Goal: Submit feedback/report problem: Provide input to the site owners about the experience or issues

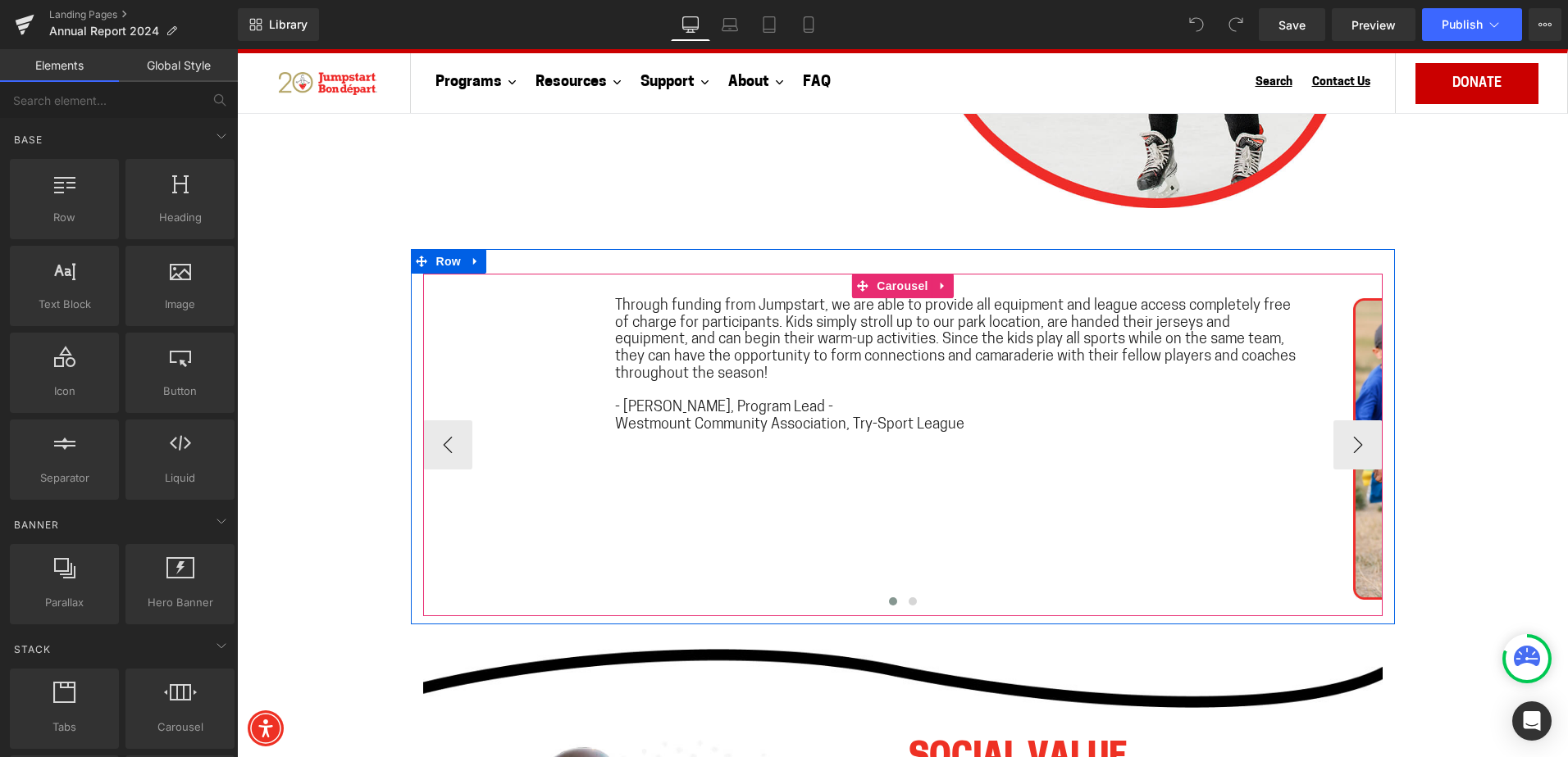
scroll to position [3032, 0]
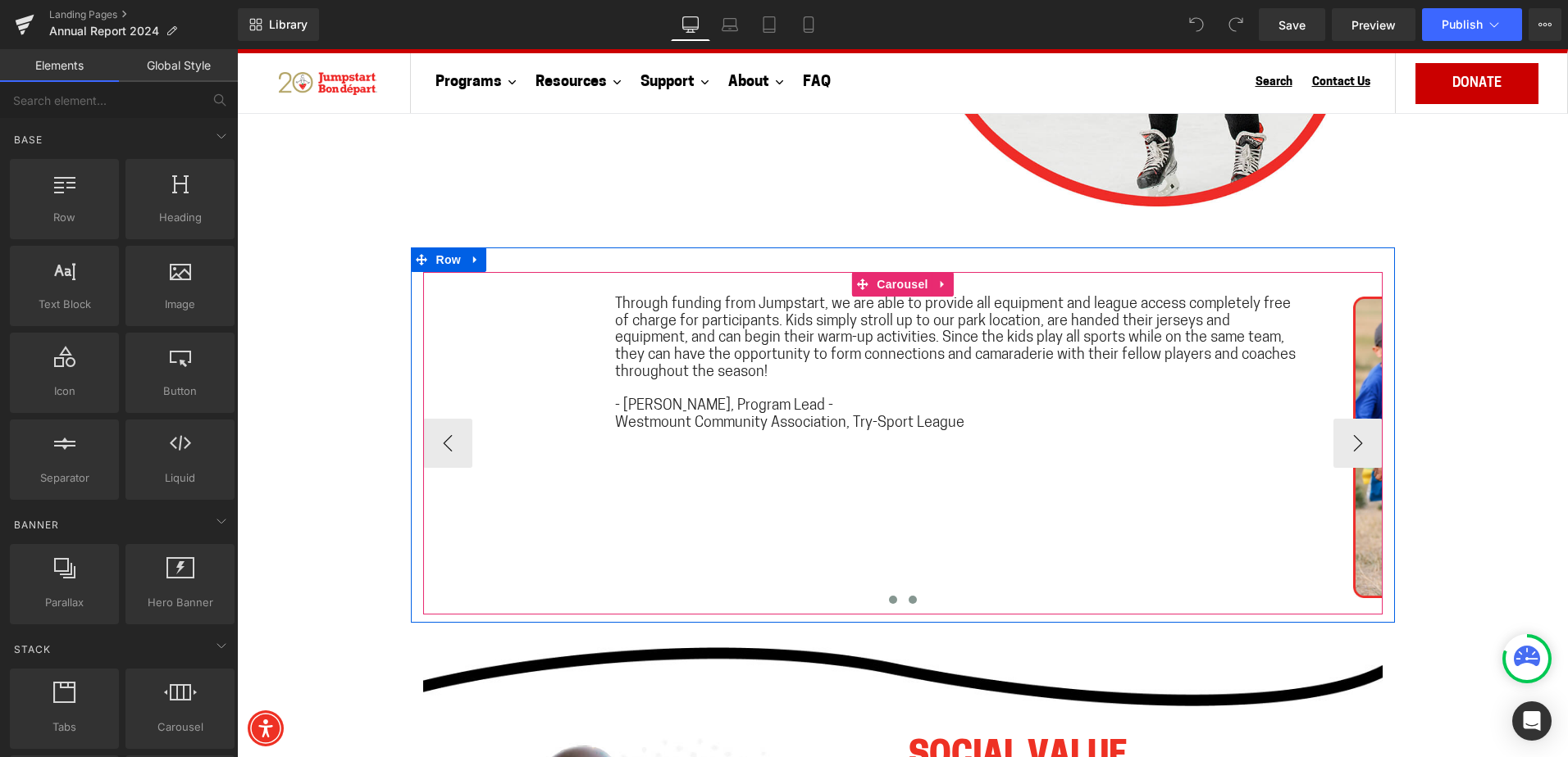
click at [908, 604] on span at bounding box center [912, 600] width 8 height 8
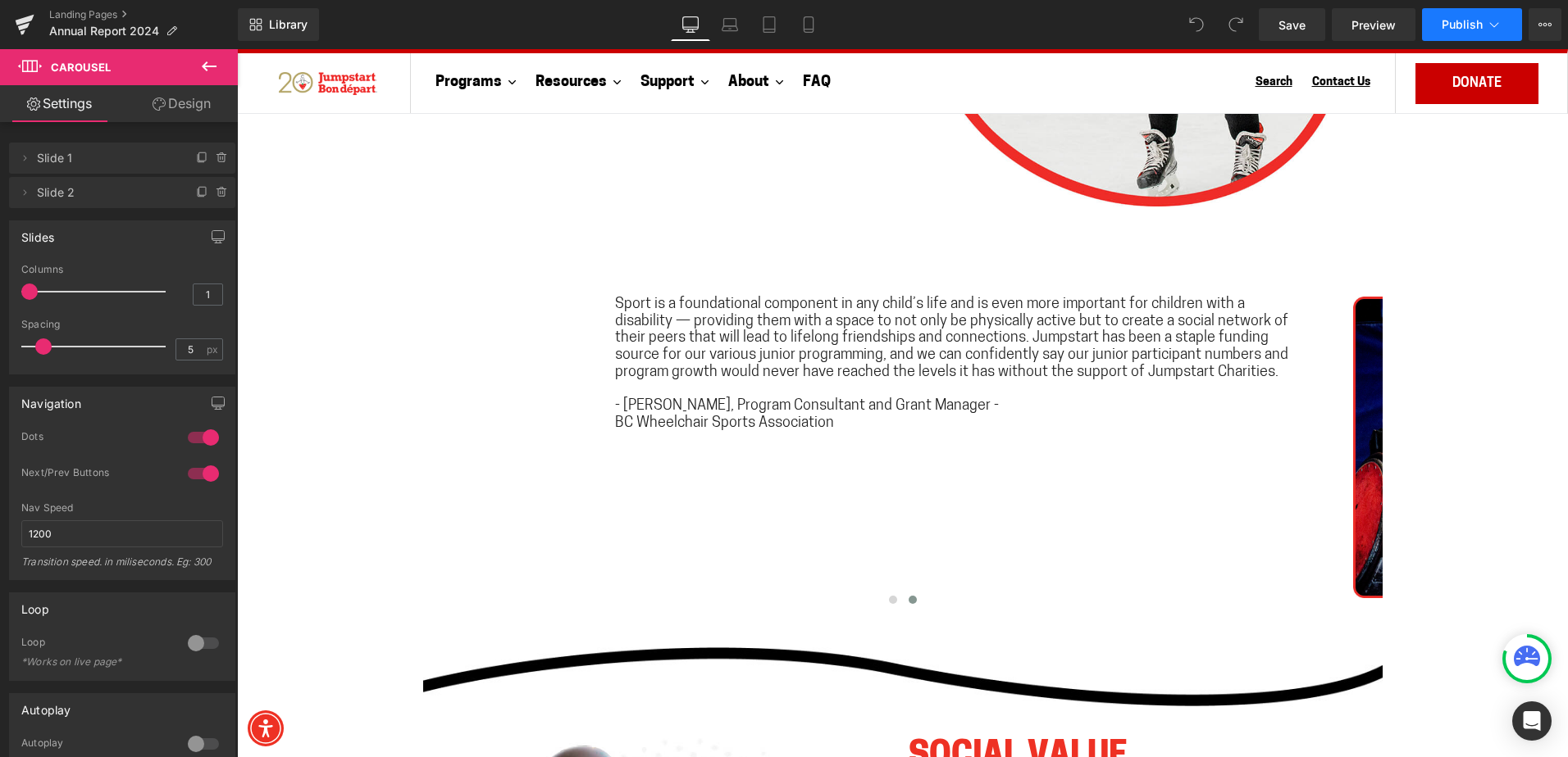
click at [1477, 28] on span "Publish" at bounding box center [1461, 25] width 41 height 13
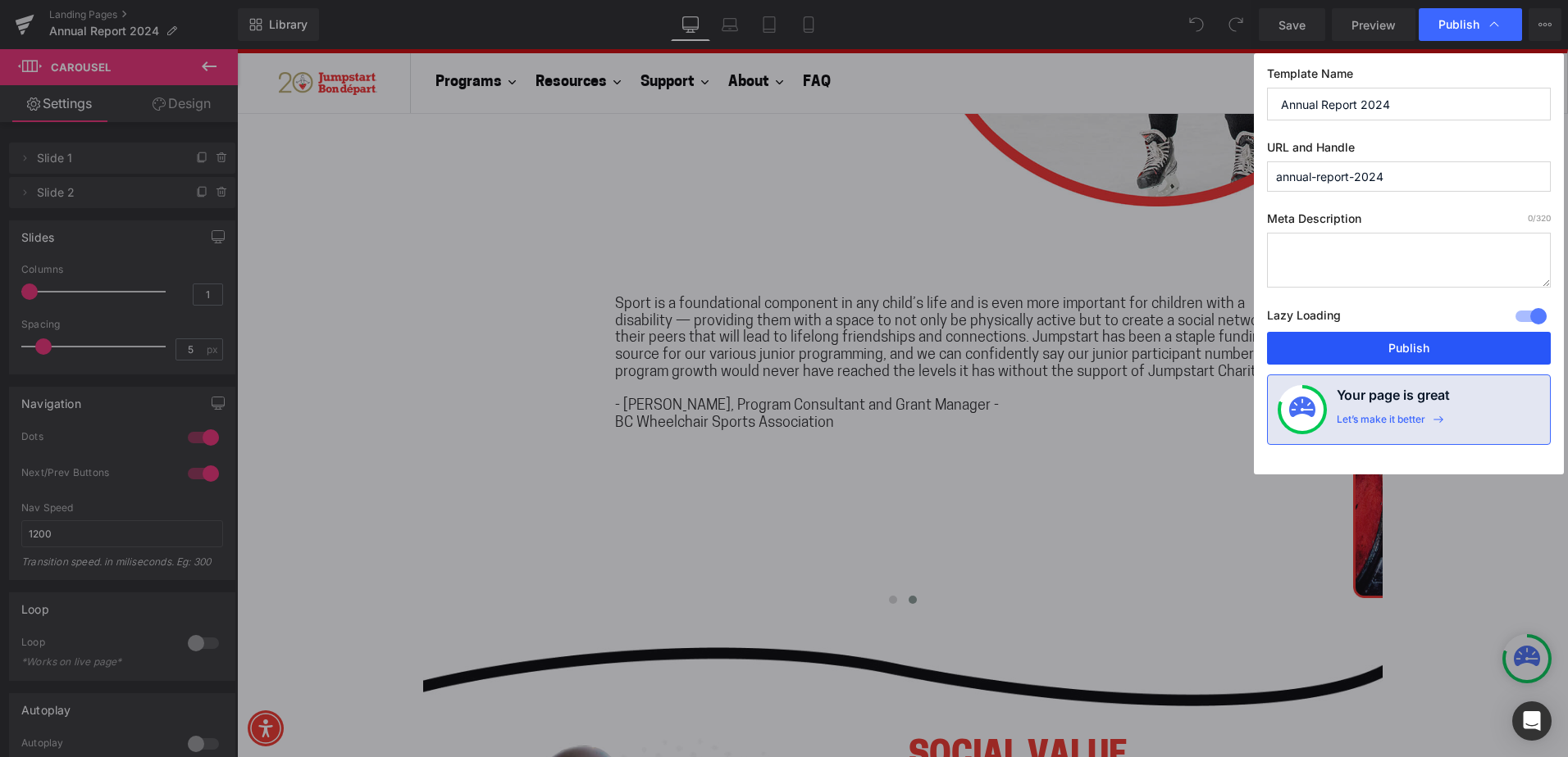
click at [1424, 345] on button "Publish" at bounding box center [1408, 348] width 284 height 33
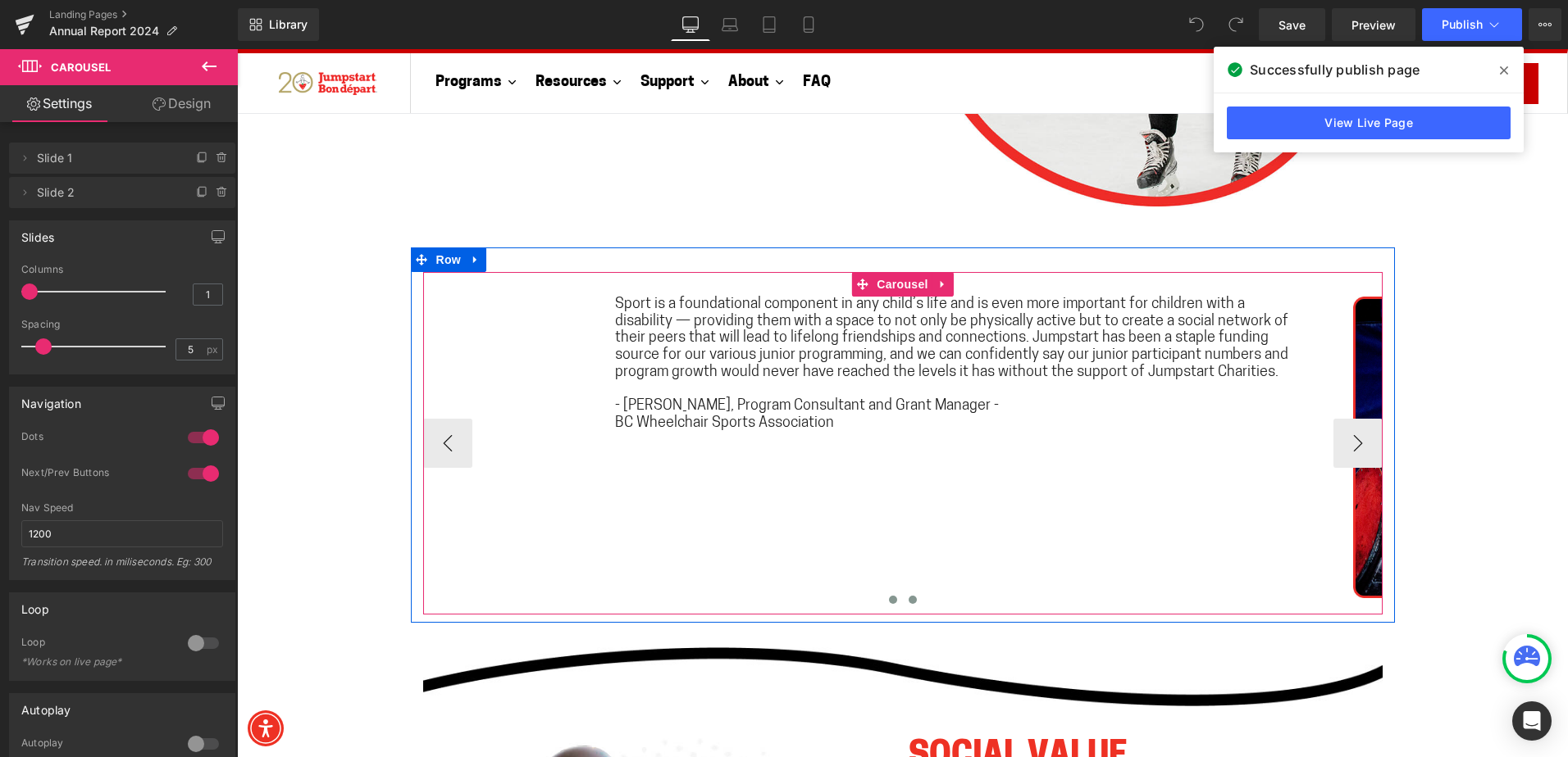
click at [883, 597] on button at bounding box center [892, 600] width 19 height 17
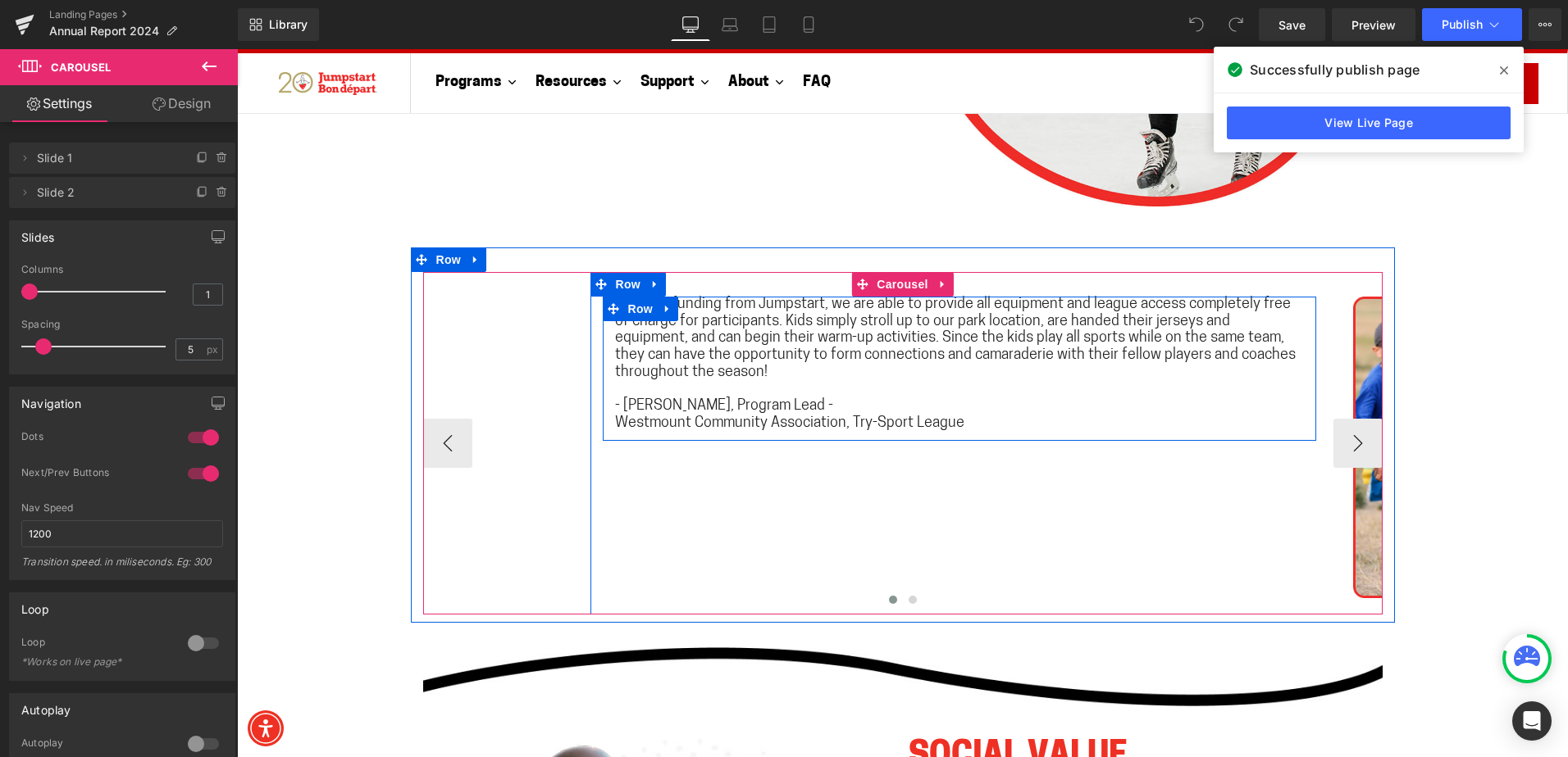
click at [657, 319] on link at bounding box center [667, 309] width 21 height 25
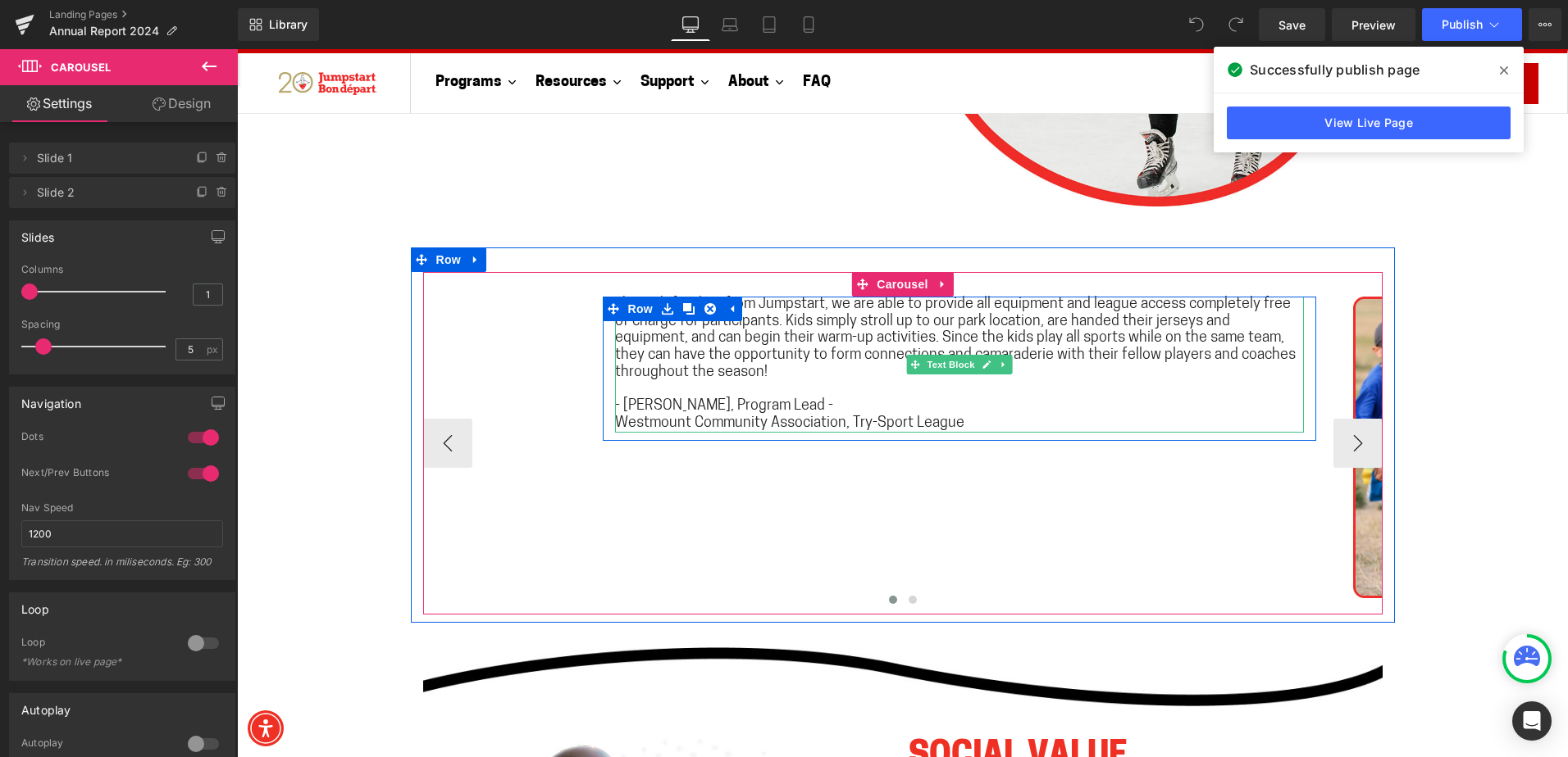
click at [692, 353] on span "Through funding from Jumpstart, we are able to provide all equipment and league…" at bounding box center [955, 339] width 680 height 83
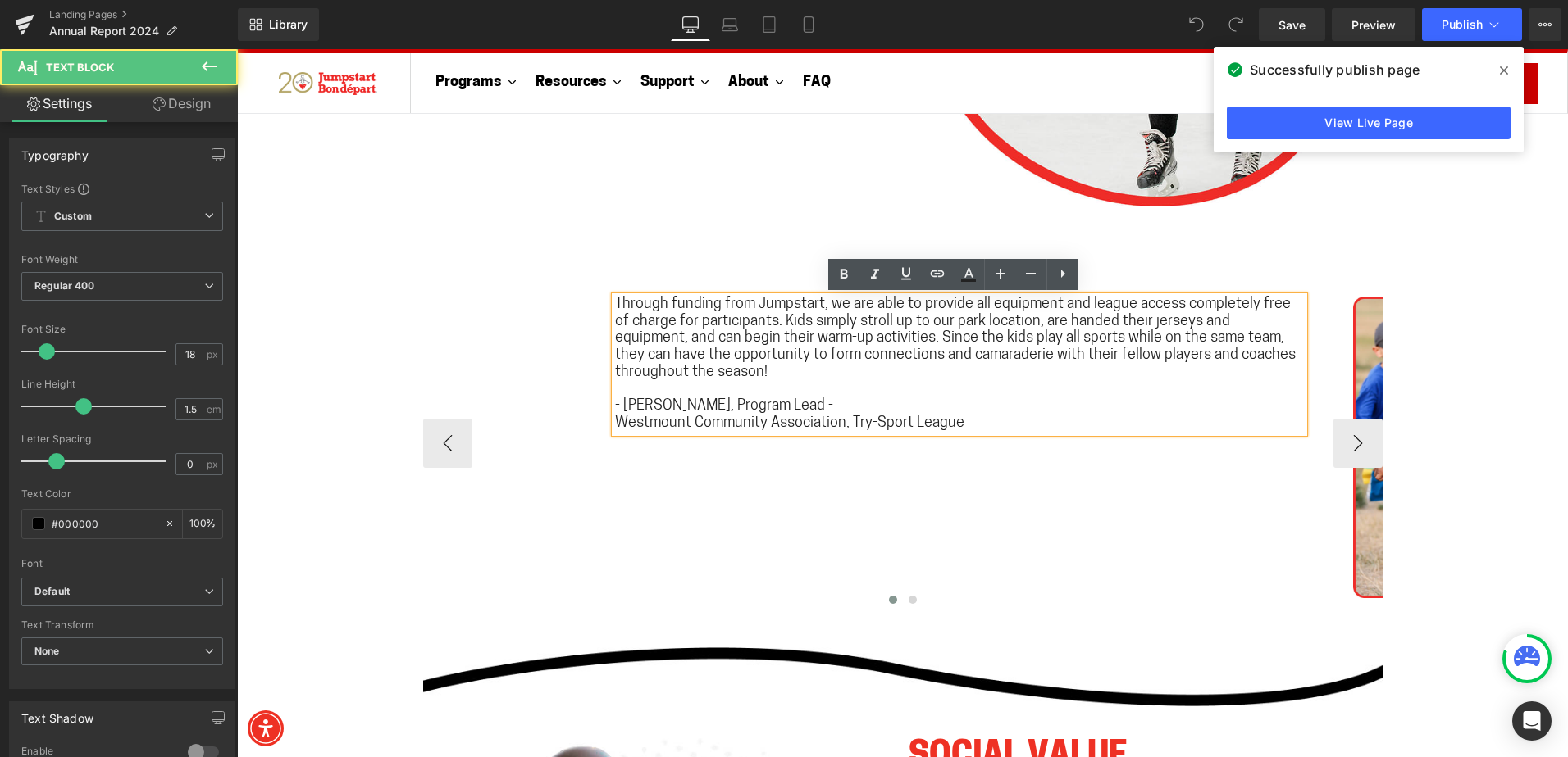
click at [659, 305] on span "Through funding from Jumpstart, we are able to provide all equipment and league…" at bounding box center [955, 339] width 680 height 83
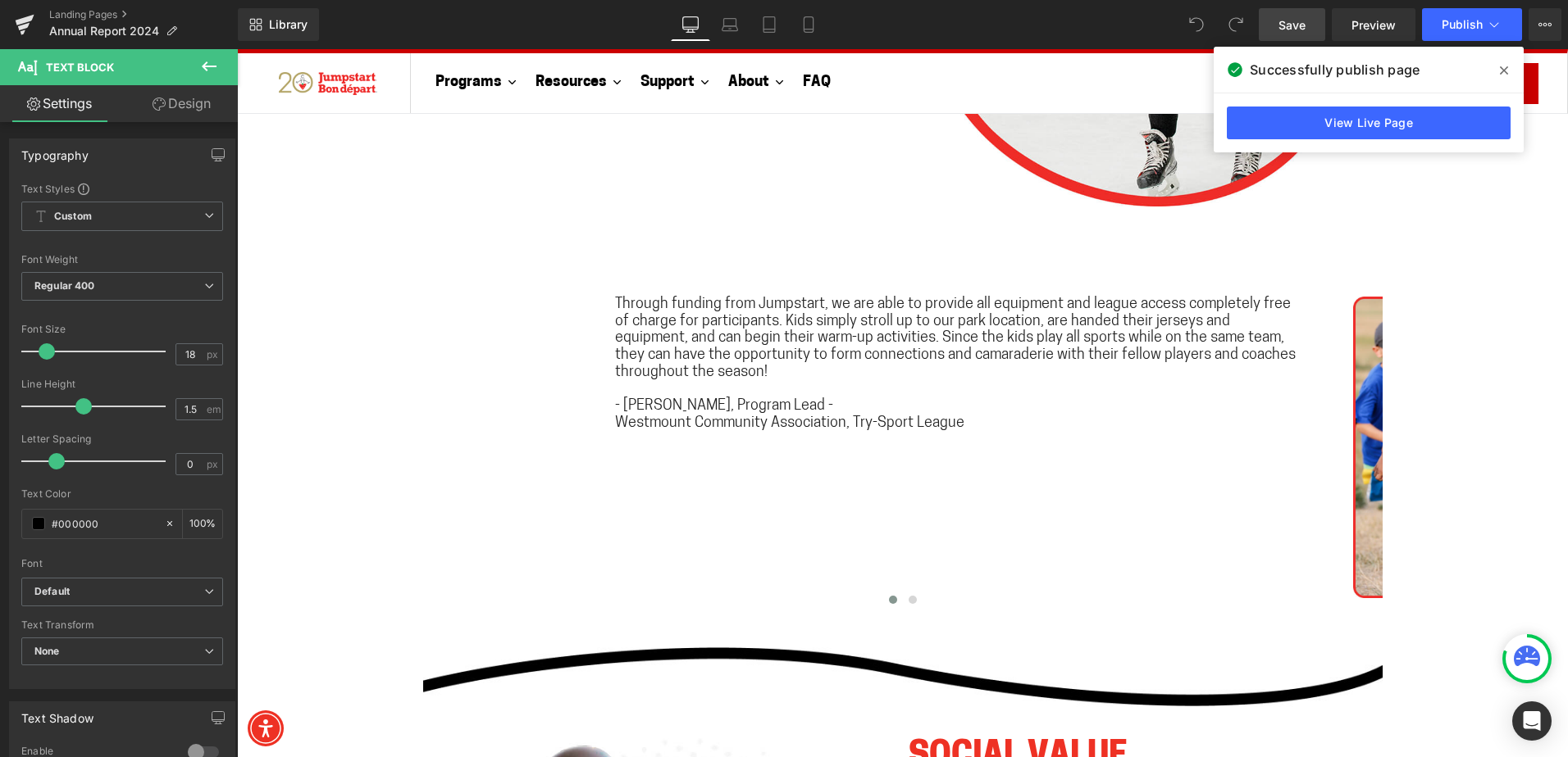
click at [1272, 29] on link "Save" at bounding box center [1291, 25] width 66 height 33
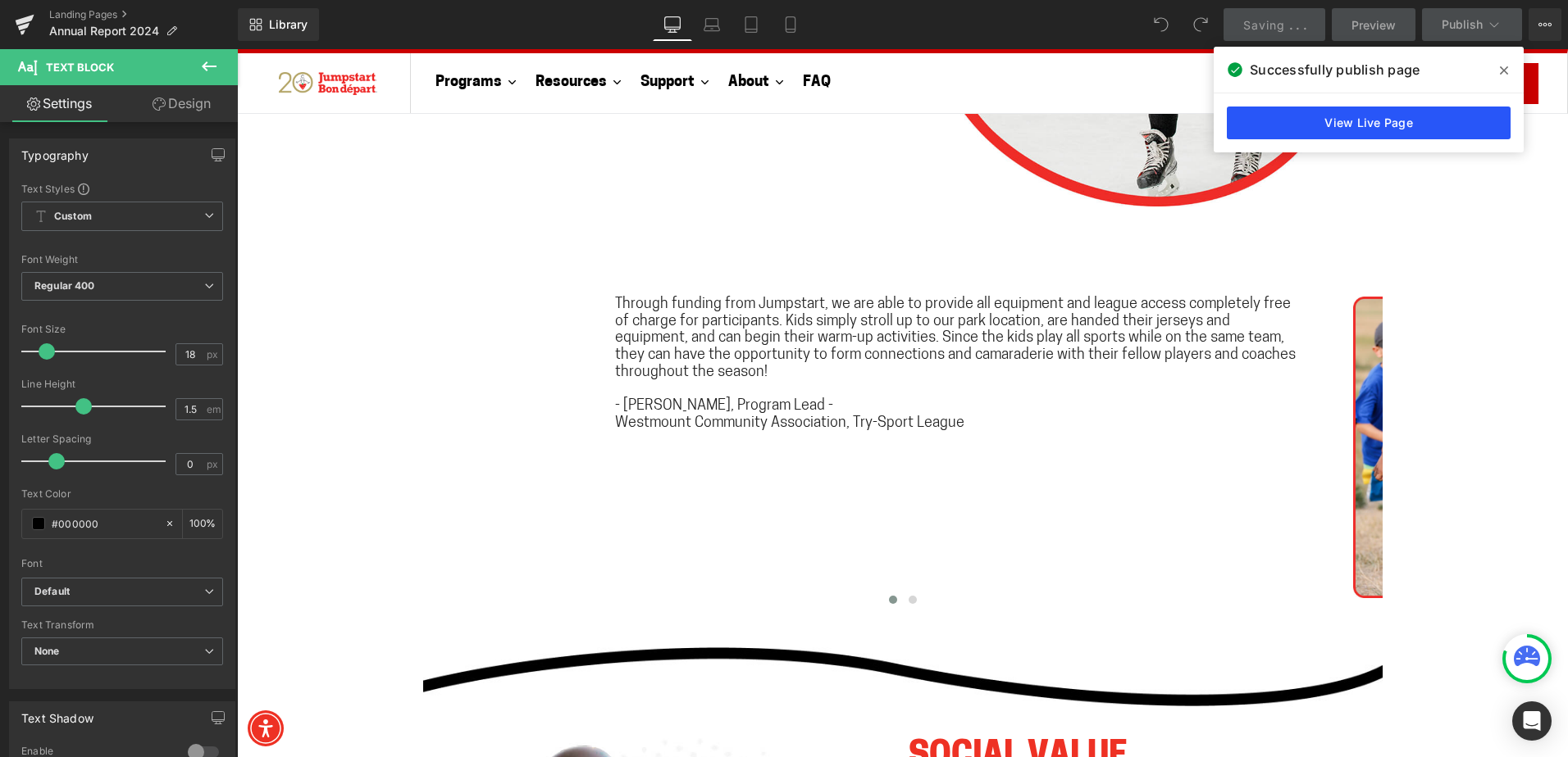
click at [1378, 122] on link "View Live Page" at bounding box center [1368, 123] width 284 height 33
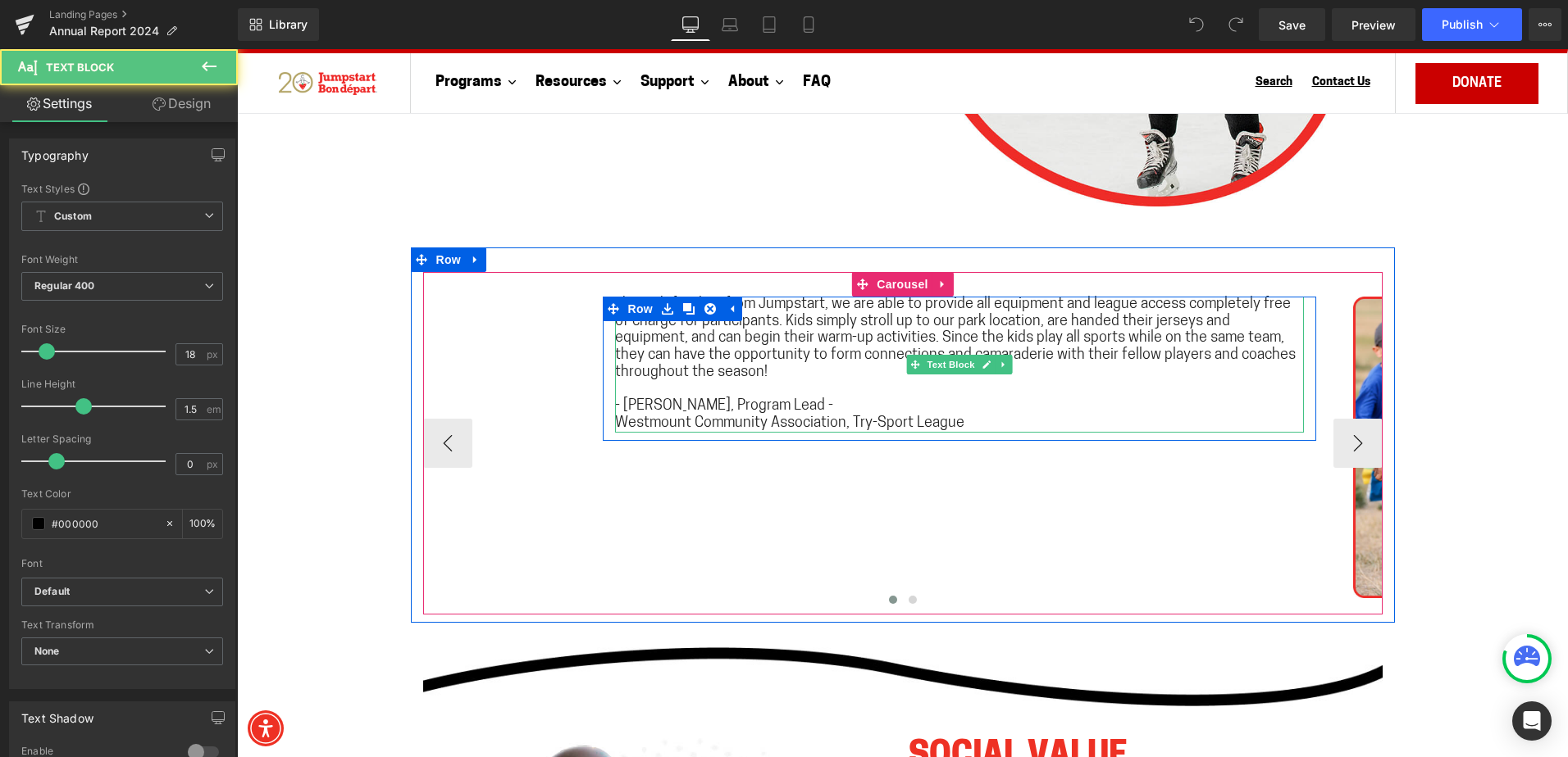
click at [703, 366] on p "Through funding from Jumpstart, we are able to provide all equipment and league…" at bounding box center [959, 339] width 688 height 85
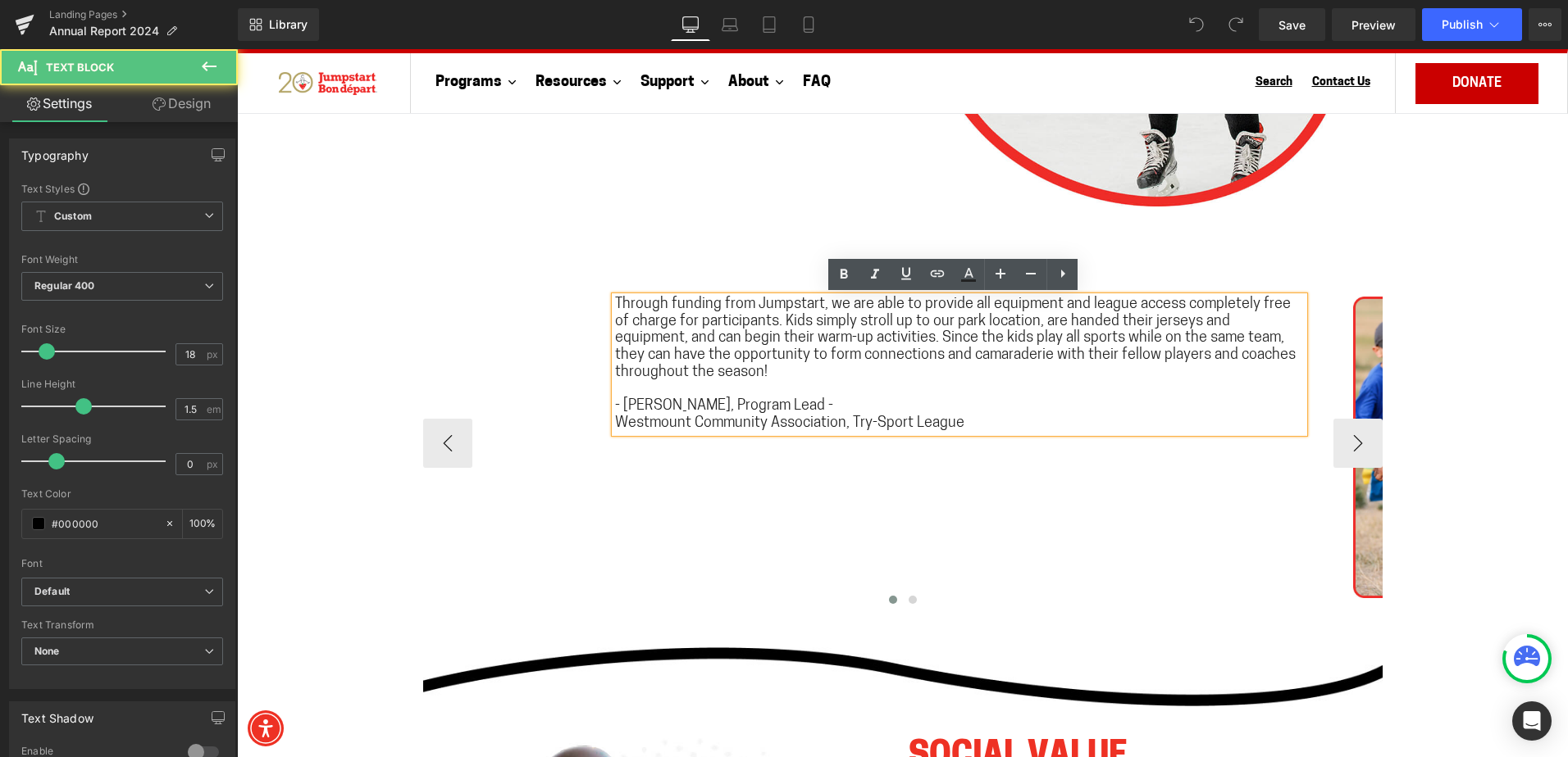
click at [684, 421] on strong "Westmount Community Association, Try-Sport League" at bounding box center [790, 424] width 349 height 15
click at [683, 426] on strong "Westmount Community Association, Try-Sport League" at bounding box center [790, 424] width 349 height 15
click at [687, 429] on strong "Westmount Community Association, Try-Sport League" at bounding box center [790, 424] width 349 height 15
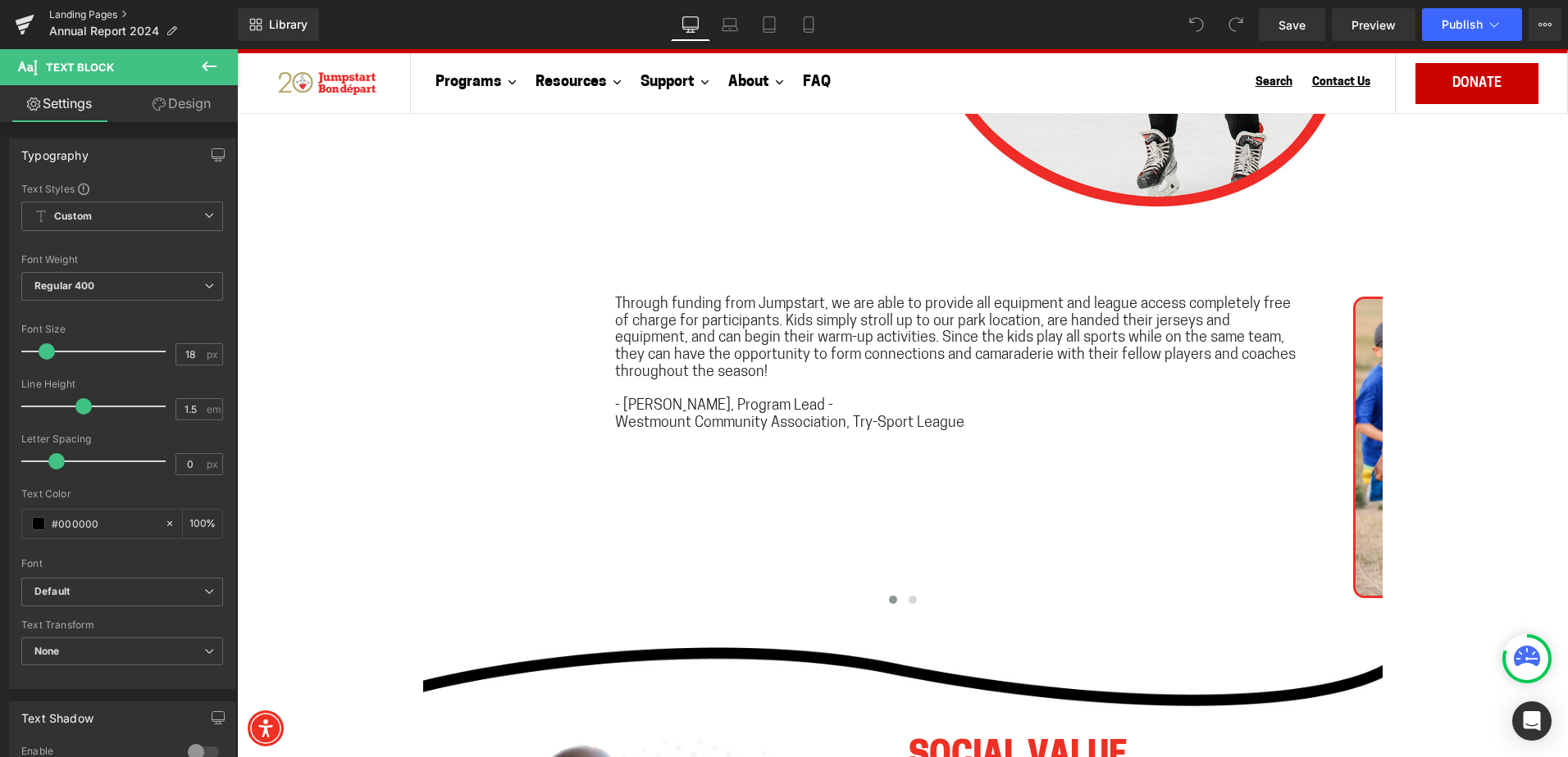
click at [94, 11] on link "Landing Pages" at bounding box center [143, 15] width 188 height 13
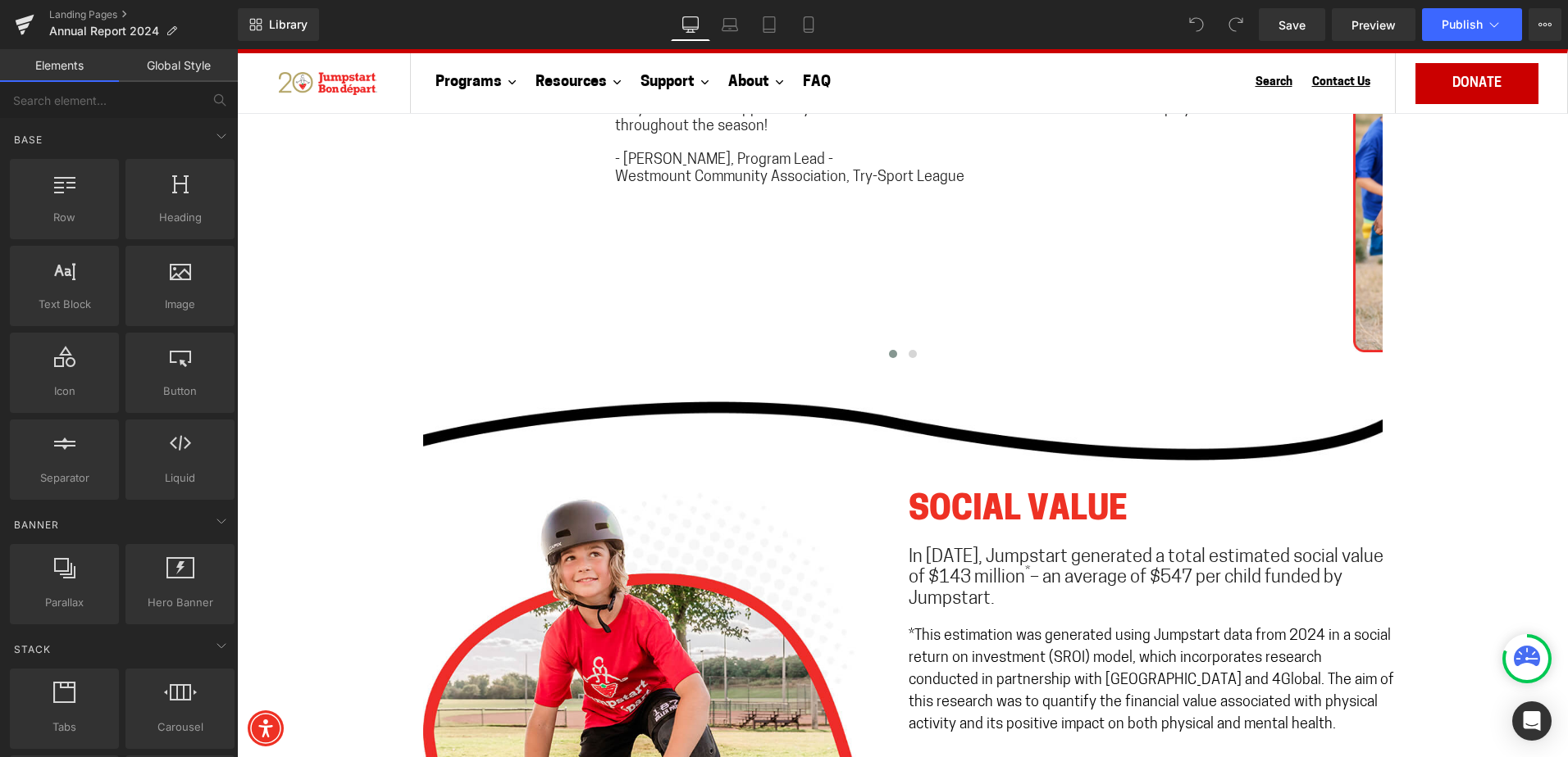
scroll to position [2786, 0]
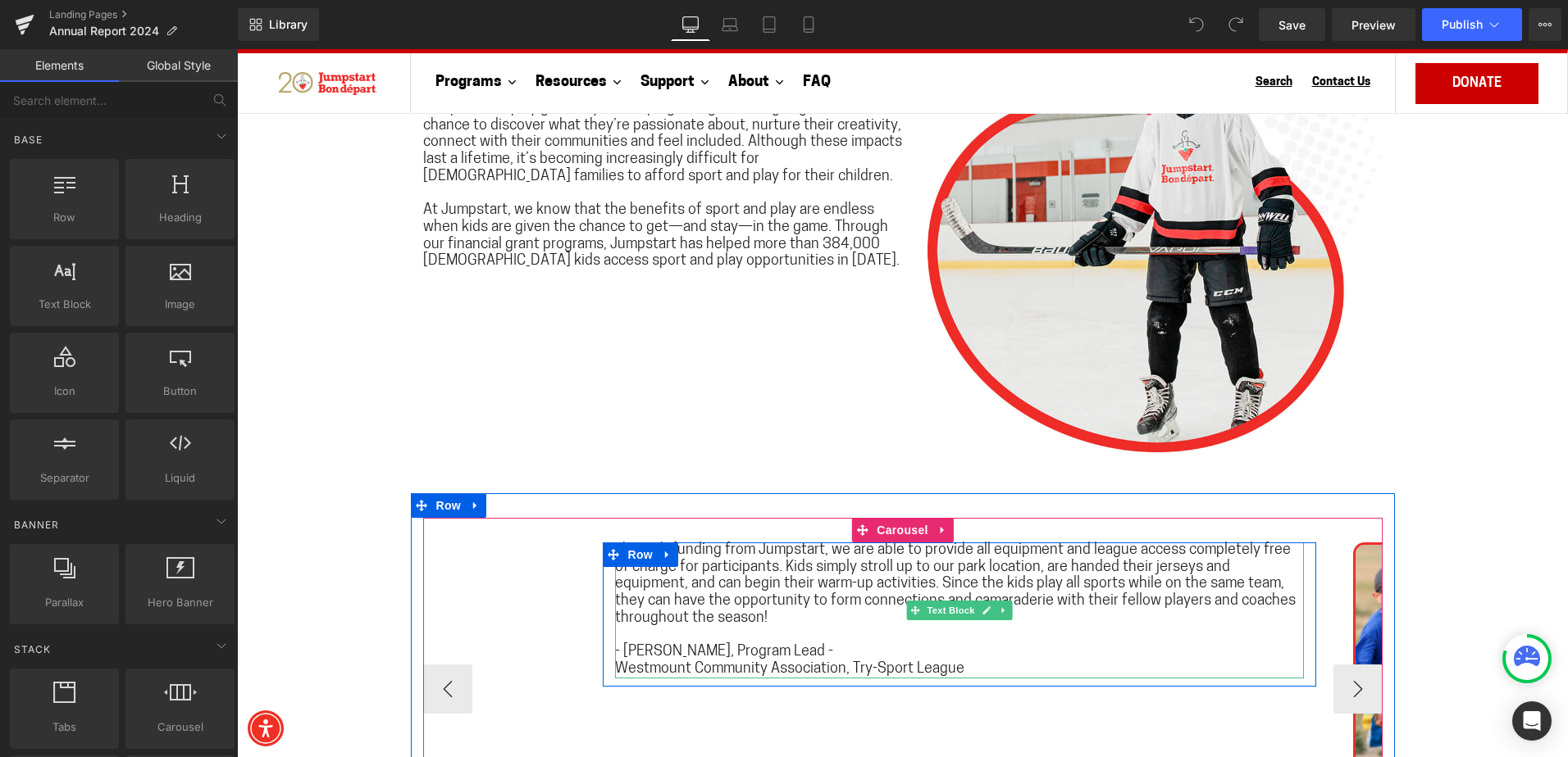
click at [763, 579] on span "Through funding from Jumpstart, we are able to provide all equipment and league…" at bounding box center [955, 584] width 680 height 83
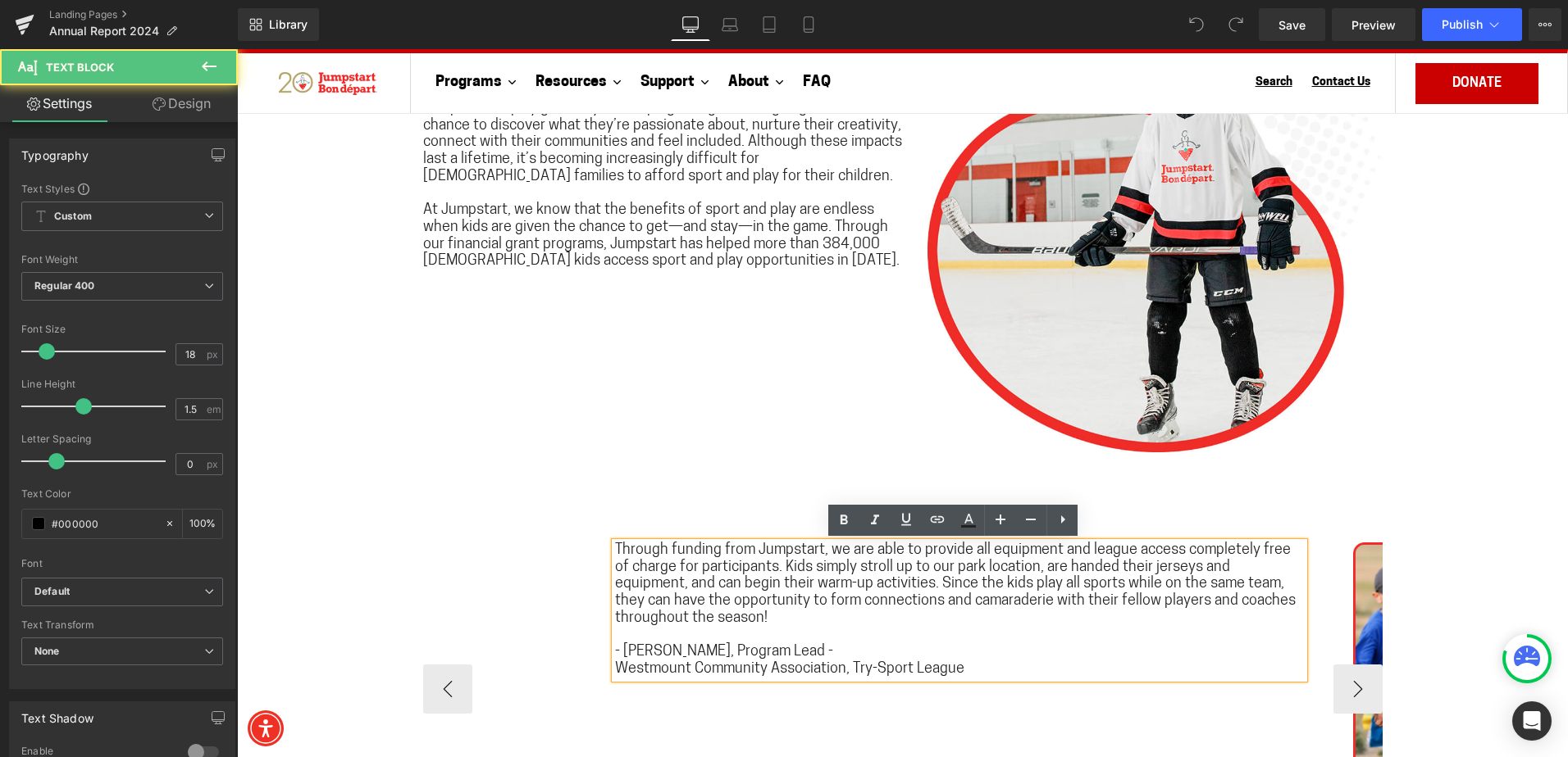
click at [660, 547] on span "Through funding from Jumpstart, we are able to provide all equipment and league…" at bounding box center [955, 584] width 680 height 83
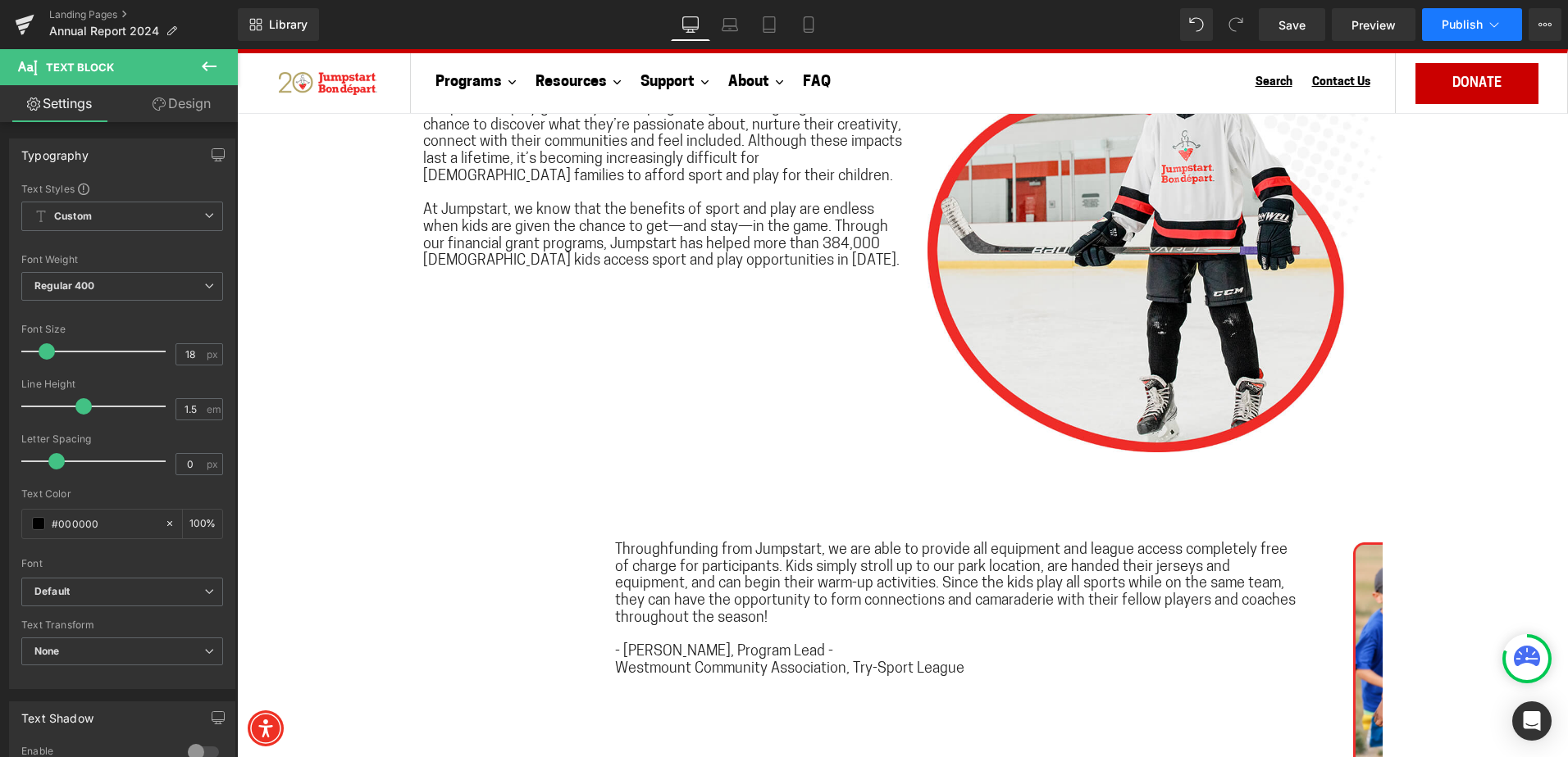
click at [1479, 36] on button "Publish" at bounding box center [1471, 25] width 100 height 33
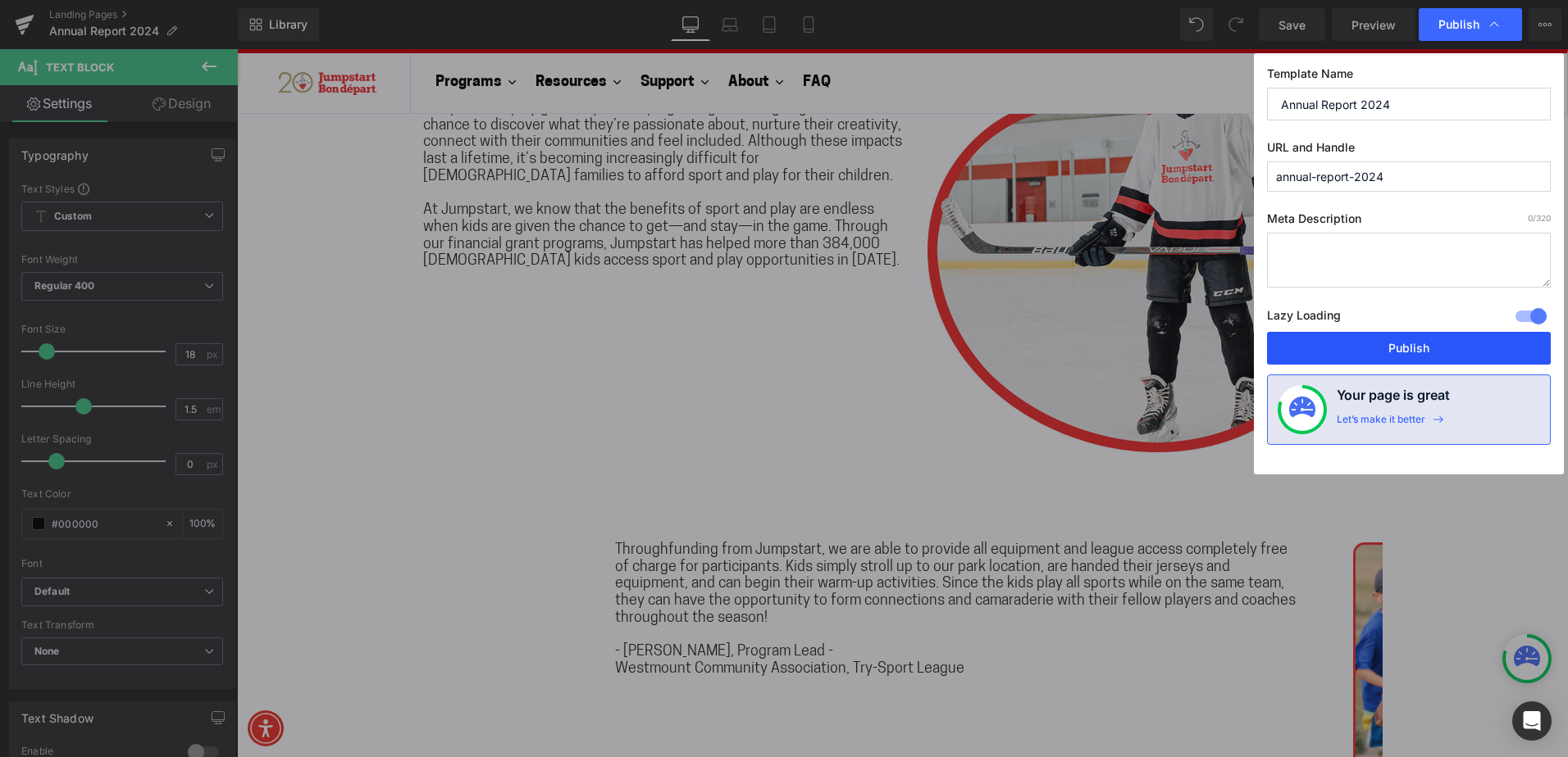
click at [1421, 350] on button "Publish" at bounding box center [1408, 348] width 284 height 33
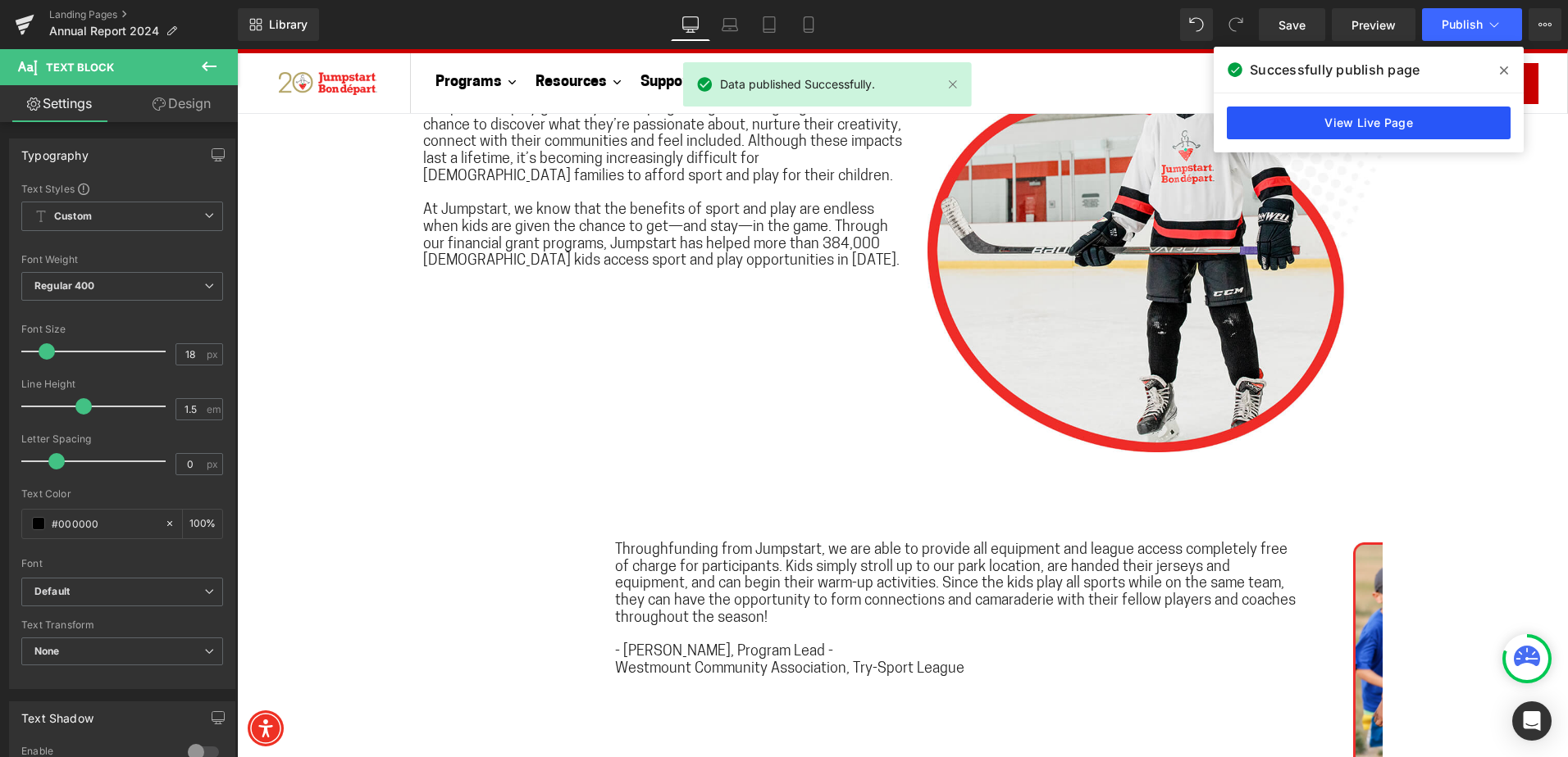
click at [1392, 119] on link "View Live Page" at bounding box center [1368, 123] width 284 height 33
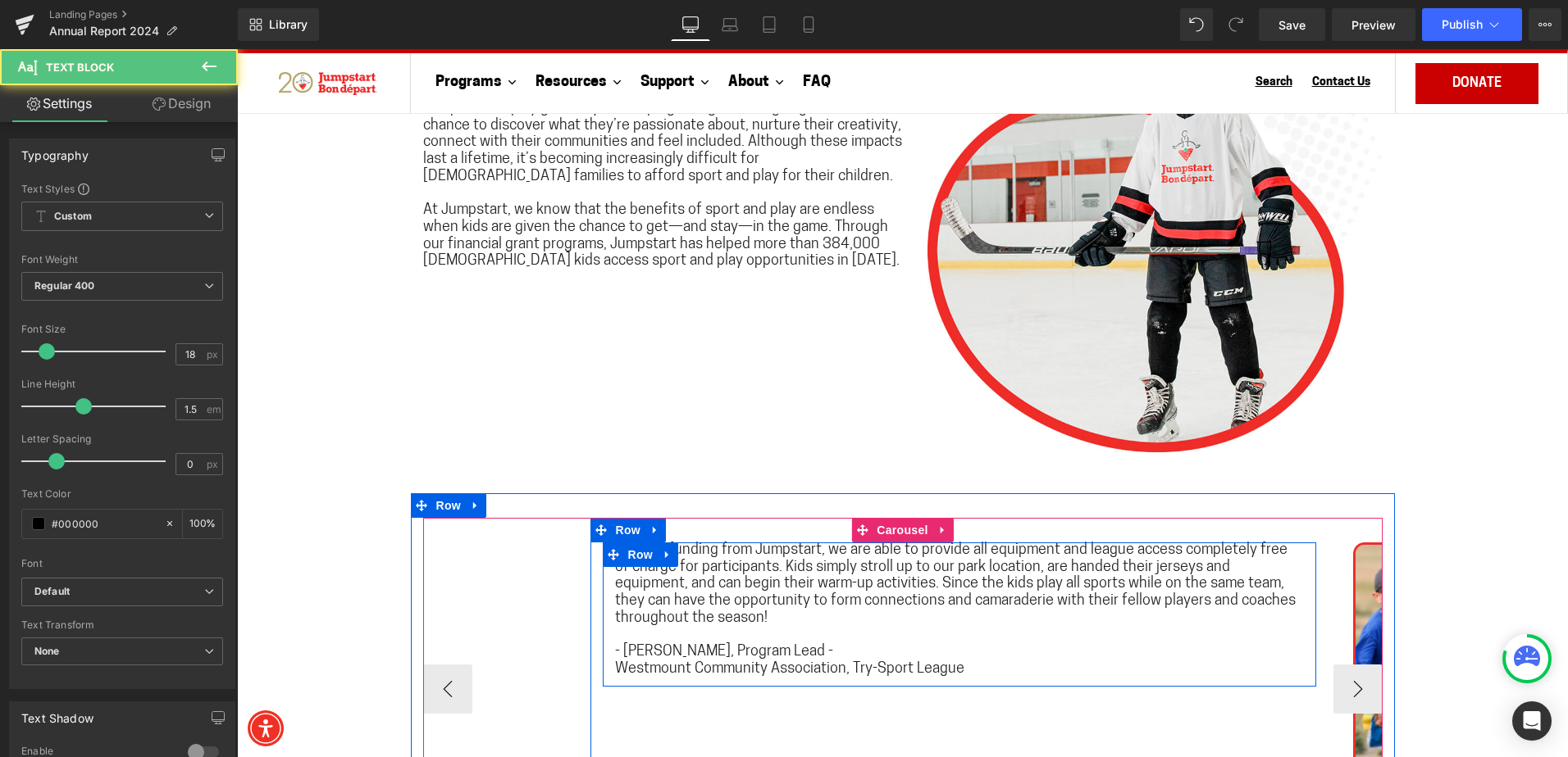
click at [676, 550] on span "Throughfunding from Jumpstart, we are able to provide all equipment and league …" at bounding box center [955, 584] width 680 height 83
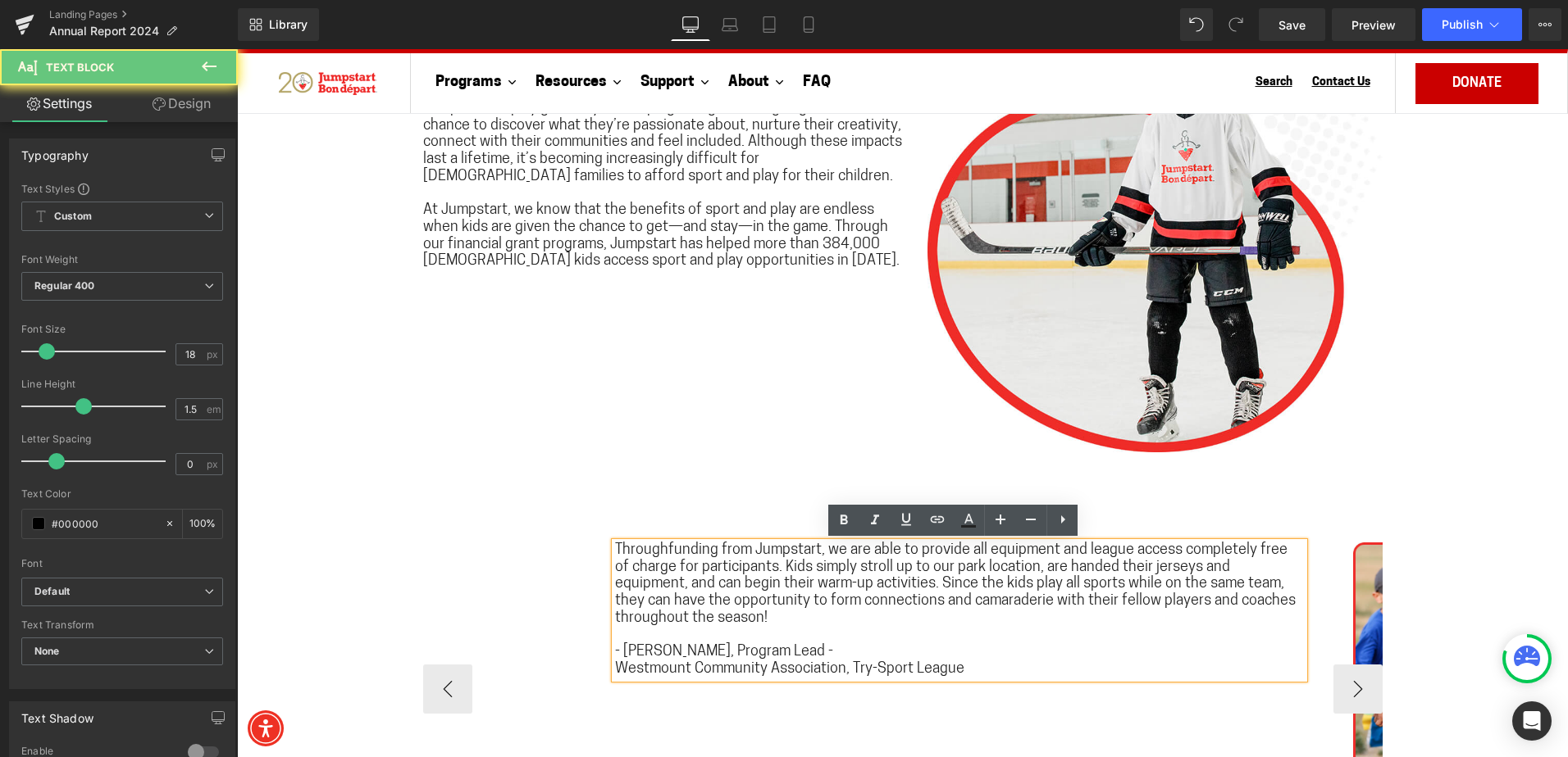
click at [662, 549] on span "Throughfunding from Jumpstart, we are able to provide all equipment and league …" at bounding box center [955, 584] width 680 height 83
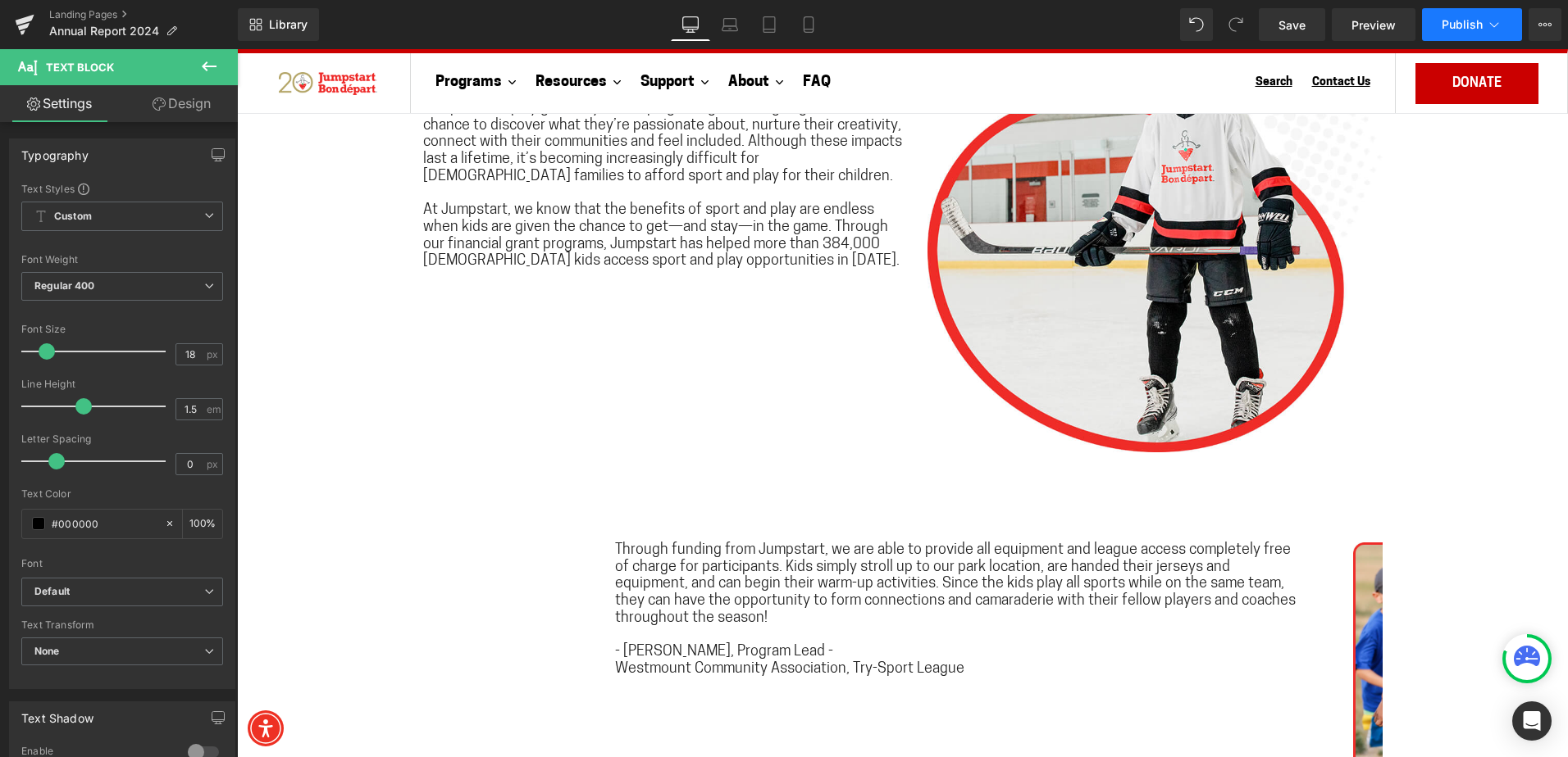
click at [1435, 25] on button "Publish" at bounding box center [1471, 25] width 100 height 33
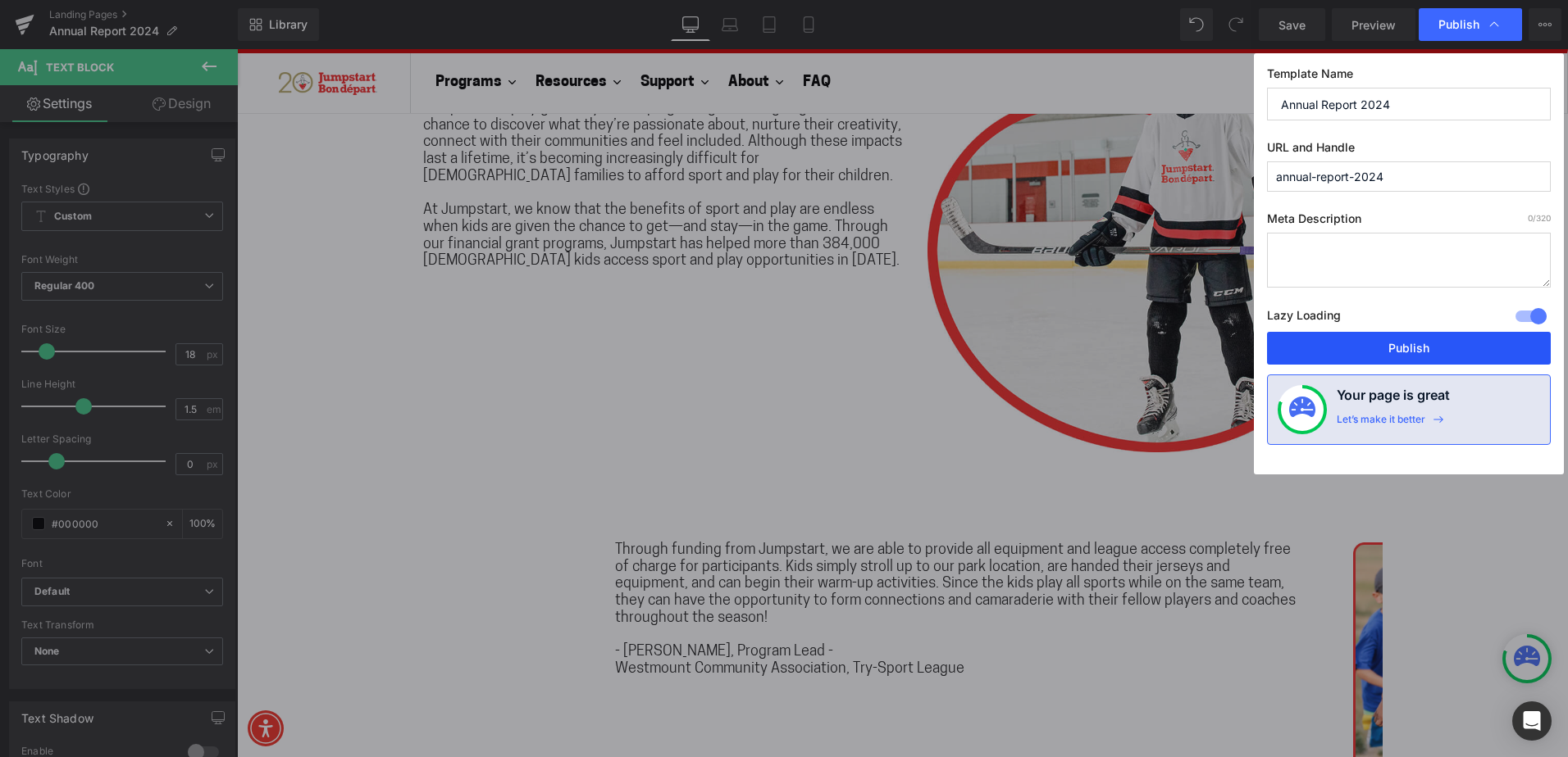
click at [1424, 345] on button "Publish" at bounding box center [1408, 348] width 284 height 33
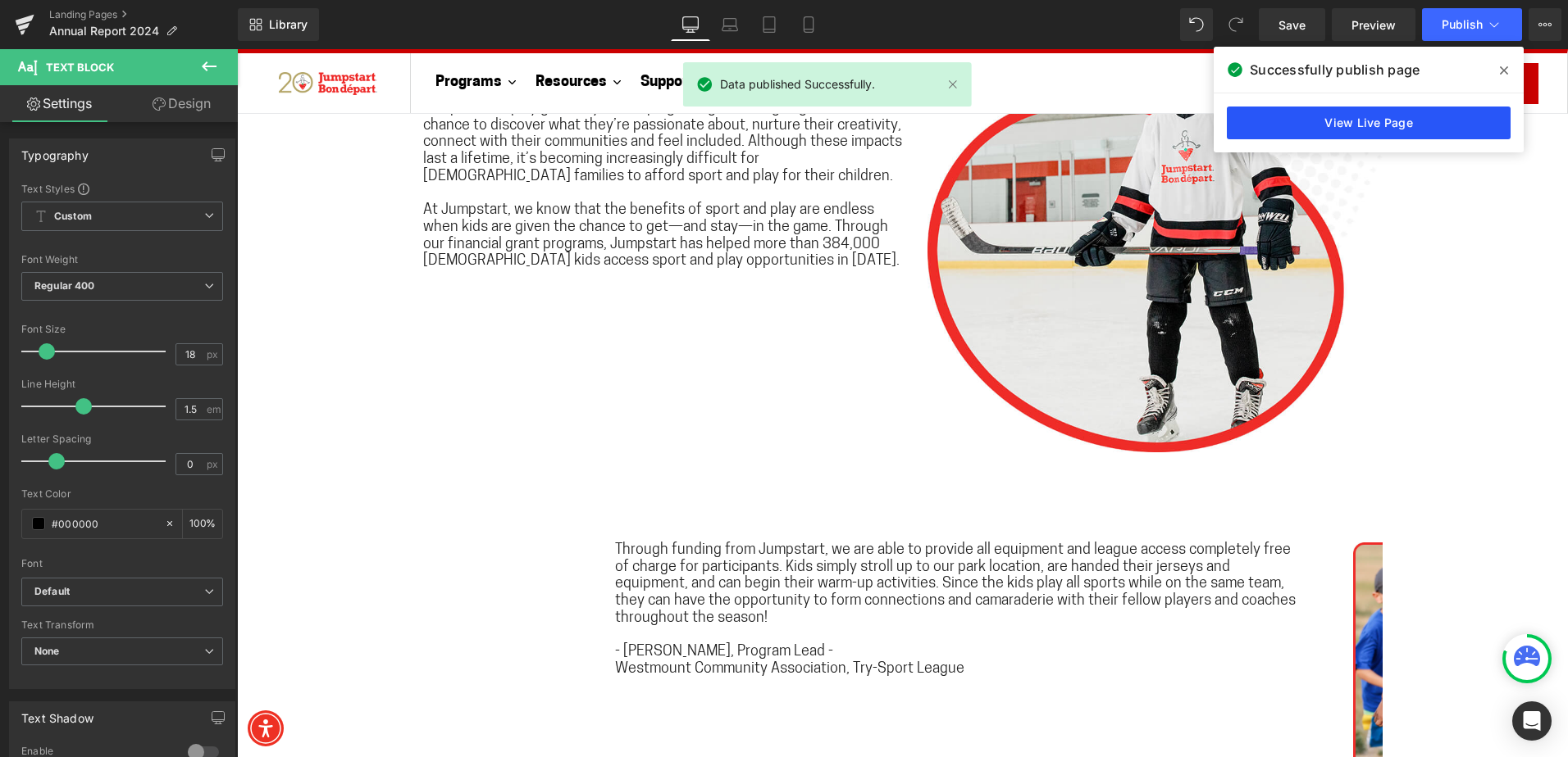
click at [1428, 125] on link "View Live Page" at bounding box center [1368, 123] width 284 height 33
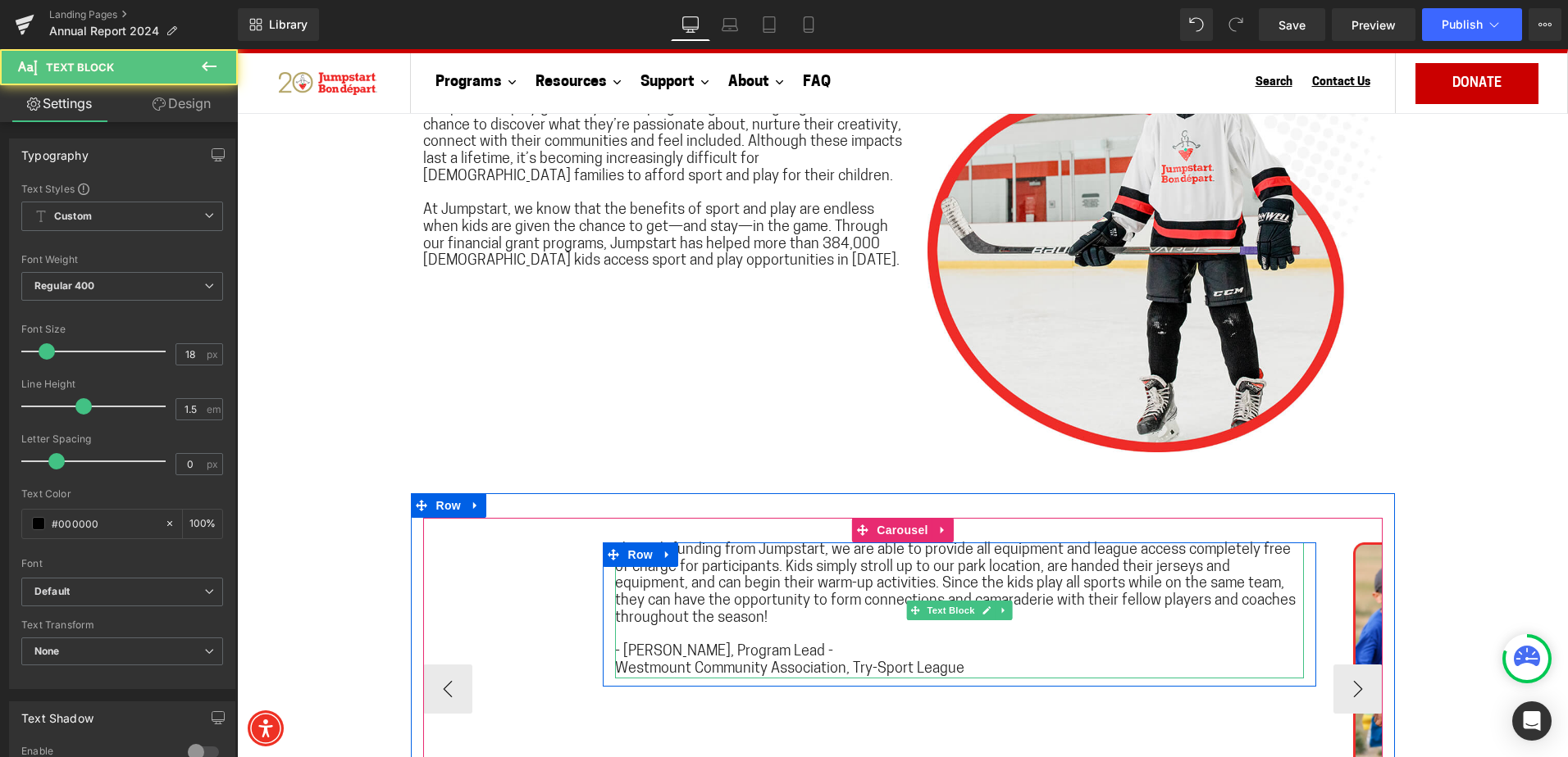
click at [1175, 554] on span "Through funding from Jumpstart, we are able to provide all equipment and league…" at bounding box center [955, 584] width 680 height 83
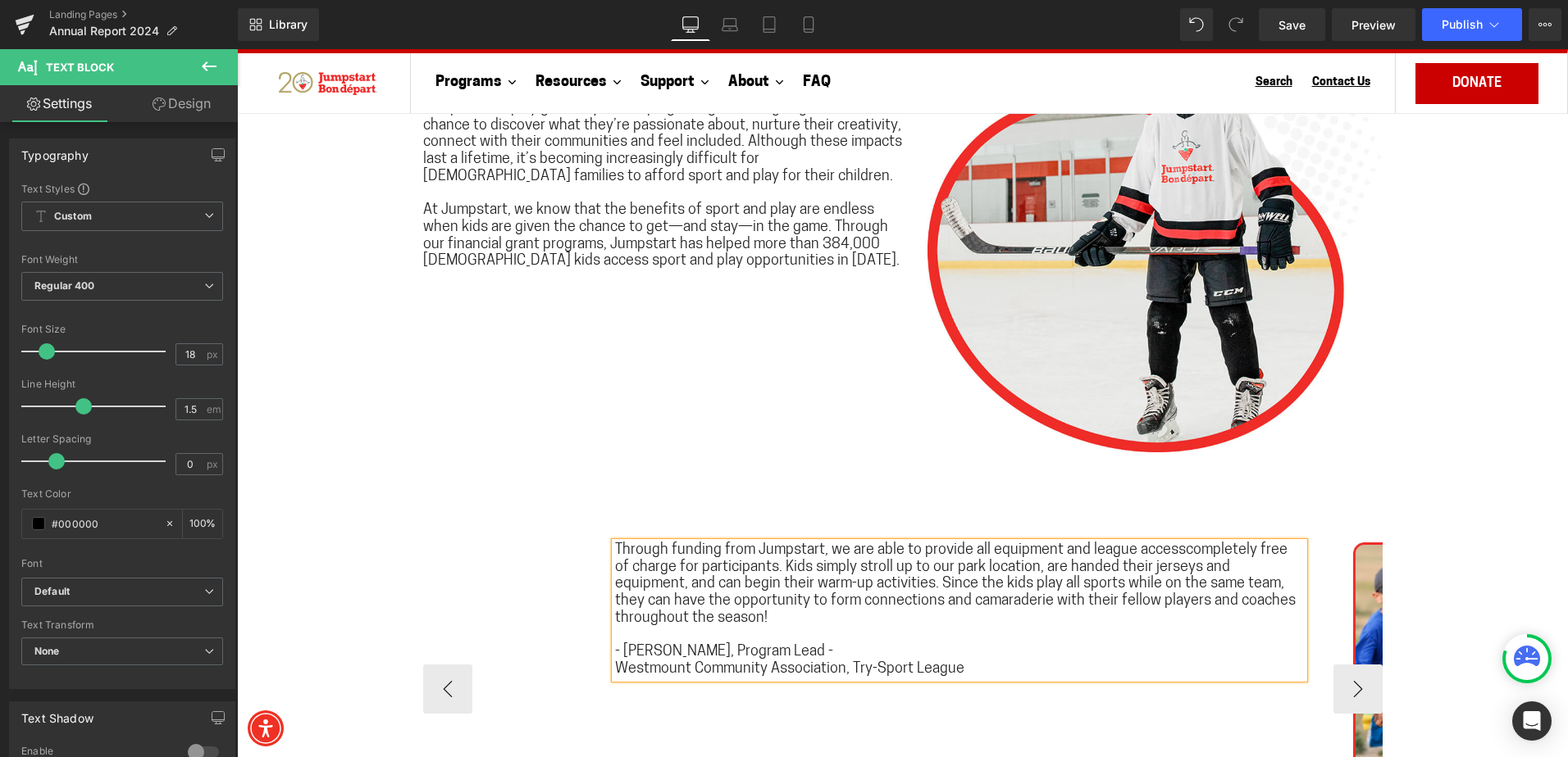
click at [961, 572] on span "Through funding from Jumpstart, we are able to provide all equipment and league…" at bounding box center [955, 584] width 680 height 83
drag, startPoint x: 763, startPoint y: 587, endPoint x: 800, endPoint y: 602, distance: 39.9
click at [763, 588] on span "Through funding from Jumpstart, we are able to provide all equipment and league…" at bounding box center [959, 584] width 687 height 83
click at [1032, 602] on span "Through funding from Jumpstart, we are able to provide all equipment and league…" at bounding box center [959, 584] width 687 height 83
click at [687, 670] on strong "Westmount Community Association, Try-Sport League" at bounding box center [790, 670] width 349 height 15
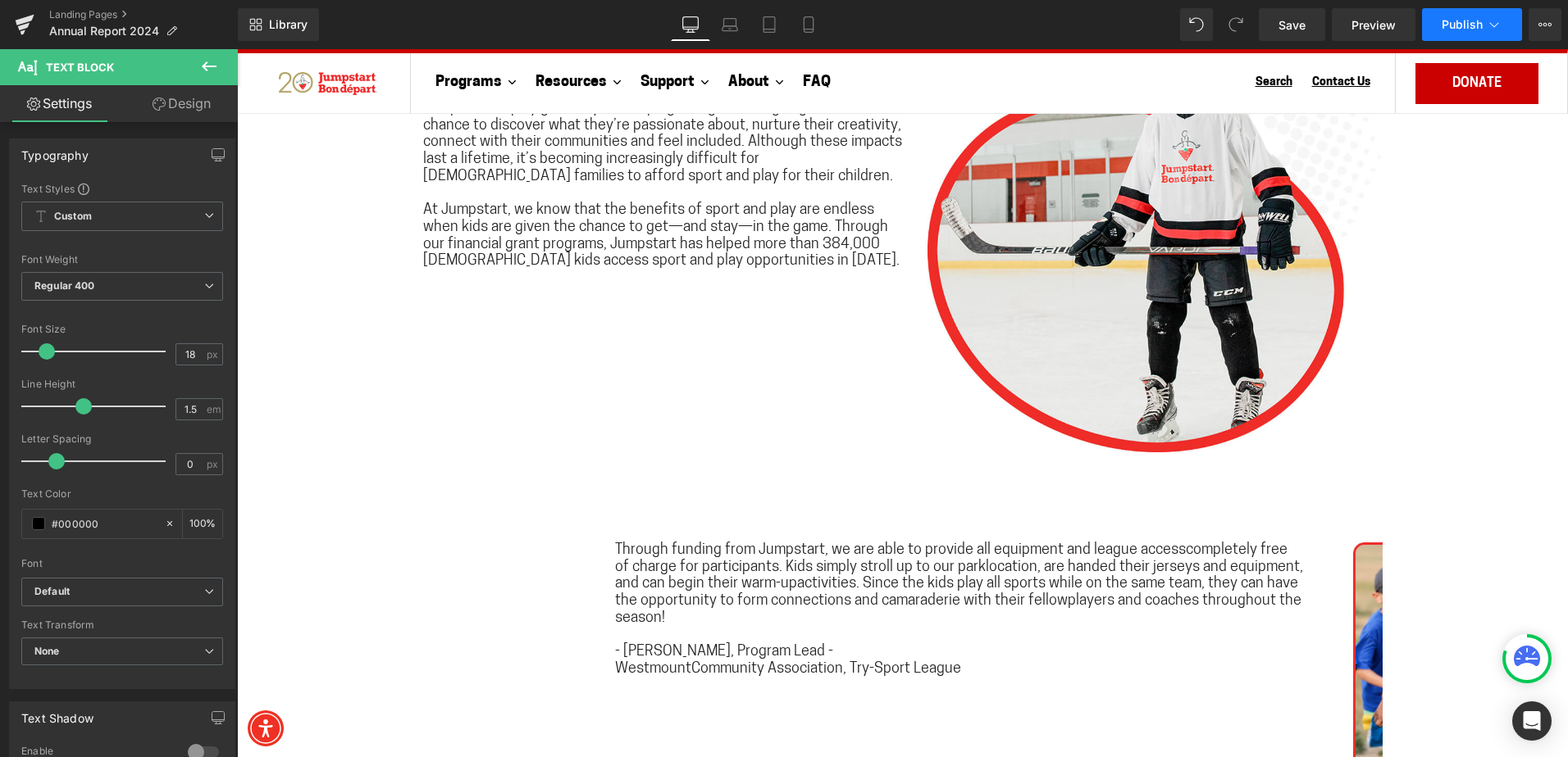
click at [1454, 38] on button "Publish" at bounding box center [1471, 25] width 100 height 33
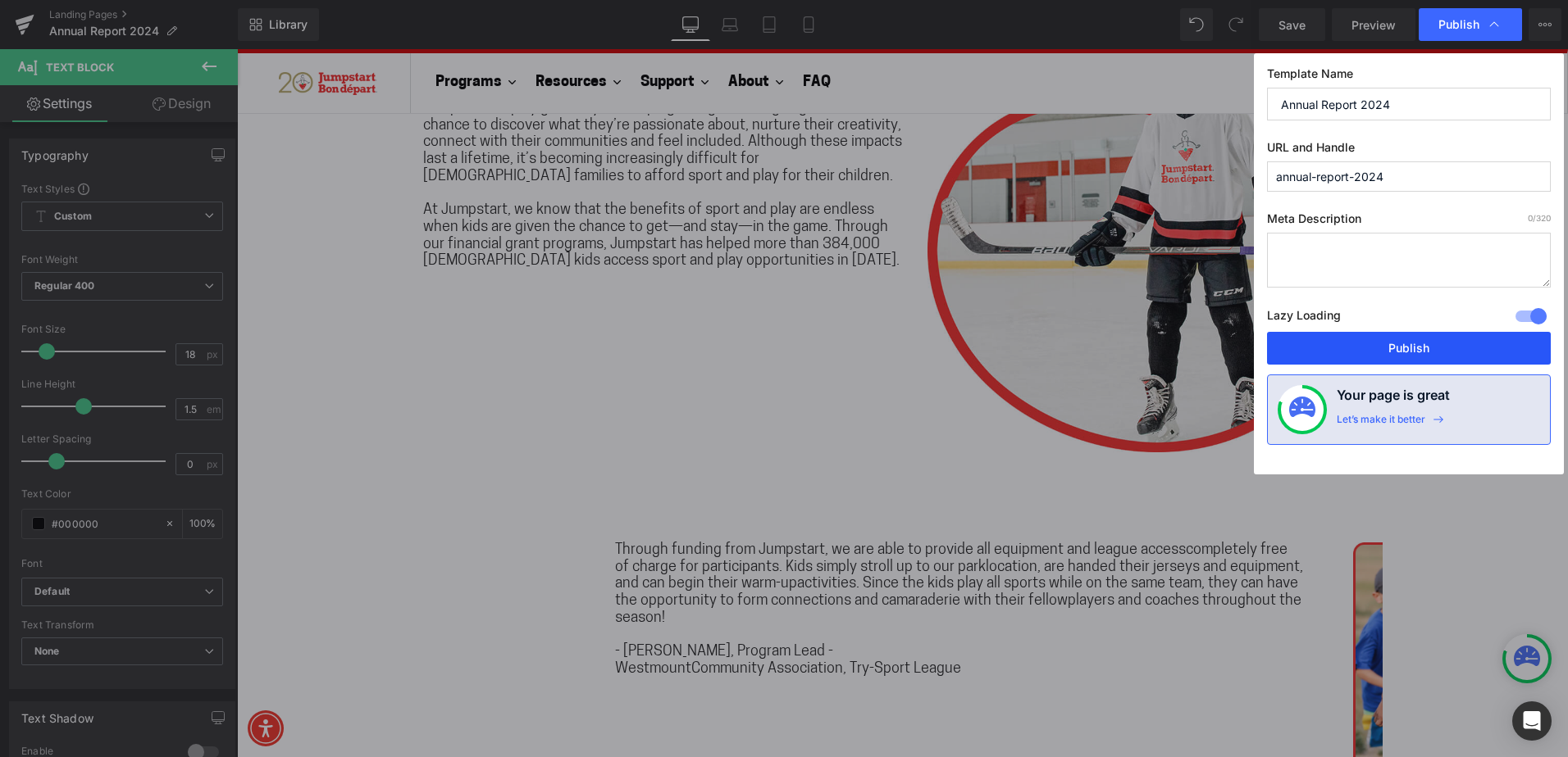
click at [1441, 341] on button "Publish" at bounding box center [1408, 348] width 284 height 33
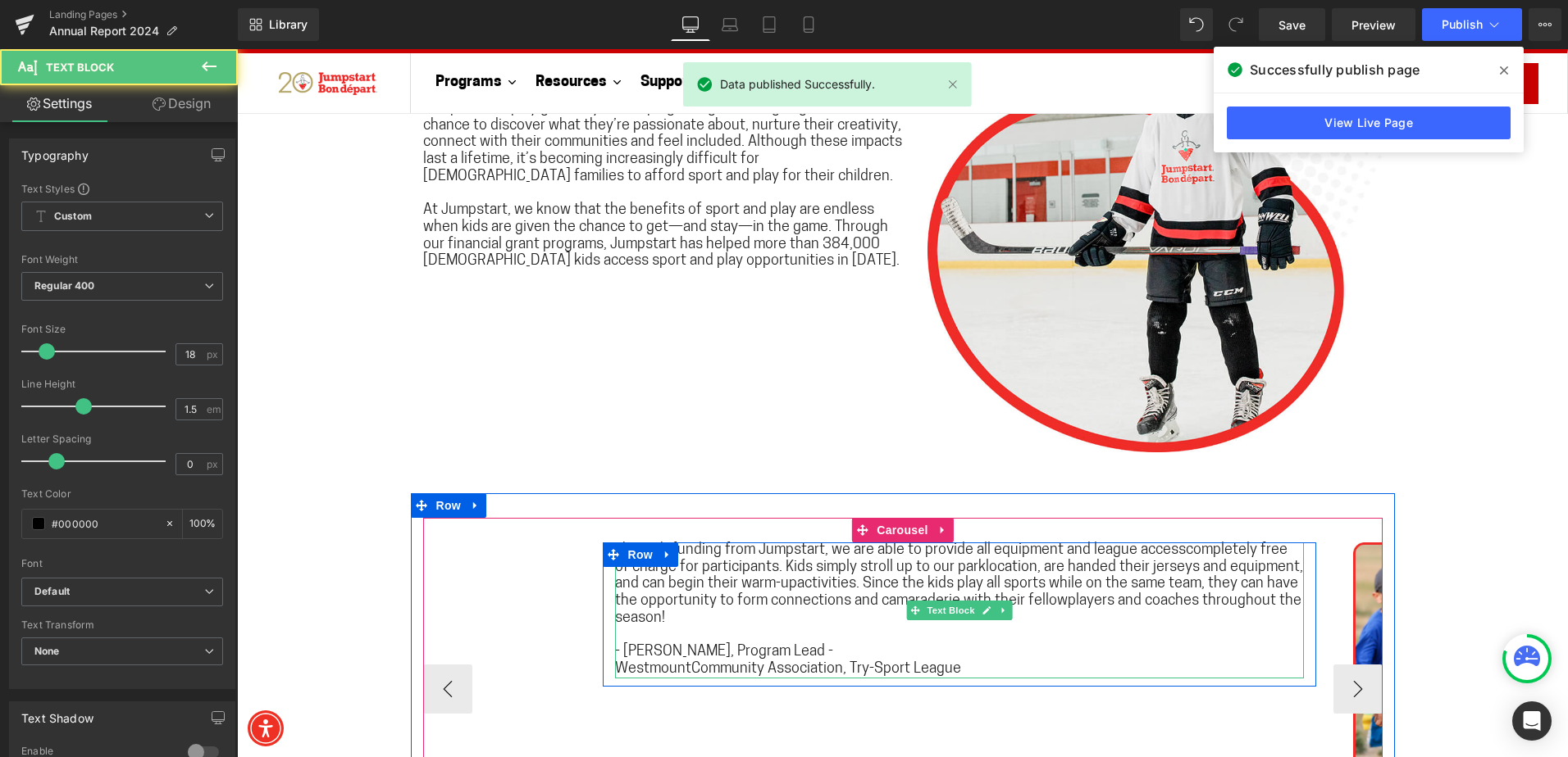
click at [1170, 548] on span "Through funding from Jumpstart, we are able to provide all equipment and league…" at bounding box center [959, 584] width 687 height 83
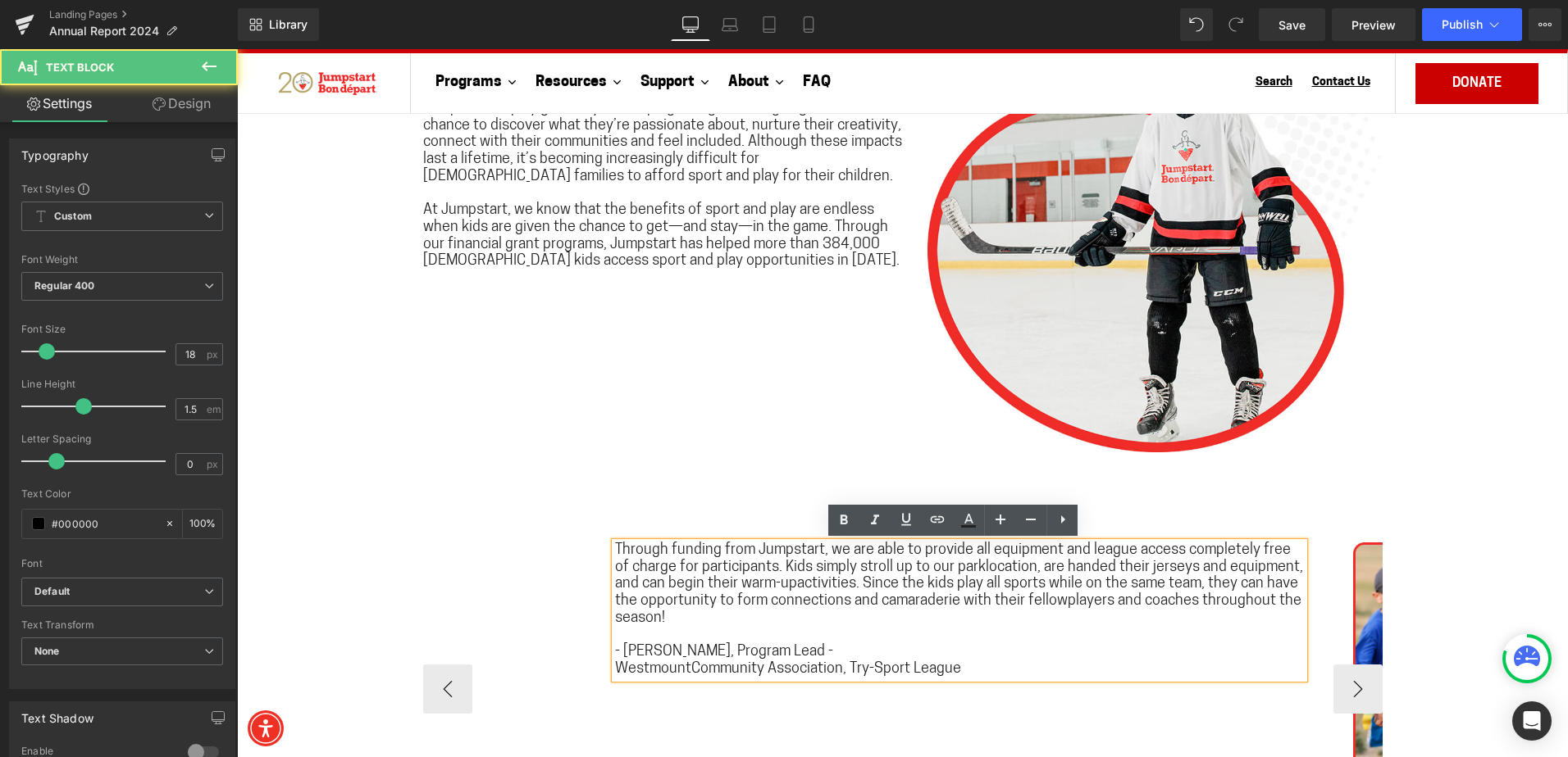
click at [957, 566] on span "Through funding from Jumpstart, we are able to provide all equipment and league…" at bounding box center [959, 584] width 687 height 83
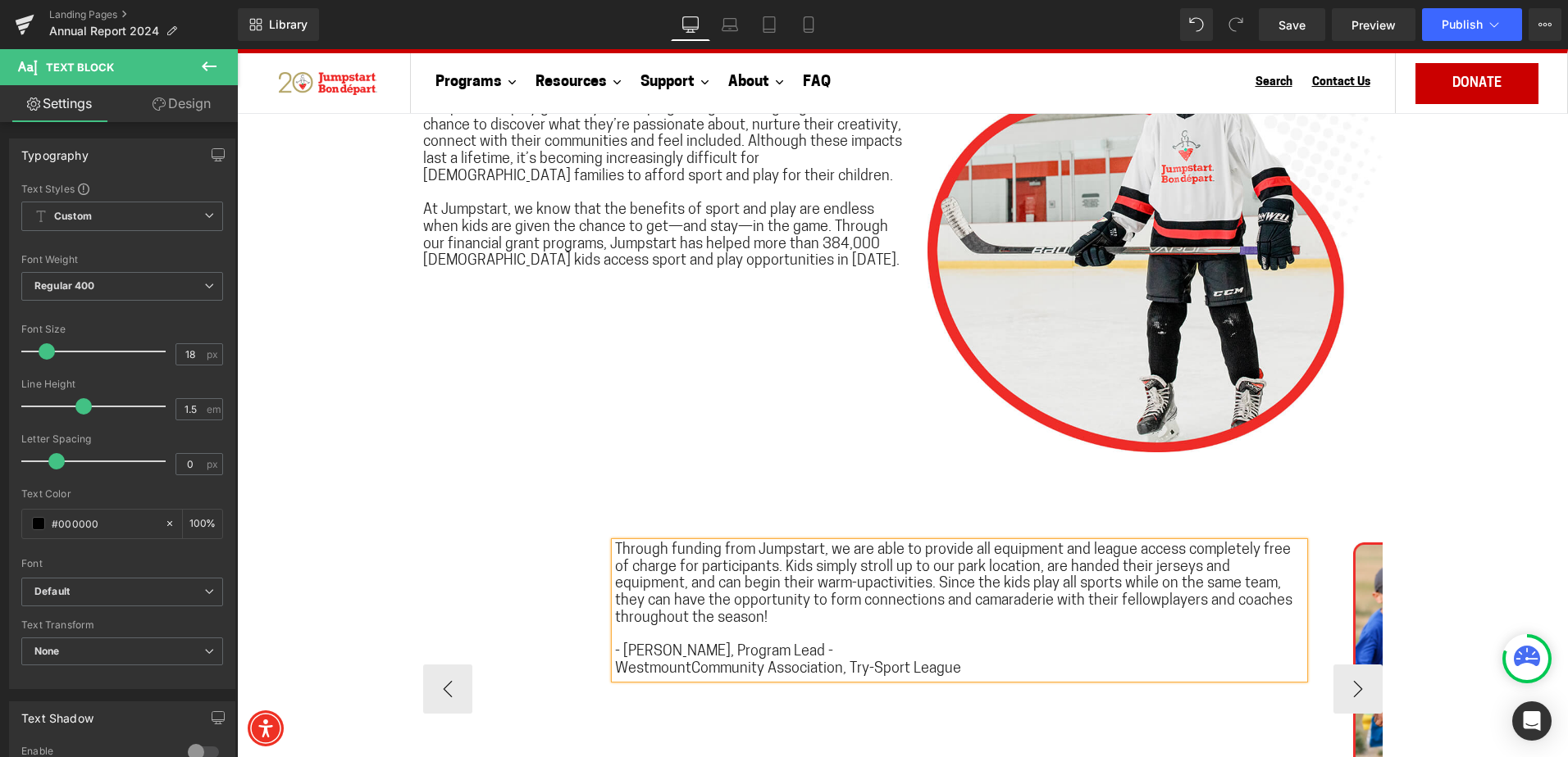
drag, startPoint x: 790, startPoint y: 581, endPoint x: 842, endPoint y: 613, distance: 61.1
click at [790, 582] on span "Through funding from Jumpstart, we are able to provide all equipment and league…" at bounding box center [953, 584] width 677 height 83
click at [1052, 603] on span "Through funding from Jumpstart, we are able to provide all equipment and league…" at bounding box center [953, 584] width 677 height 83
click at [682, 665] on strong "WestmountCommunity Association, Try-Sport League" at bounding box center [788, 670] width 346 height 15
click at [1467, 26] on span "Publish" at bounding box center [1461, 25] width 41 height 13
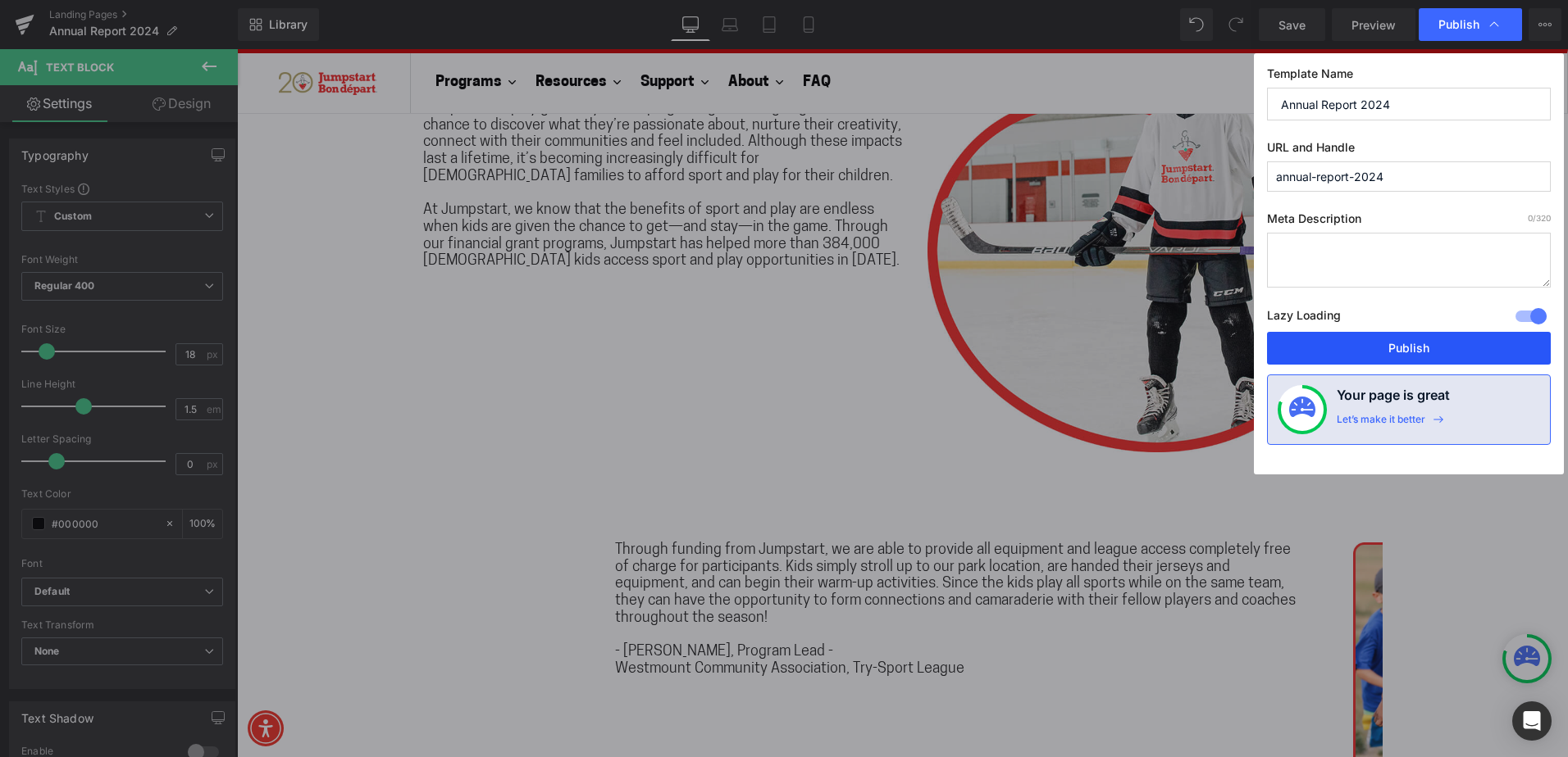
click at [1462, 346] on button "Publish" at bounding box center [1408, 348] width 284 height 33
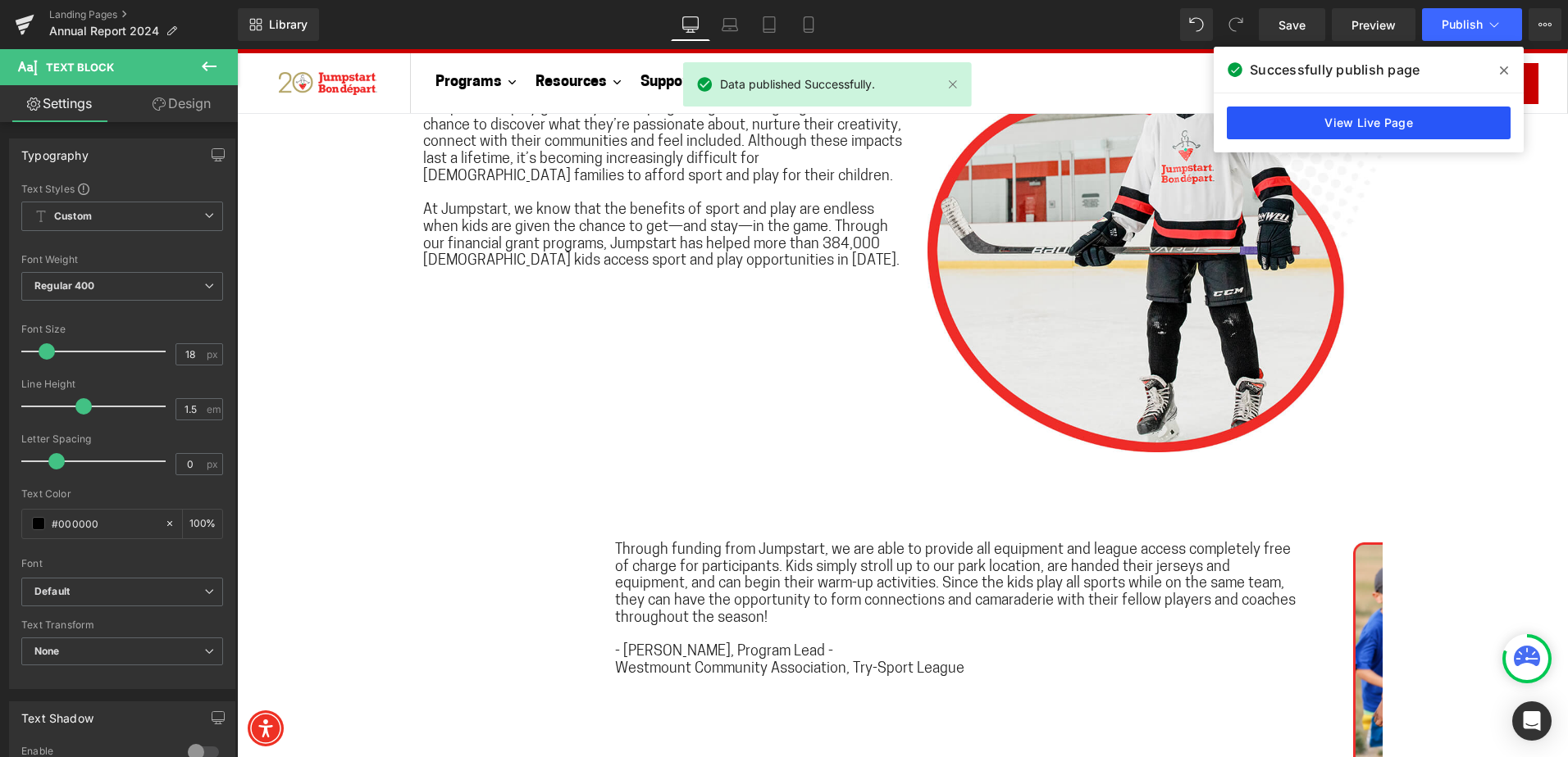
click at [1384, 115] on link "View Live Page" at bounding box center [1368, 123] width 284 height 33
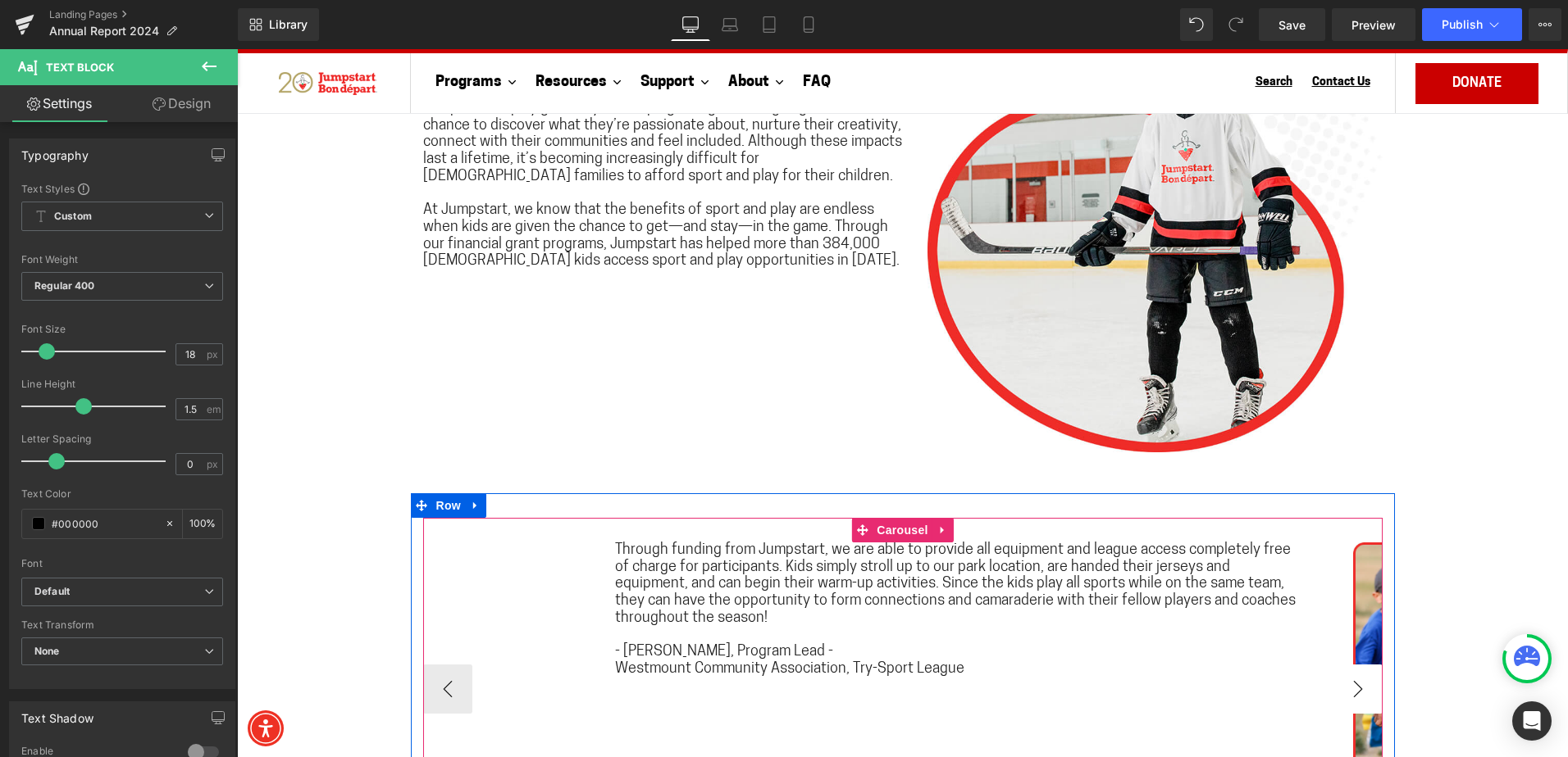
click at [1368, 687] on button "›" at bounding box center [1358, 689] width 50 height 50
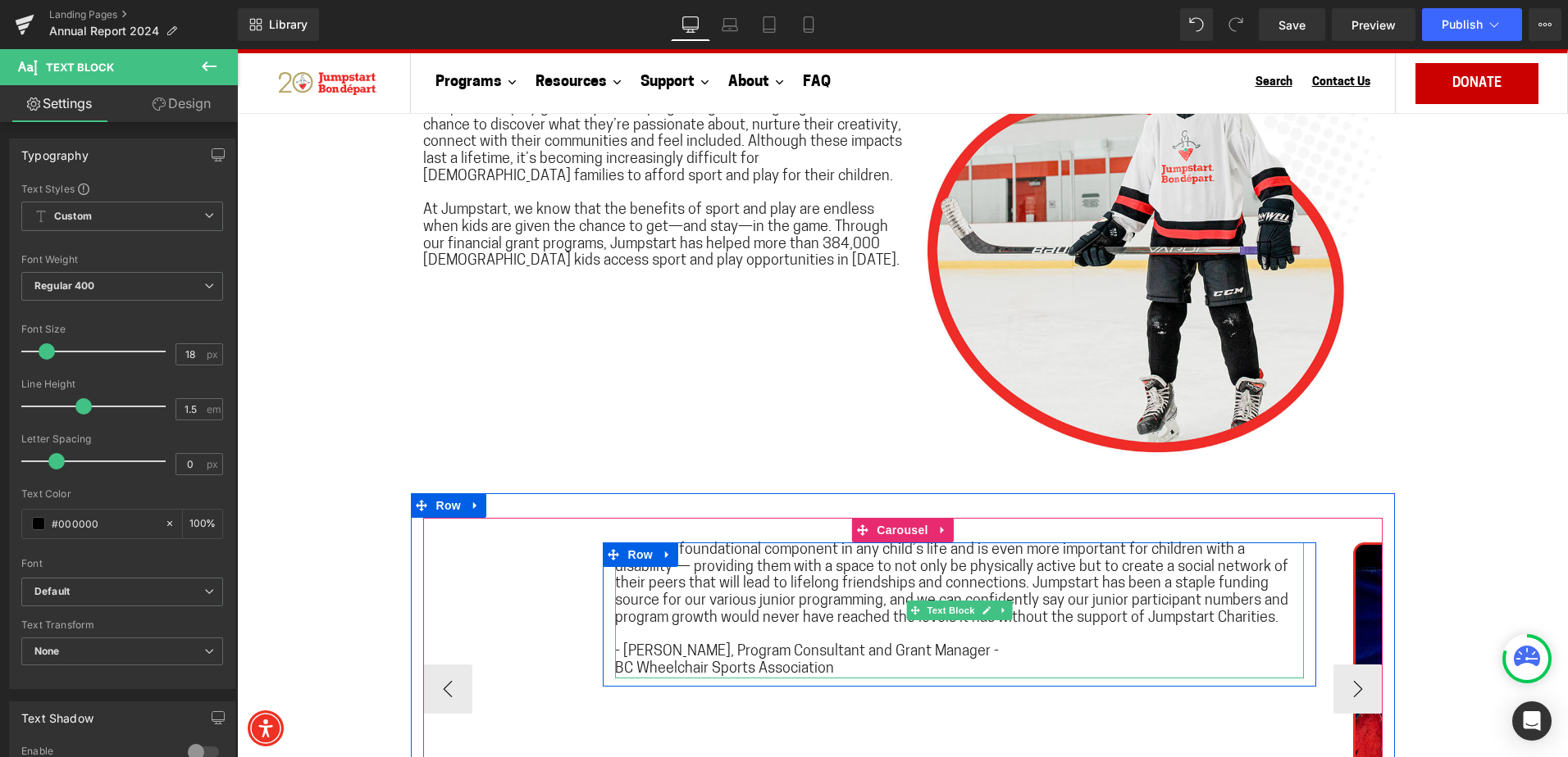
click at [671, 589] on span "Sport is a foundational component in any child’s life and is even more importan…" at bounding box center [951, 584] width 673 height 83
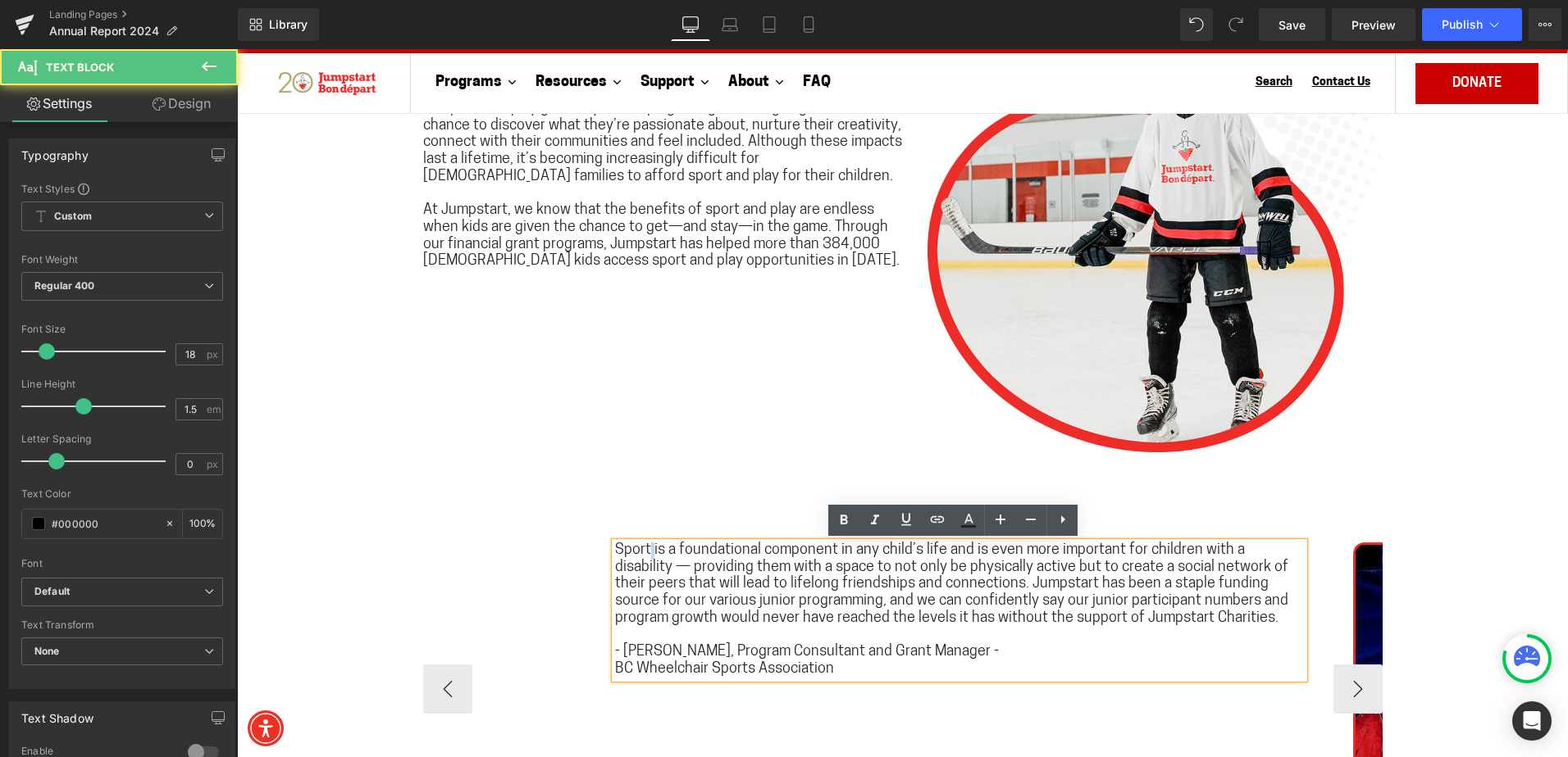
drag, startPoint x: 645, startPoint y: 547, endPoint x: 658, endPoint y: 559, distance: 17.7
click at [647, 547] on span "Sport is a foundational component in any child’s life and is even more importan…" at bounding box center [951, 584] width 673 height 83
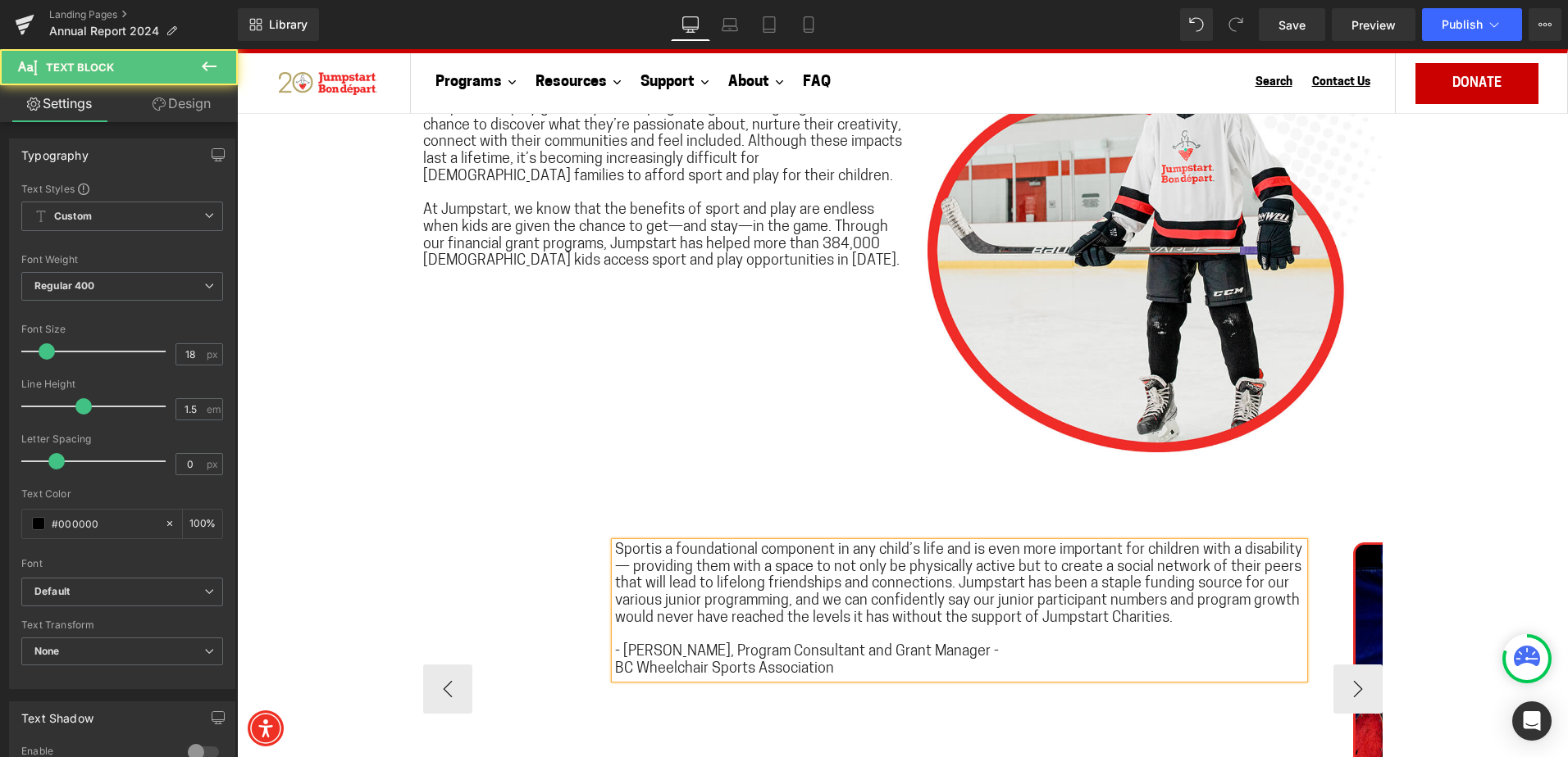
click at [1135, 555] on span "Sportis a foundational component in any child’s life and is even more important…" at bounding box center [959, 584] width 687 height 83
click at [897, 567] on span "Sportis a foundational component in any child’s life and is even more important…" at bounding box center [958, 584] width 687 height 83
click at [692, 587] on span "Sportis a foundational component in any child’s life and is even more important…" at bounding box center [957, 584] width 685 height 83
click at [1179, 583] on span "Sportis a foundational component in any child’s life and is even more important…" at bounding box center [957, 584] width 685 height 83
click at [835, 601] on span "Sportis a foundational component in any child’s life and is even more important…" at bounding box center [957, 584] width 685 height 83
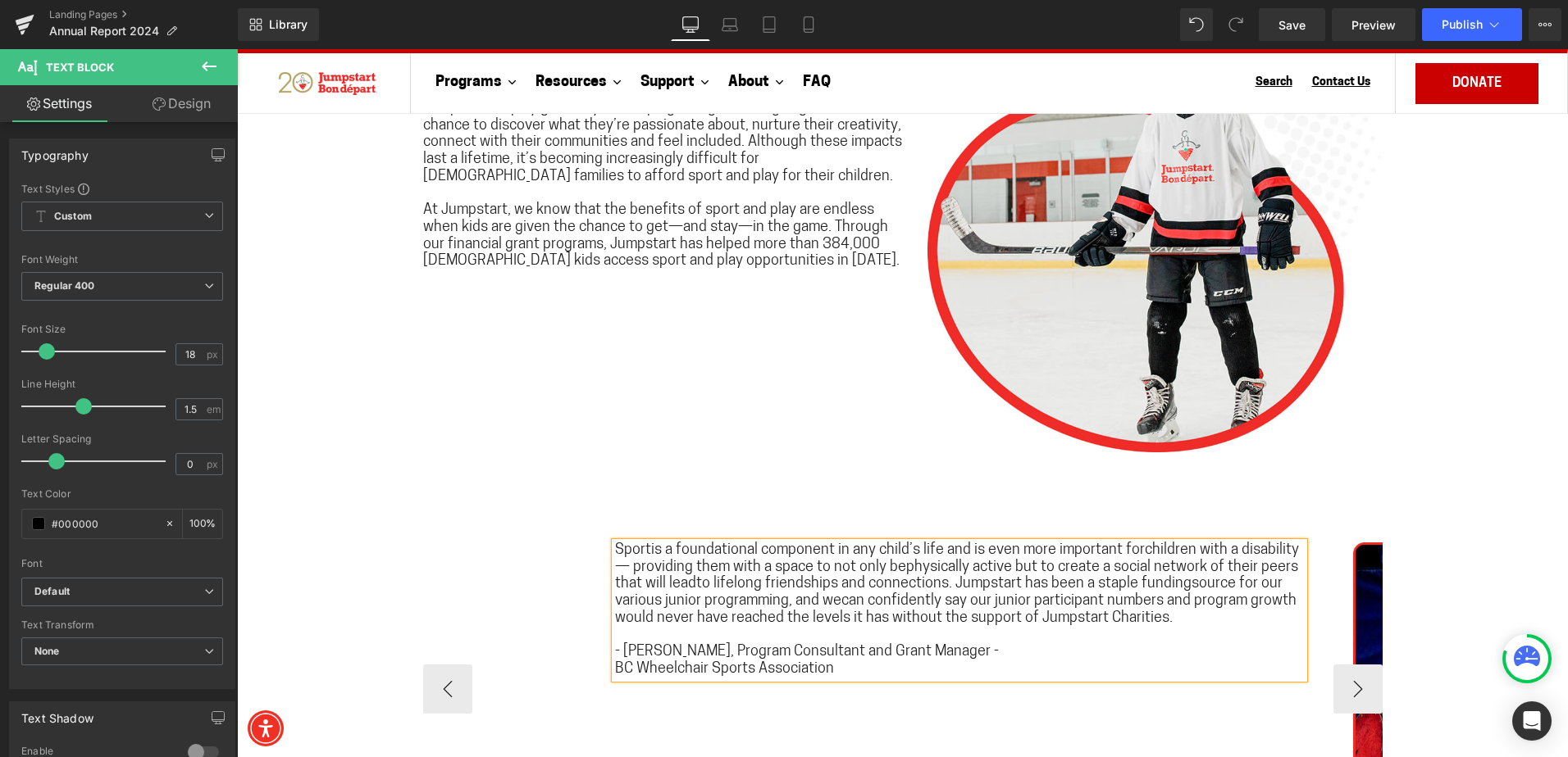
drag, startPoint x: 650, startPoint y: 616, endPoint x: 703, endPoint y: 633, distance: 55.7
click at [650, 616] on span "Sportis a foundational component in any child’s life and is even more important…" at bounding box center [957, 584] width 684 height 83
click at [1092, 618] on span "Sportis a foundational component in any child’s life and is even more important…" at bounding box center [957, 584] width 684 height 83
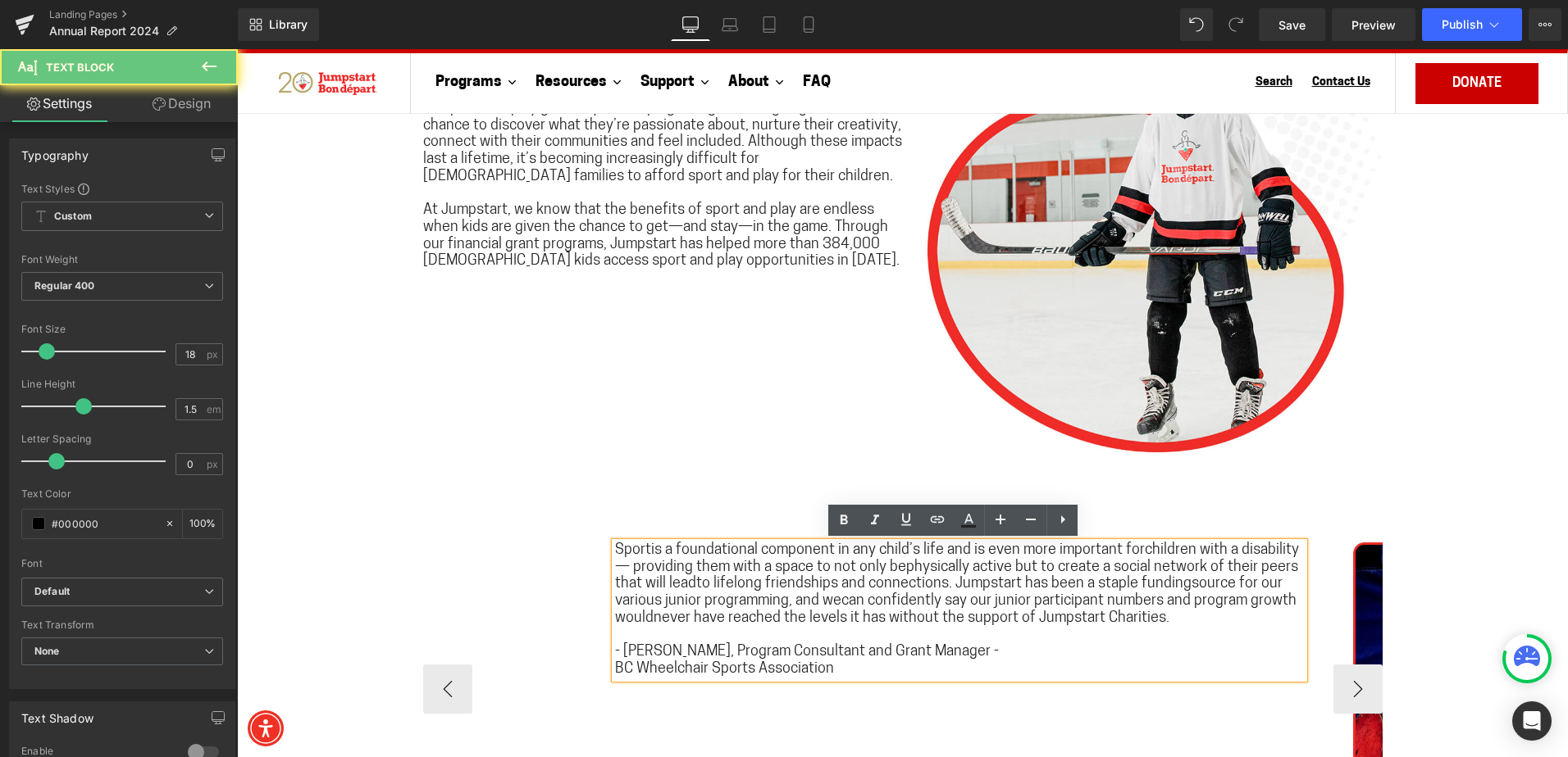
click at [1096, 617] on span "Sportis a foundational component in any child’s life and is even more important…" at bounding box center [957, 584] width 684 height 83
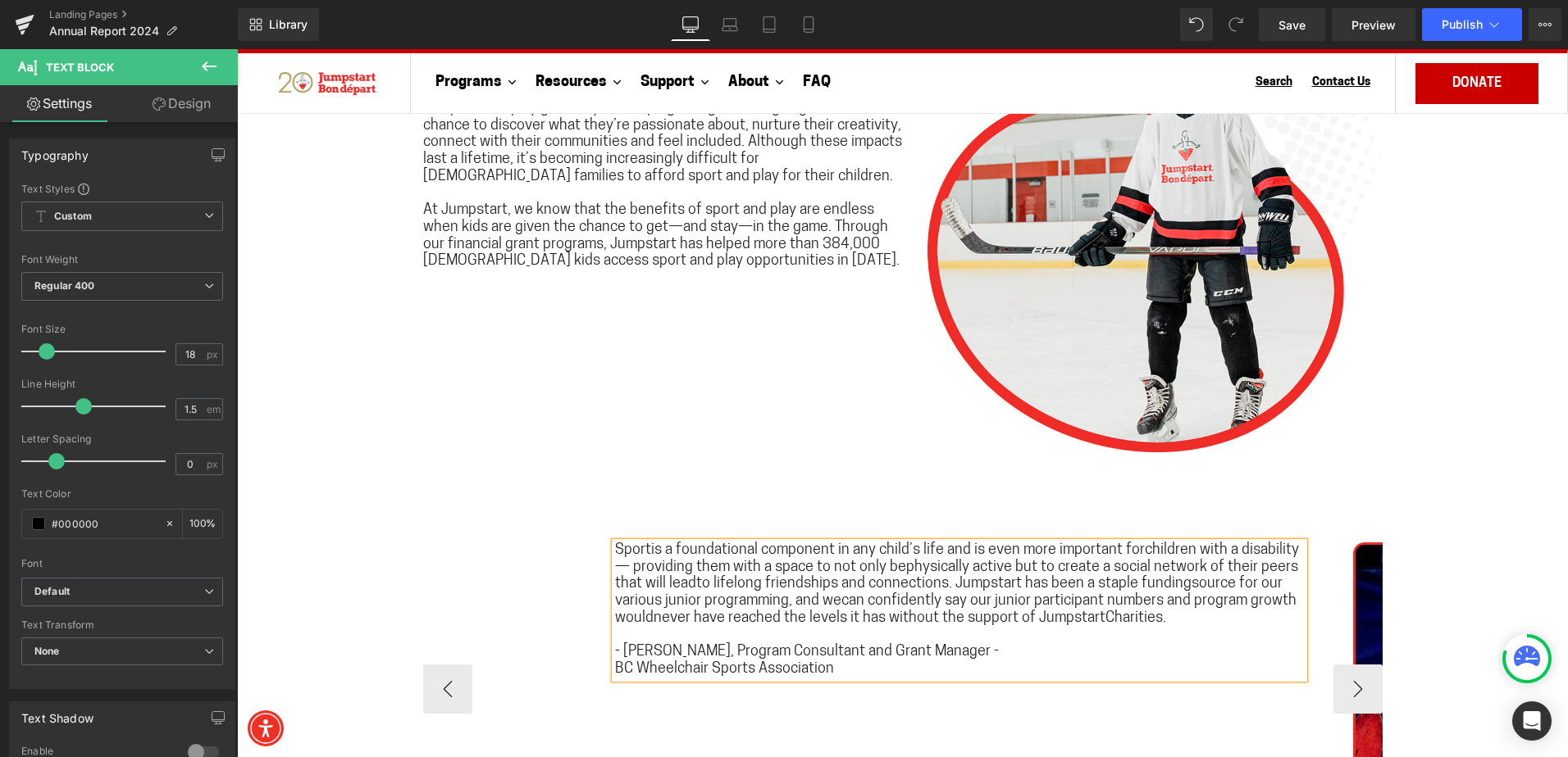
drag, startPoint x: 748, startPoint y: 667, endPoint x: 763, endPoint y: 682, distance: 21.2
click at [748, 668] on strong "BC Wheelchair Sports Association" at bounding box center [724, 670] width 219 height 15
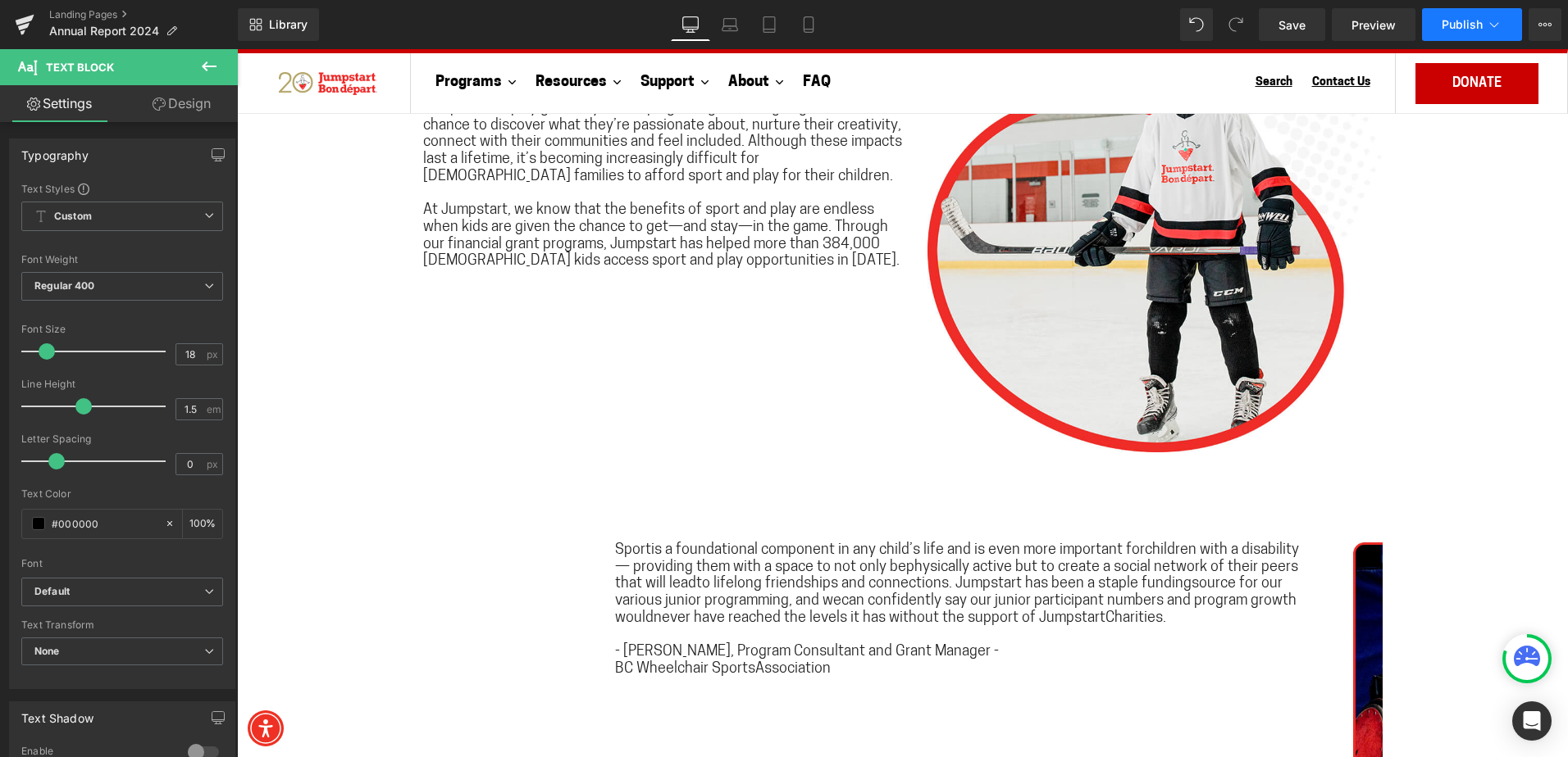
click at [1447, 15] on button "Publish" at bounding box center [1471, 25] width 100 height 33
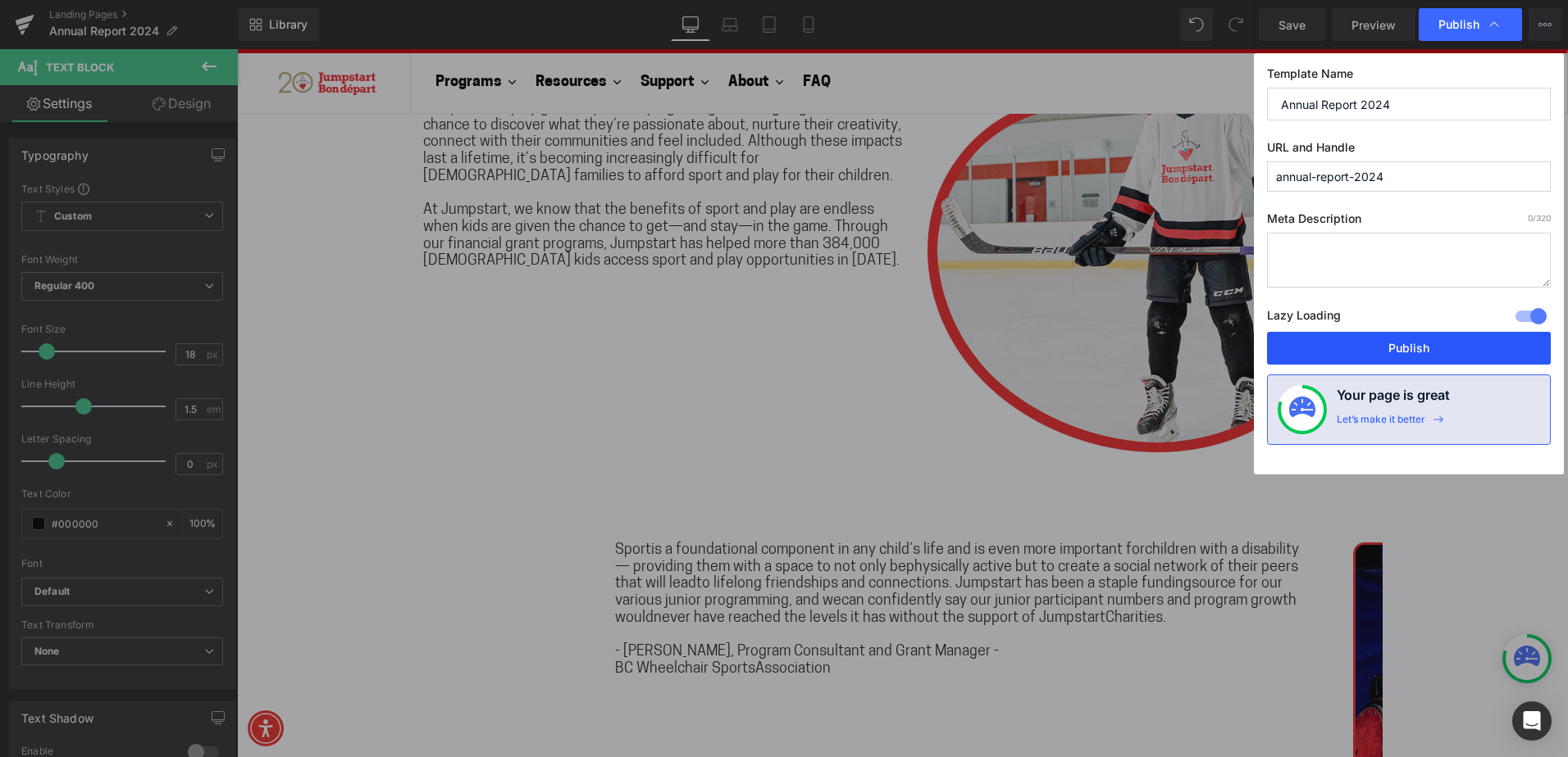
click at [1418, 350] on button "Publish" at bounding box center [1408, 348] width 284 height 33
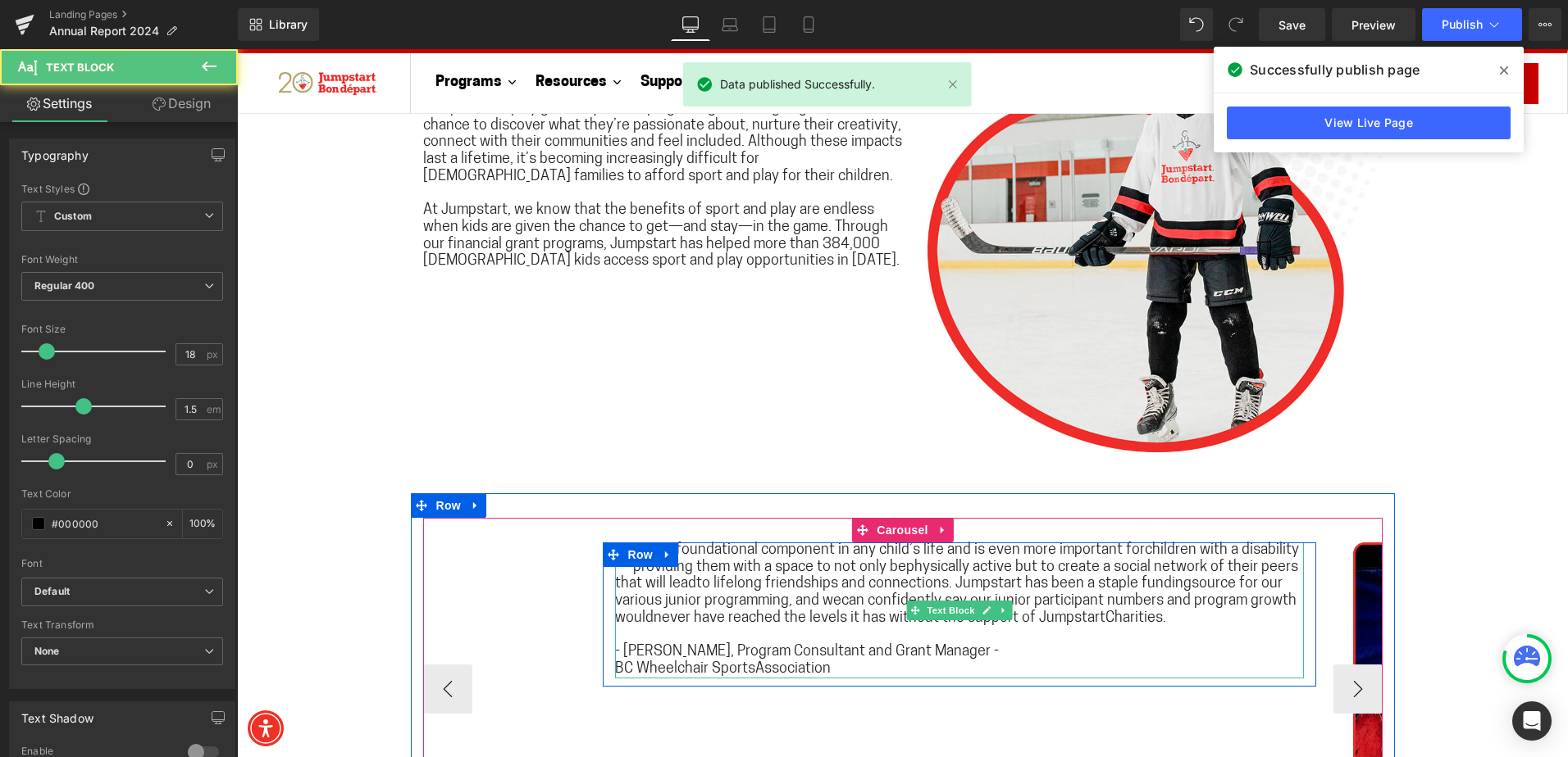
click at [1129, 549] on span "Sportis a foundational component in any child’s life and is even more important…" at bounding box center [957, 584] width 684 height 83
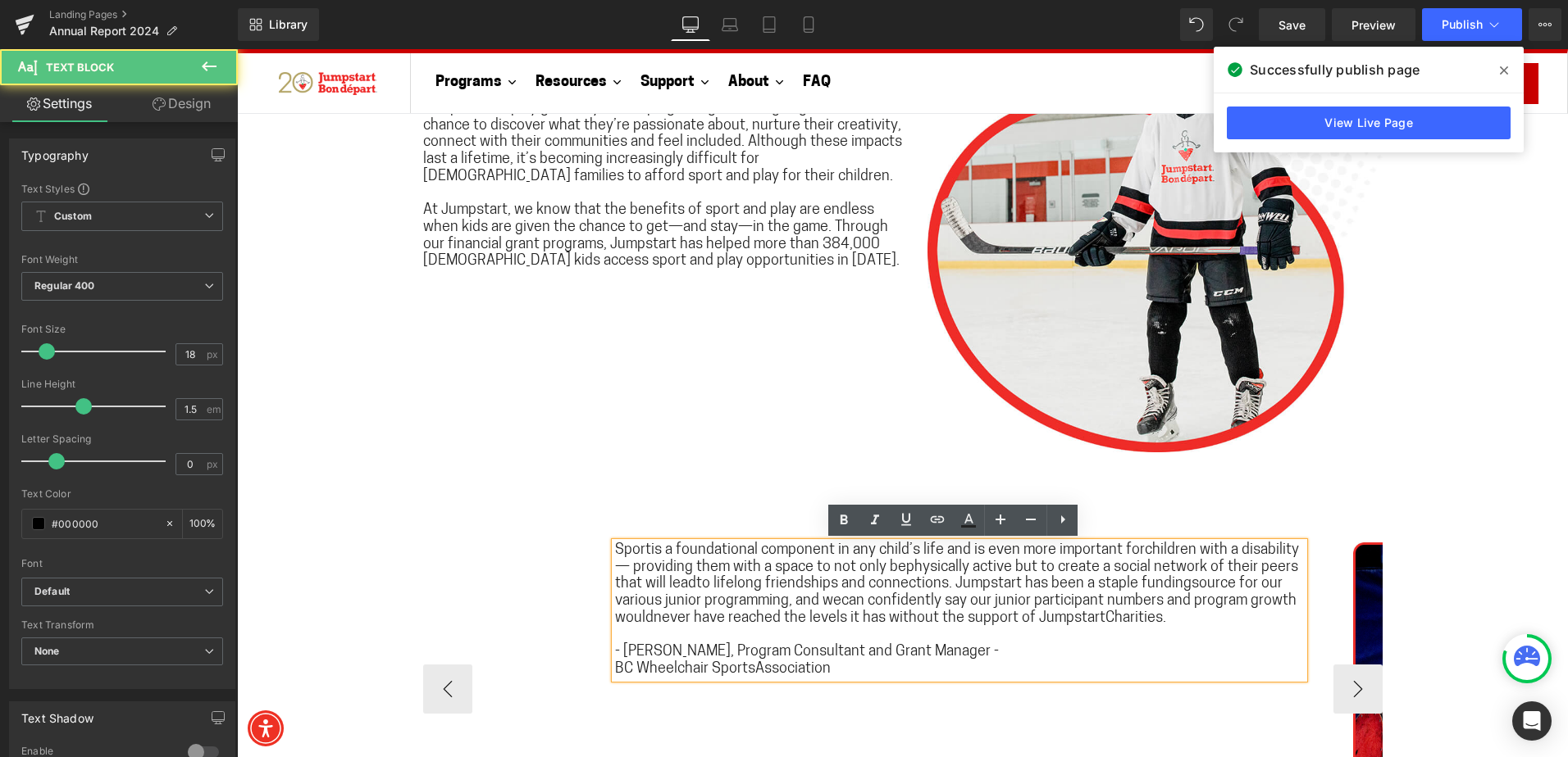
click at [641, 558] on span "Sportis a foundational component in any child’s life and is even more important…" at bounding box center [957, 584] width 684 height 83
click at [642, 551] on span "Sportis a foundational component in any child’s life and is even more important…" at bounding box center [957, 584] width 684 height 83
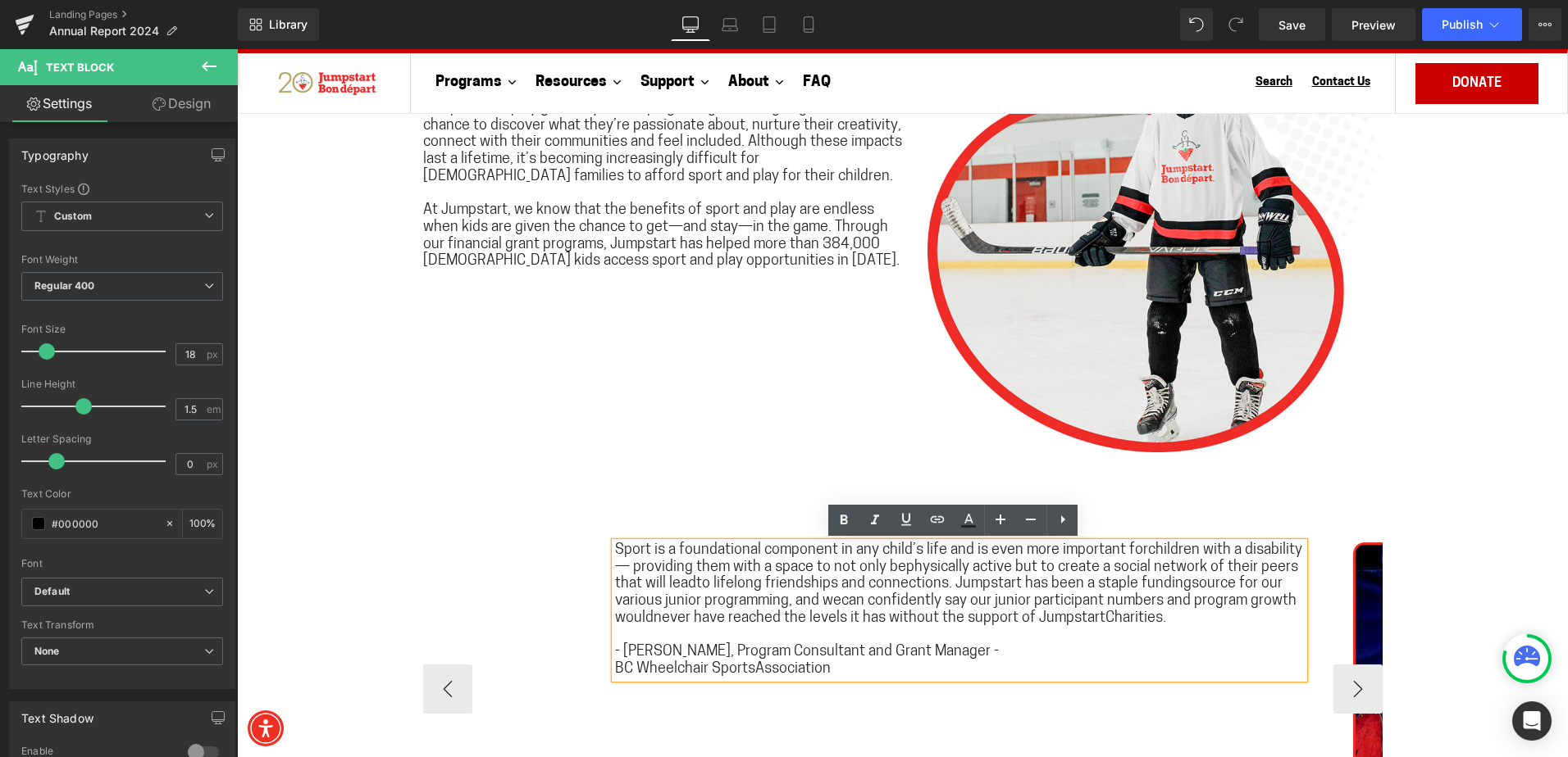
click at [1129, 554] on span "Sport is a foundational component in any child’s life and is even more importan…" at bounding box center [959, 584] width 687 height 83
click at [1134, 555] on span "Sport is a foundational component in any child’s life and is even more importan…" at bounding box center [959, 584] width 687 height 83
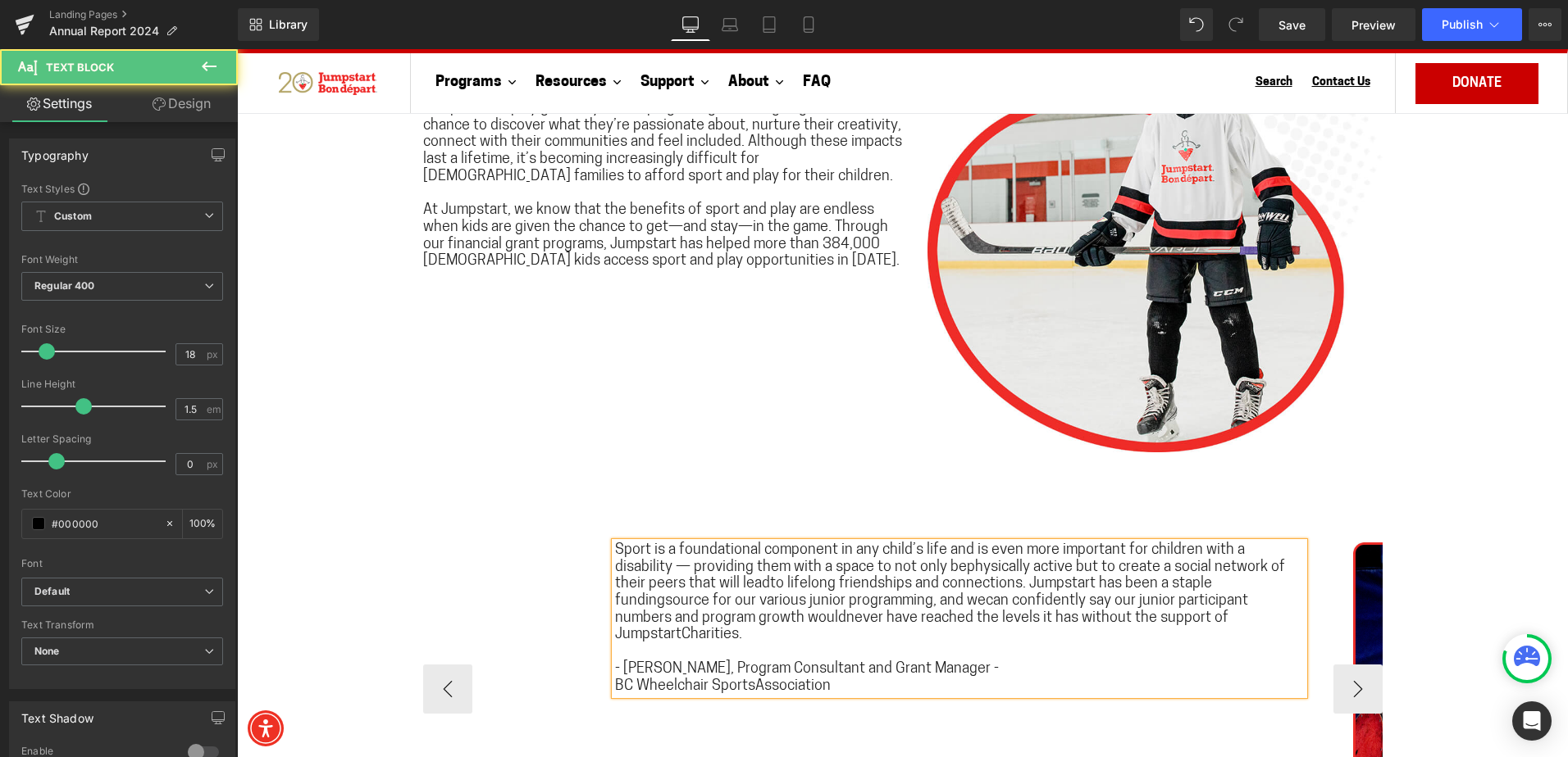
click at [895, 572] on span "Sport is a foundational component in any child’s life and is even more importan…" at bounding box center [949, 593] width 670 height 100
click at [687, 586] on span "Sport is a foundational component in any child’s life and is even more importan…" at bounding box center [951, 593] width 673 height 100
click at [1179, 587] on span "Sport is a foundational component in any child’s life and is even more importan…" at bounding box center [951, 593] width 673 height 100
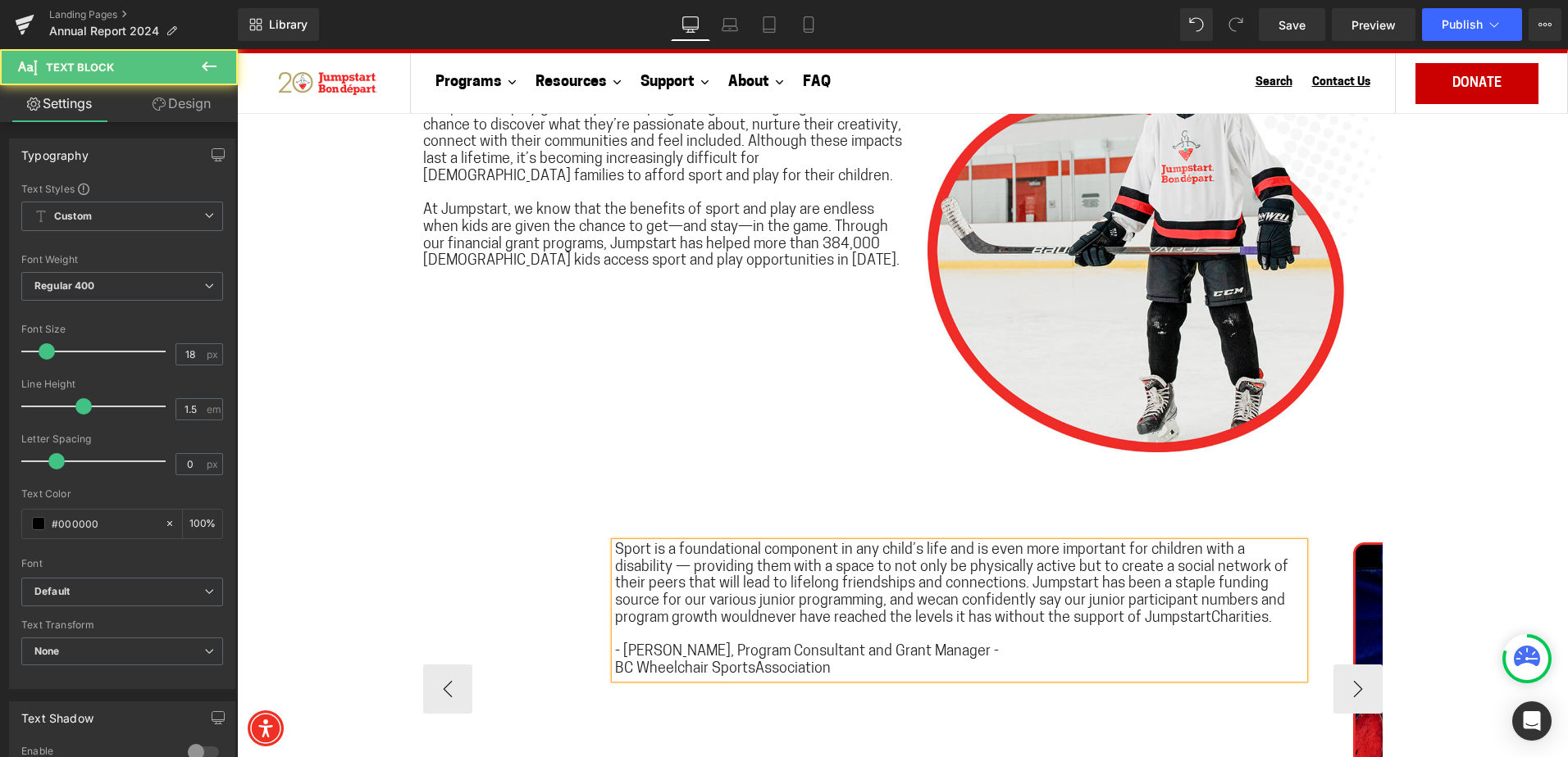
click at [832, 604] on span "Sport is a foundational component in any child’s life and is even more importan…" at bounding box center [951, 584] width 673 height 83
click at [642, 624] on span "Sport is a foundational component in any child’s life and is even more importan…" at bounding box center [951, 584] width 673 height 83
click at [1089, 618] on span "Sport is a foundational component in any child’s life and is even more importan…" at bounding box center [951, 584] width 673 height 83
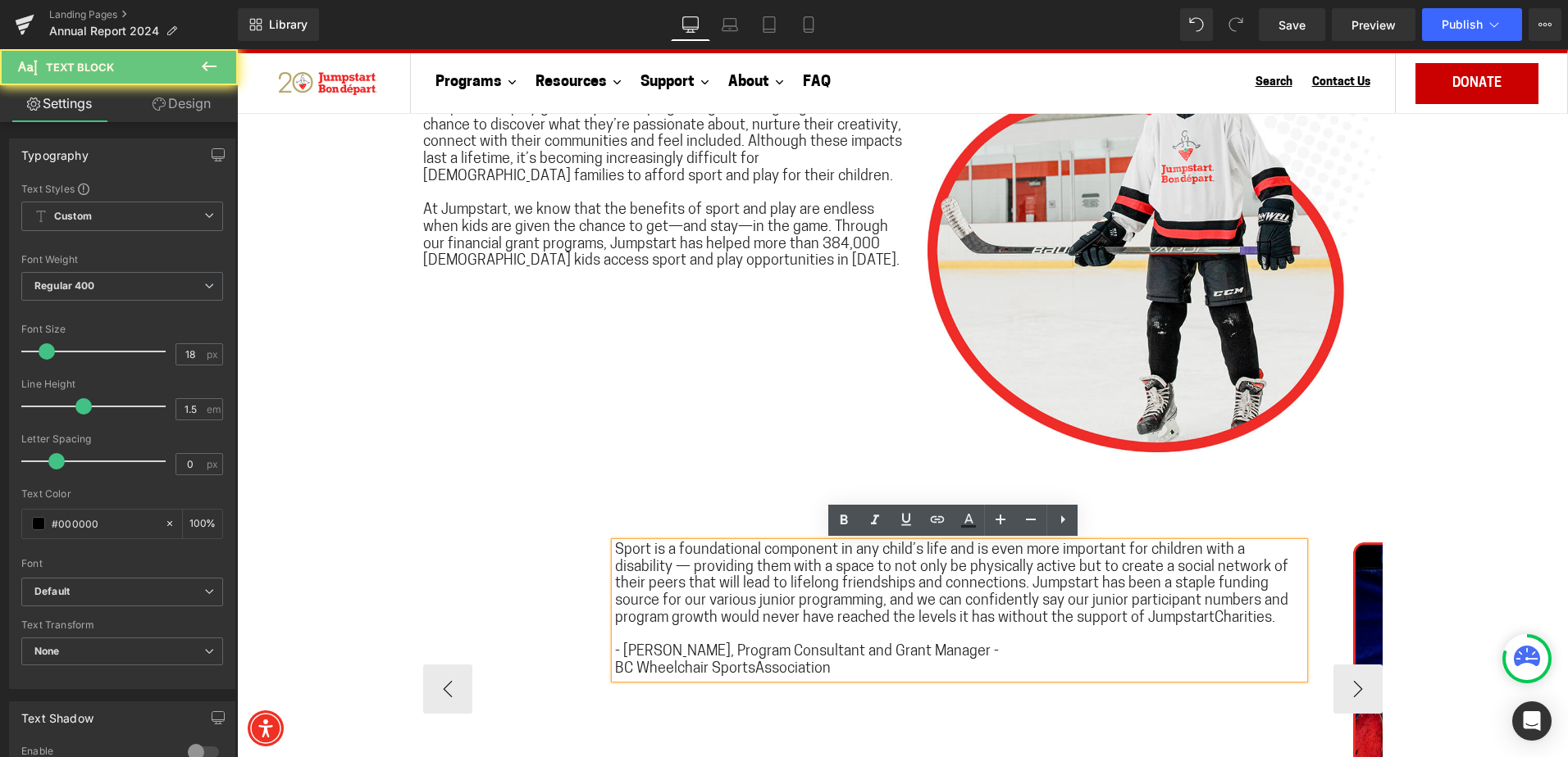
click at [1096, 618] on span "Sport is a foundational component in any child’s life and is even more importan…" at bounding box center [951, 584] width 673 height 83
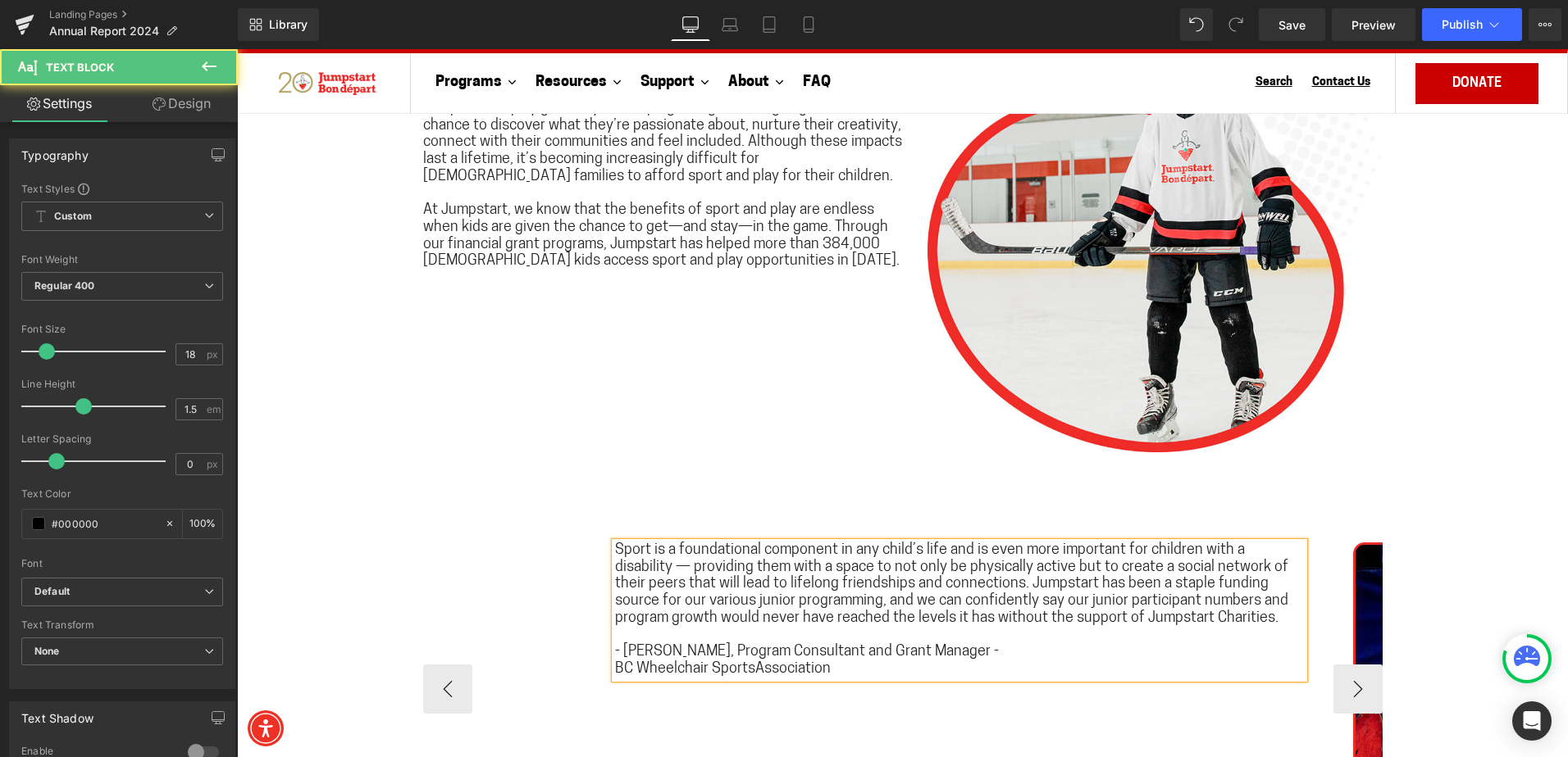
click at [744, 670] on strong "BC Wheelchair SportsAssociation" at bounding box center [722, 670] width 216 height 15
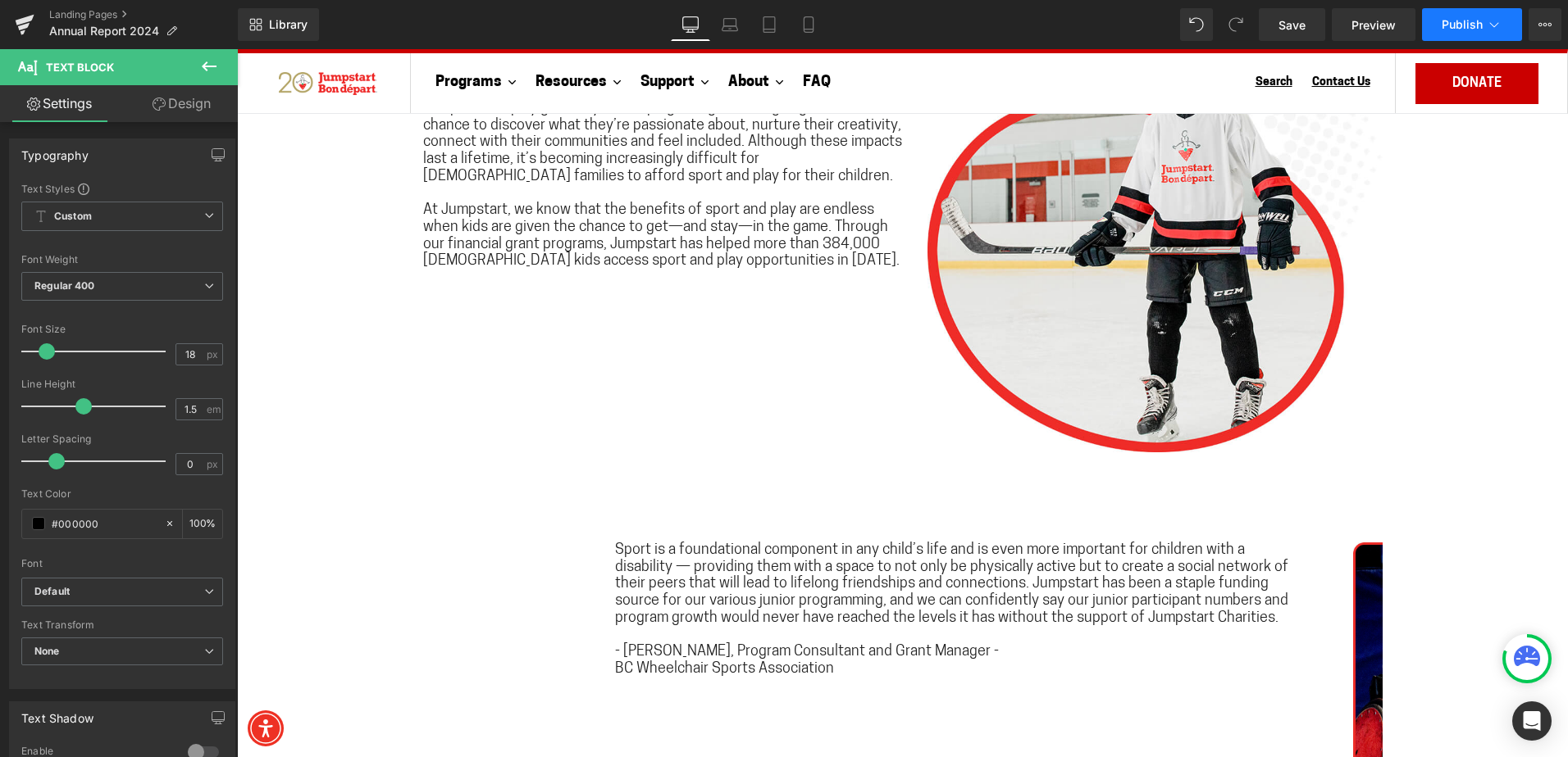
click at [1471, 31] on button "Publish" at bounding box center [1471, 25] width 100 height 33
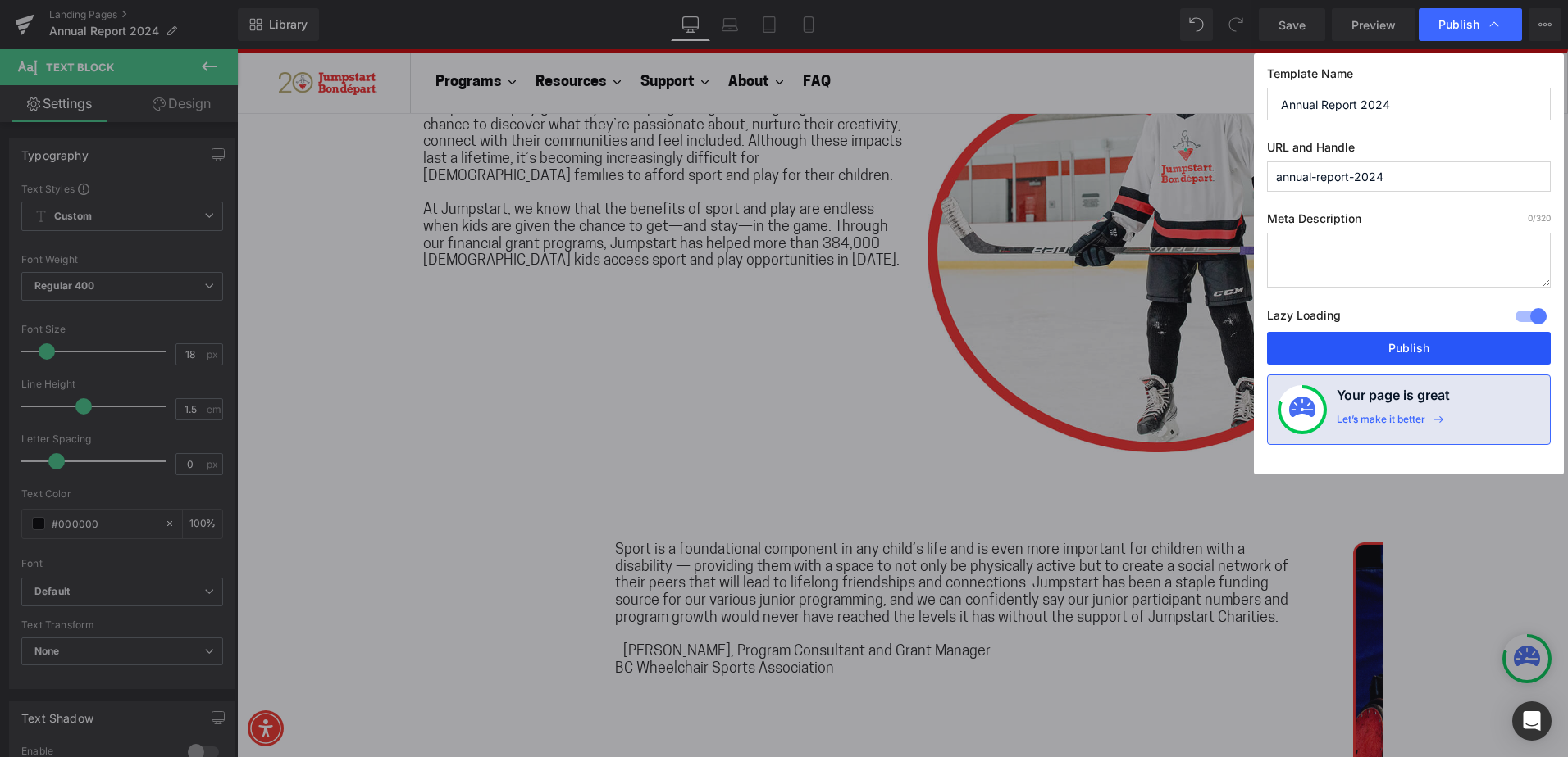
click at [1450, 348] on button "Publish" at bounding box center [1408, 348] width 284 height 33
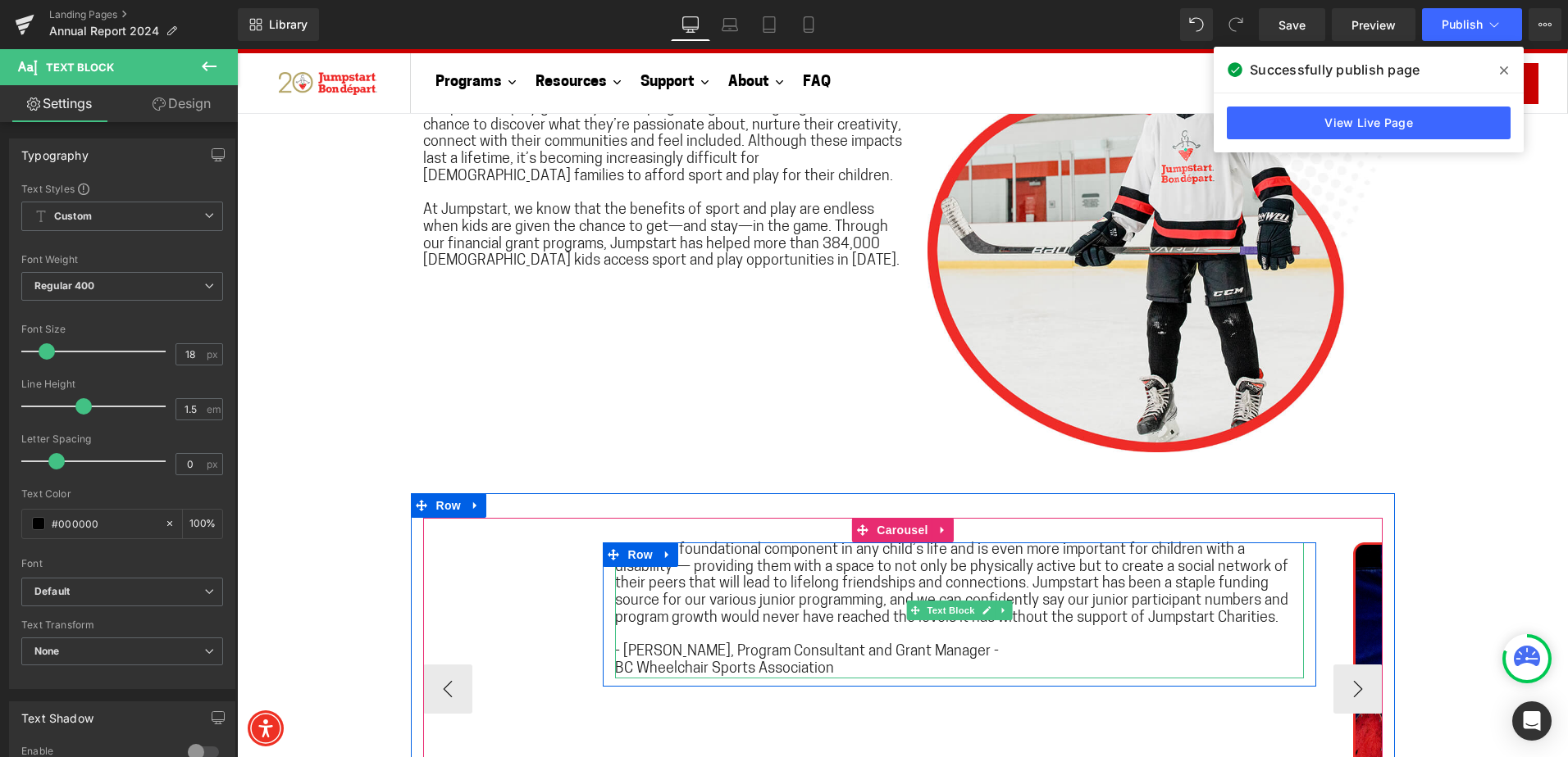
click at [1239, 631] on p at bounding box center [959, 635] width 688 height 17
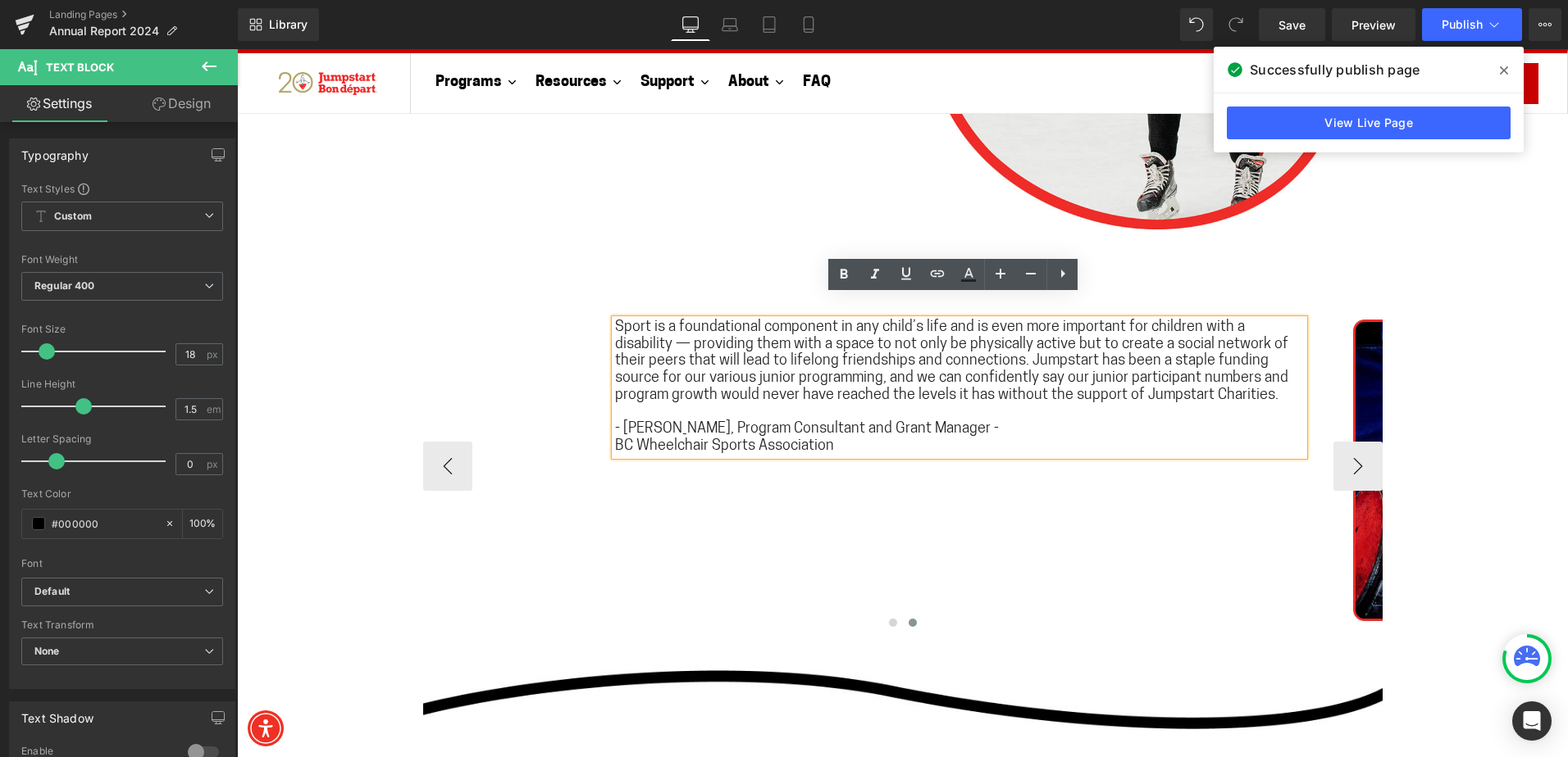
scroll to position [3032, 0]
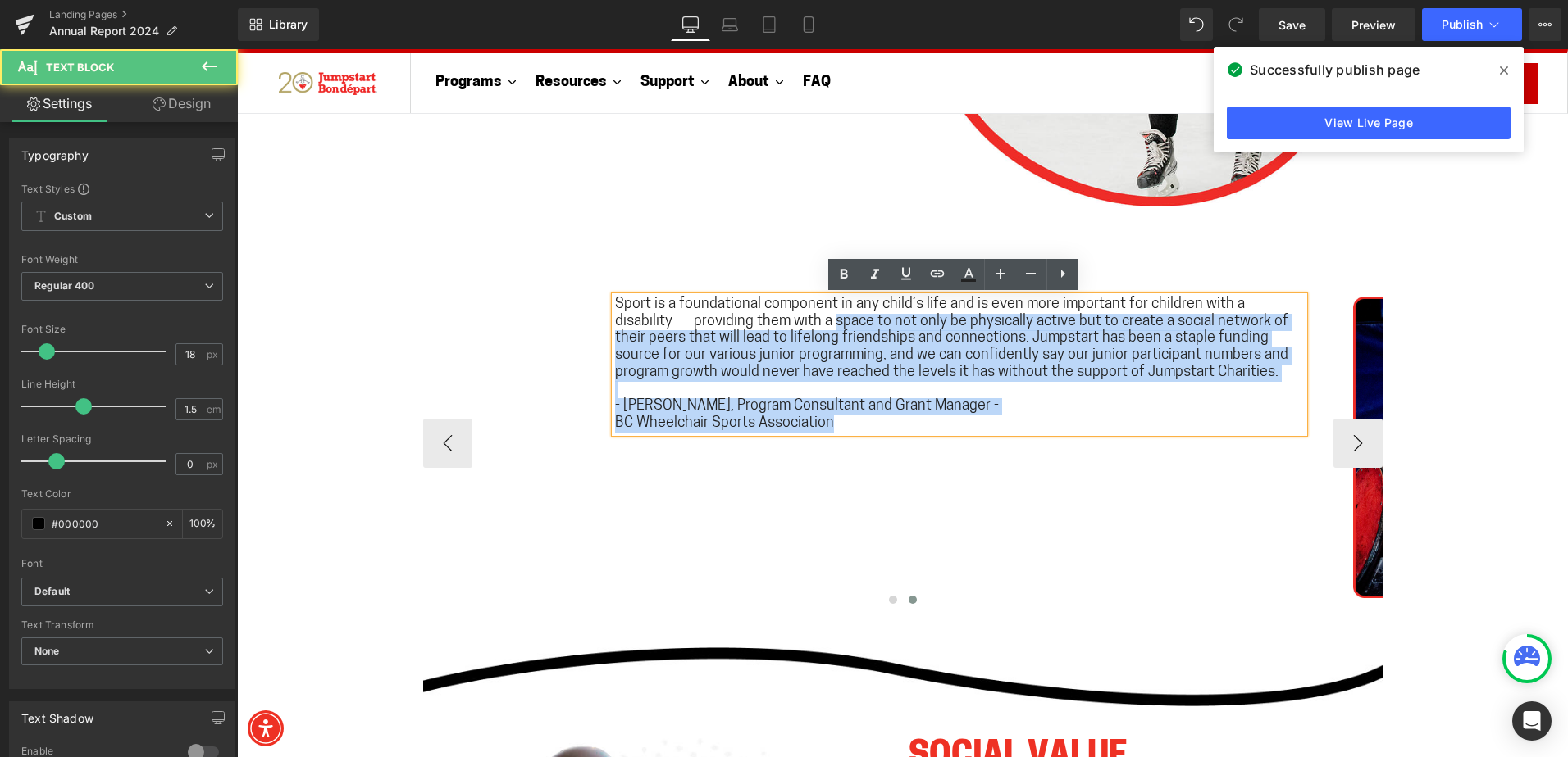
drag, startPoint x: 608, startPoint y: 303, endPoint x: 764, endPoint y: 319, distance: 156.8
click at [764, 319] on div "Sport is a foundational component in any child’s life and is even more importan…" at bounding box center [959, 365] width 688 height 136
click at [766, 319] on span "Sport is a foundational component in any child’s life and is even more importan…" at bounding box center [951, 339] width 673 height 83
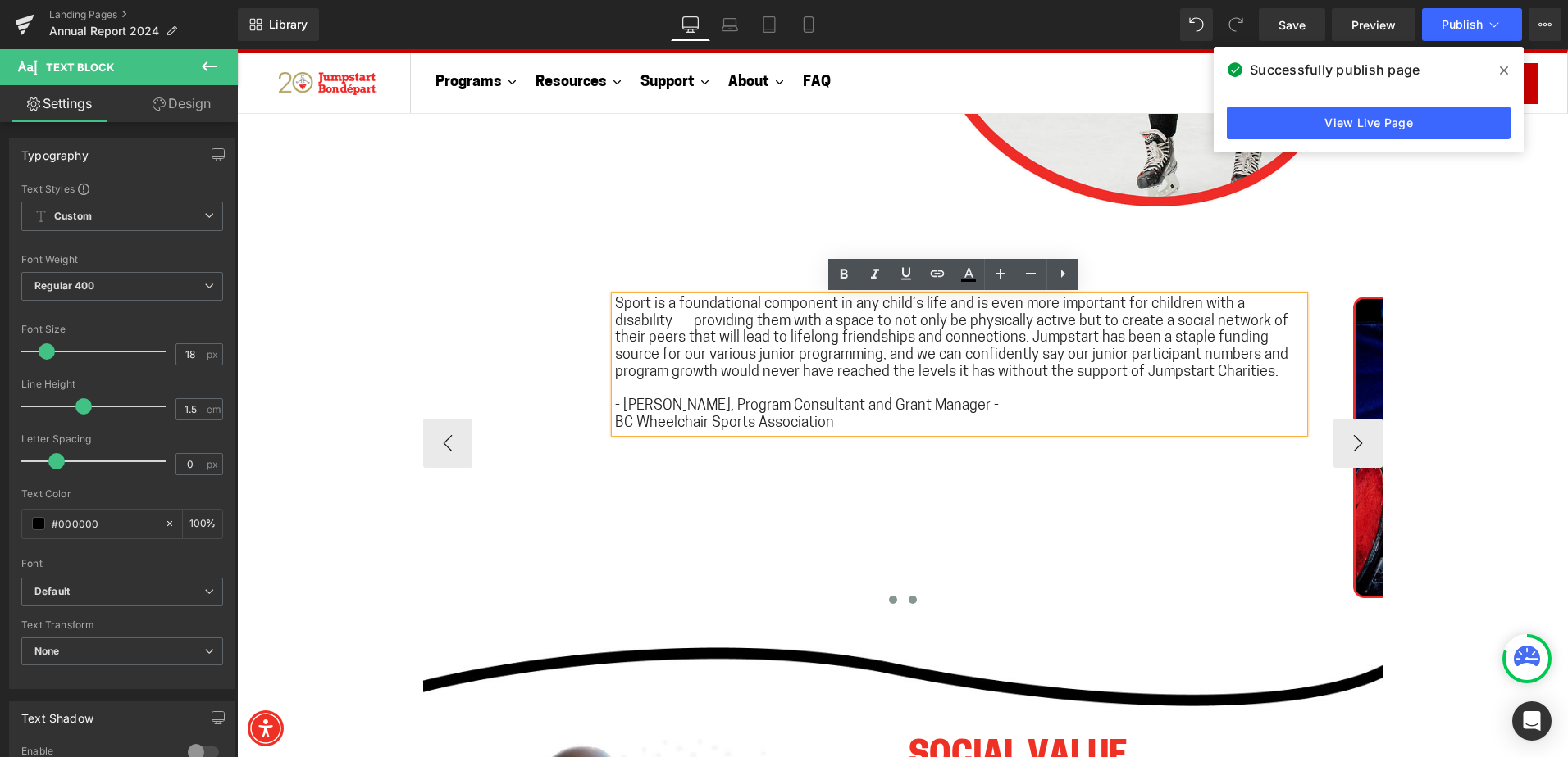
click at [885, 606] on button at bounding box center [892, 600] width 19 height 17
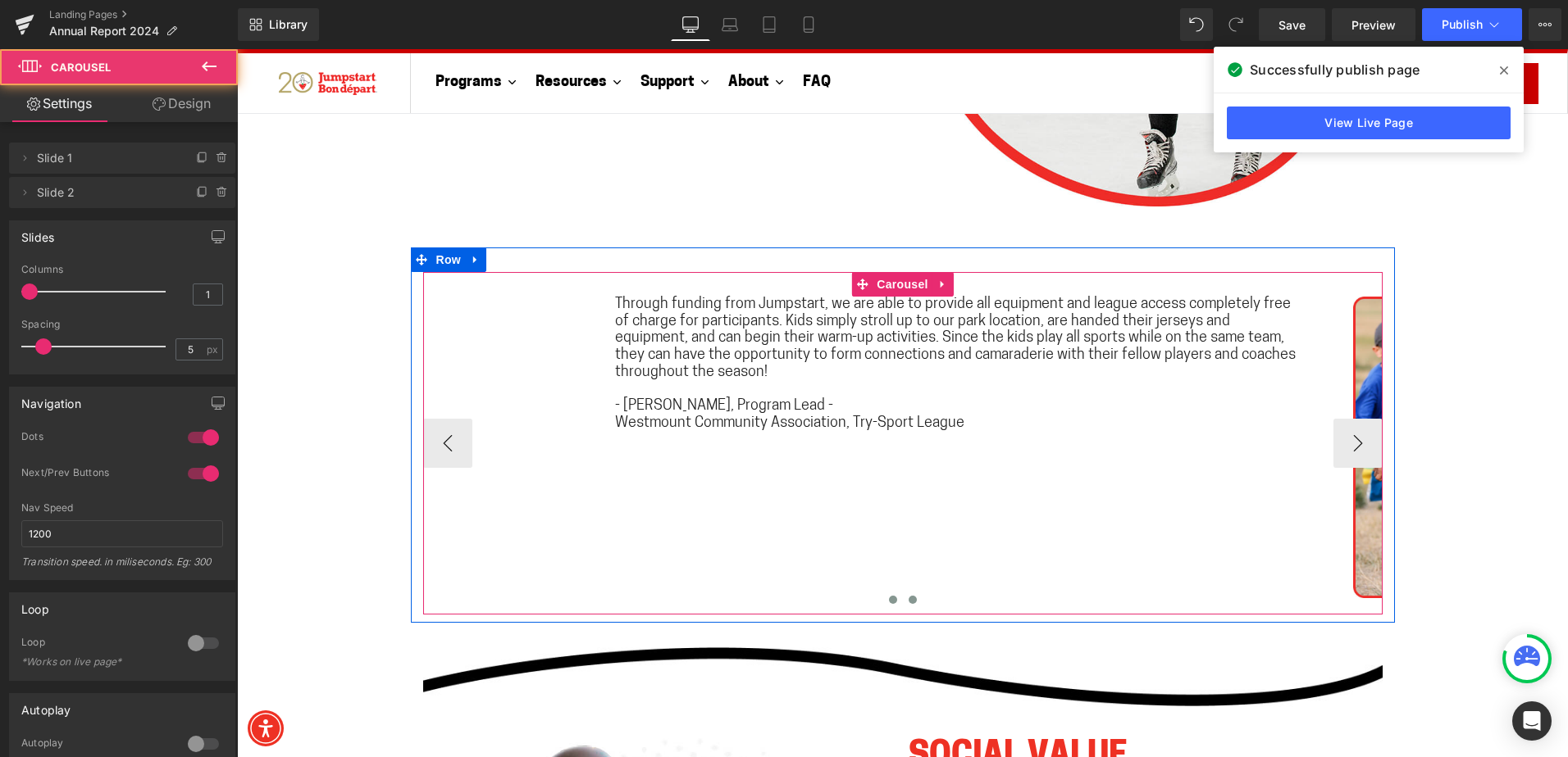
click at [908, 601] on span at bounding box center [912, 600] width 8 height 8
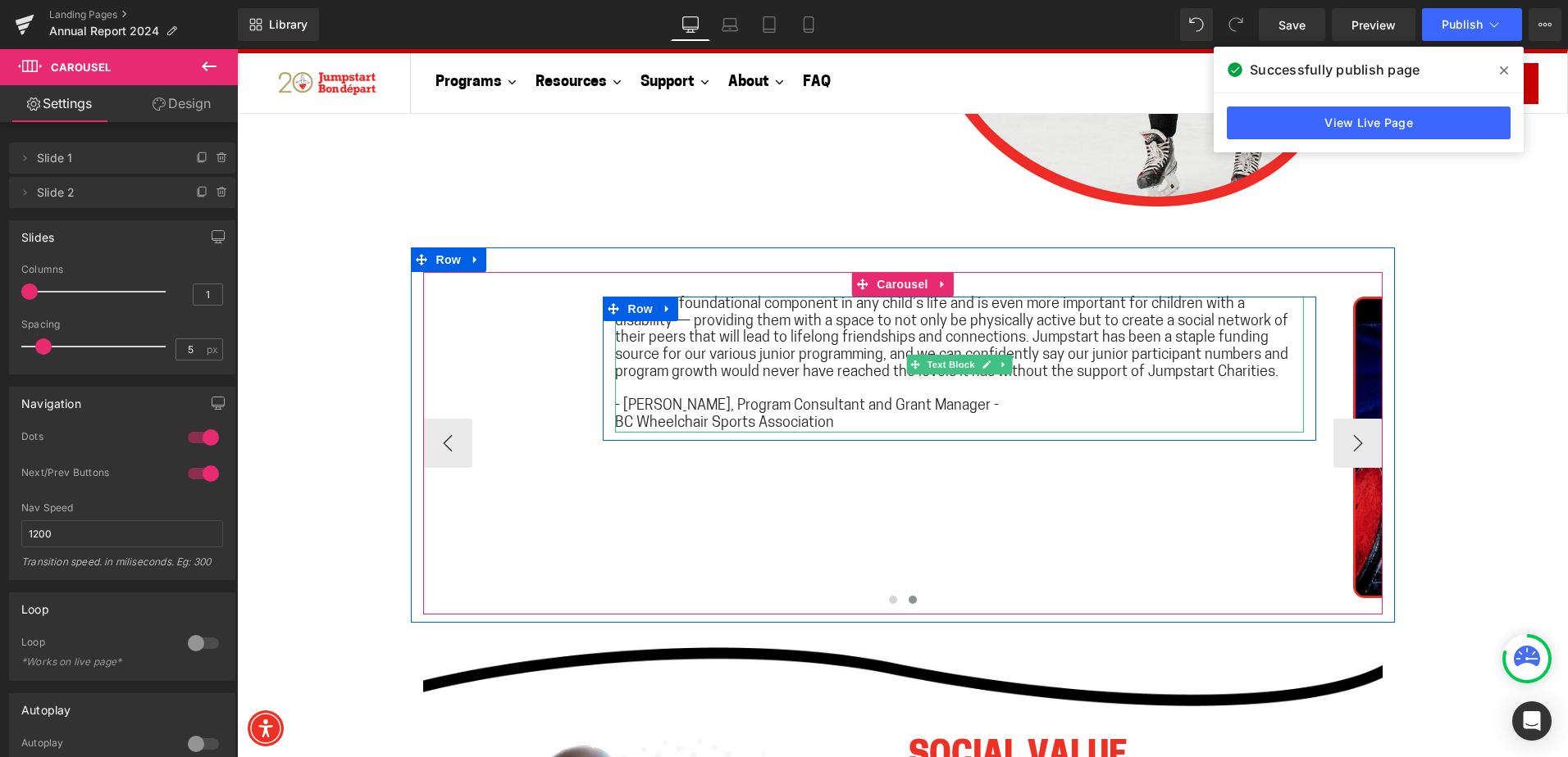
click at [768, 308] on span "Sport is a foundational component in any child’s life and is even more importan…" at bounding box center [951, 339] width 673 height 83
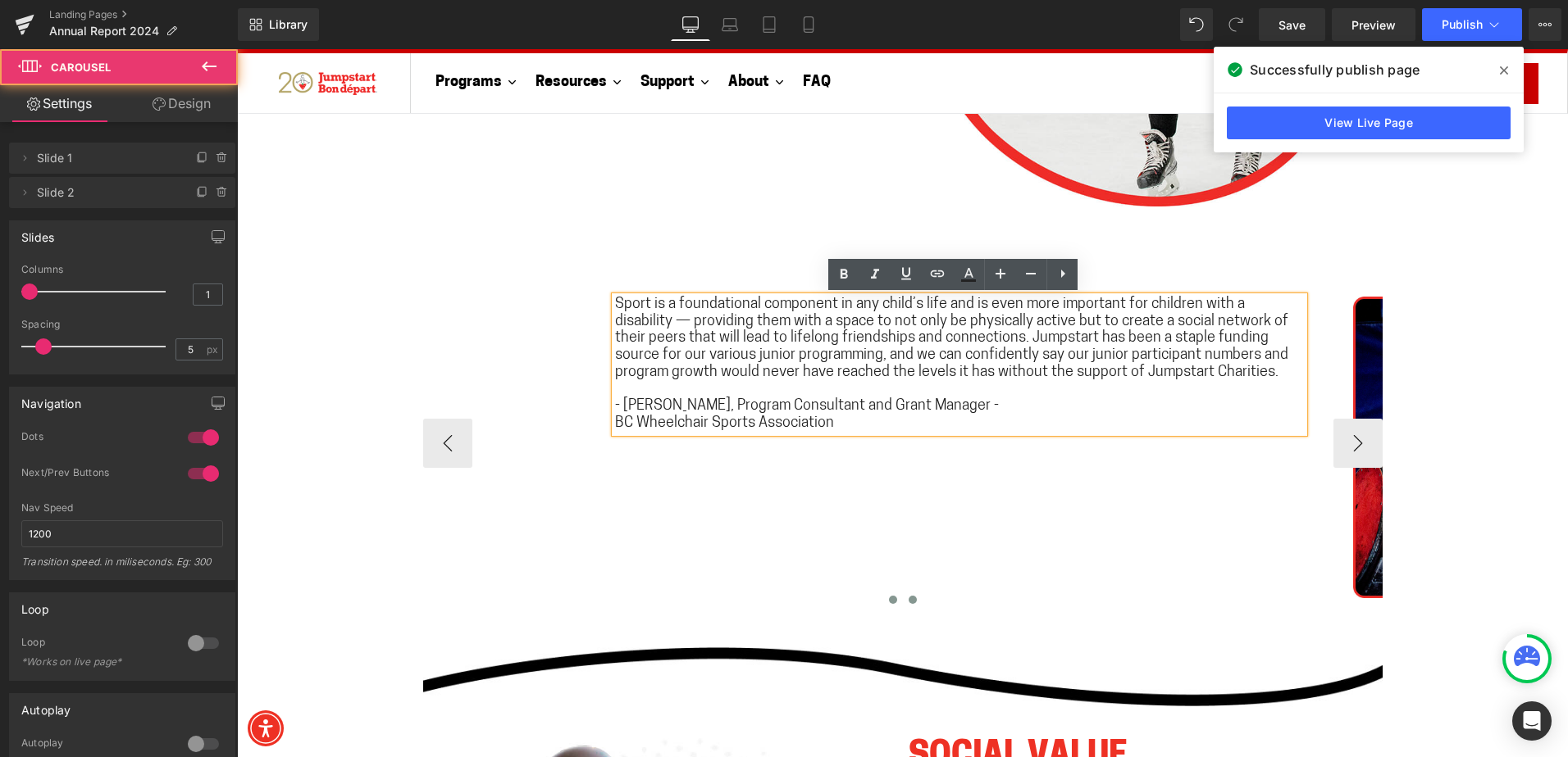
click at [889, 600] on span at bounding box center [892, 600] width 8 height 8
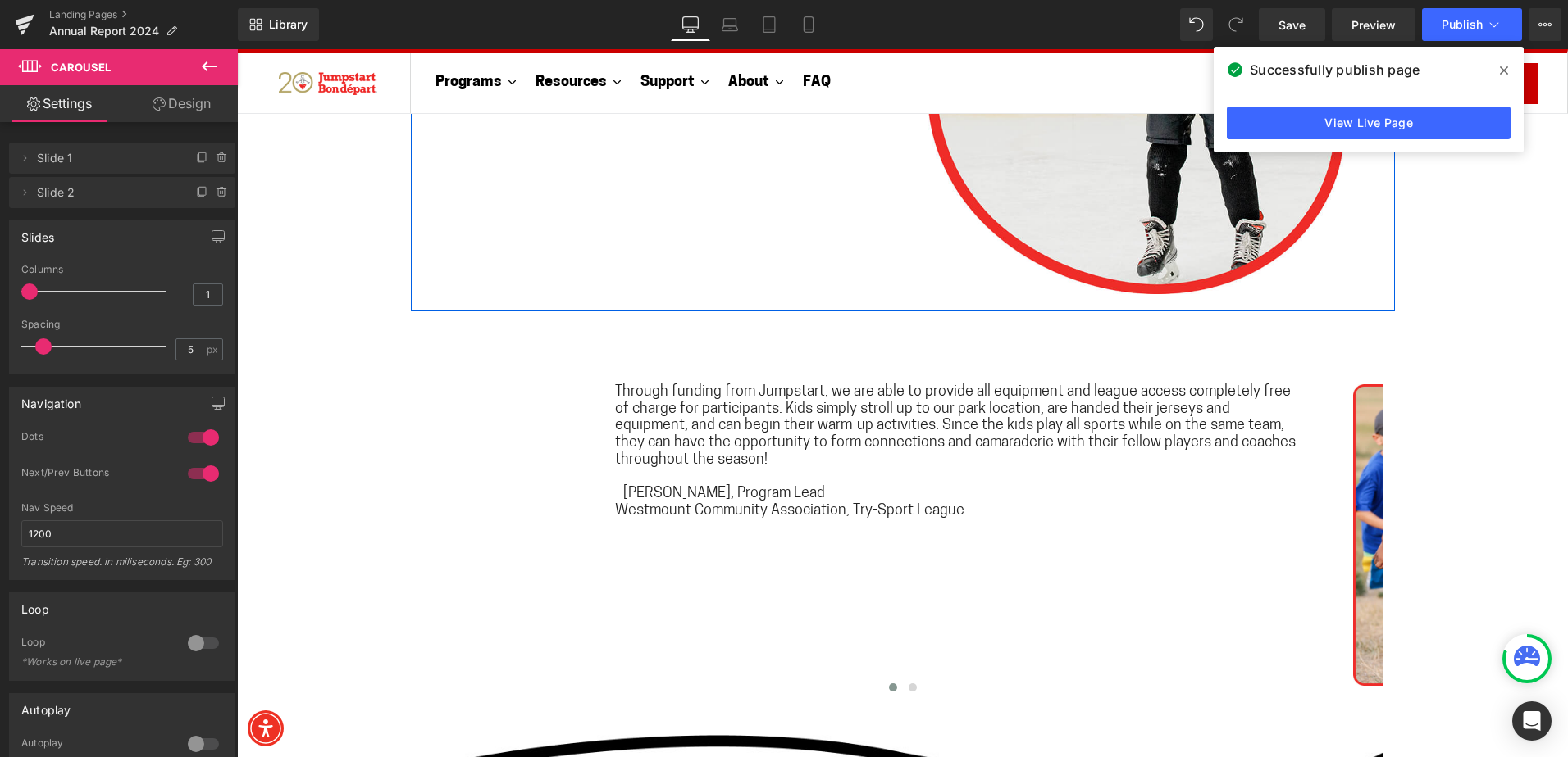
scroll to position [2950, 0]
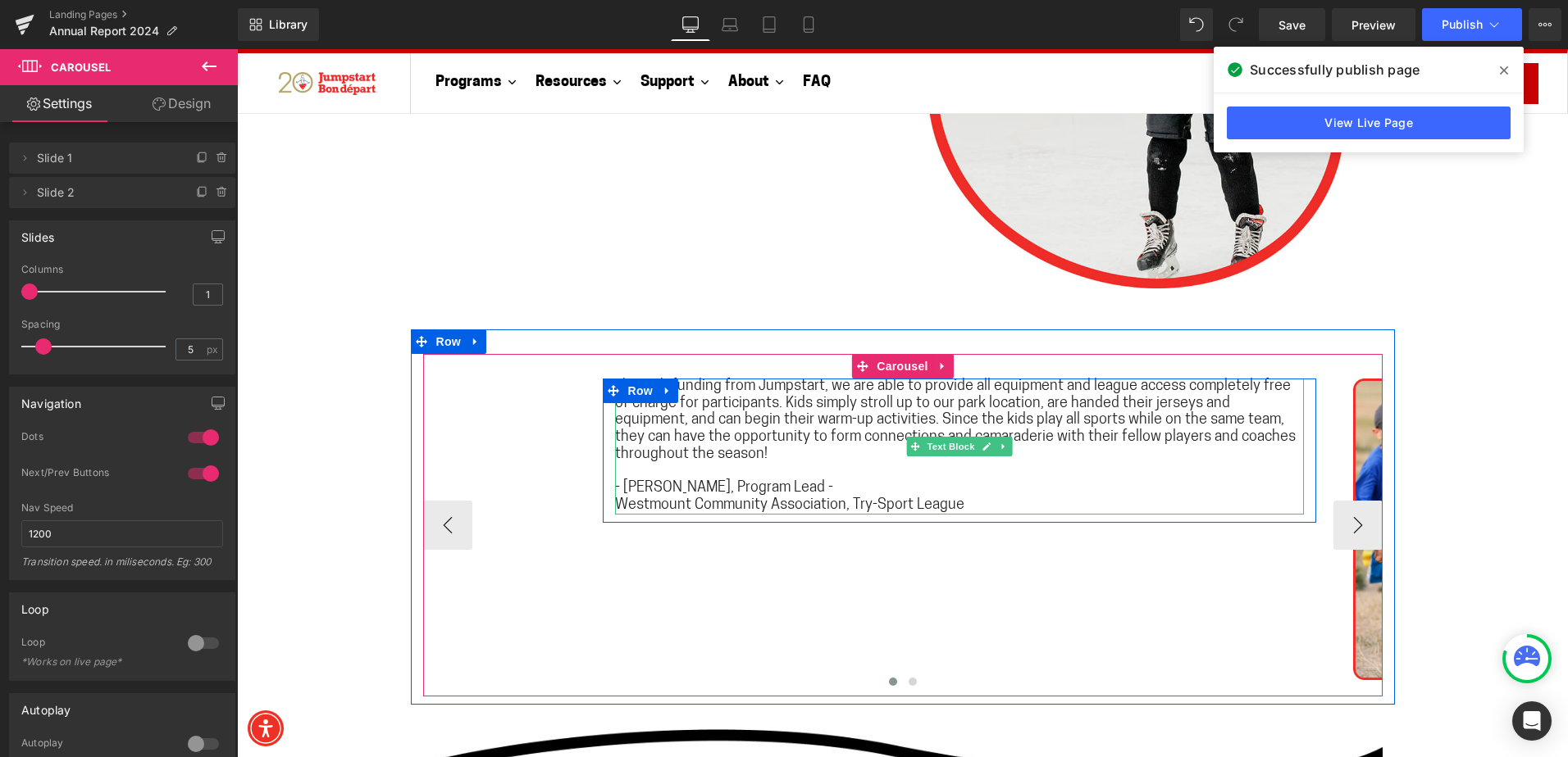
click at [1253, 422] on span "Through funding from Jumpstart, we are able to provide all equipment and league…" at bounding box center [955, 421] width 680 height 83
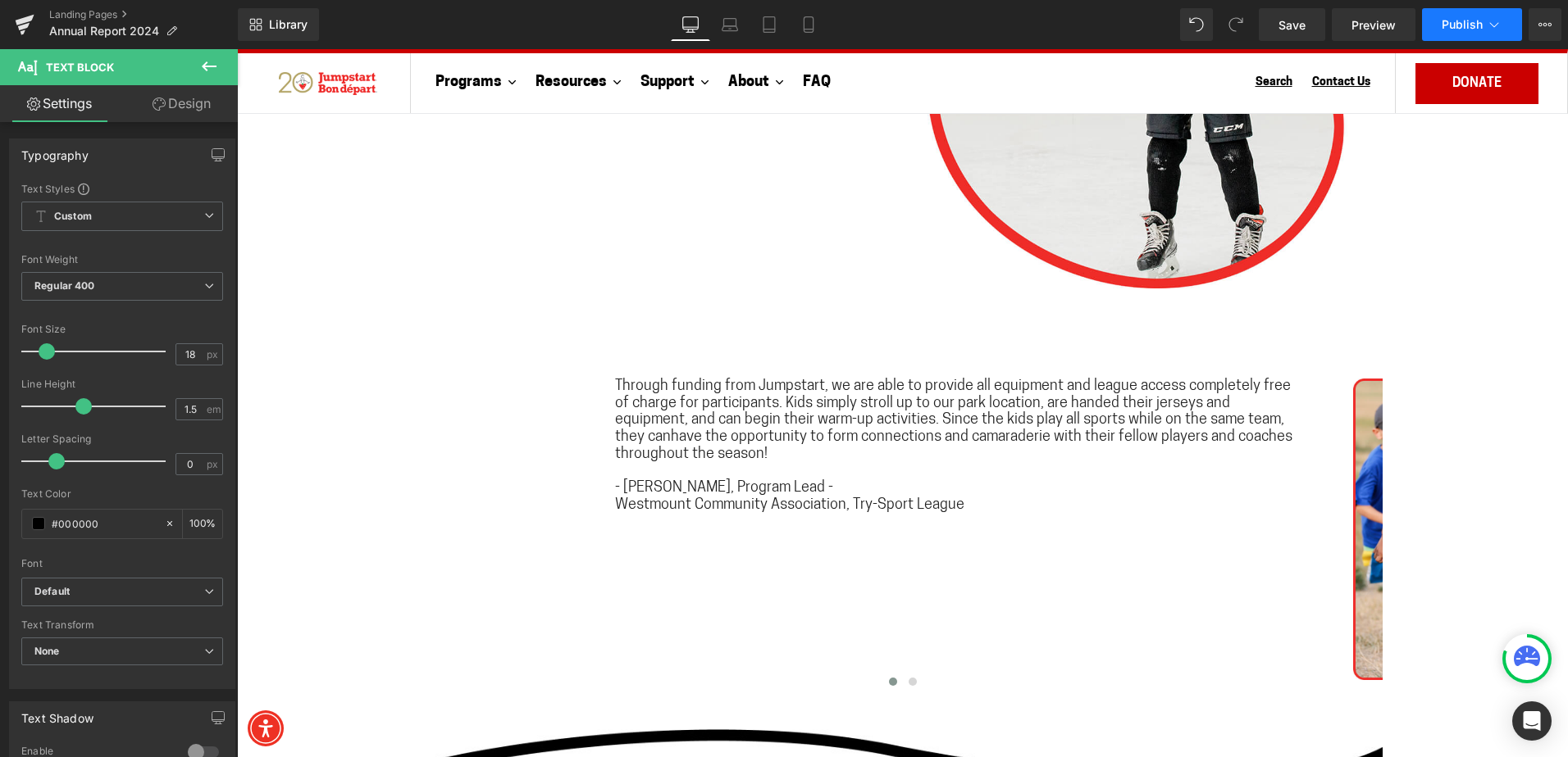
click at [1447, 12] on button "Publish" at bounding box center [1471, 25] width 100 height 33
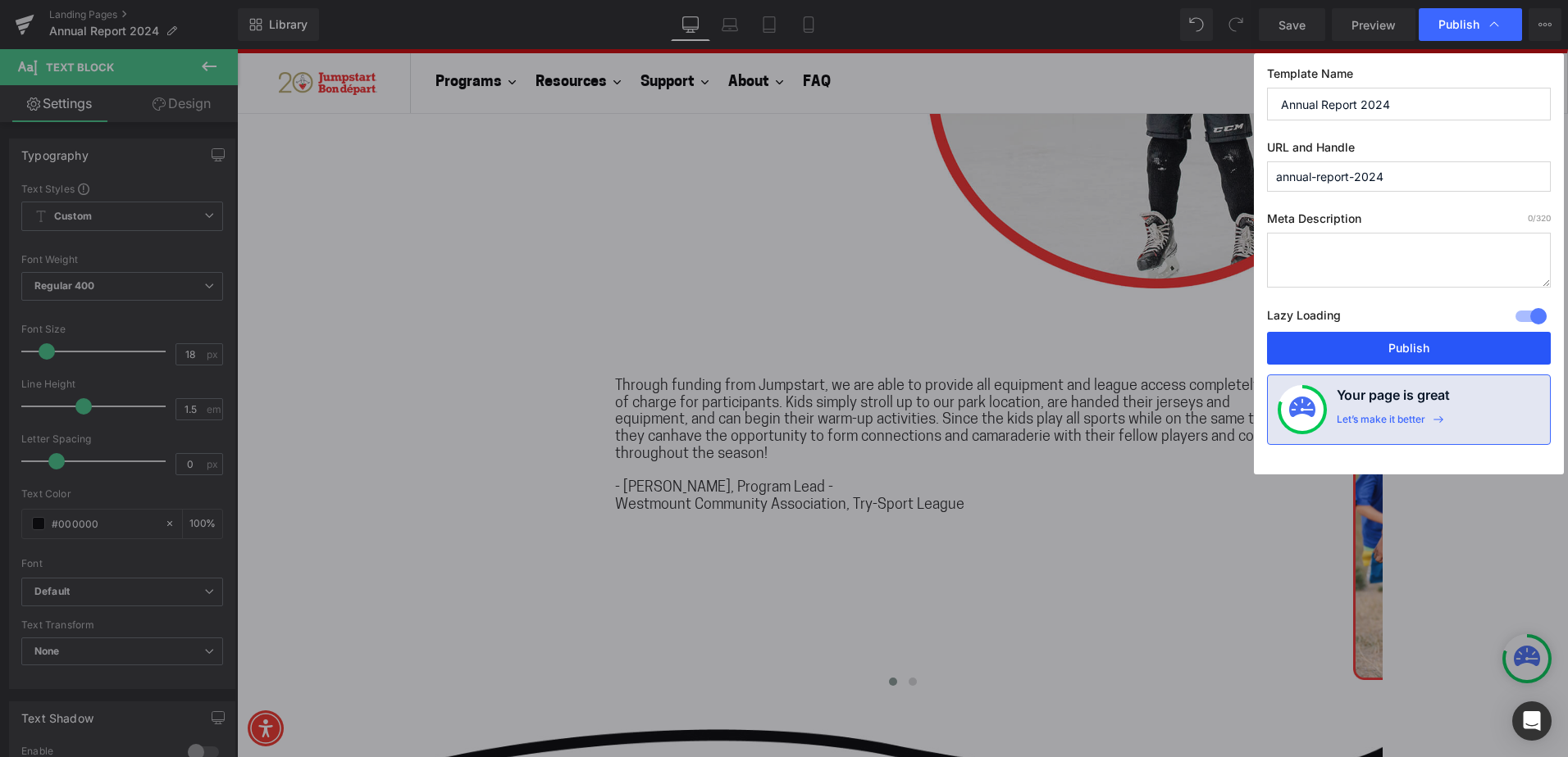
click at [1389, 341] on button "Publish" at bounding box center [1408, 348] width 284 height 33
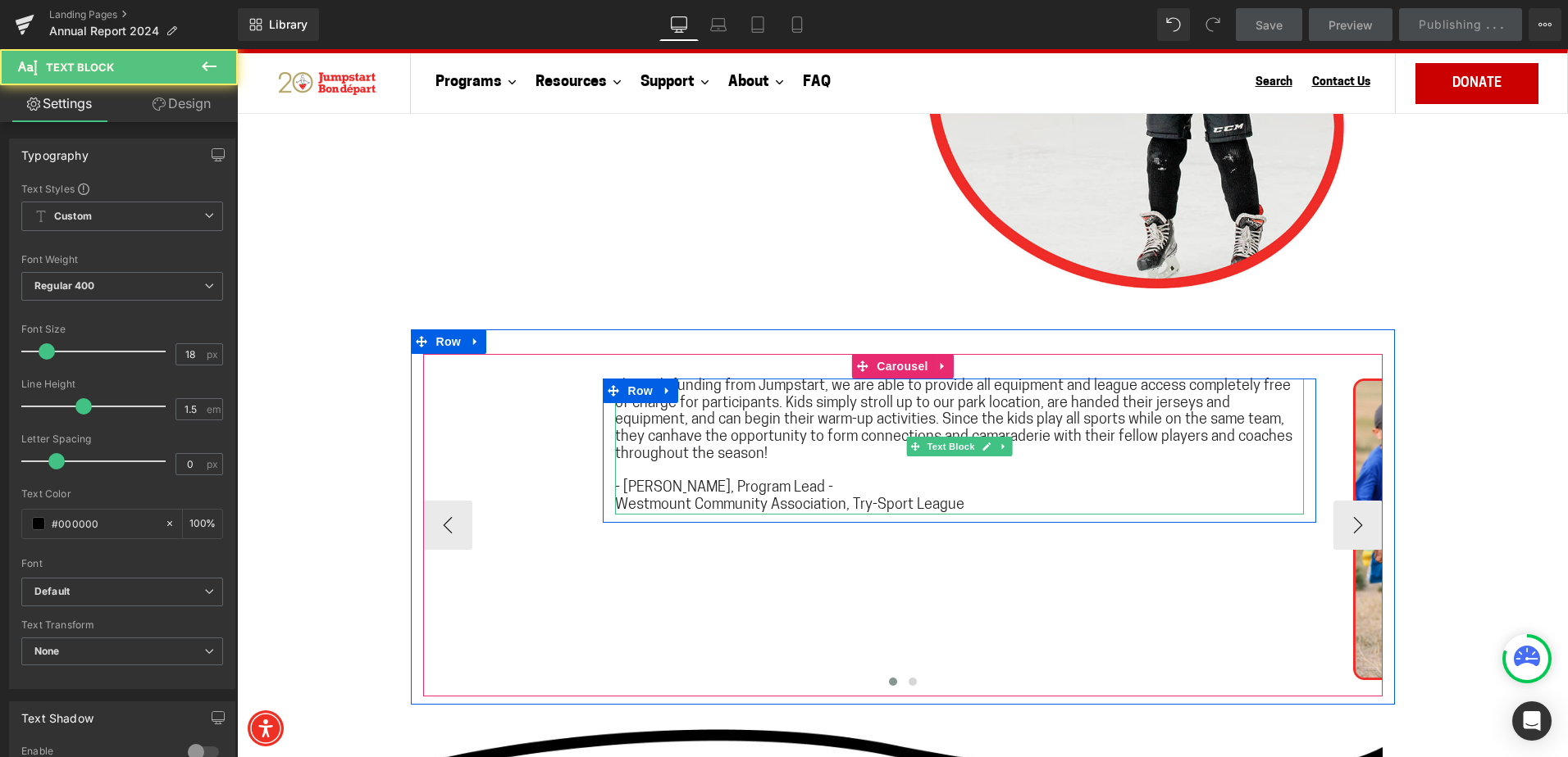
click at [1249, 421] on span "Through funding from Jumpstart, we are able to provide all equipment and league…" at bounding box center [953, 421] width 677 height 83
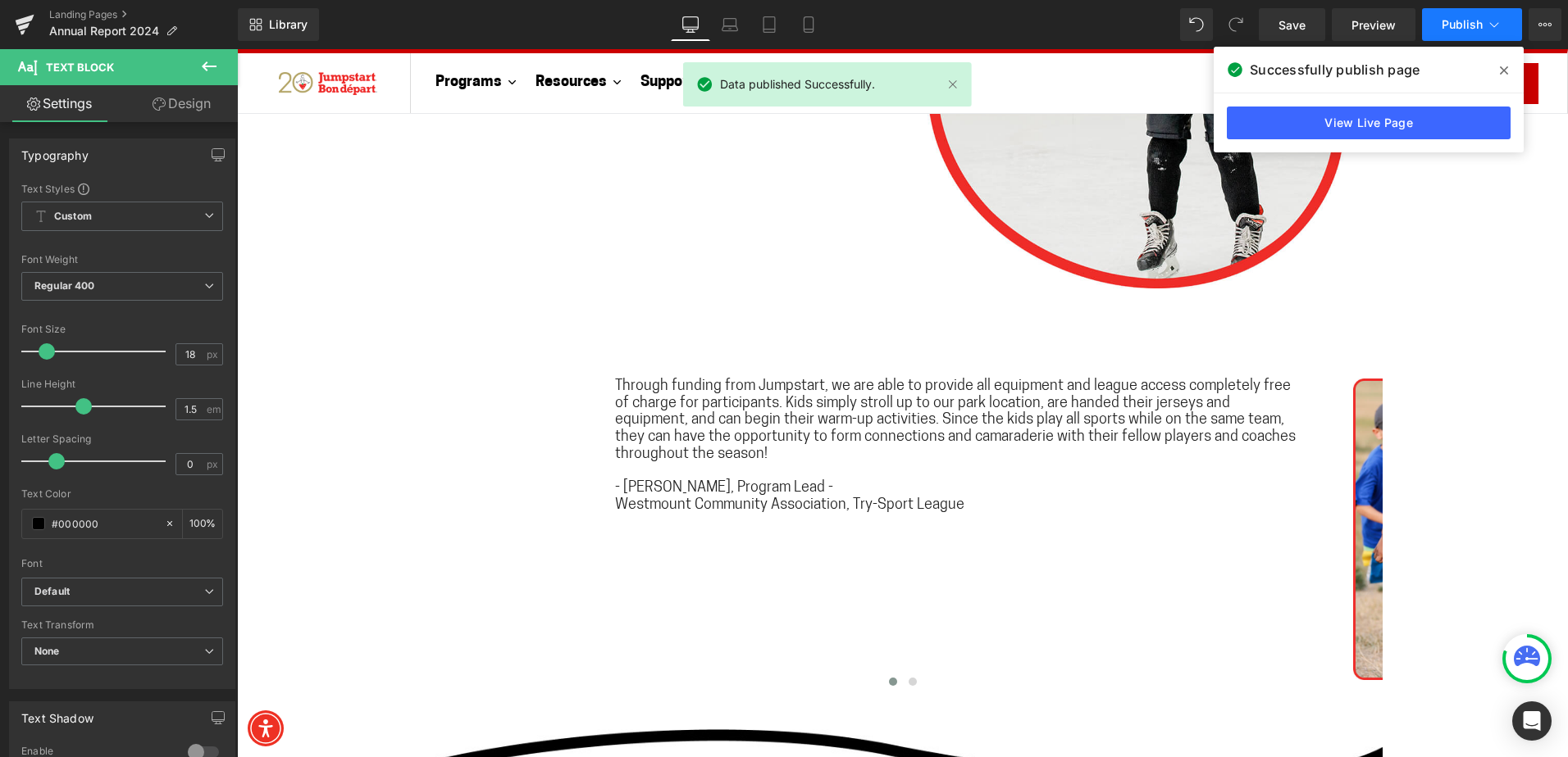
click at [1448, 26] on span "Publish" at bounding box center [1461, 25] width 41 height 13
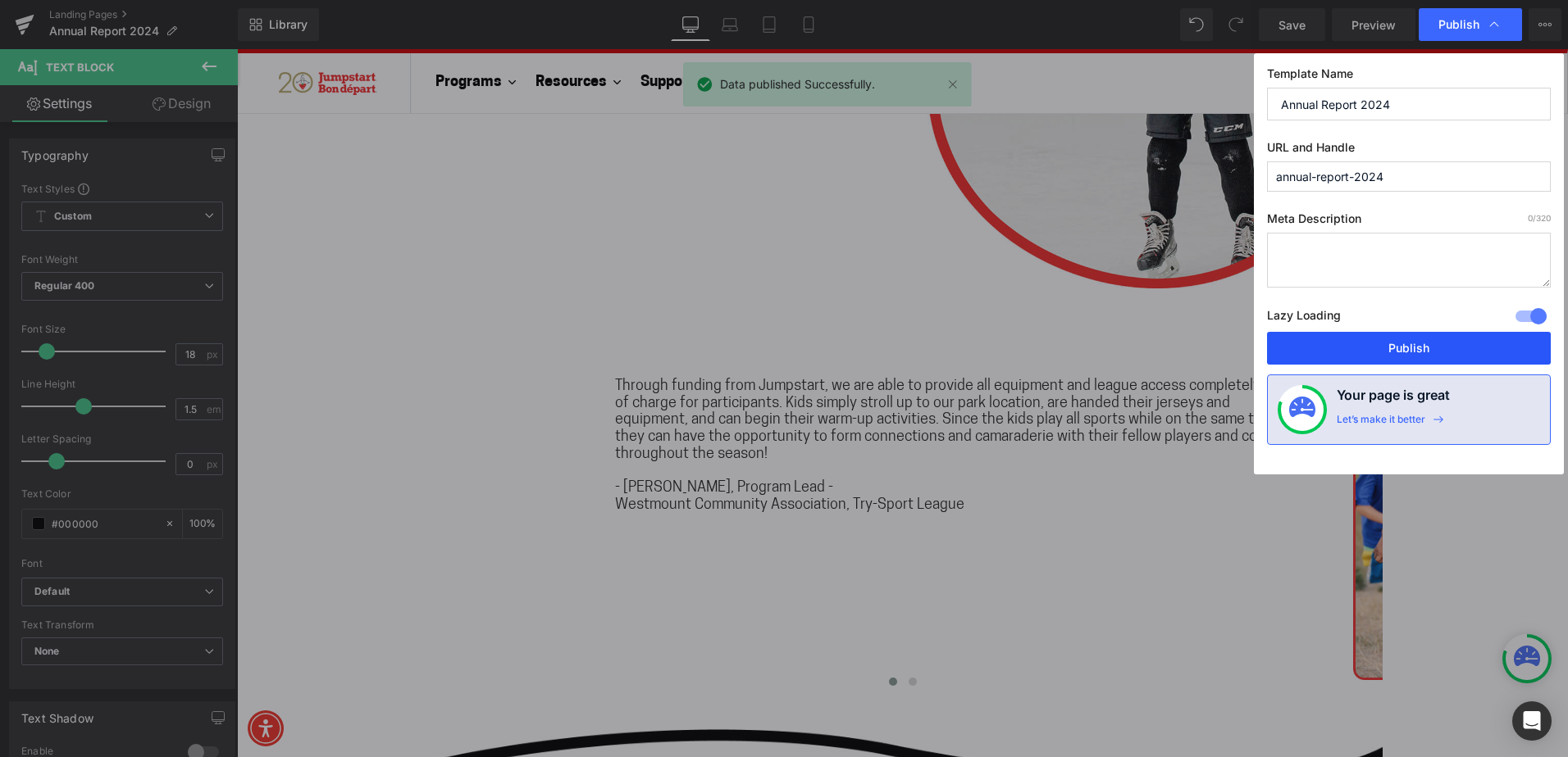
click at [1404, 343] on button "Publish" at bounding box center [1408, 348] width 284 height 33
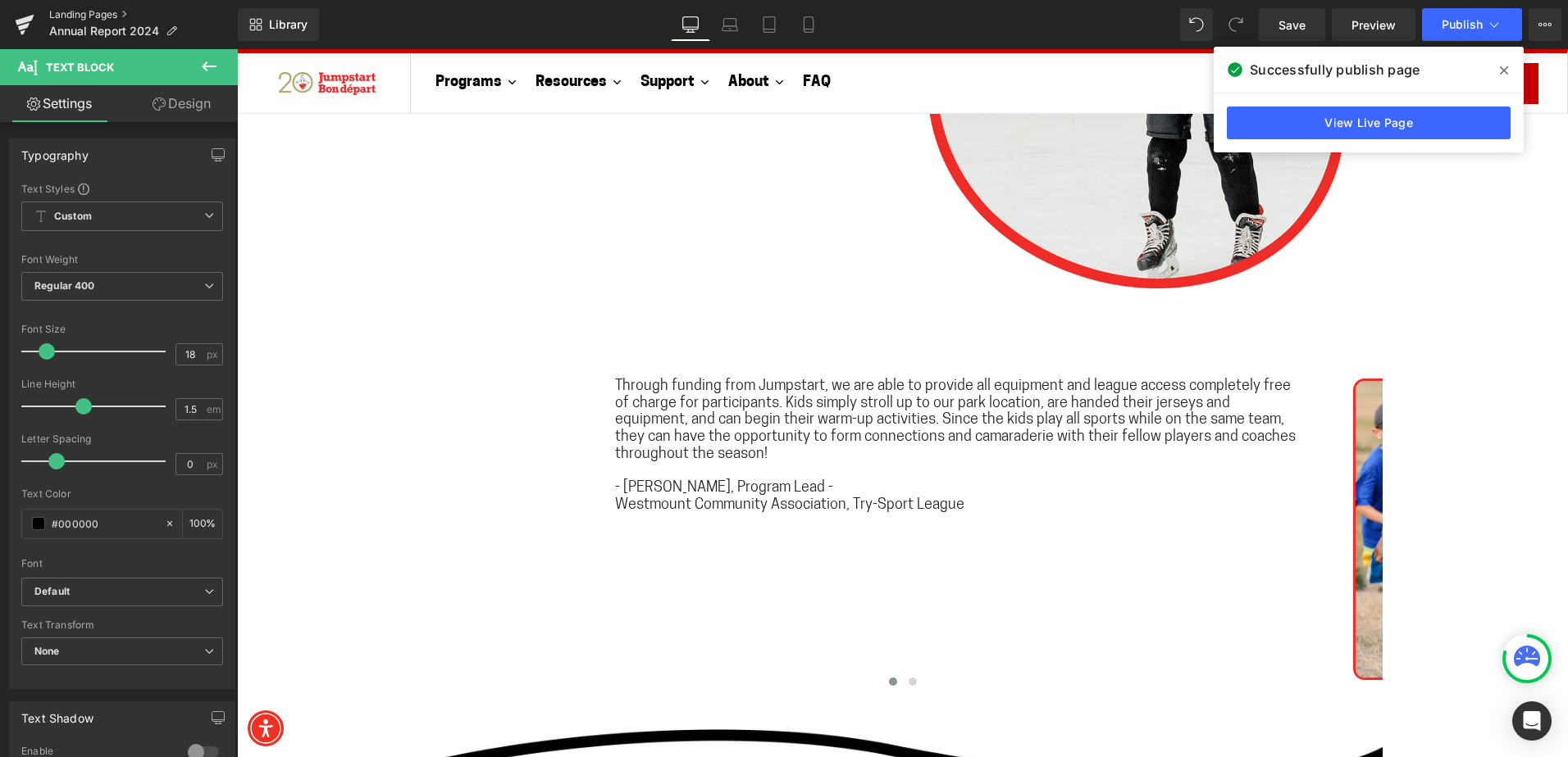
click at [124, 9] on link "Landing Pages" at bounding box center [143, 15] width 188 height 13
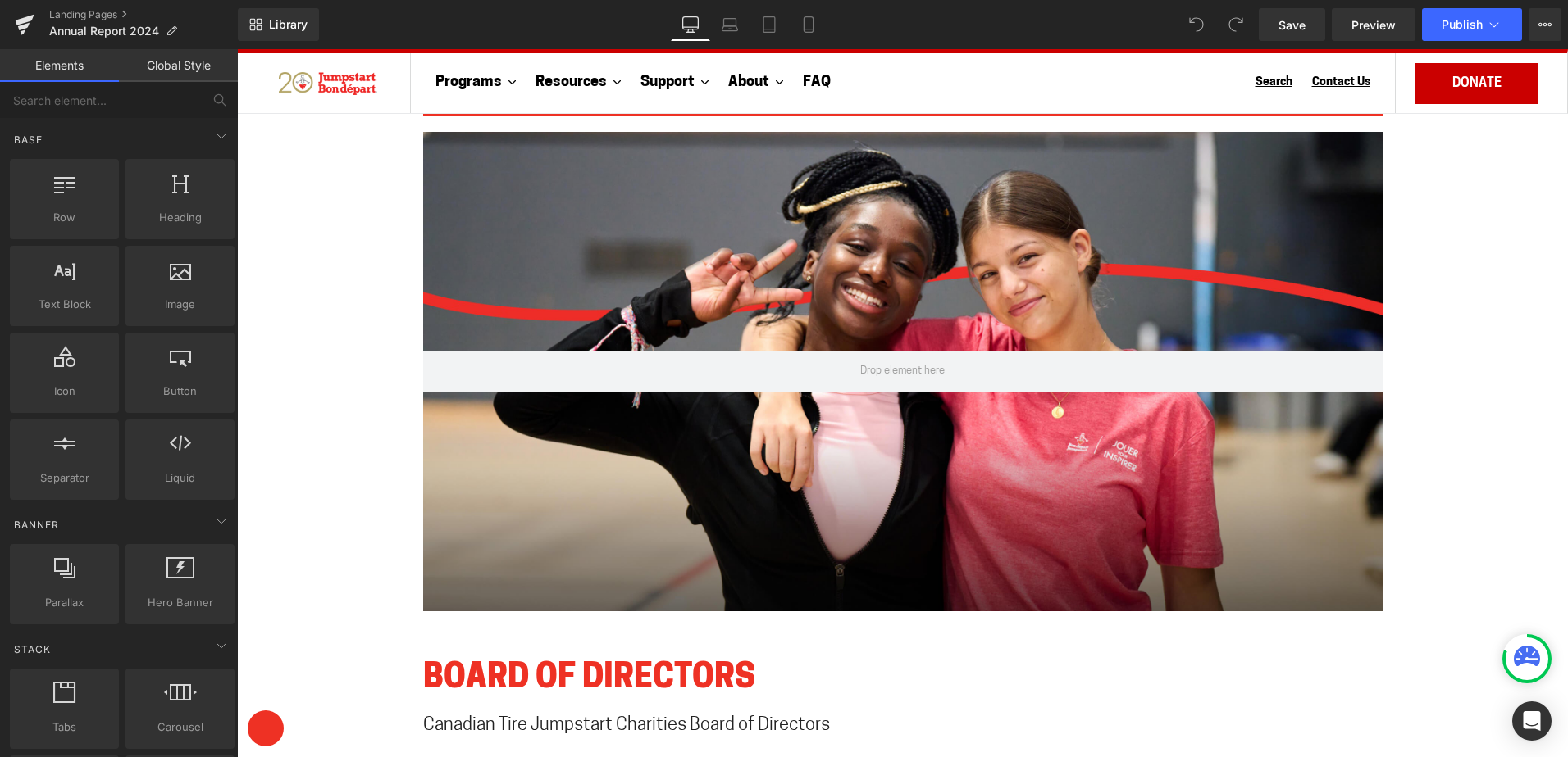
scroll to position [9670, 0]
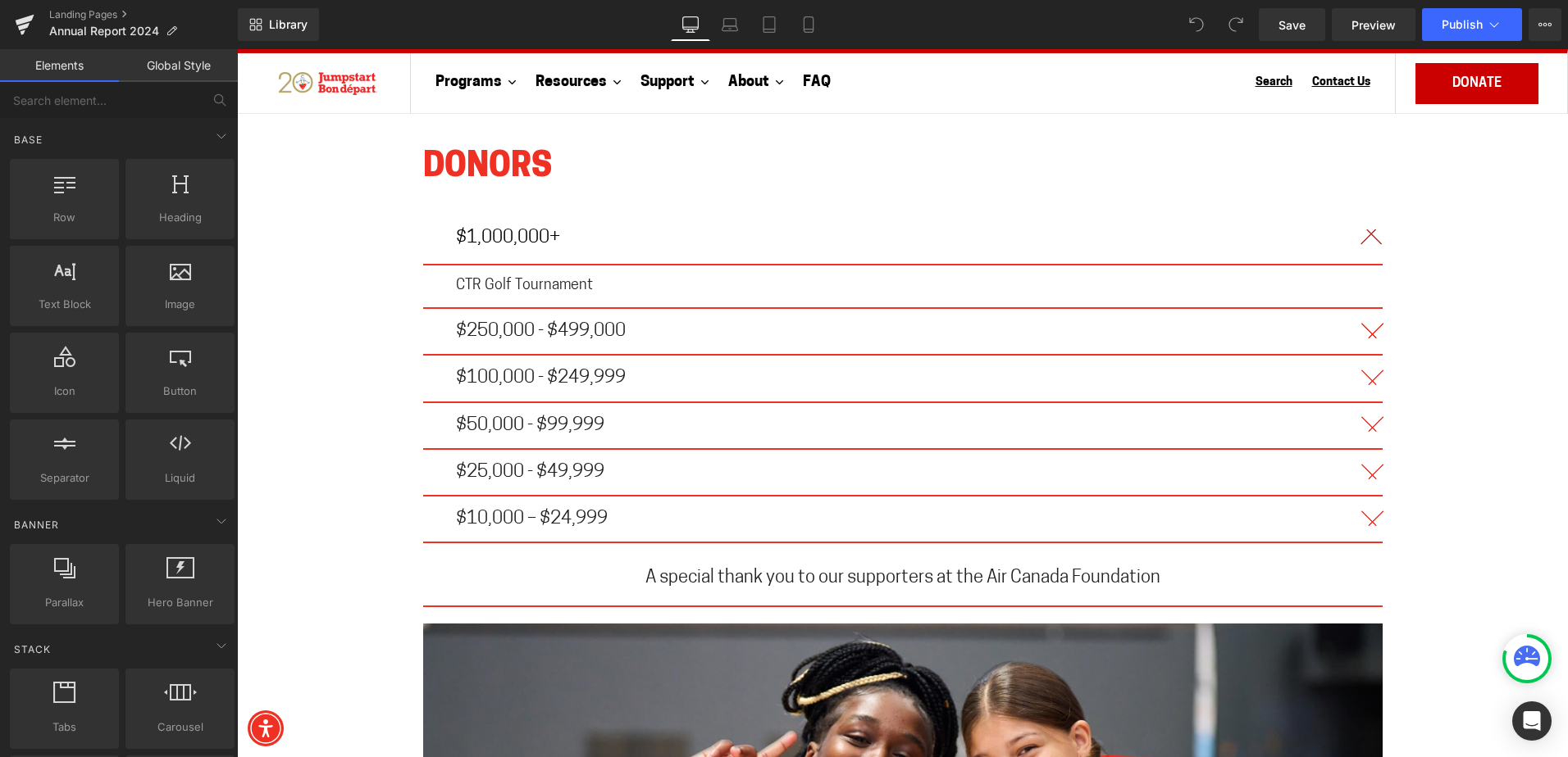
click at [510, 322] on span "$250,000 - $499,000" at bounding box center [540, 332] width 170 height 19
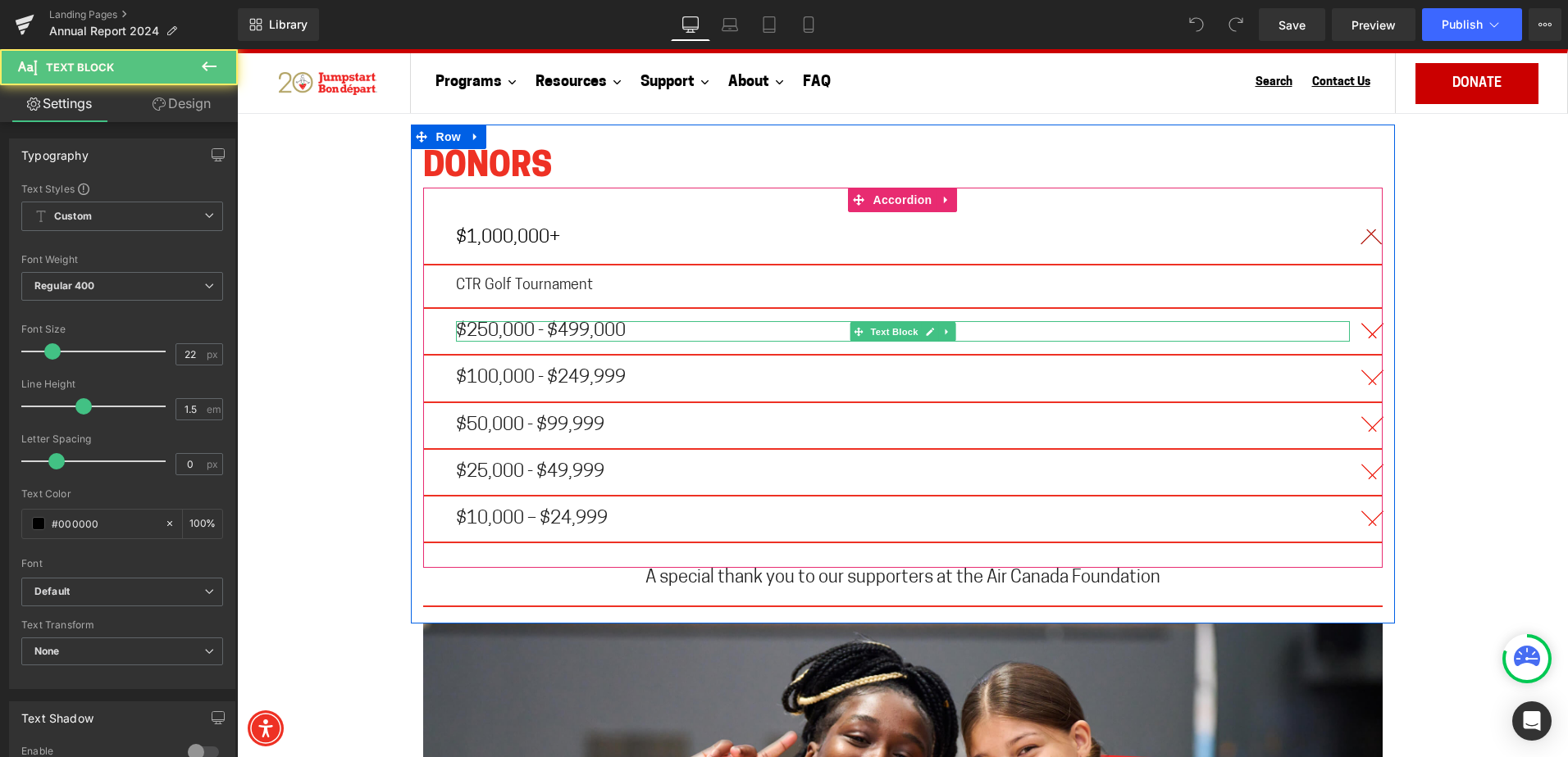
click at [462, 322] on span "$250,000 - $499,000" at bounding box center [540, 332] width 170 height 19
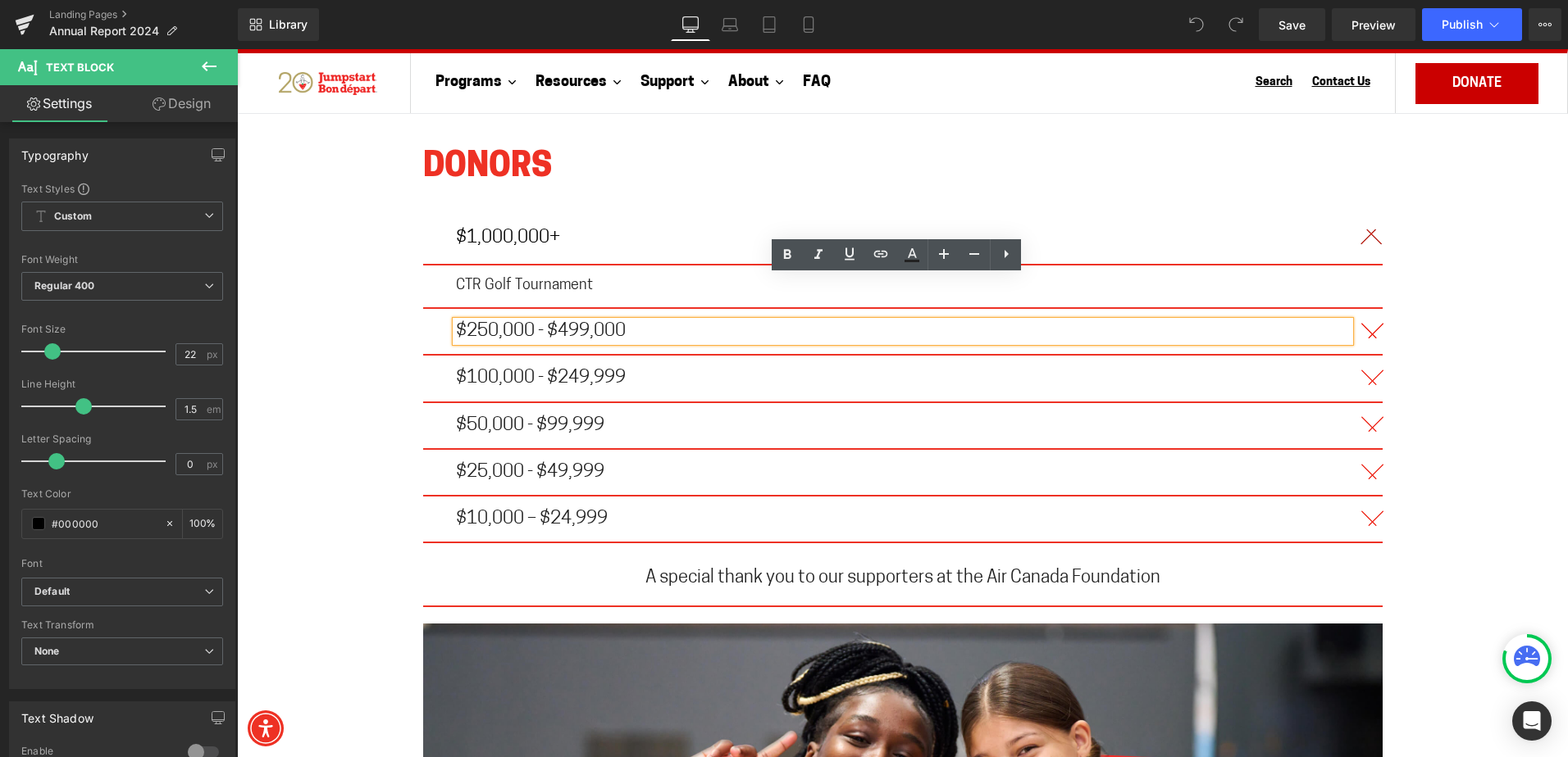
click at [423, 309] on div "$250,000 - $499,000 Text Block" at bounding box center [903, 332] width 960 height 47
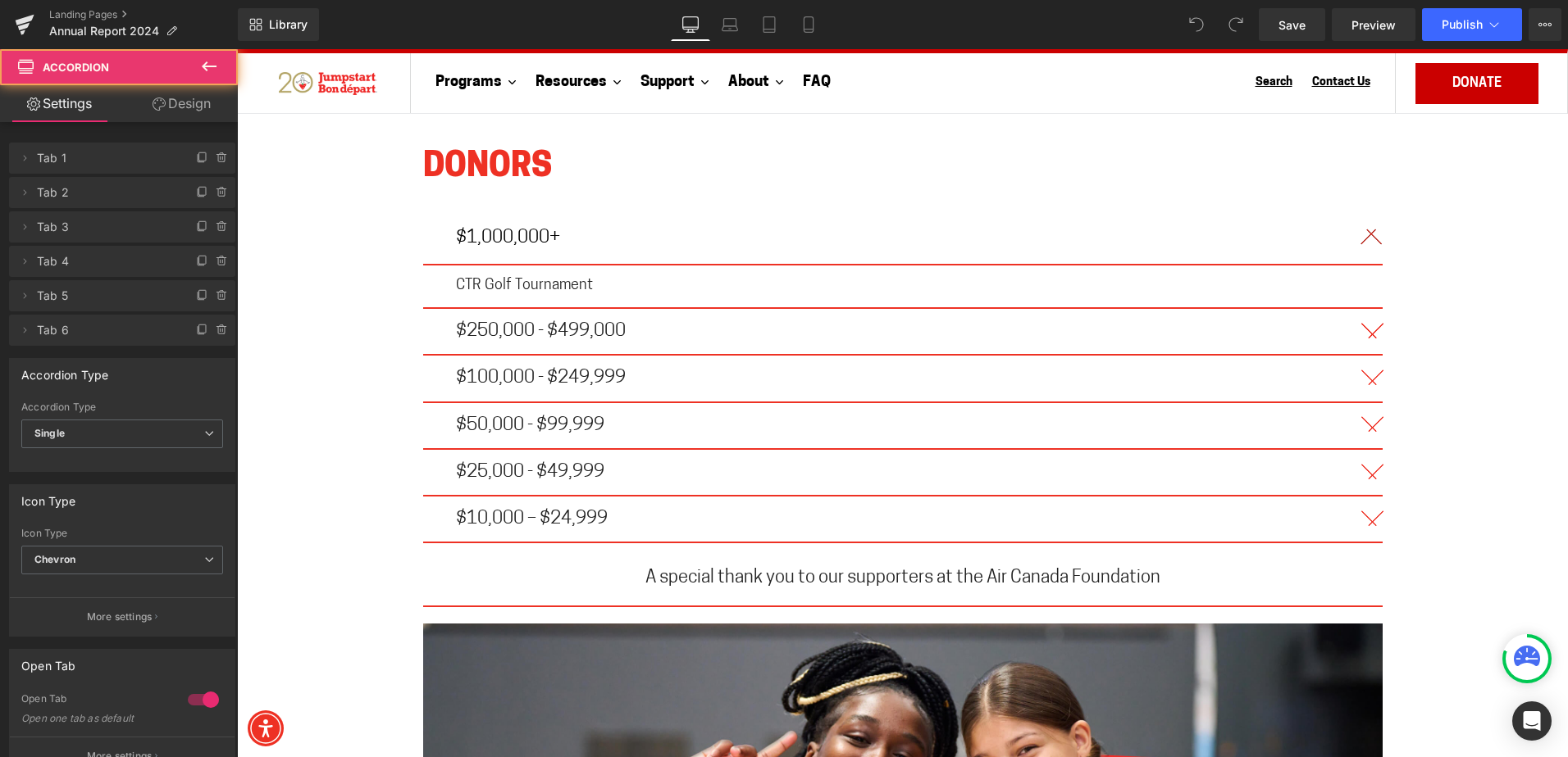
click at [423, 292] on div "$1,000,000+ Text Block CTR Golf Tournament Text Block $250,000 - $499,000 Text …" at bounding box center [903, 378] width 960 height 380
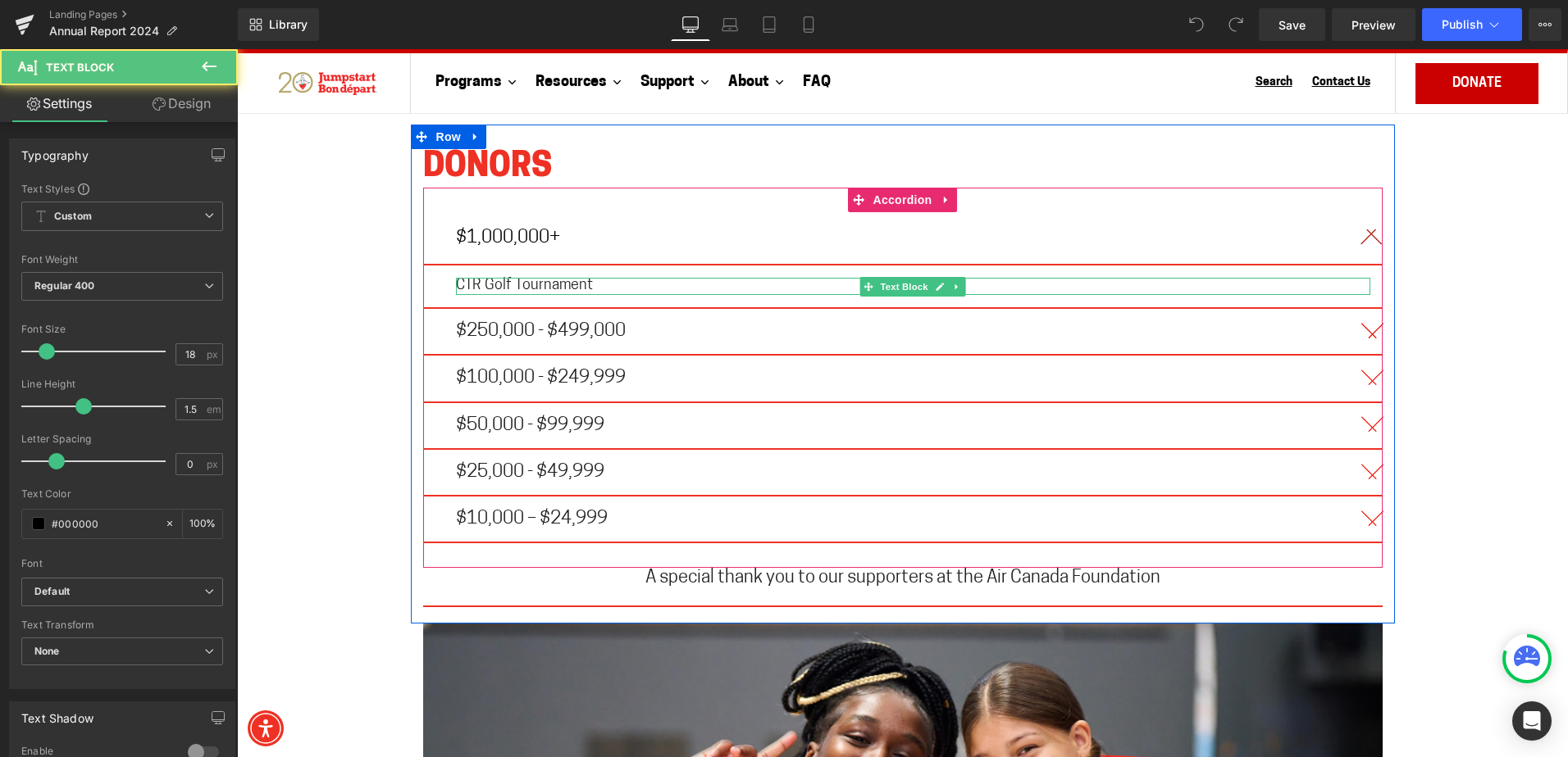
click at [535, 278] on span "CTR Golf Tournament" at bounding box center [524, 286] width 137 height 15
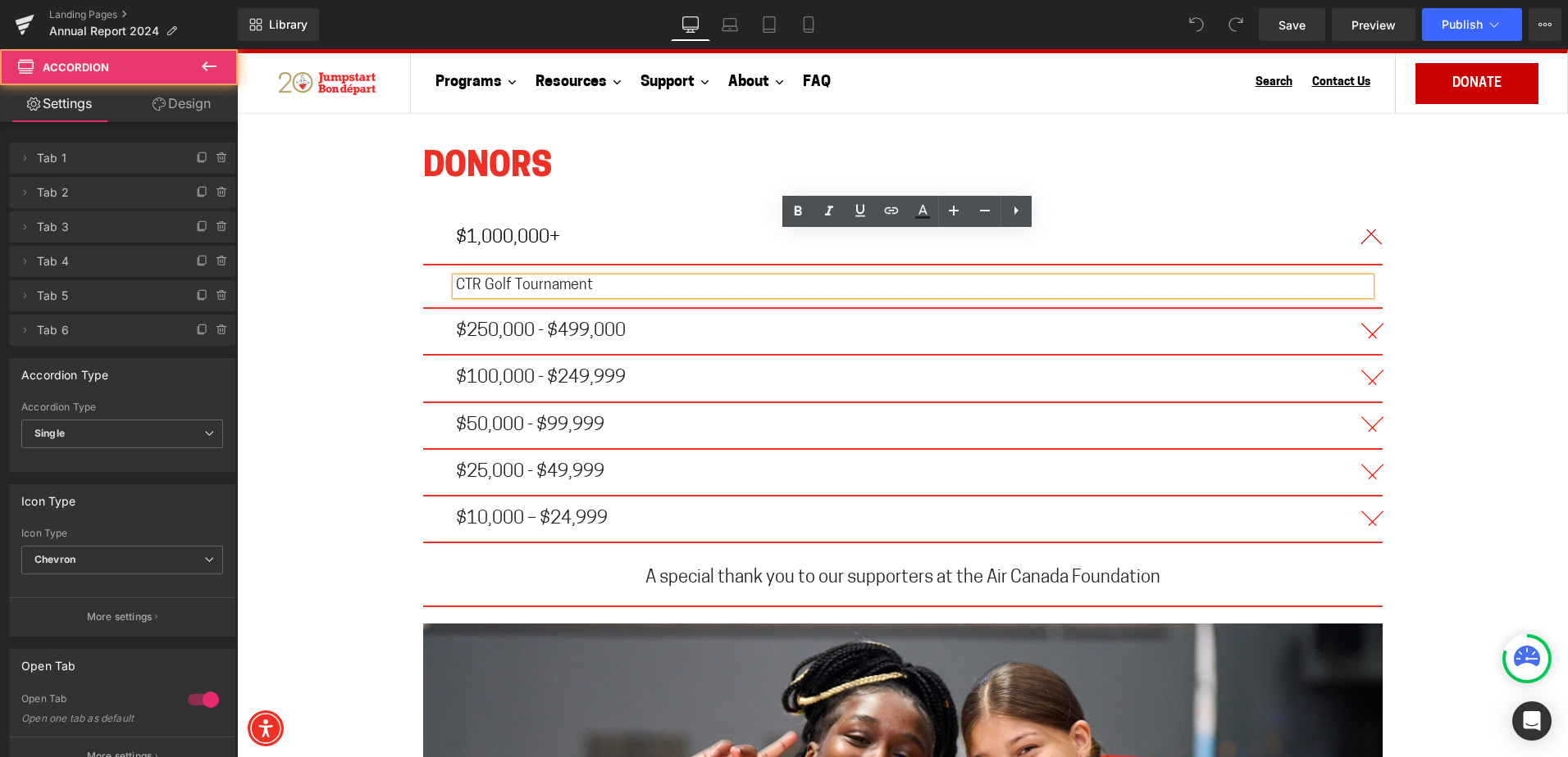
click at [472, 309] on div "$250,000 - $499,000 Text Block" at bounding box center [903, 332] width 960 height 47
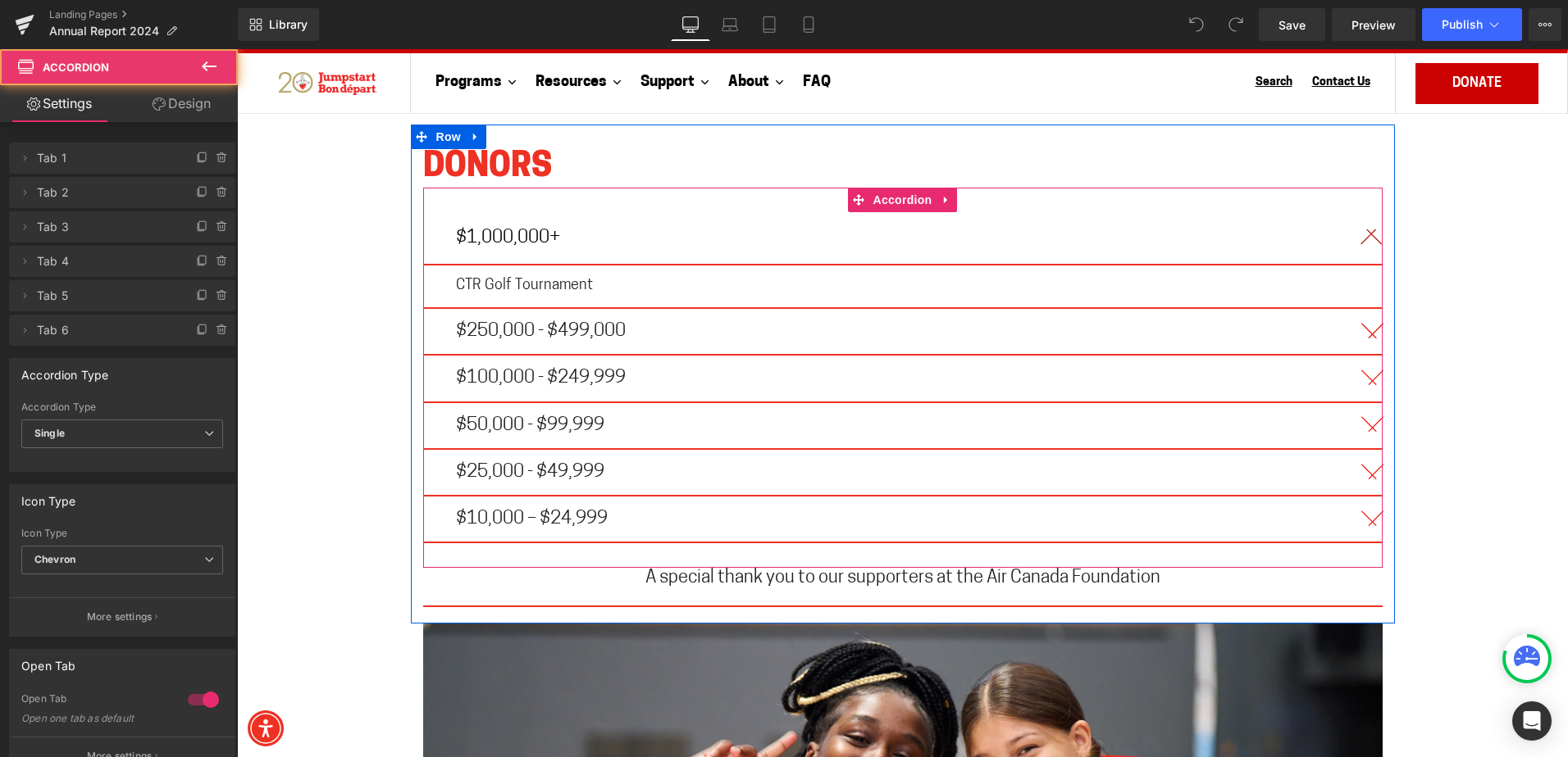
click at [472, 309] on div "$250,000 - $499,000 Text Block" at bounding box center [903, 332] width 960 height 47
click at [901, 187] on span "Accordion" at bounding box center [903, 199] width 67 height 25
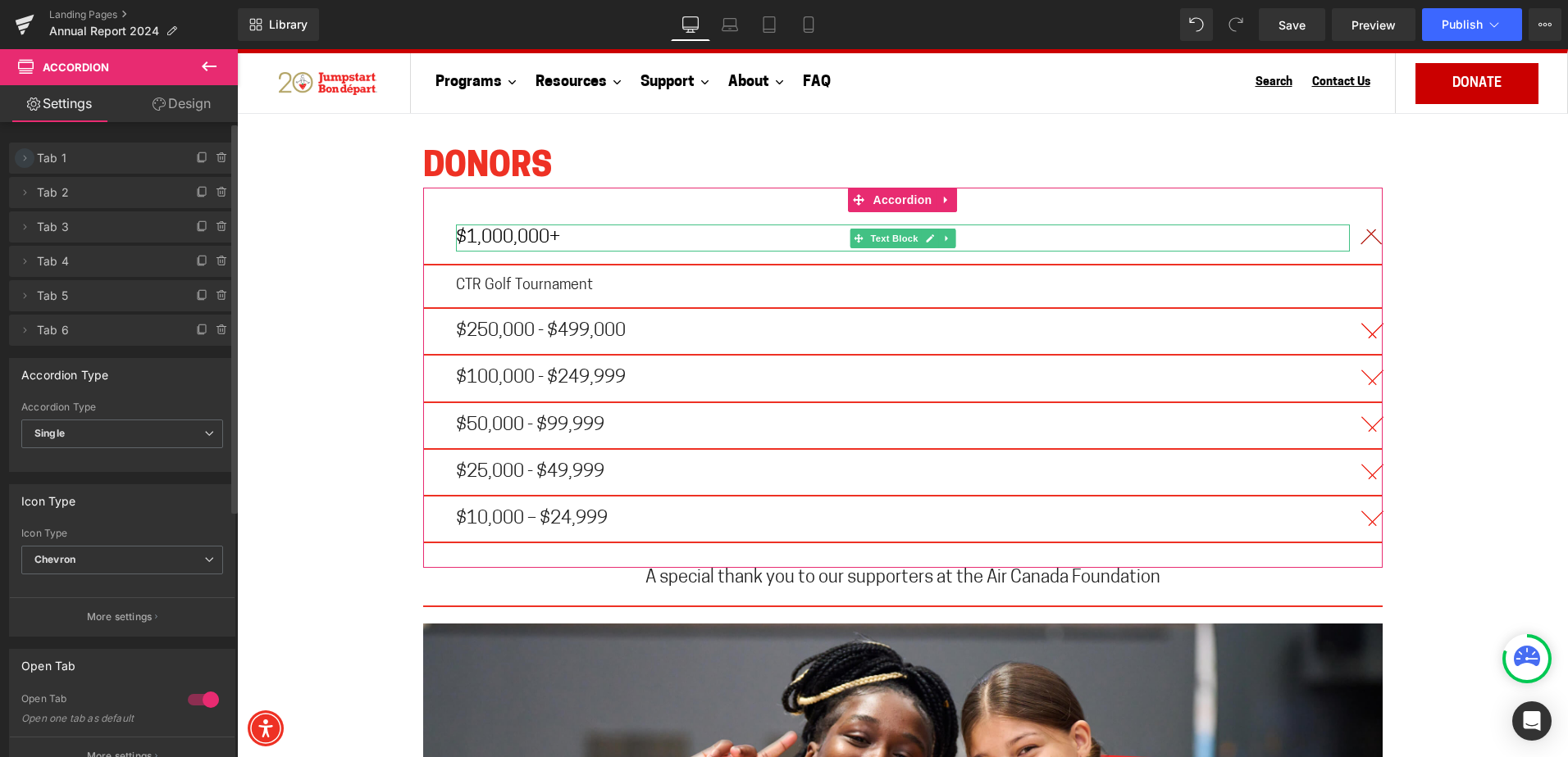
click at [26, 155] on icon at bounding box center [25, 158] width 13 height 13
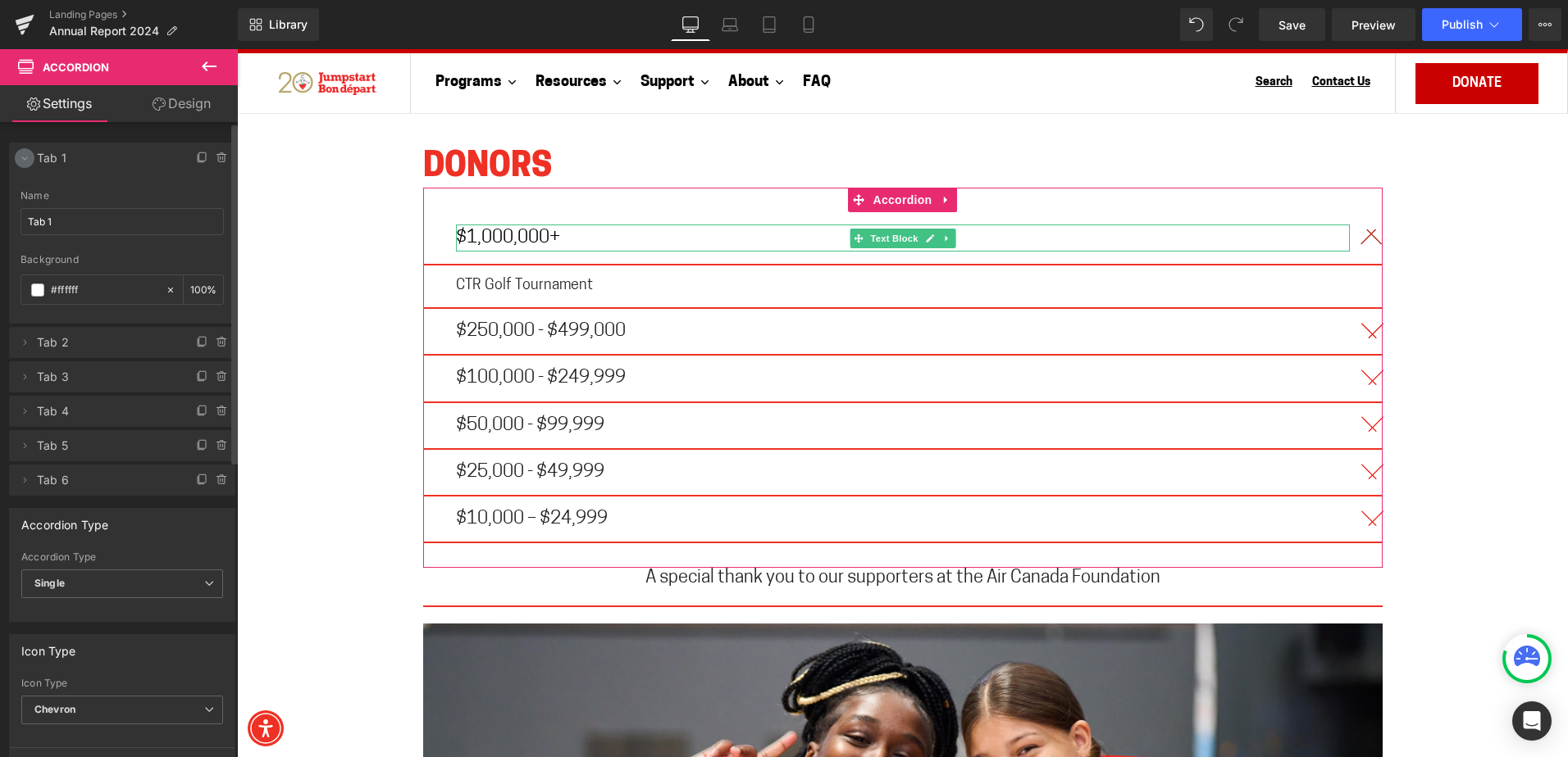
click at [26, 158] on icon at bounding box center [25, 158] width 13 height 13
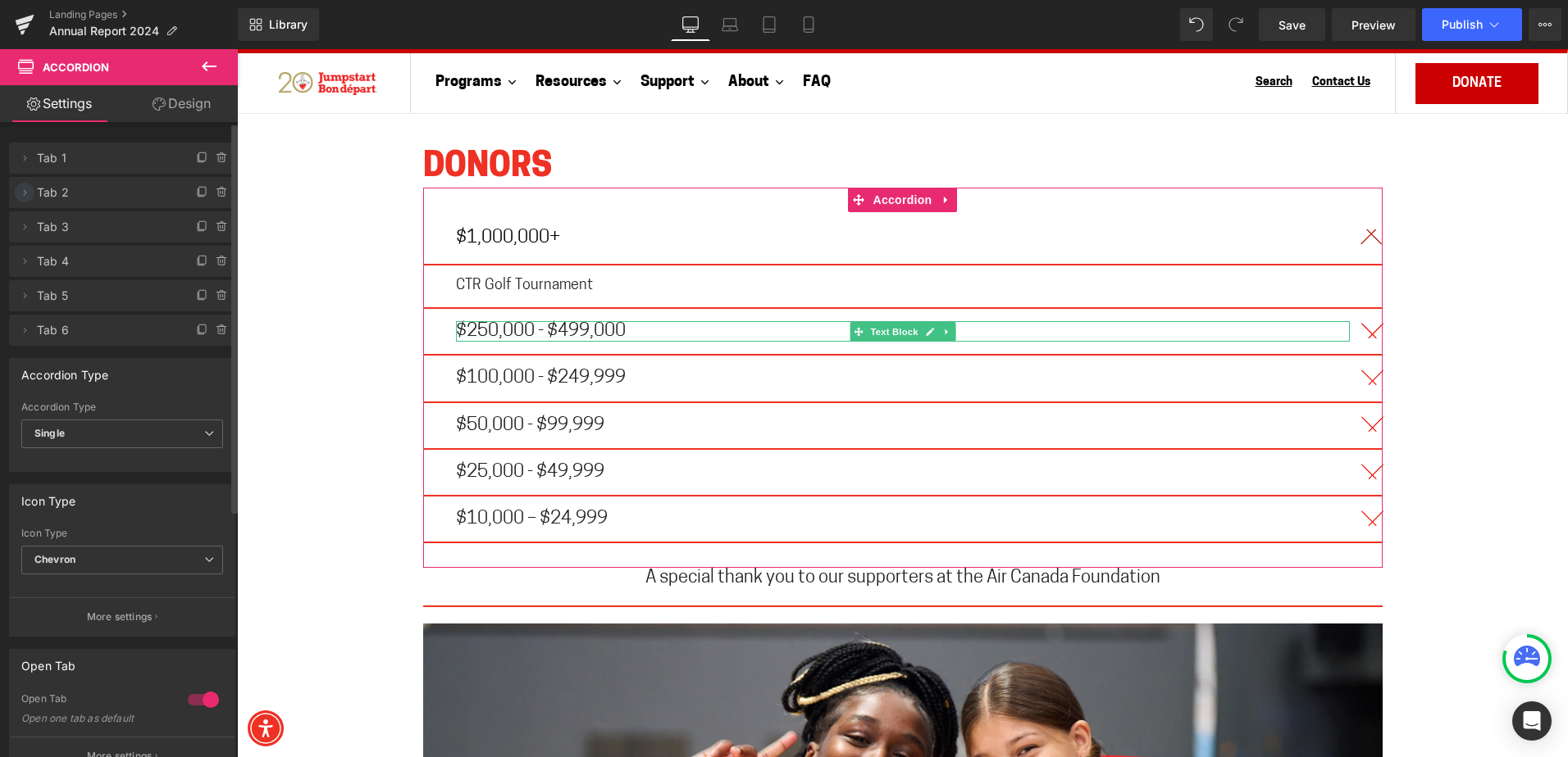
click at [28, 187] on icon at bounding box center [25, 192] width 13 height 13
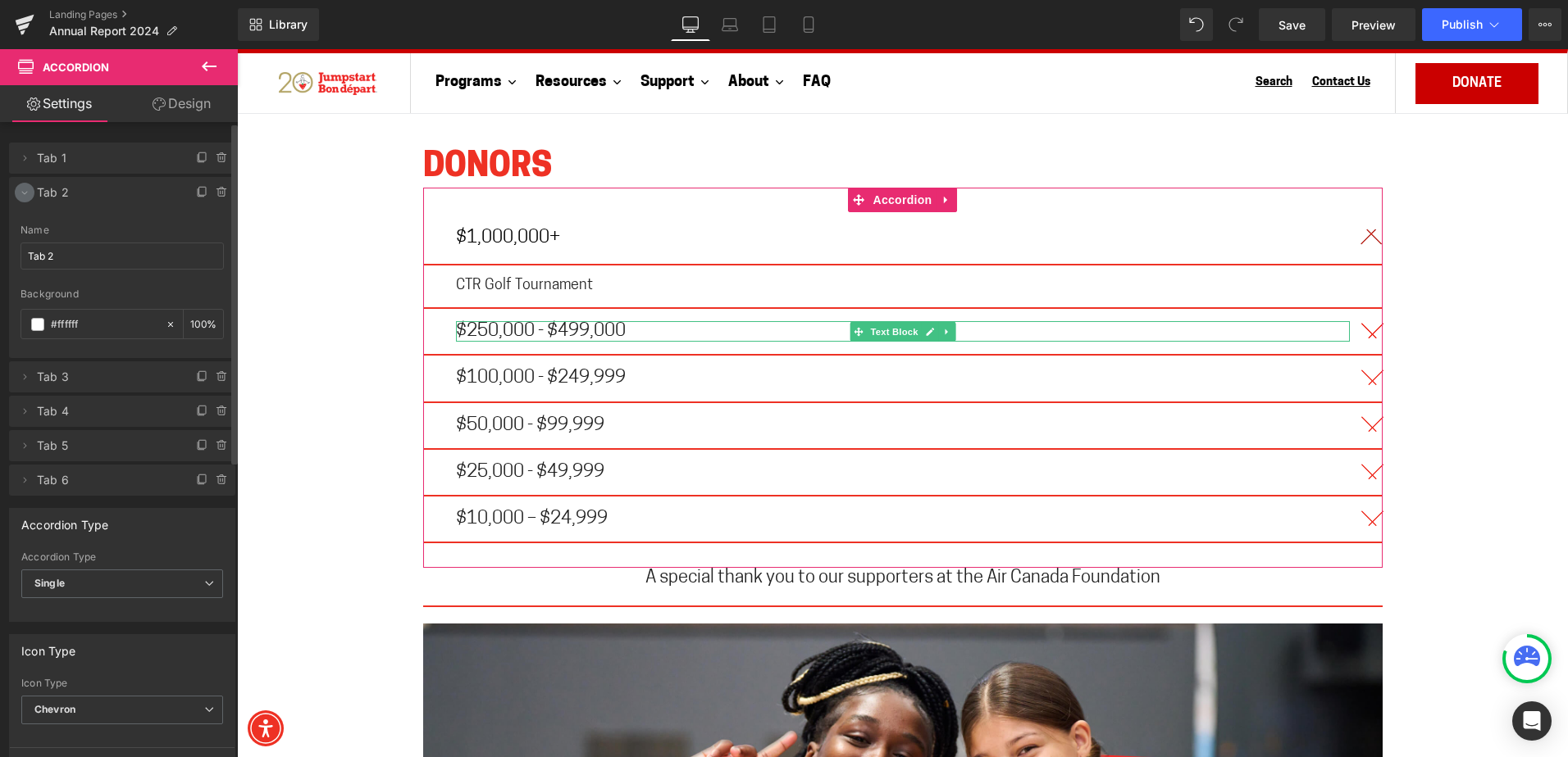
click at [28, 187] on icon at bounding box center [25, 192] width 13 height 13
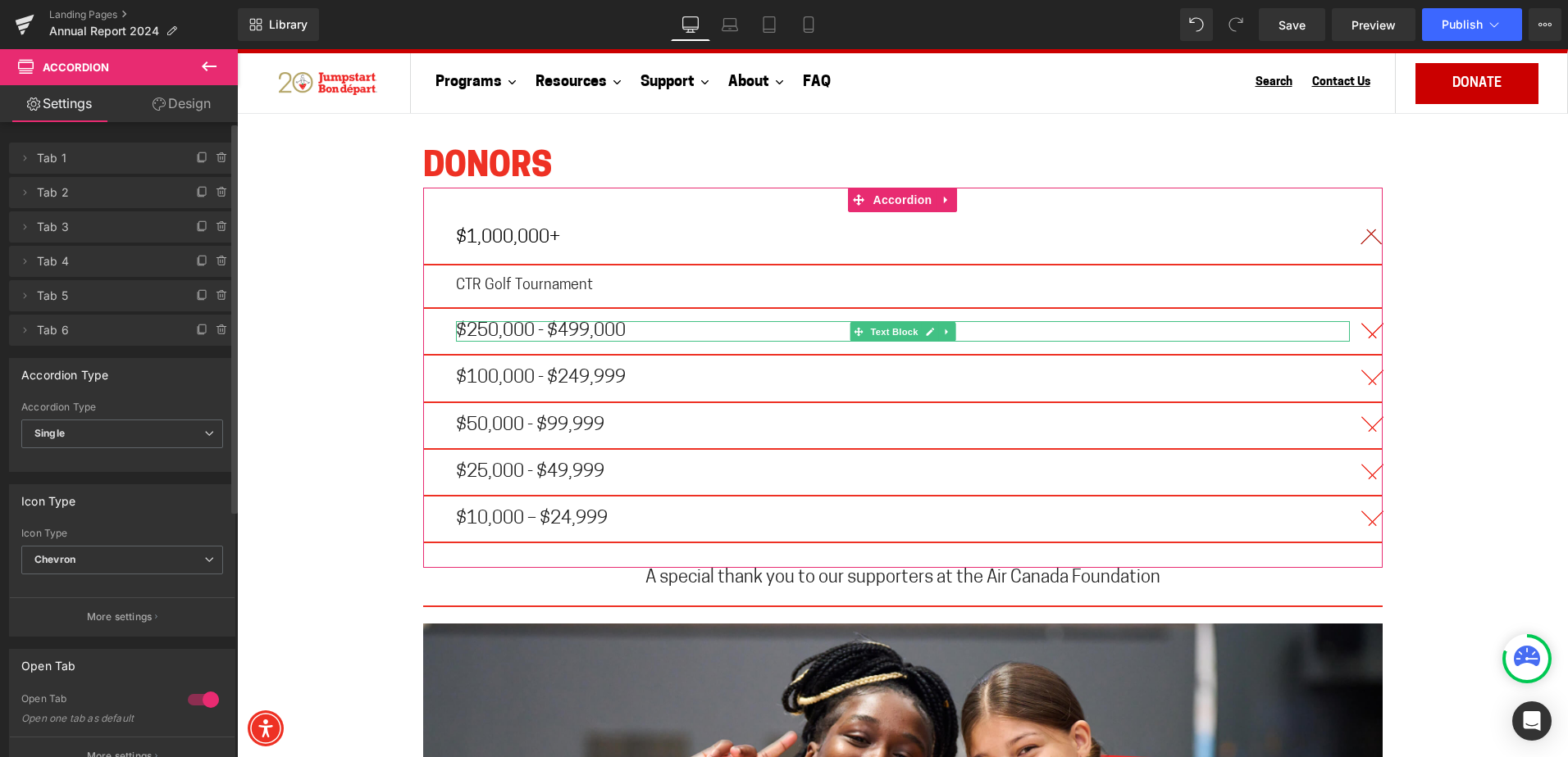
click at [56, 191] on span "Tab 2" at bounding box center [106, 193] width 138 height 31
click at [109, 186] on span "Tab 2" at bounding box center [106, 193] width 138 height 31
click at [94, 198] on span "Tab 2" at bounding box center [106, 193] width 138 height 31
click at [55, 191] on span "Tab 2" at bounding box center [106, 193] width 138 height 31
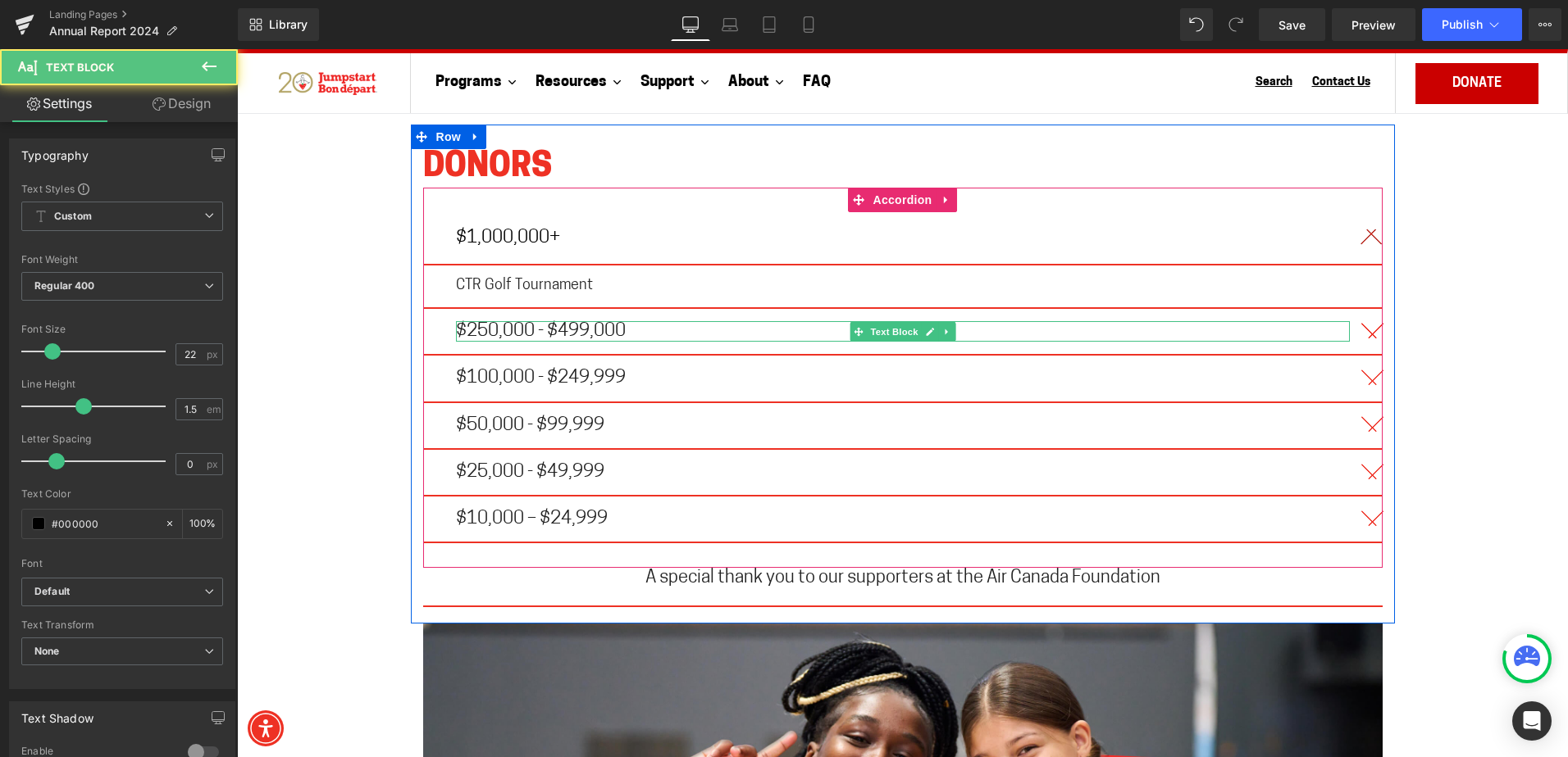
click at [456, 322] on span "$250,000 - $499,000" at bounding box center [540, 332] width 170 height 19
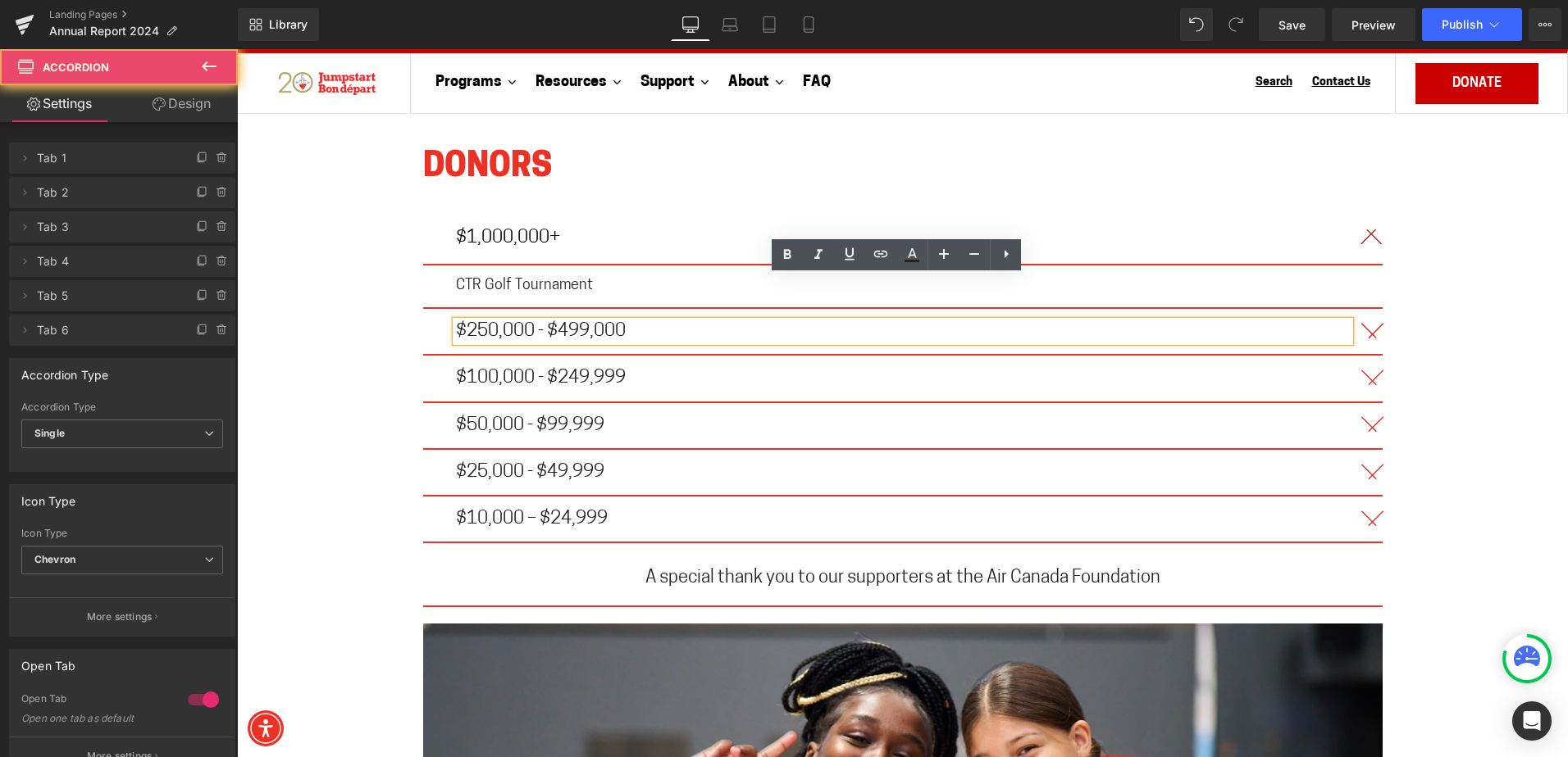
click at [423, 309] on div "$250,000 - $499,000 Text Block" at bounding box center [903, 332] width 960 height 47
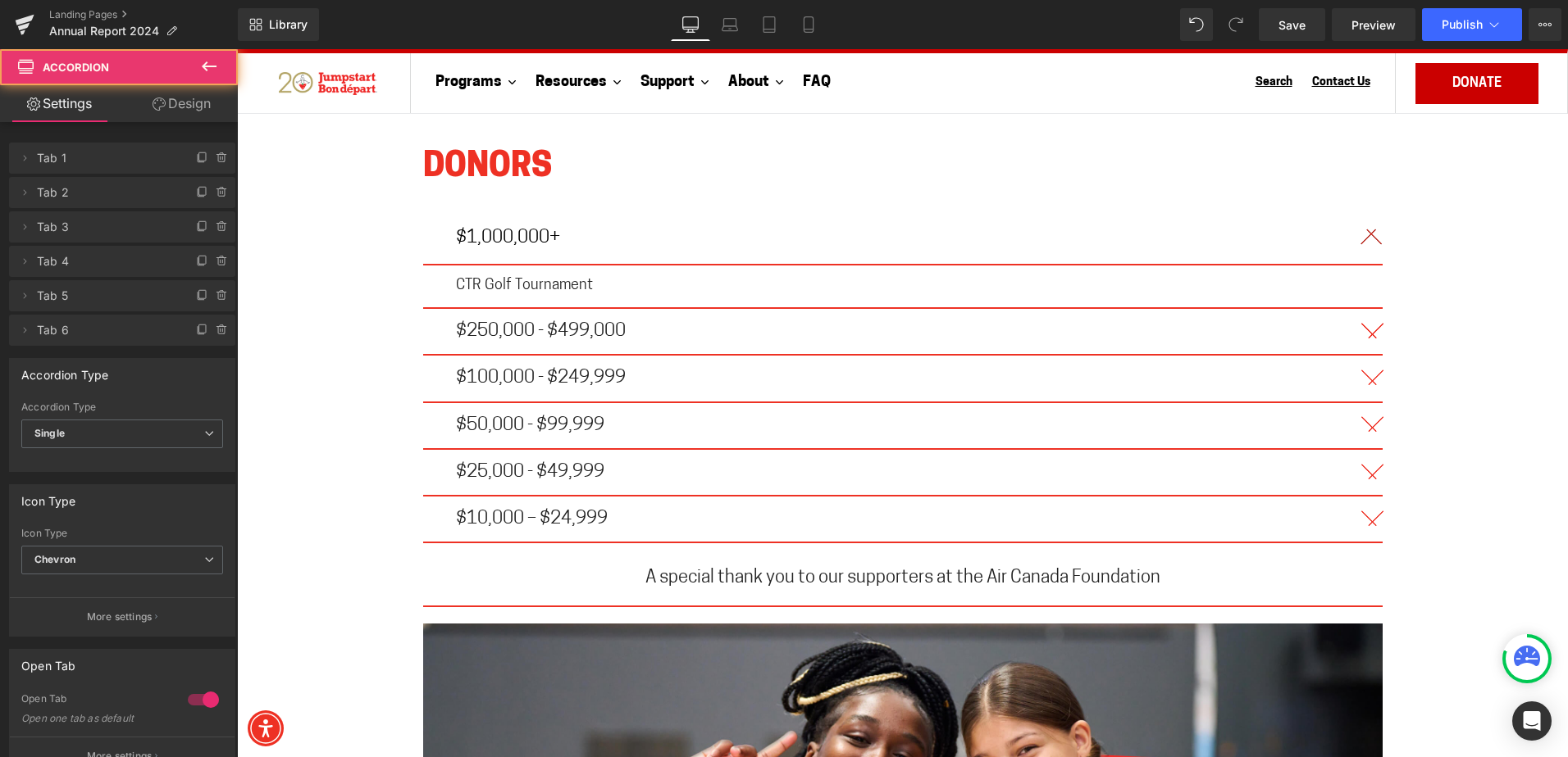
click at [423, 285] on div "$1,000,000+ Text Block CTR Golf Tournament Text Block $250,000 - $499,000 Text …" at bounding box center [903, 378] width 960 height 380
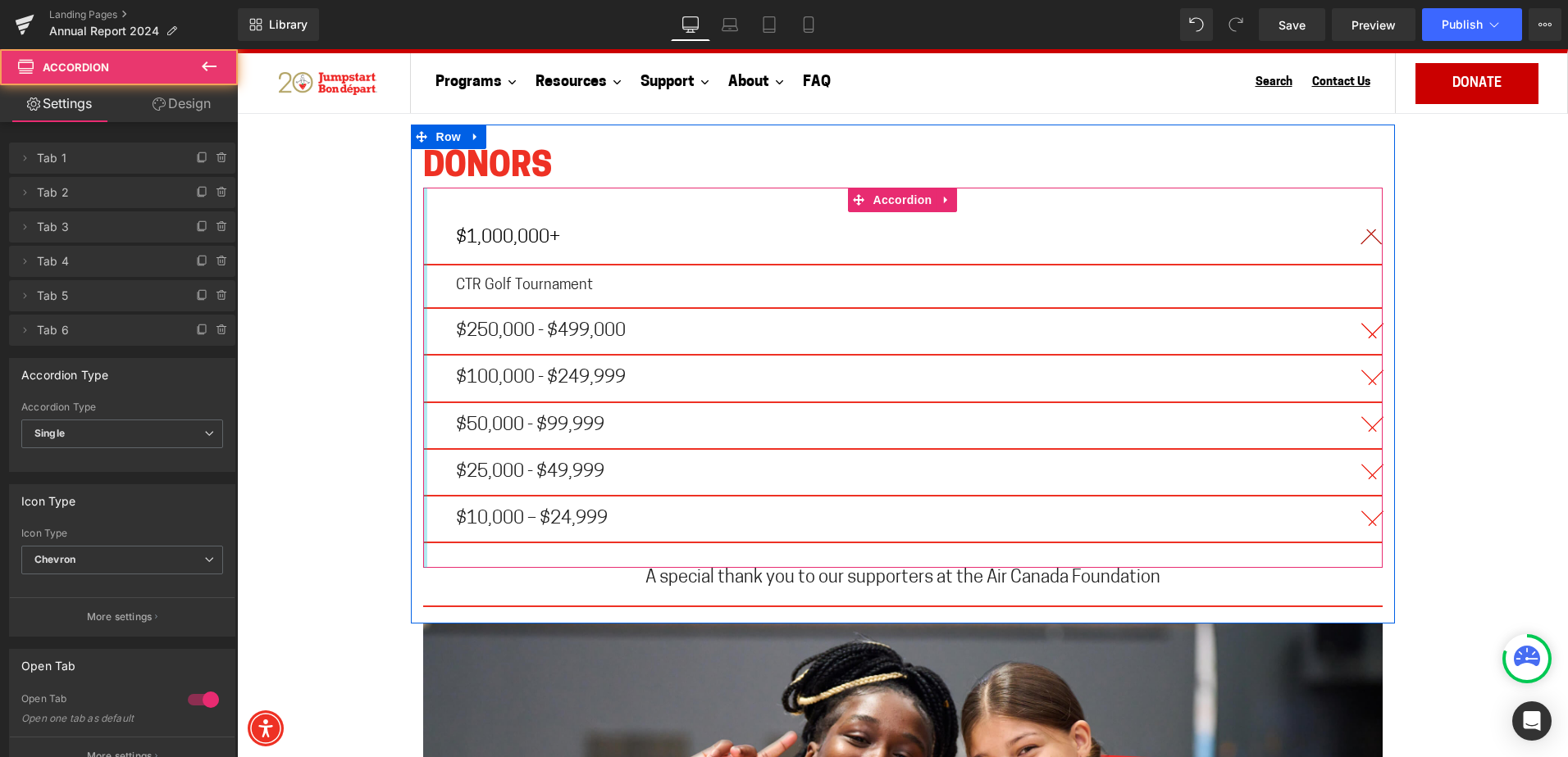
click at [423, 285] on div at bounding box center [425, 378] width 4 height 380
click at [432, 309] on div "$250,000 - $499,000 Text Block" at bounding box center [903, 332] width 960 height 47
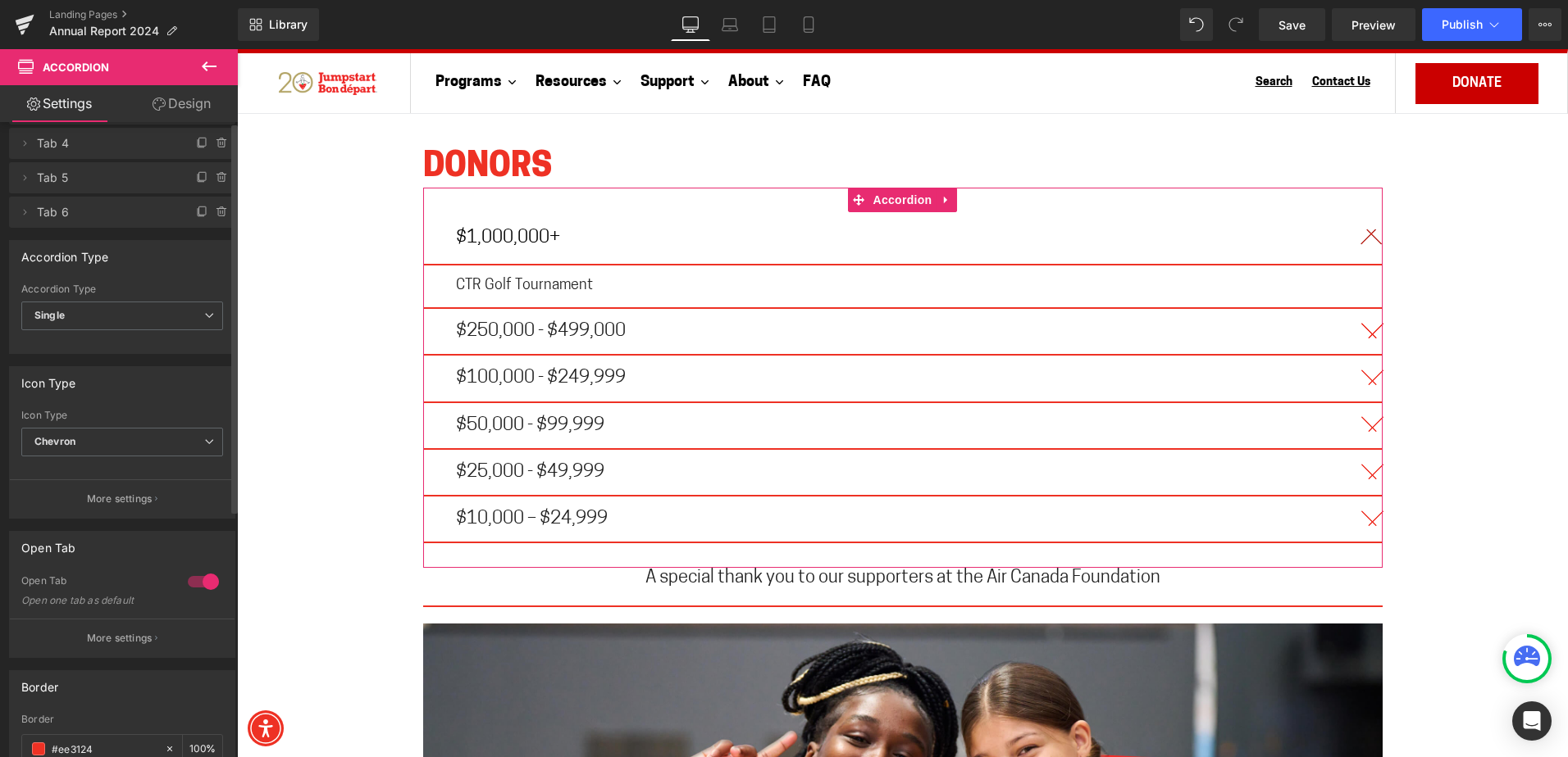
scroll to position [0, 0]
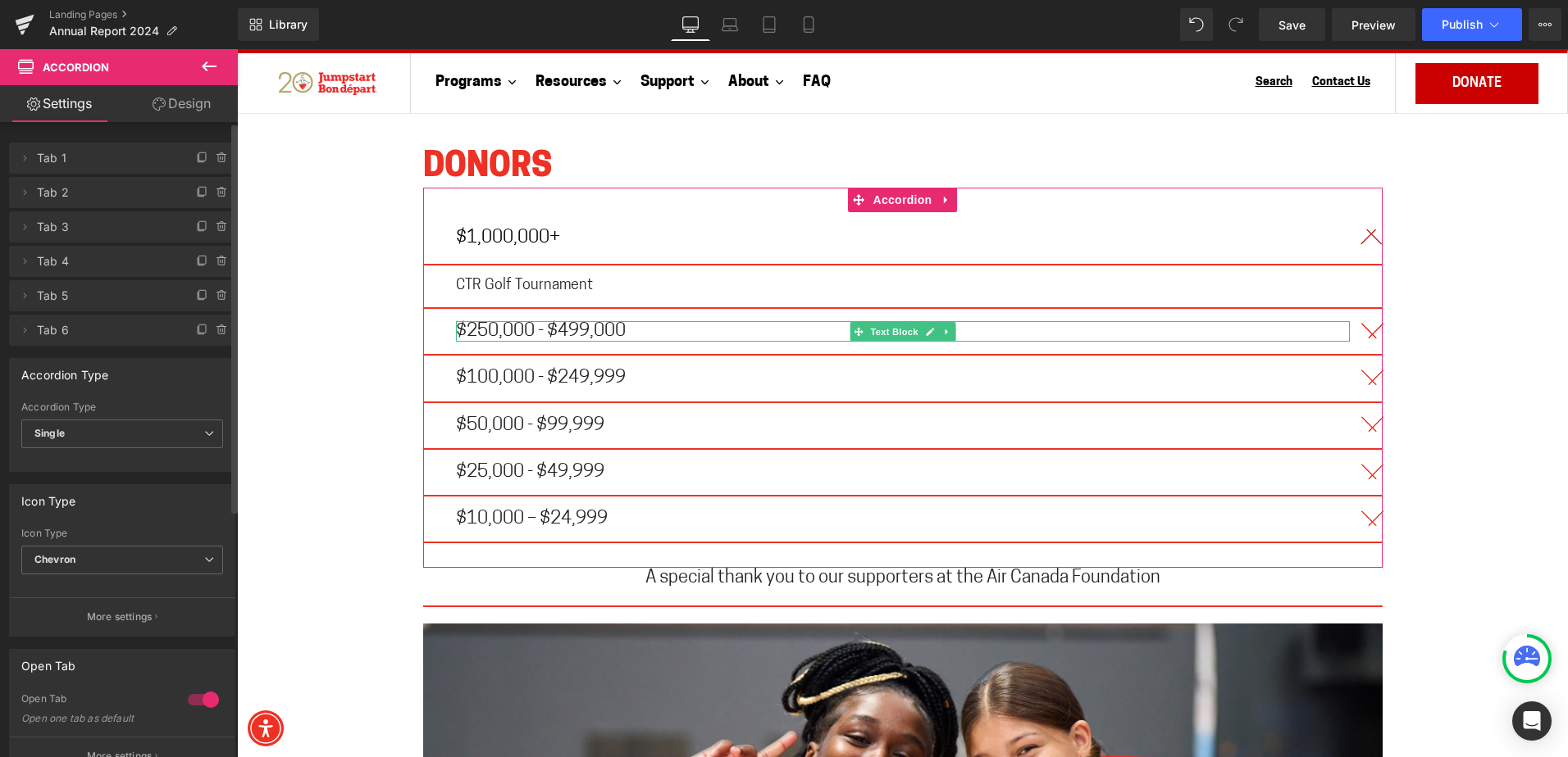
click at [93, 206] on span "Tab 2" at bounding box center [106, 193] width 138 height 31
click at [68, 186] on span "Tab 2" at bounding box center [106, 193] width 138 height 31
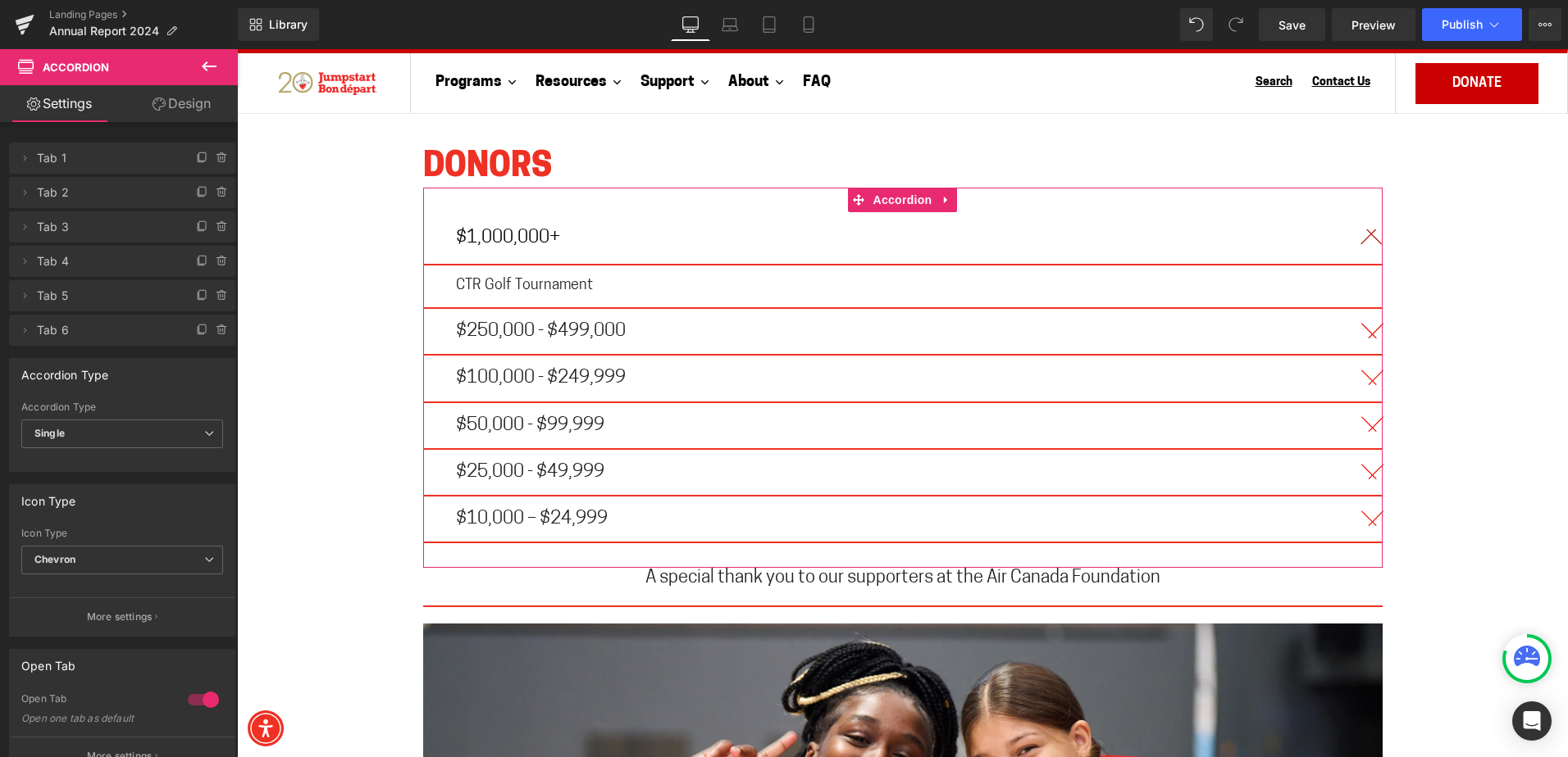
click at [219, 107] on link "Design" at bounding box center [181, 104] width 119 height 37
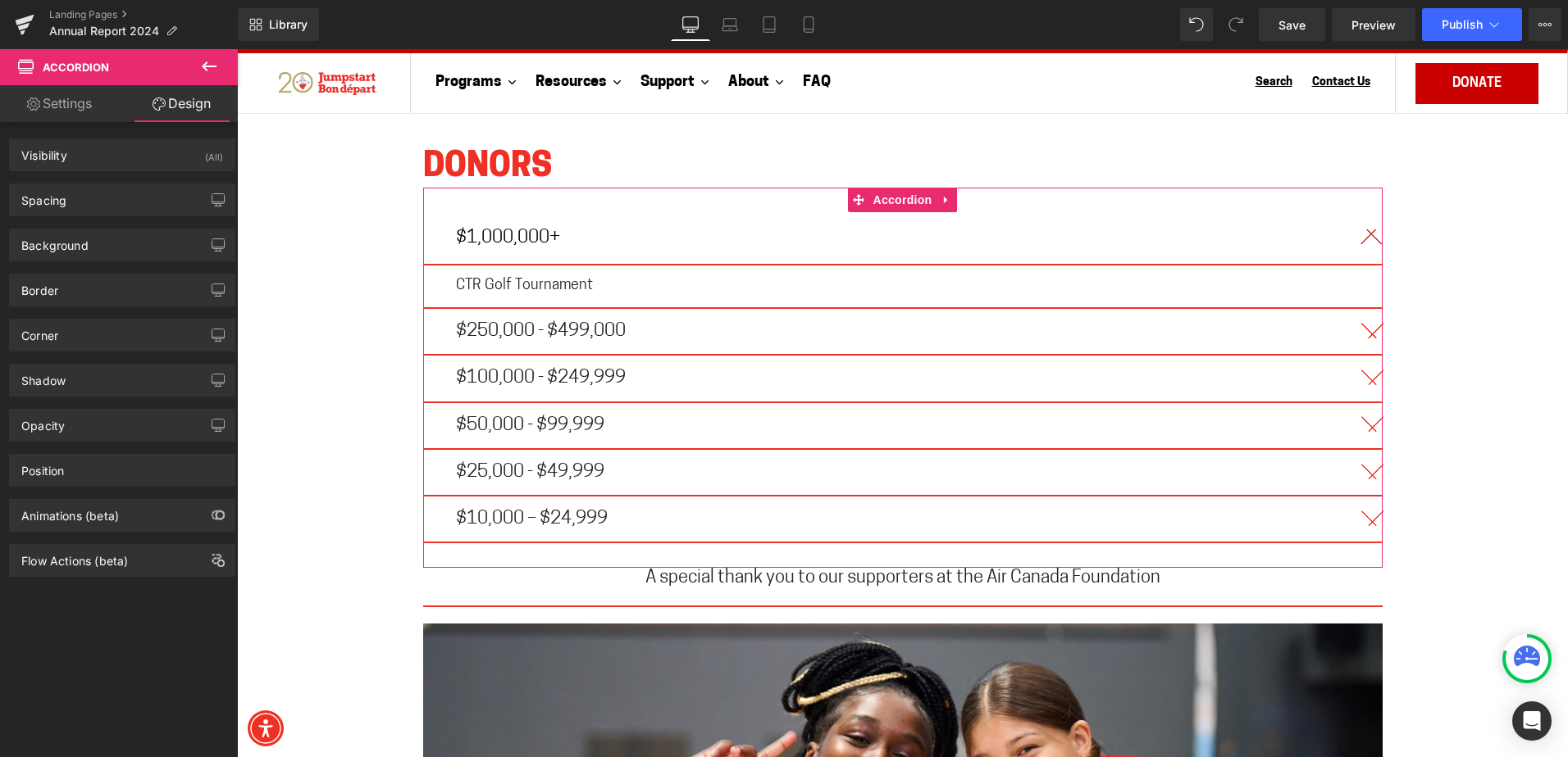
click at [106, 113] on link "Settings" at bounding box center [59, 104] width 119 height 37
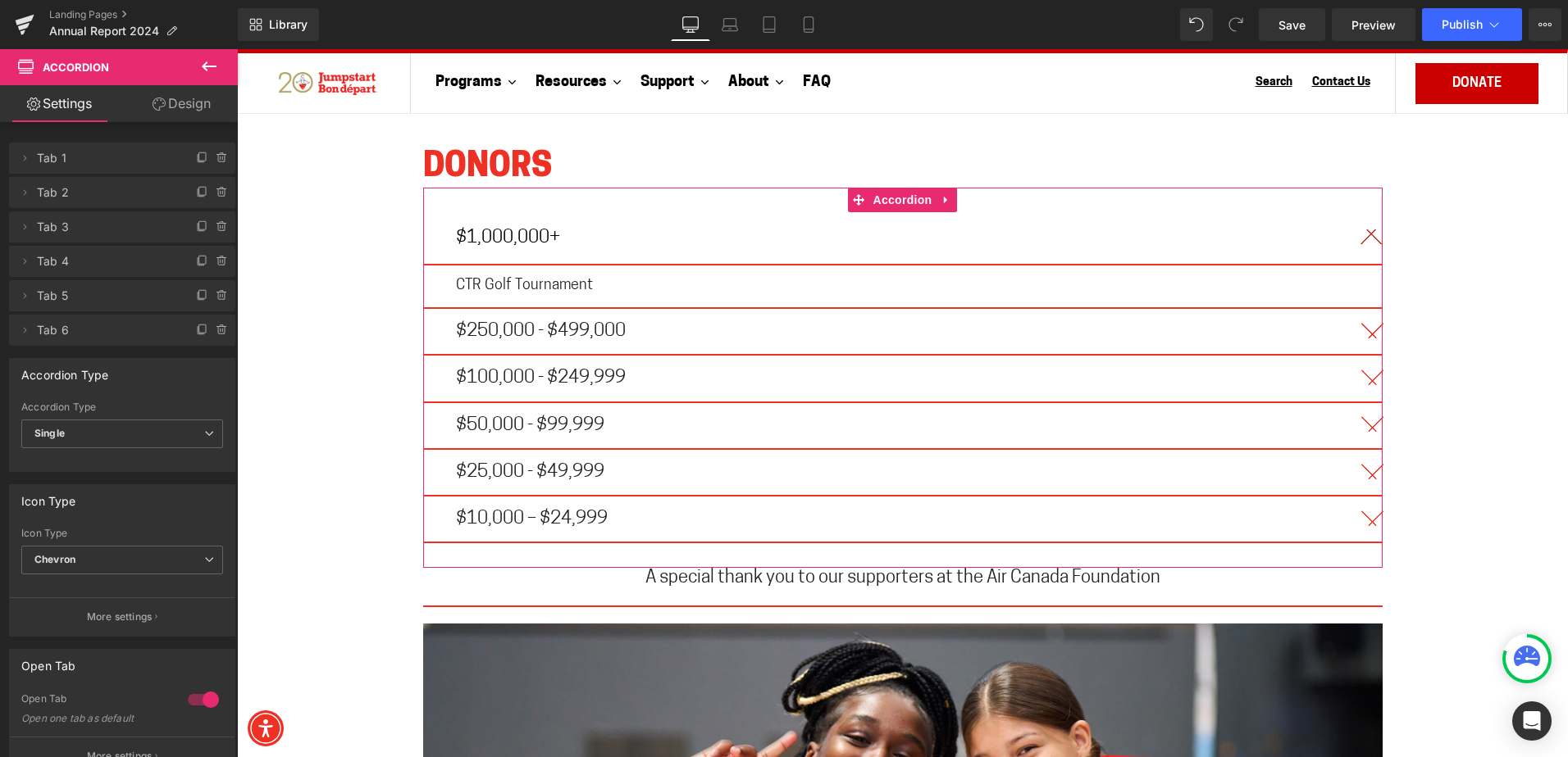
click at [168, 110] on link "Design" at bounding box center [181, 104] width 119 height 37
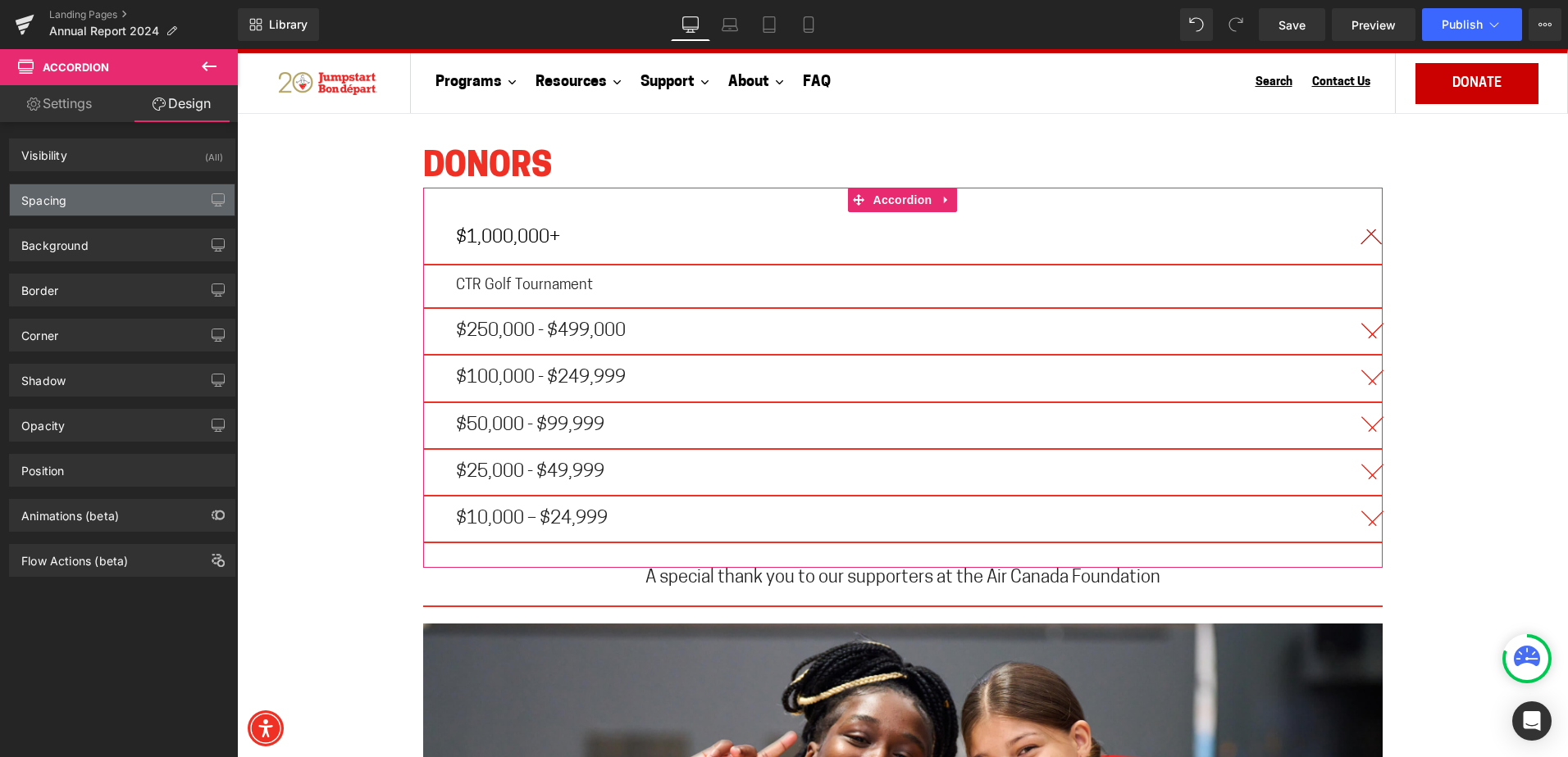
click at [67, 200] on div "Spacing" at bounding box center [122, 200] width 224 height 31
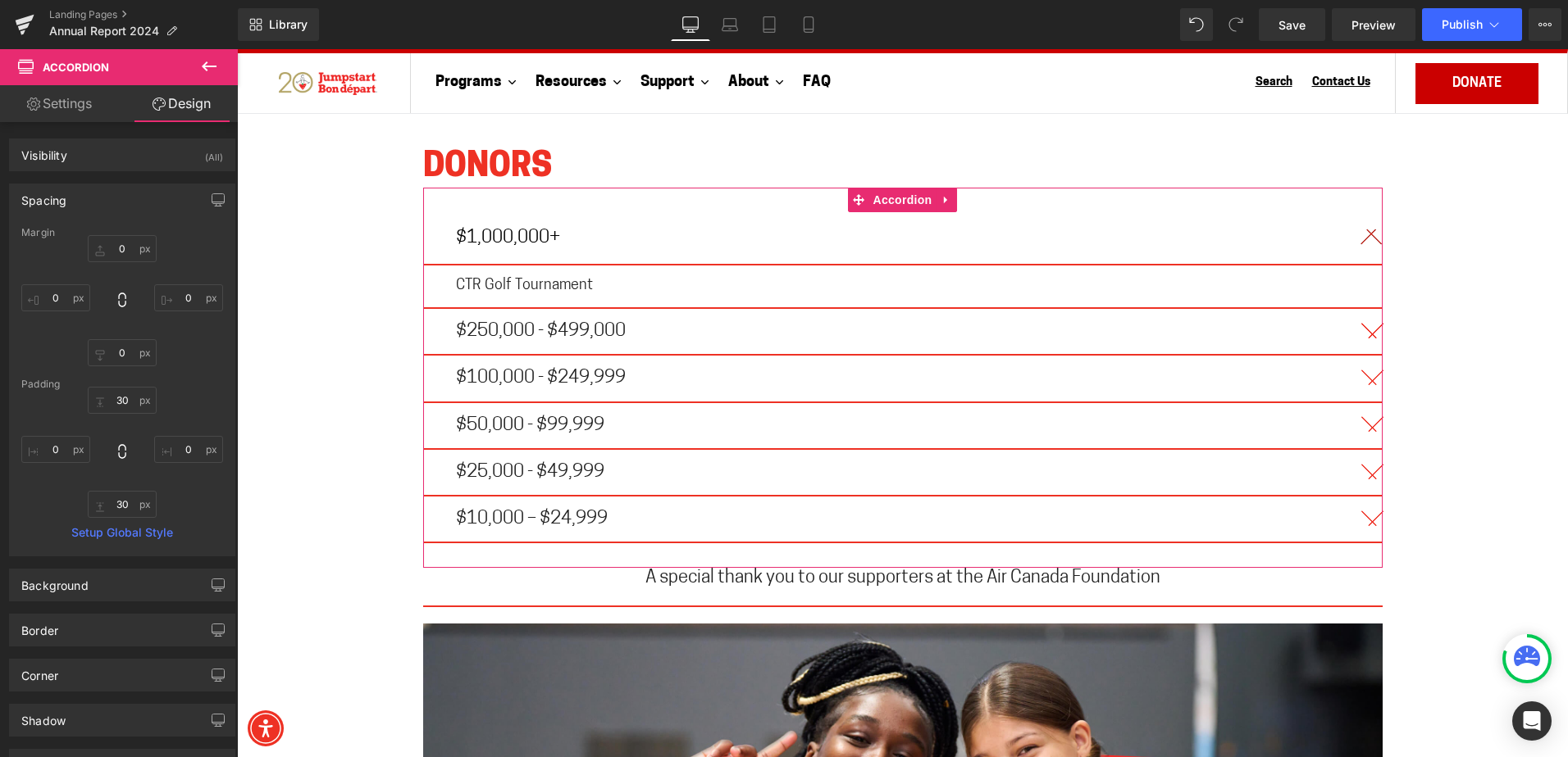
click at [83, 138] on div "Visibility (All) 0|0|0|0 1 Show on Desktop 1 Show on Laptop 1 Show on Tablet 1 …" at bounding box center [122, 148] width 245 height 45
click at [71, 102] on link "Settings" at bounding box center [59, 104] width 119 height 37
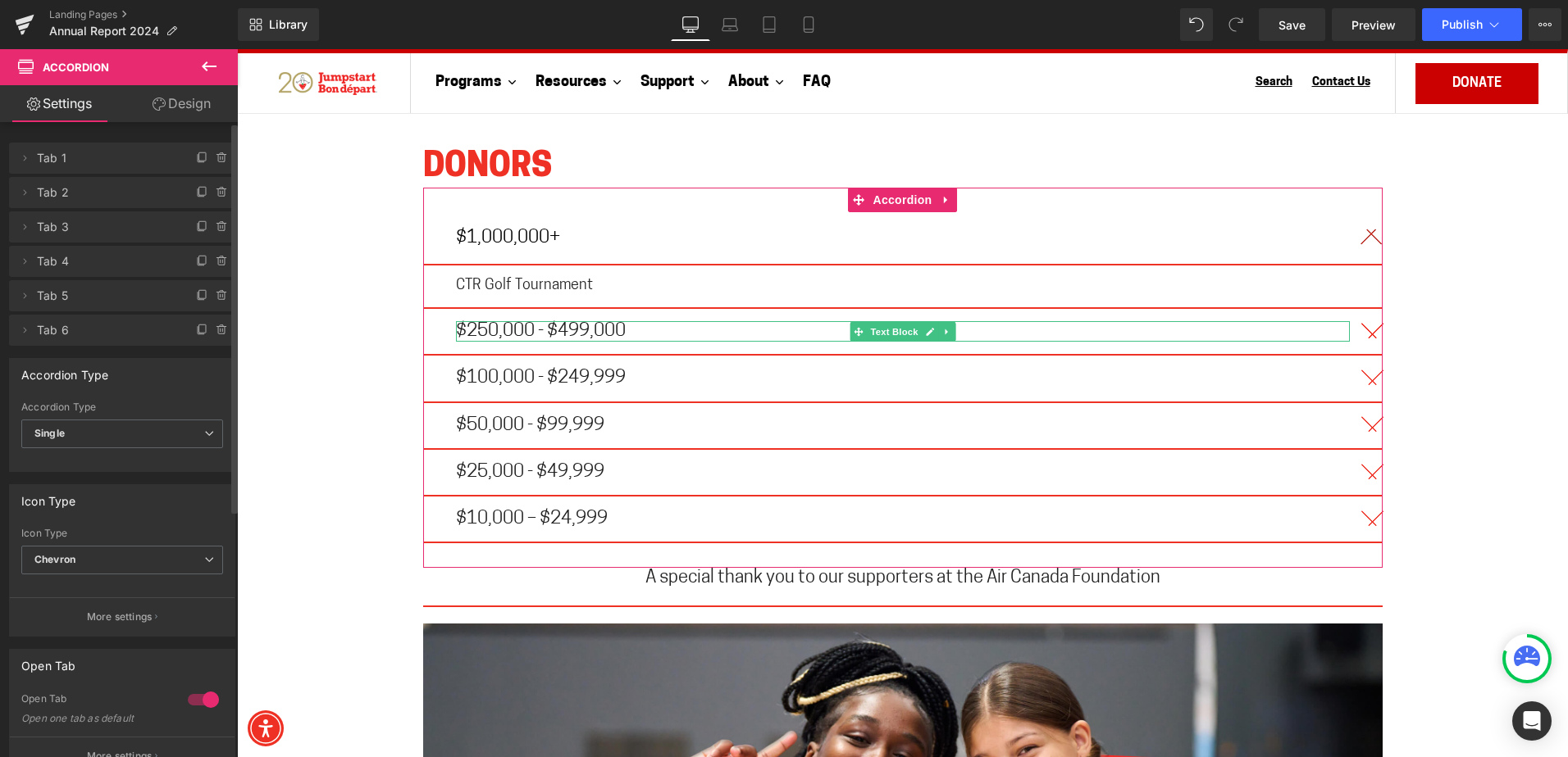
click at [66, 201] on span "Tab 2" at bounding box center [106, 193] width 138 height 31
click at [25, 187] on icon at bounding box center [25, 192] width 13 height 13
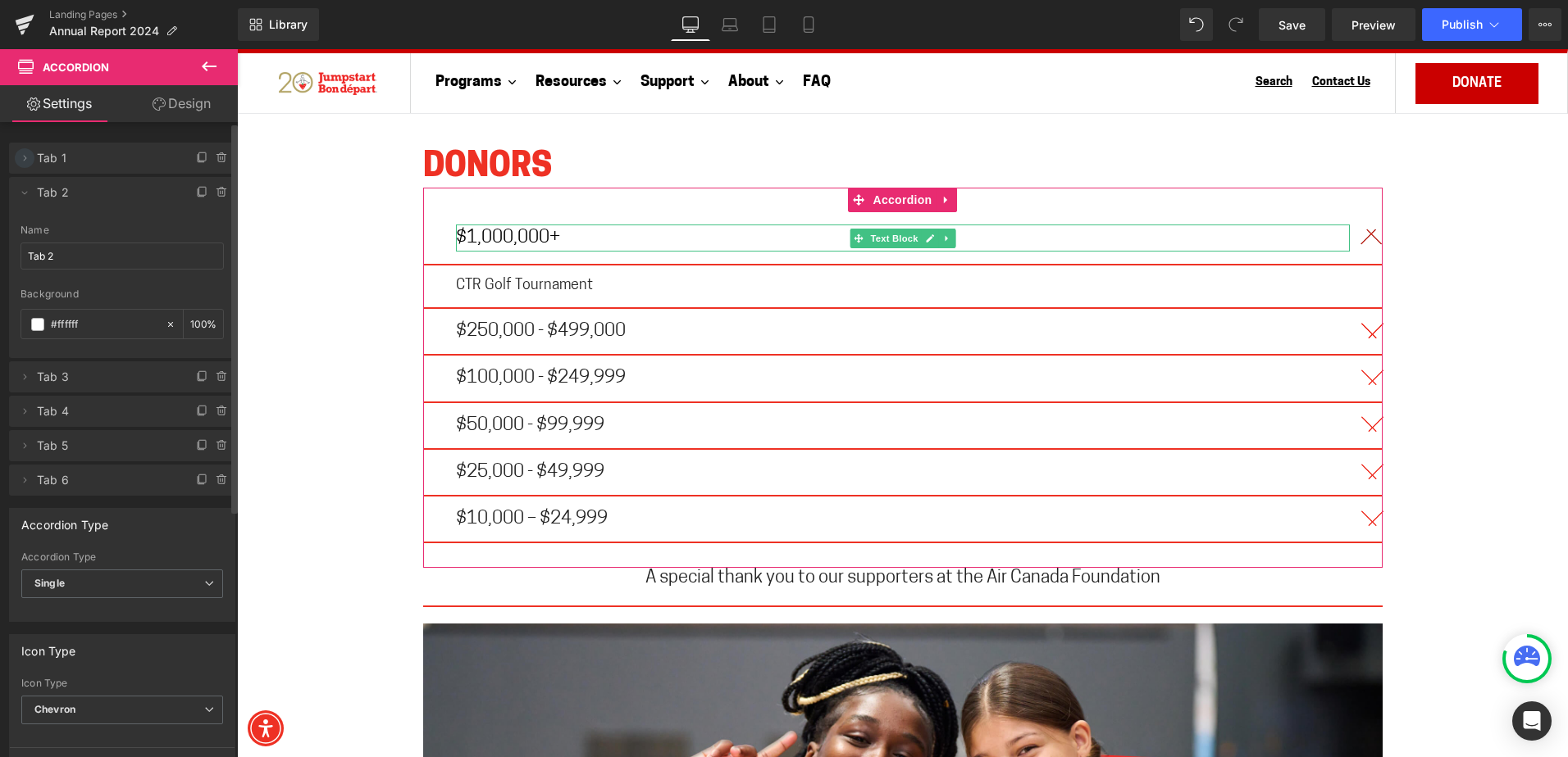
click at [27, 163] on icon at bounding box center [25, 158] width 13 height 13
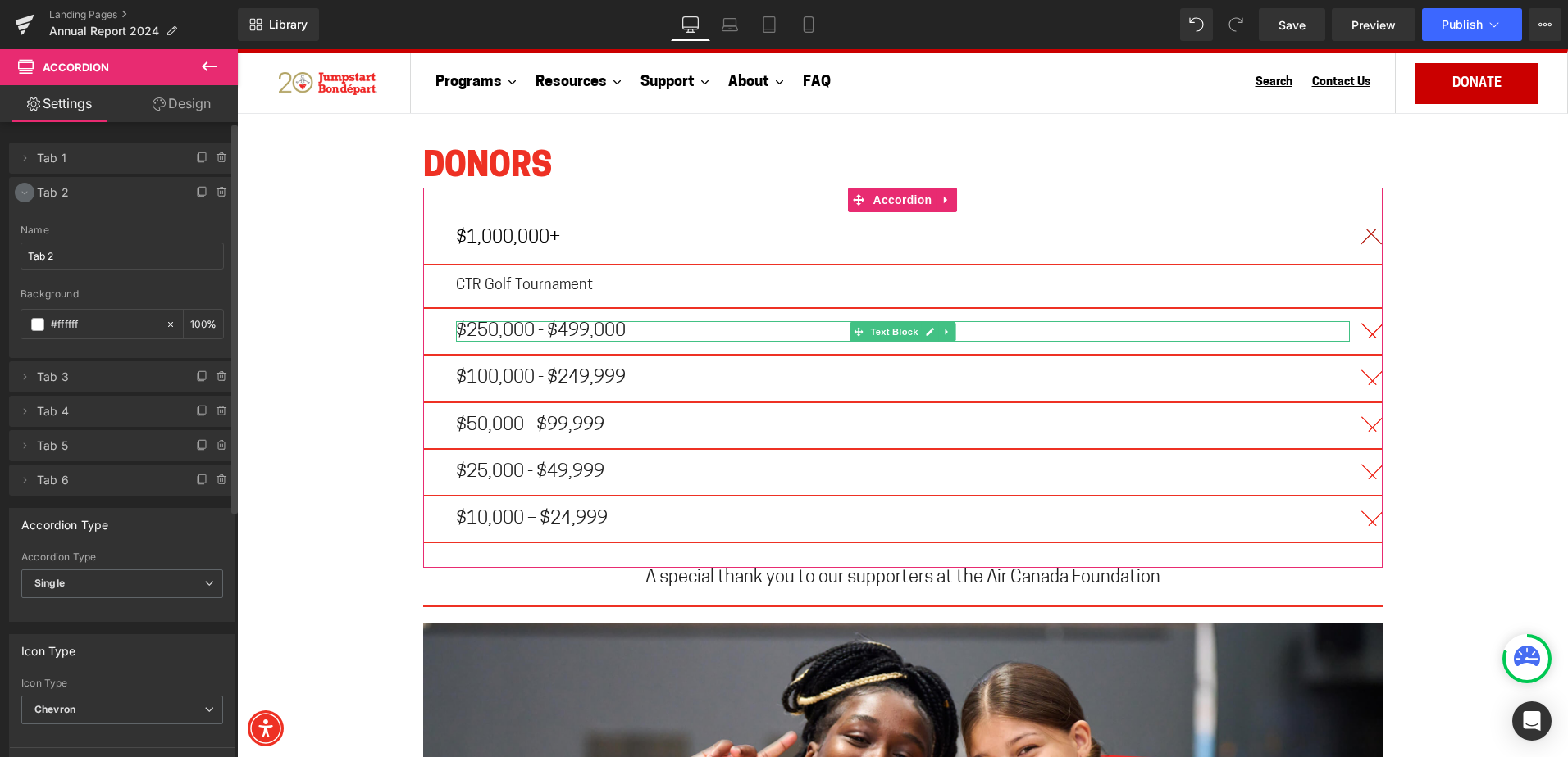
click at [27, 193] on icon at bounding box center [25, 194] width 6 height 4
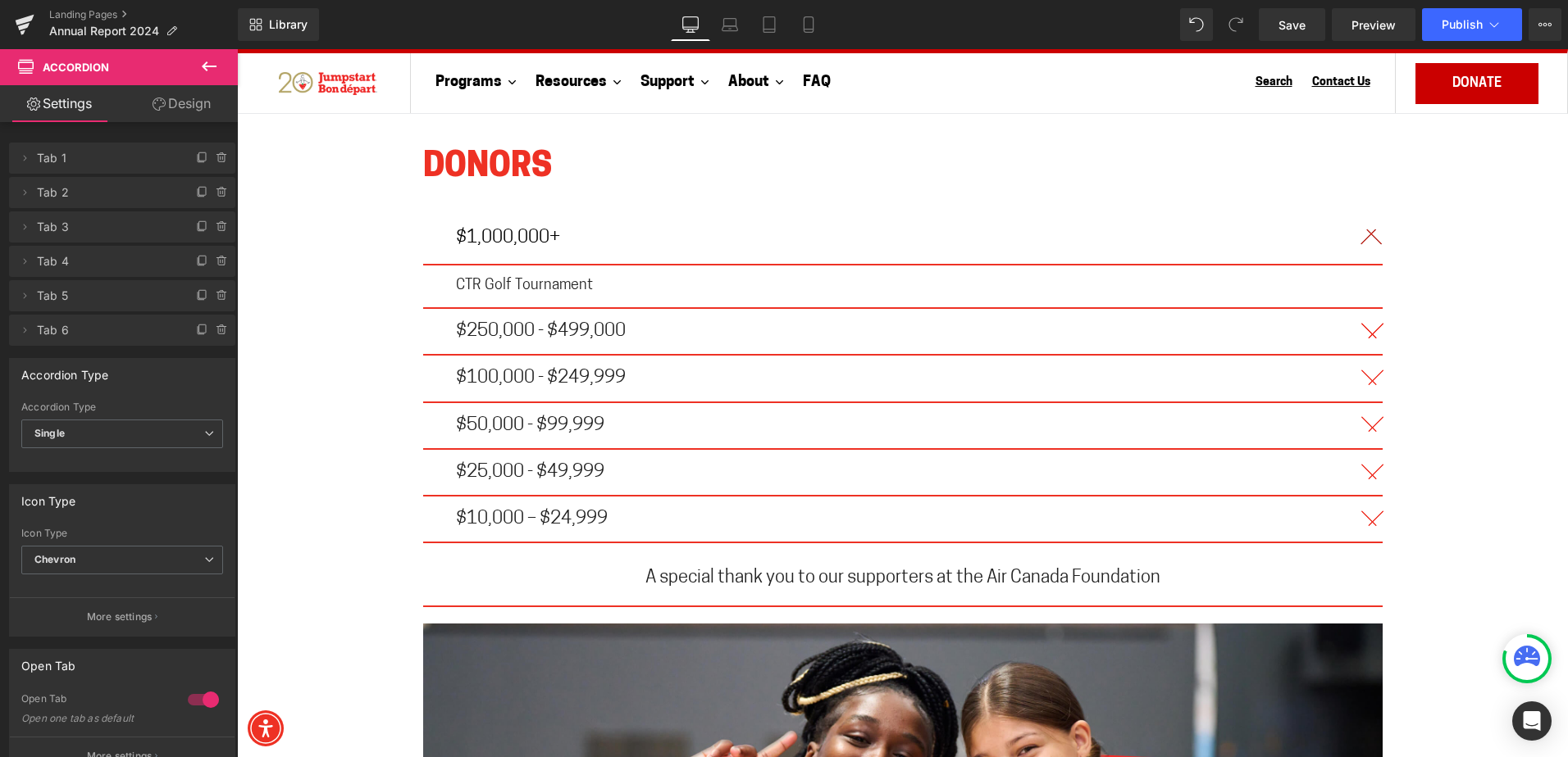
click at [211, 59] on icon at bounding box center [209, 66] width 19 height 19
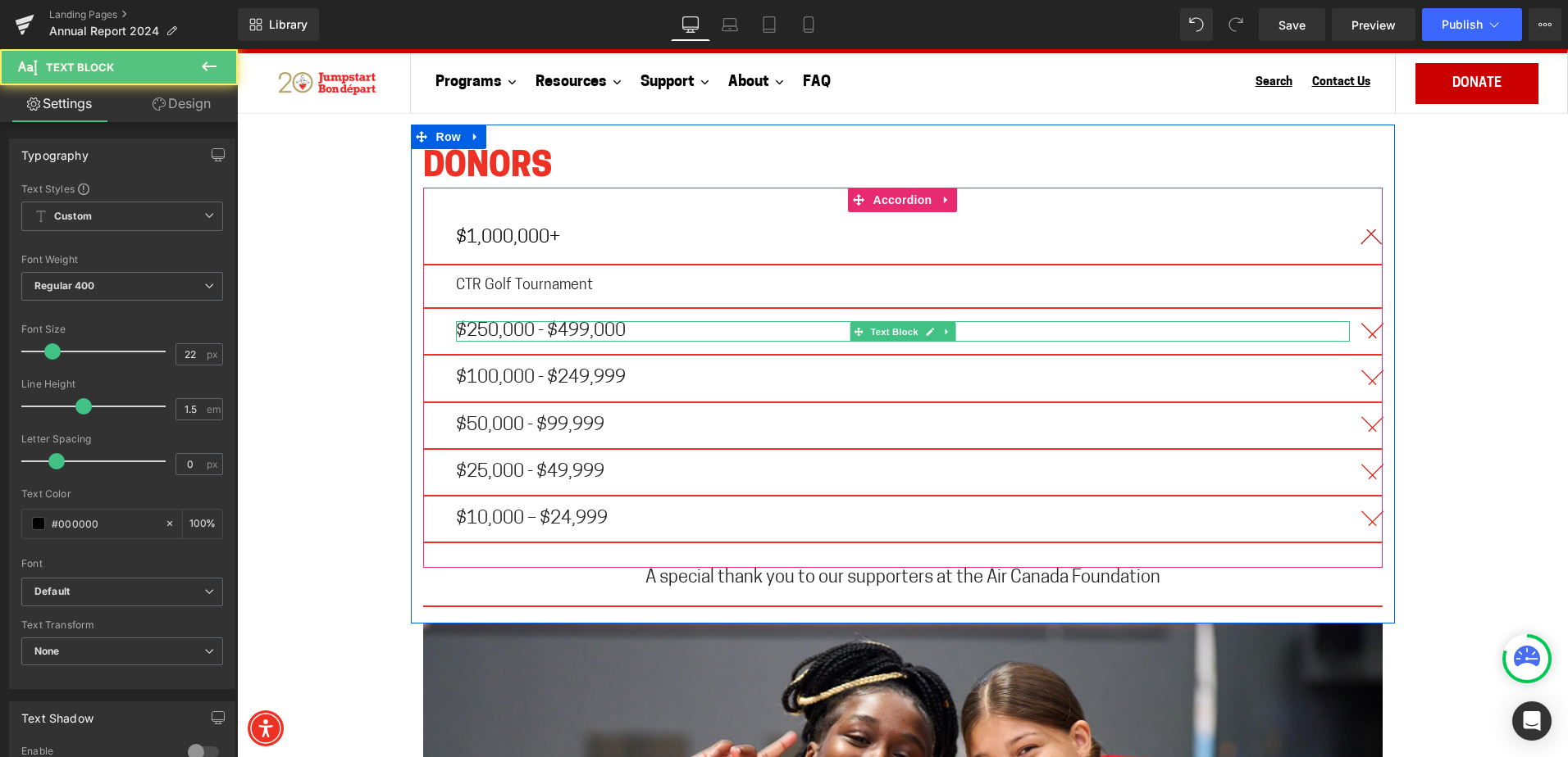
click at [528, 322] on span "$250,000 - $499,000" at bounding box center [540, 332] width 170 height 19
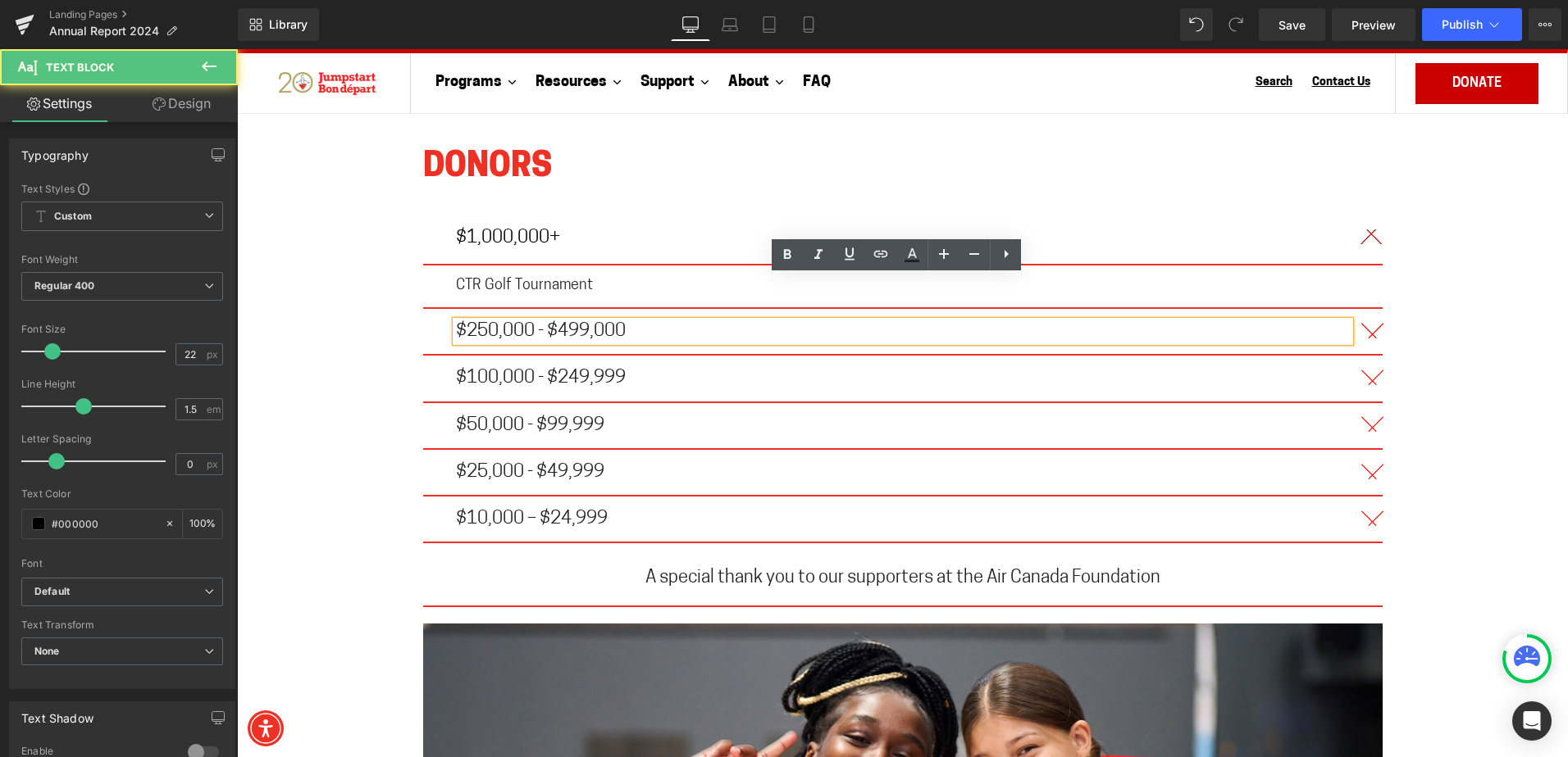
click at [724, 322] on p "$250,000 - $499,000" at bounding box center [903, 332] width 893 height 20
click at [680, 356] on div "$100,000 - $249,999 Text Block" at bounding box center [903, 378] width 960 height 47
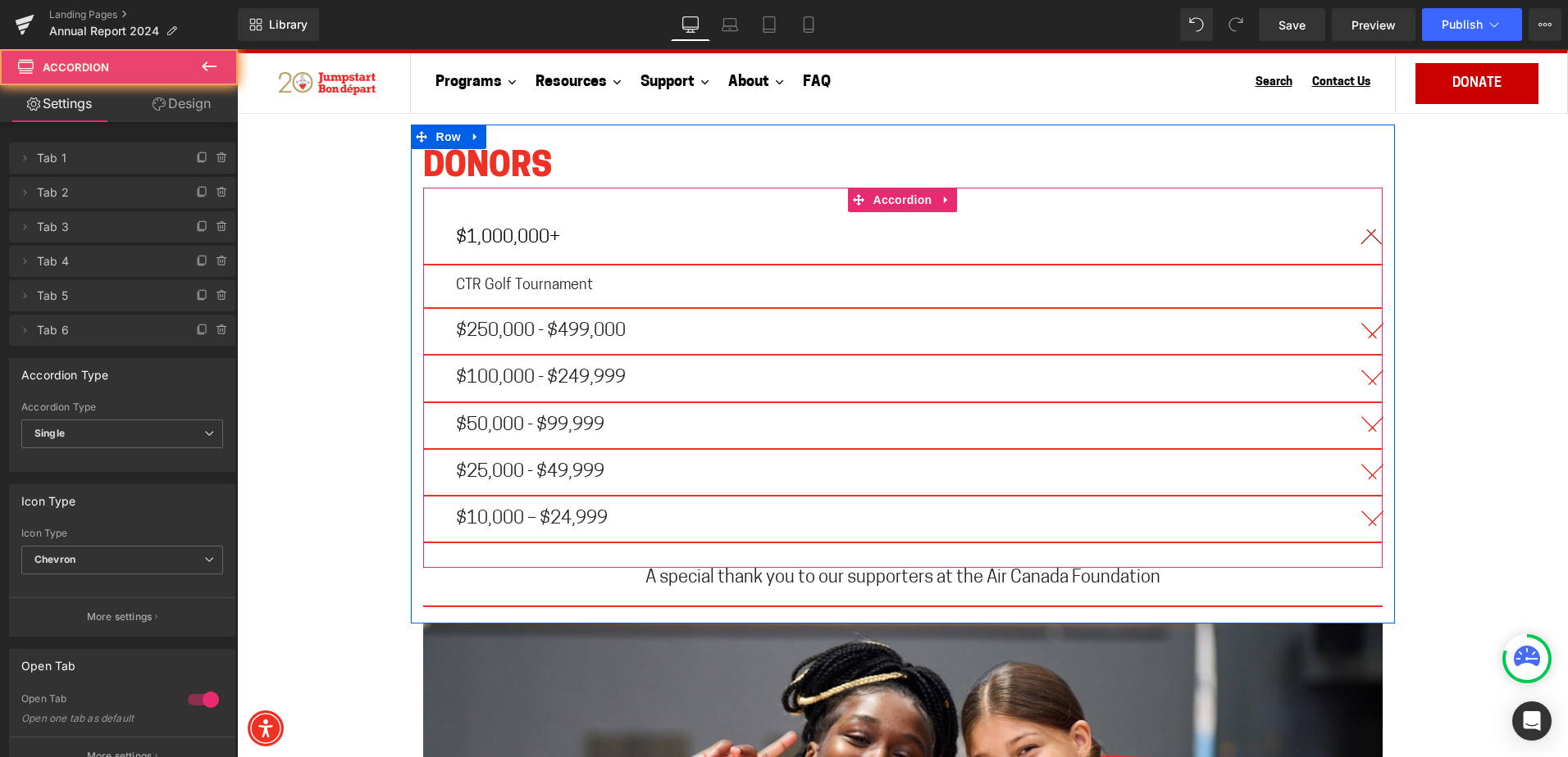
click at [680, 310] on div "$250,000 - $499,000 Text Block" at bounding box center [903, 332] width 960 height 47
click at [941, 194] on icon at bounding box center [946, 199] width 11 height 12
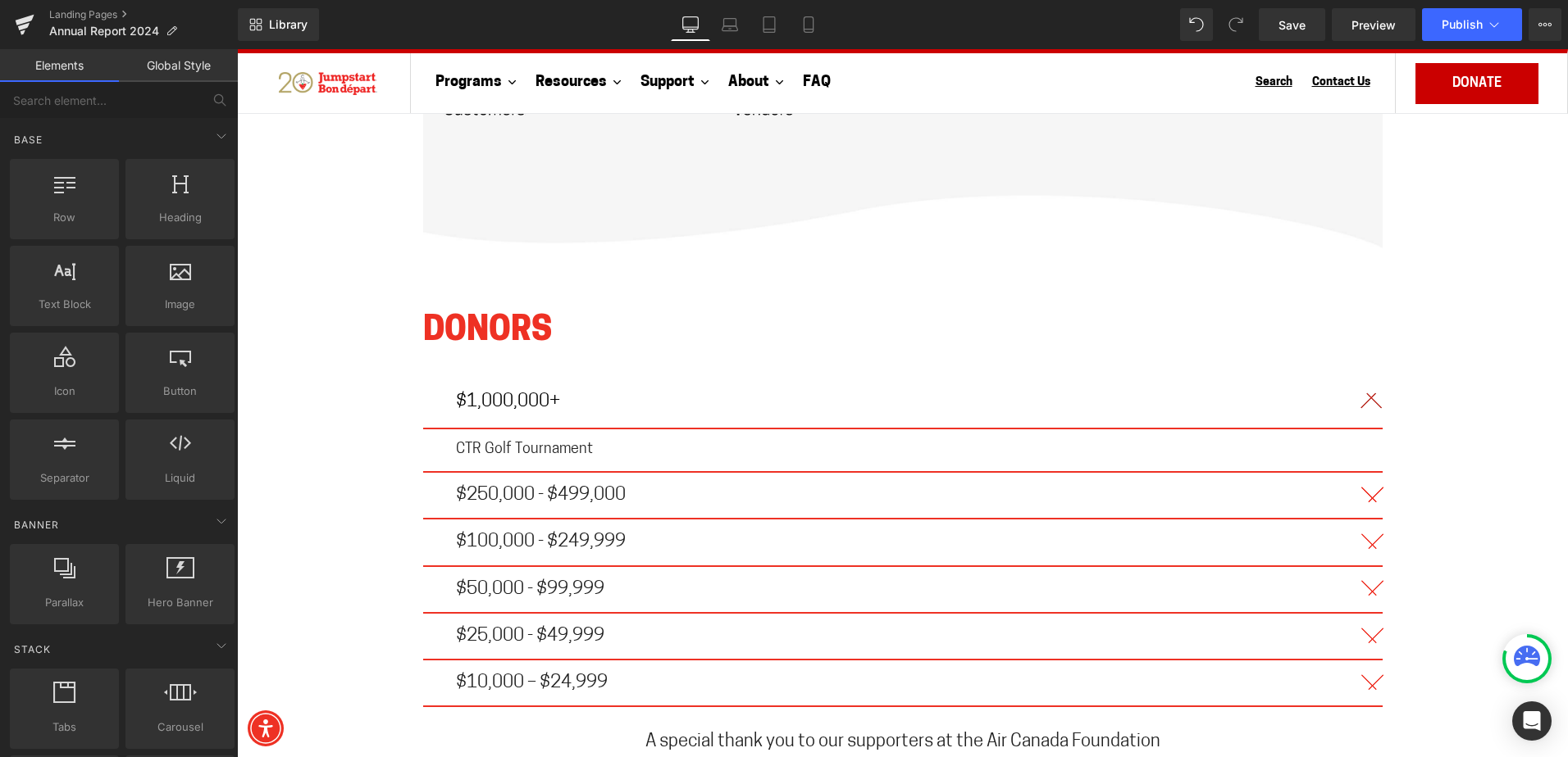
scroll to position [9424, 0]
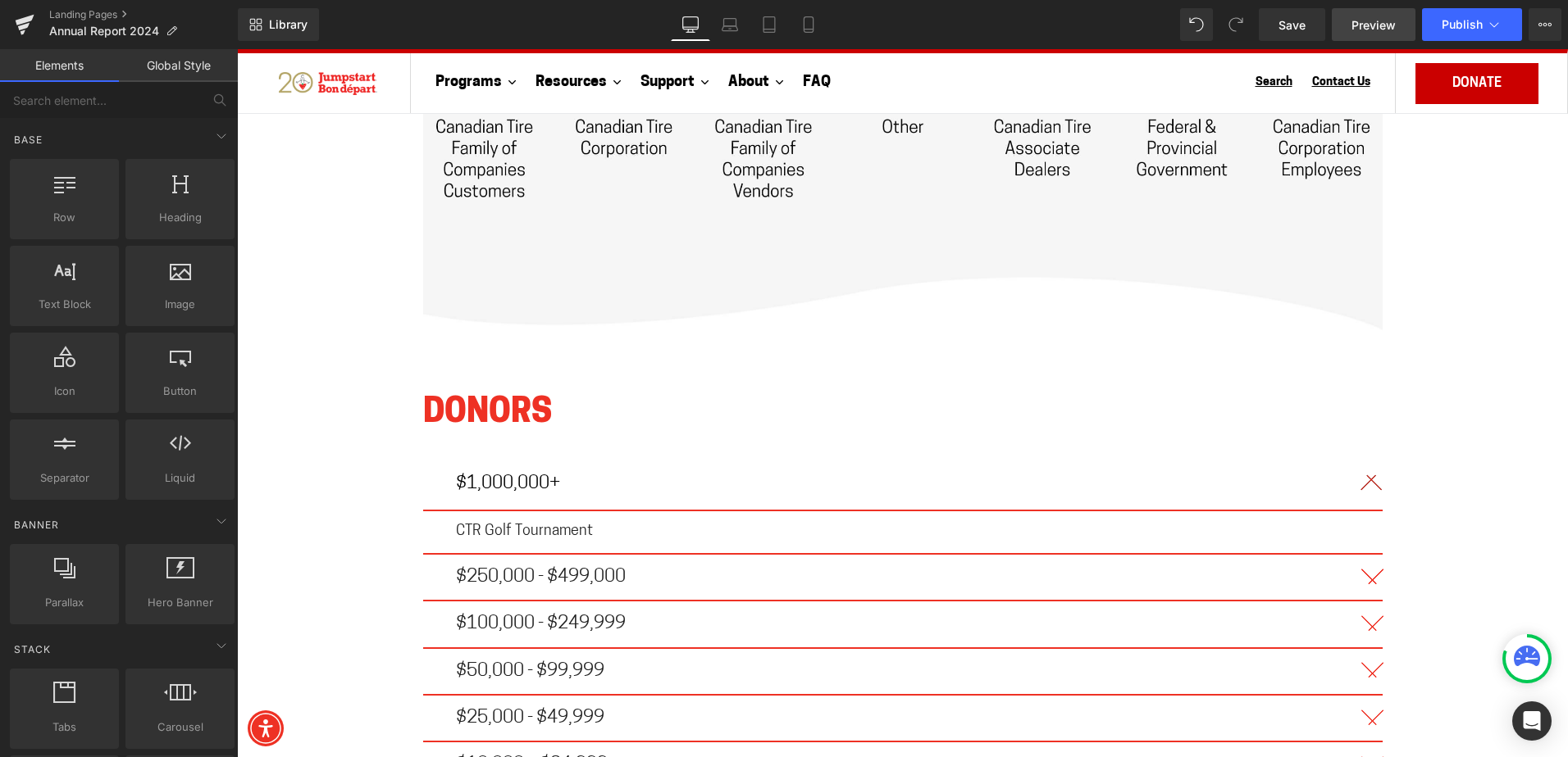
click at [1369, 22] on span "Preview" at bounding box center [1373, 25] width 44 height 17
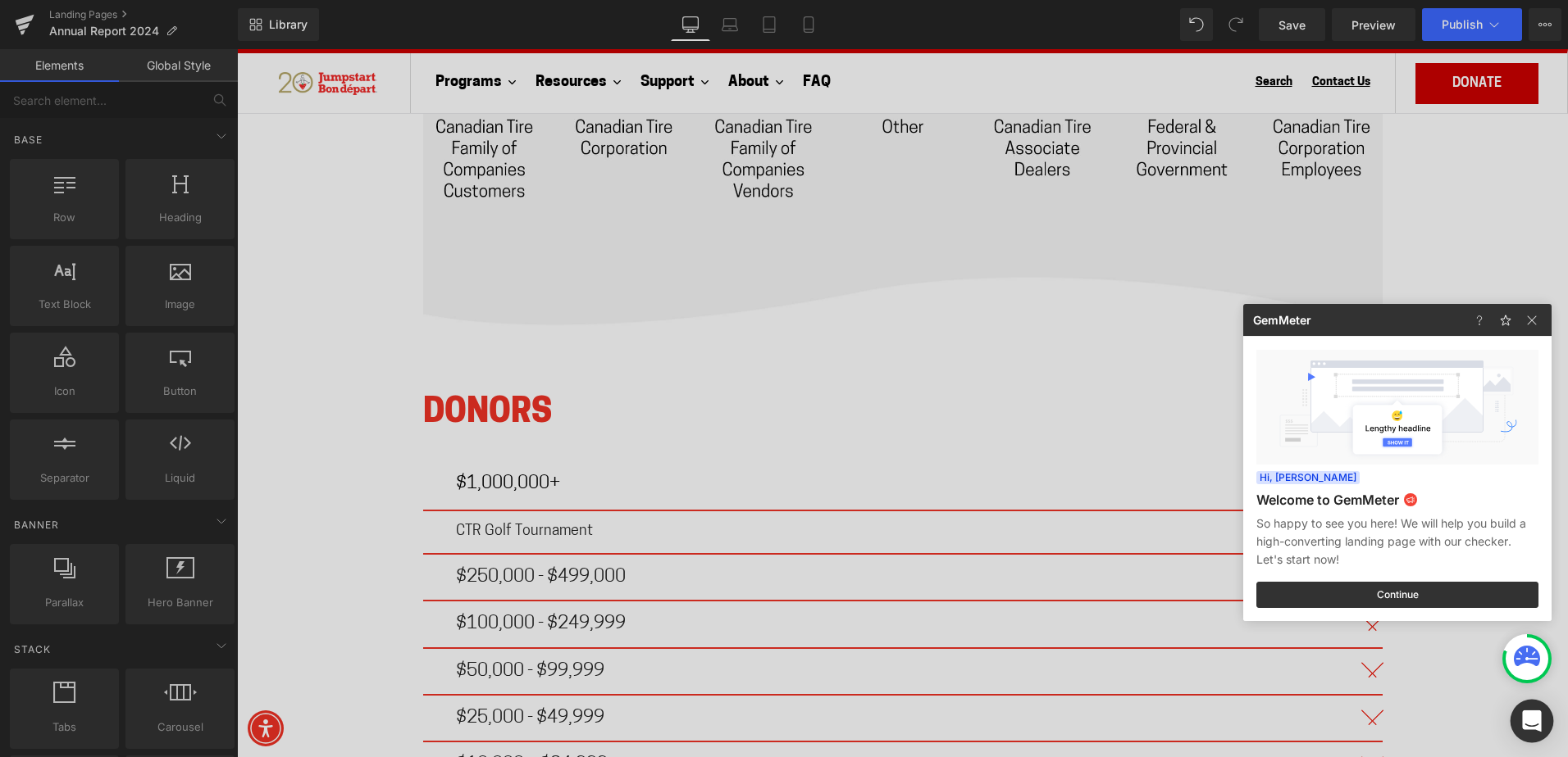
click at [1539, 721] on icon "Open Intercom Messenger" at bounding box center [1531, 720] width 19 height 21
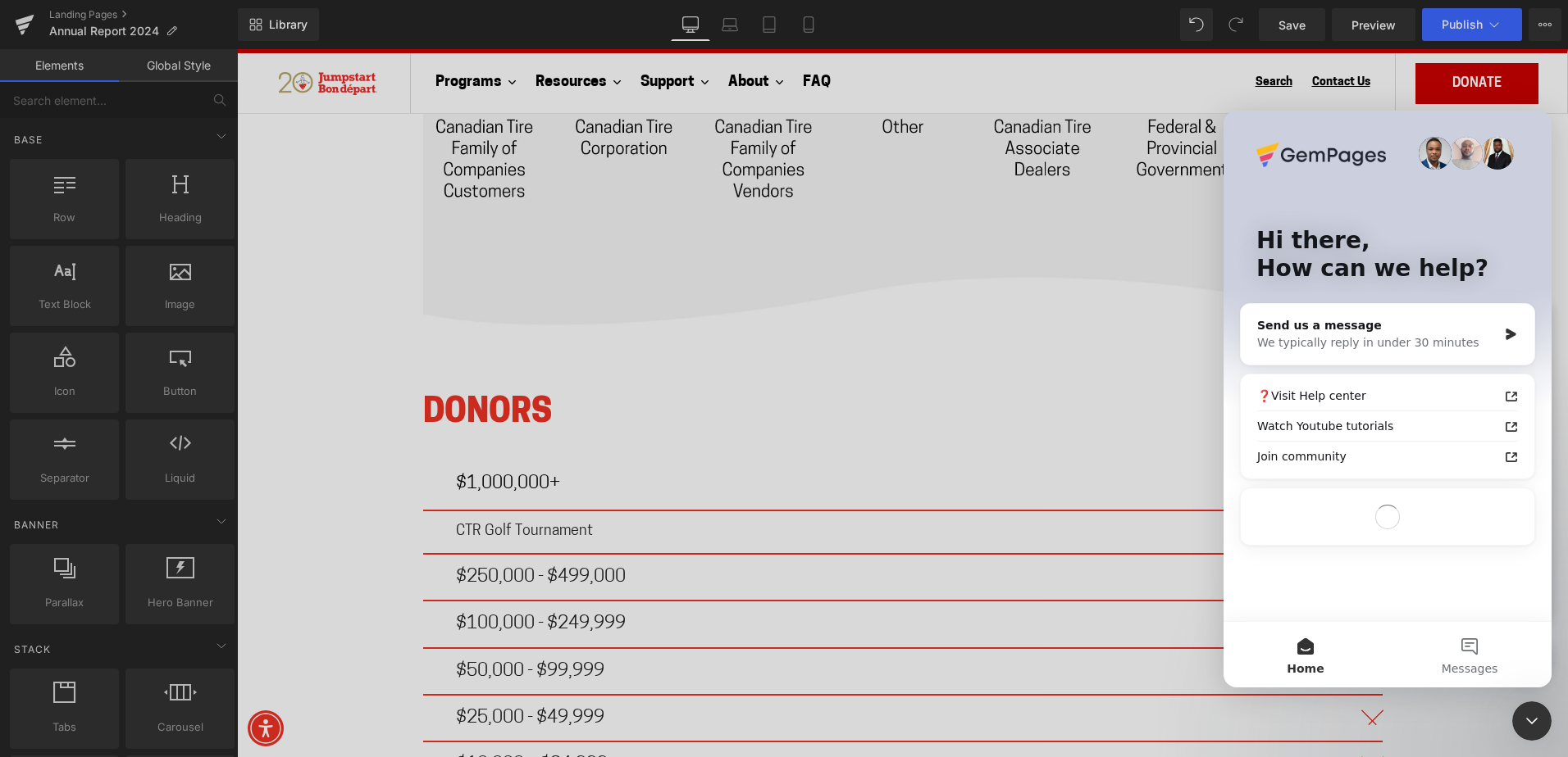
scroll to position [0, 0]
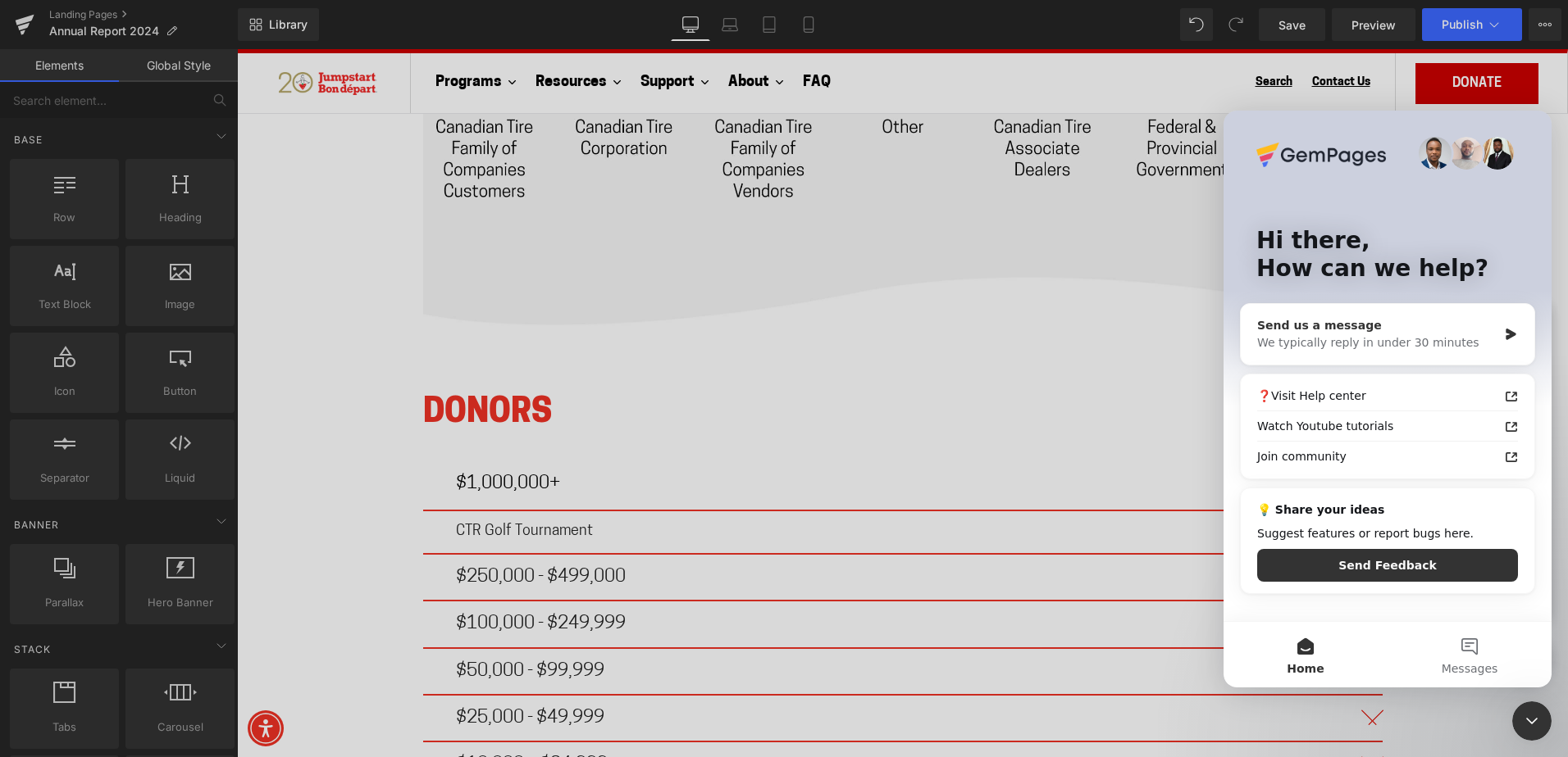
click at [1395, 334] on div "We typically reply in under 30 minutes" at bounding box center [1376, 343] width 240 height 17
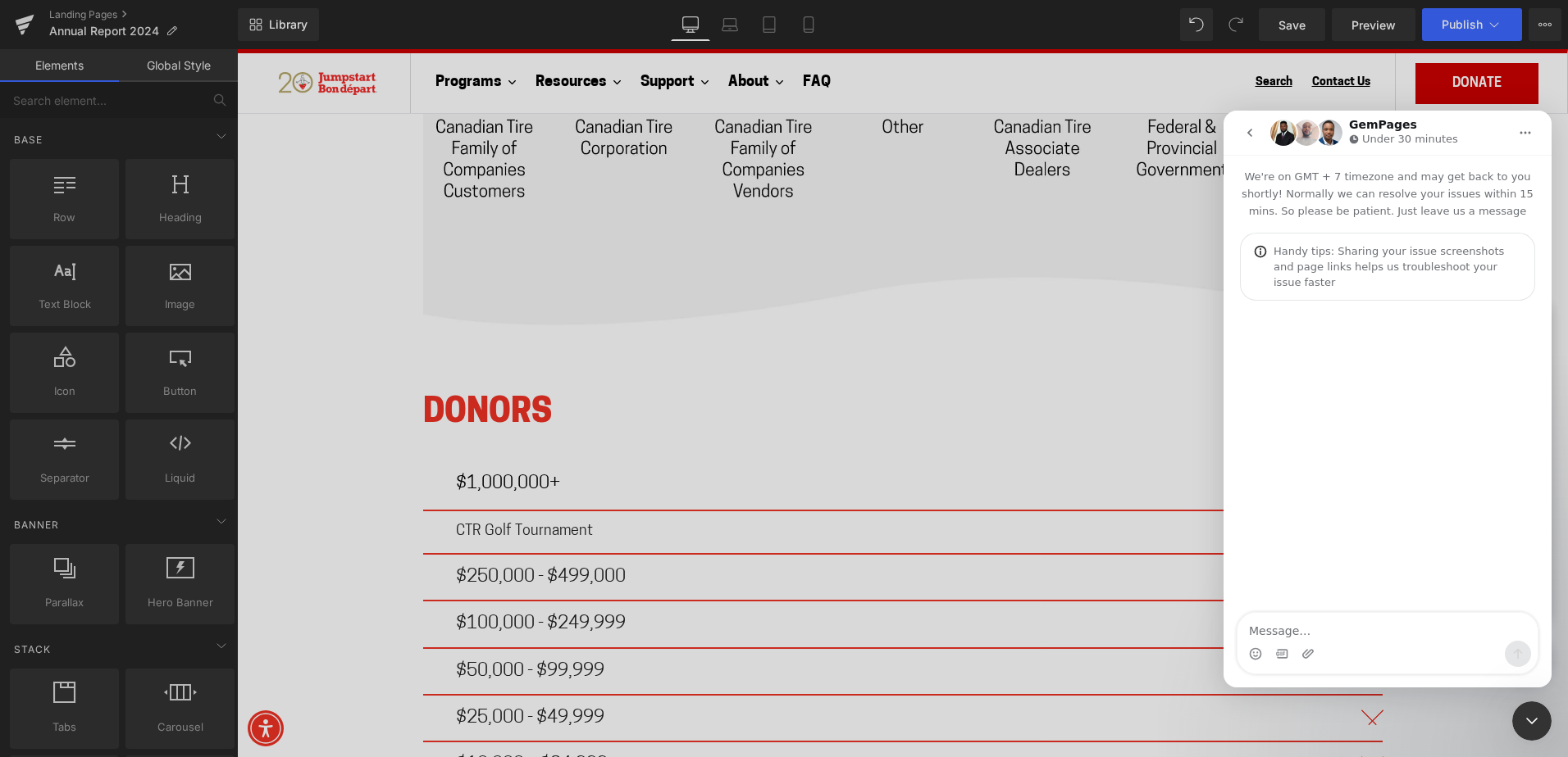
click at [1342, 631] on textarea "Message…" at bounding box center [1387, 627] width 300 height 28
type textarea "For the accordian component on my page the spacing is not displaying live on th…"
click at [472, 497] on div at bounding box center [784, 354] width 1568 height 708
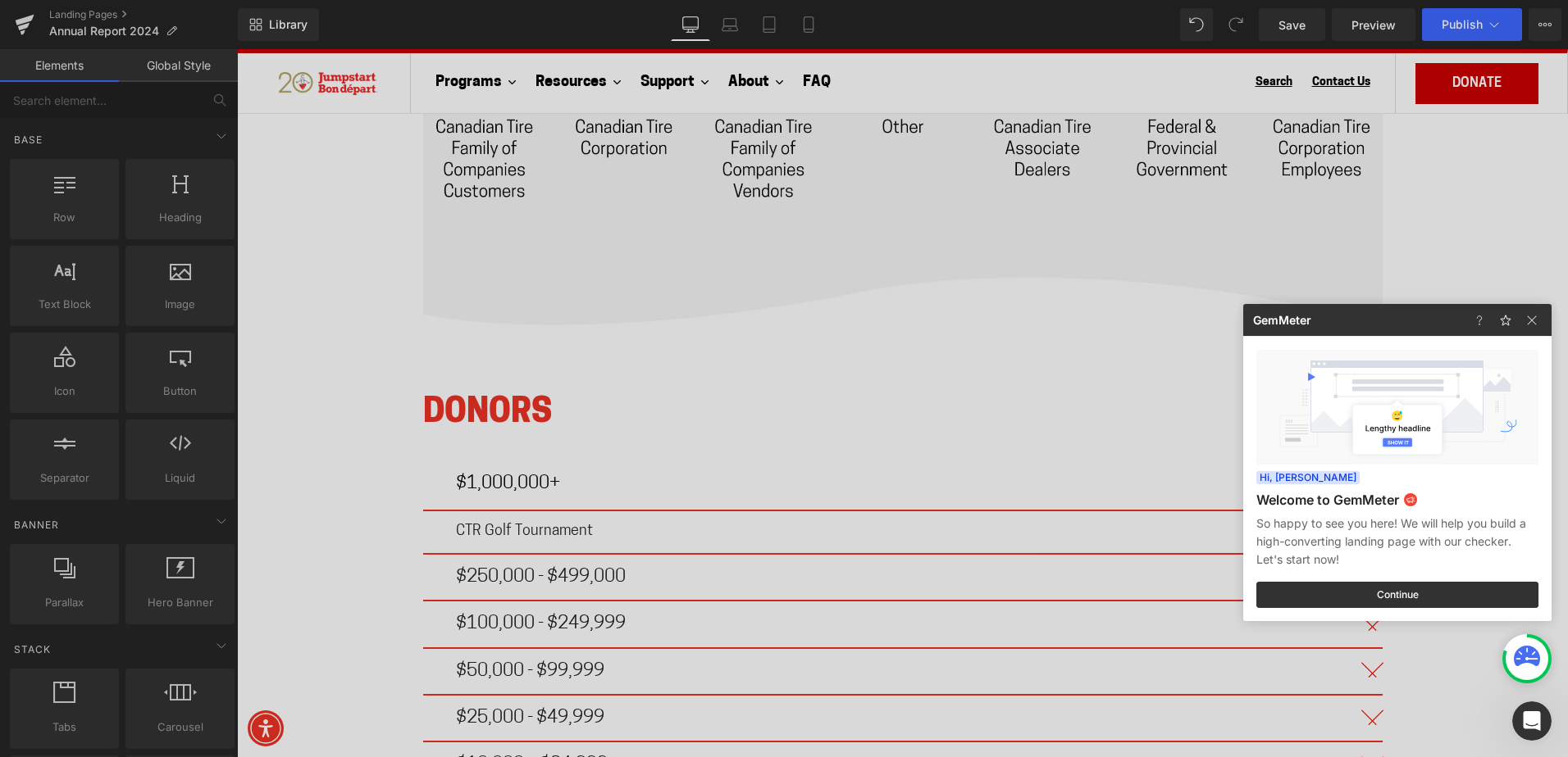
click at [1522, 709] on div "Open Intercom Messenger" at bounding box center [1531, 721] width 54 height 54
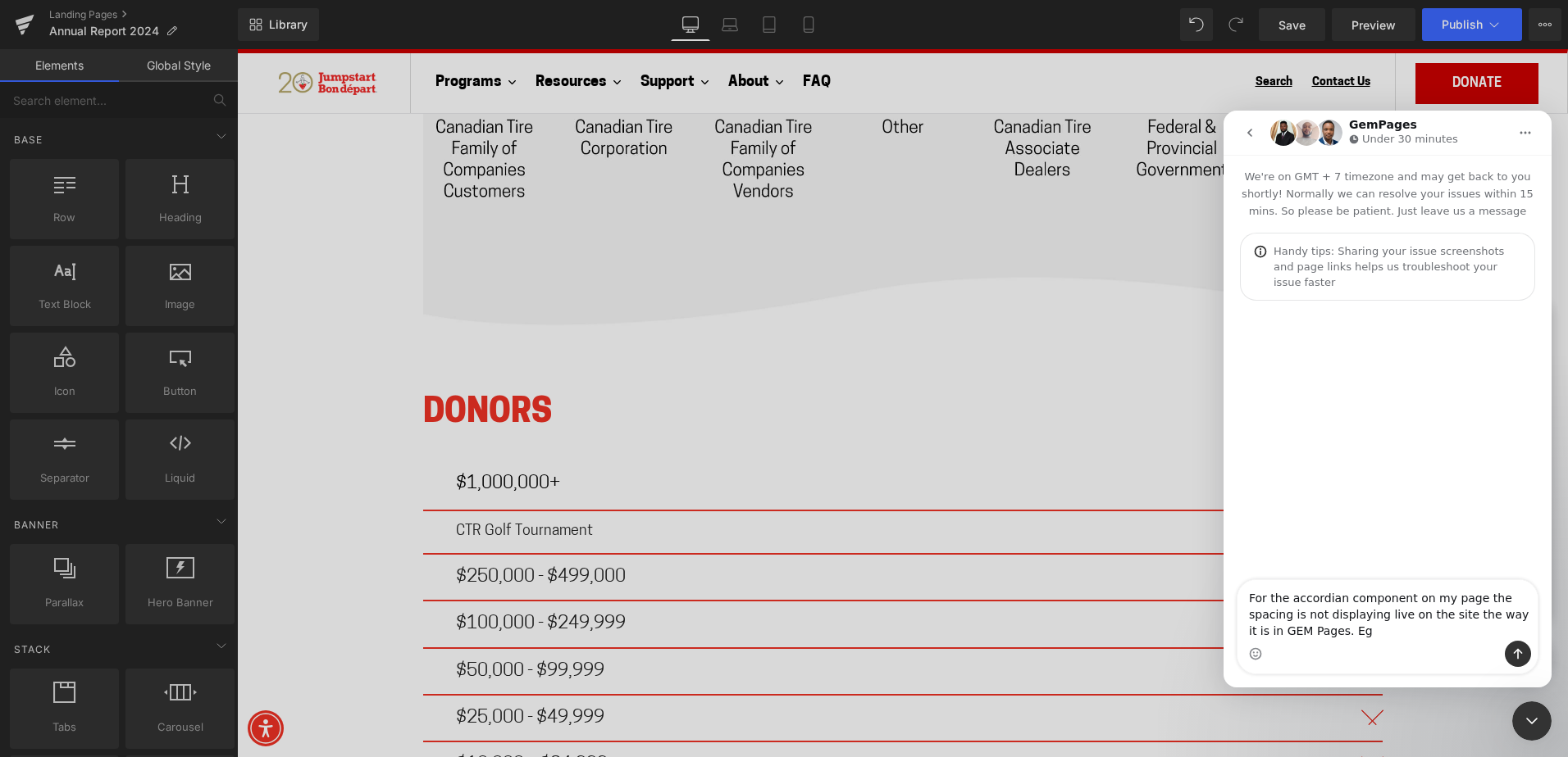
drag, startPoint x: 1299, startPoint y: 632, endPoint x: 1281, endPoint y: 631, distance: 18.0
click at [1281, 631] on textarea "For the accordian component on my page the spacing is not displaying live on th…" at bounding box center [1387, 611] width 300 height 61
type textarea "For the accordian component on my page the spacing is not displaying live on th…"
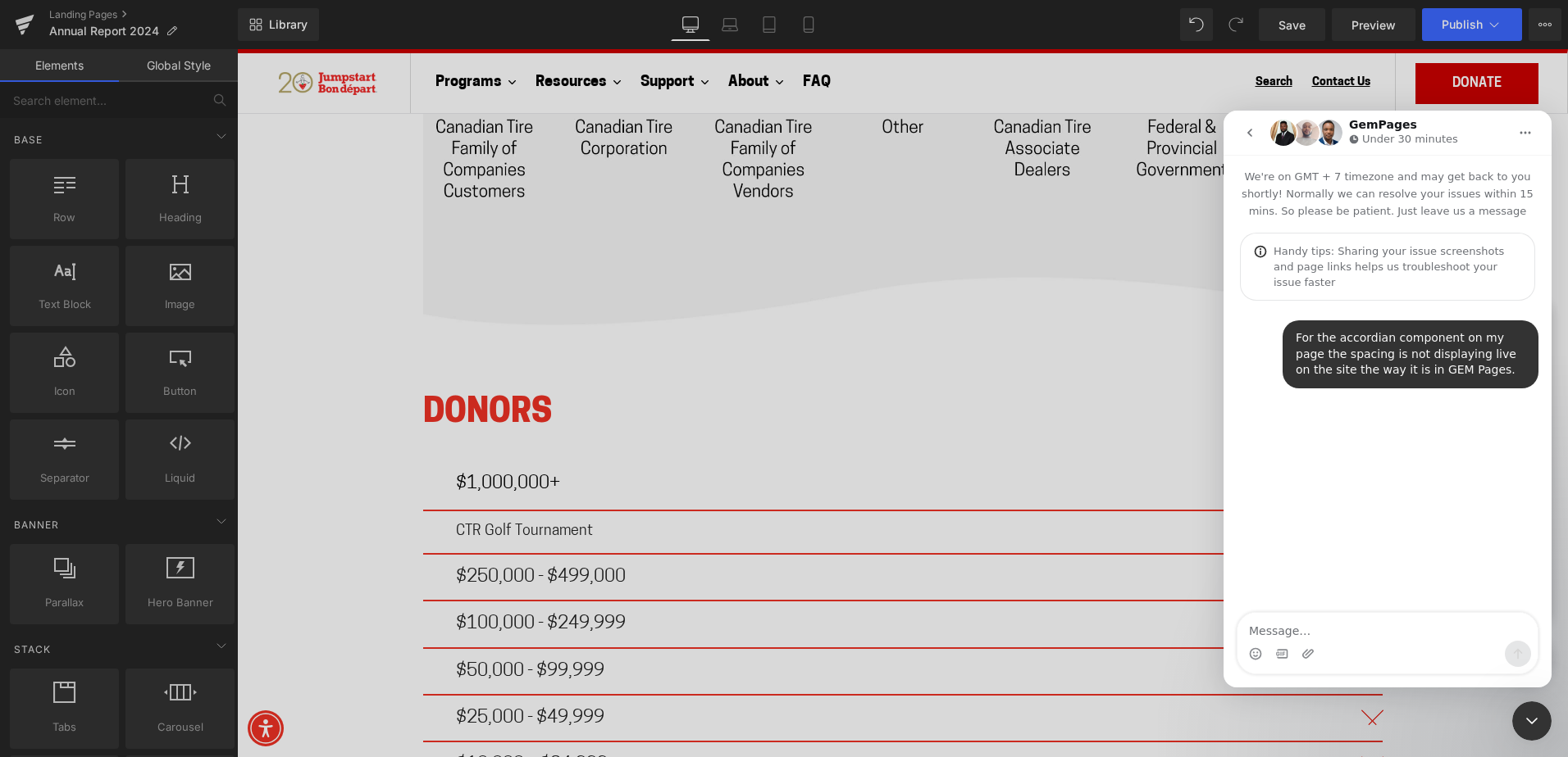
click at [476, 539] on div at bounding box center [784, 354] width 1568 height 708
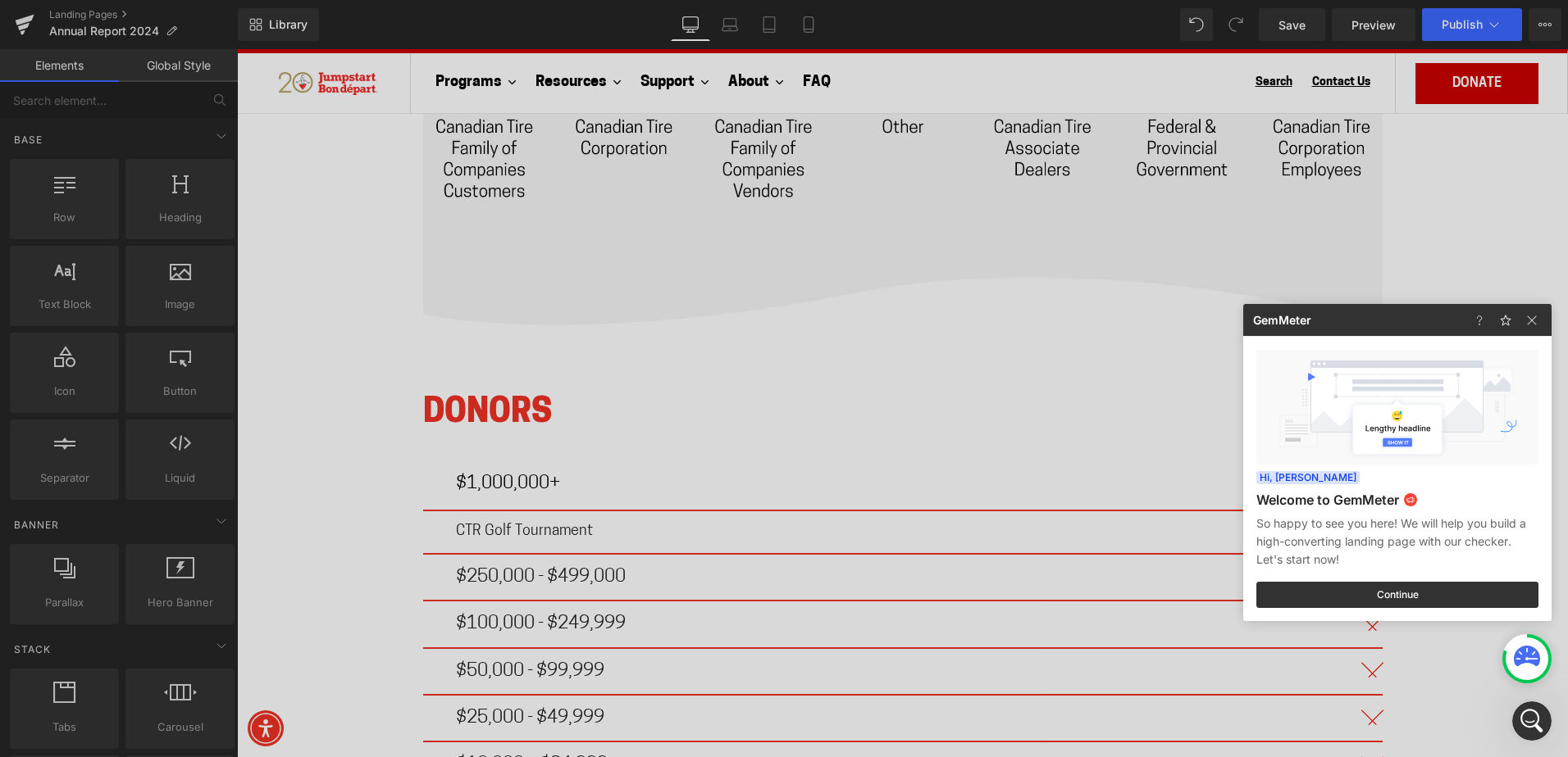
click at [908, 443] on div at bounding box center [784, 378] width 1568 height 757
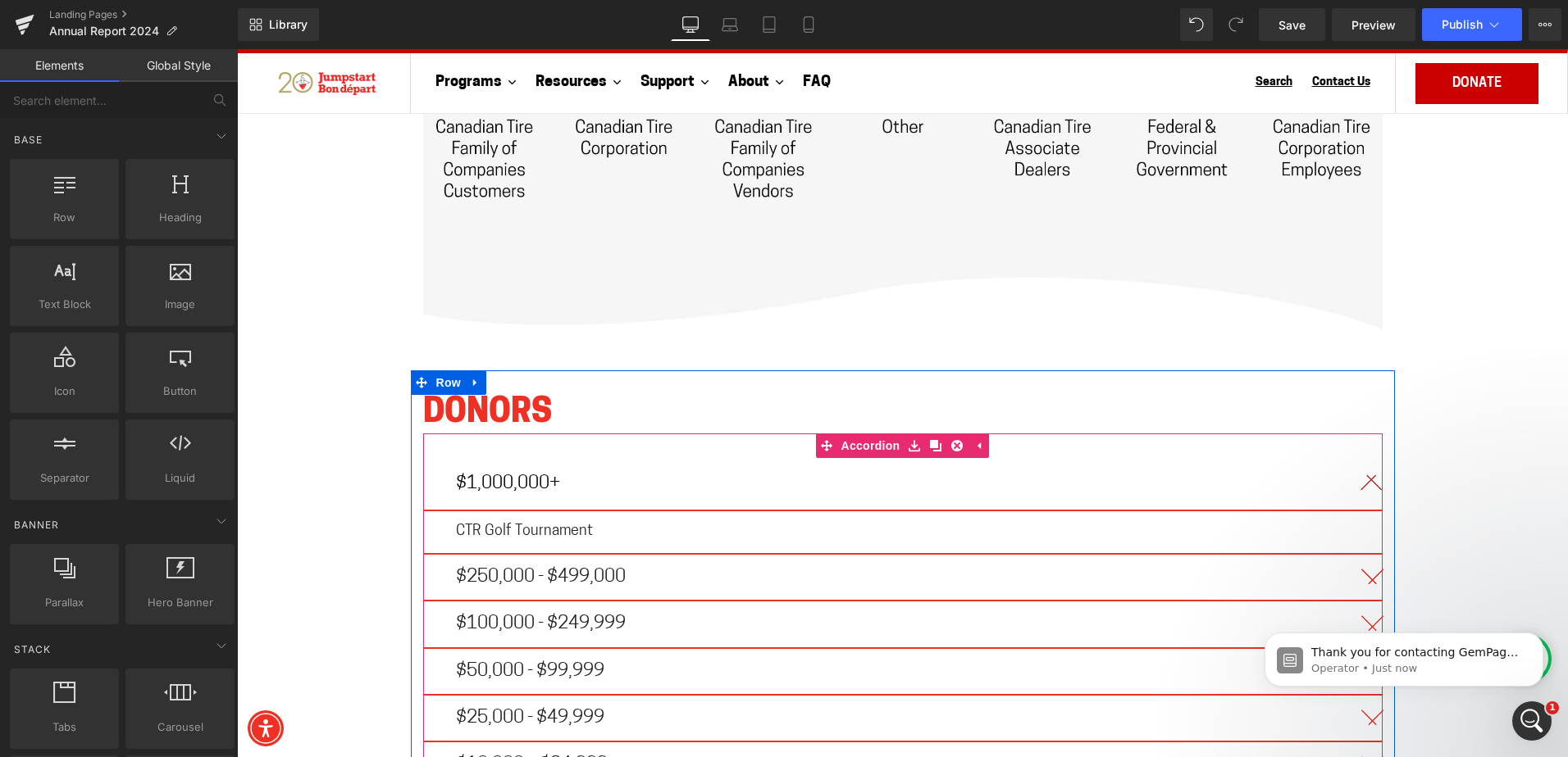
click at [513, 555] on div "$250,000 - $499,000 Text Block" at bounding box center [903, 578] width 960 height 47
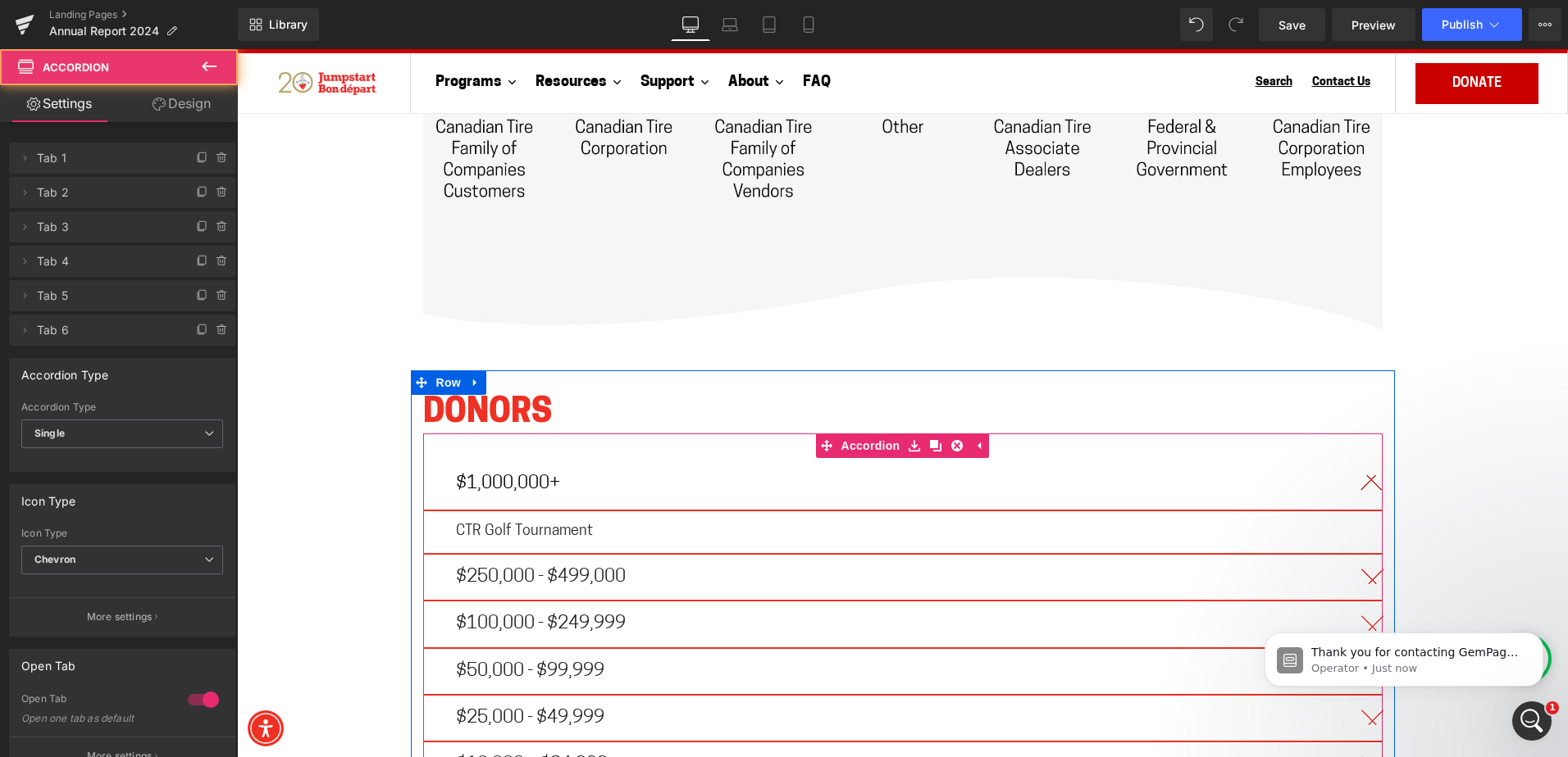
click at [513, 555] on div "$250,000 - $499,000 Text Block" at bounding box center [903, 578] width 960 height 47
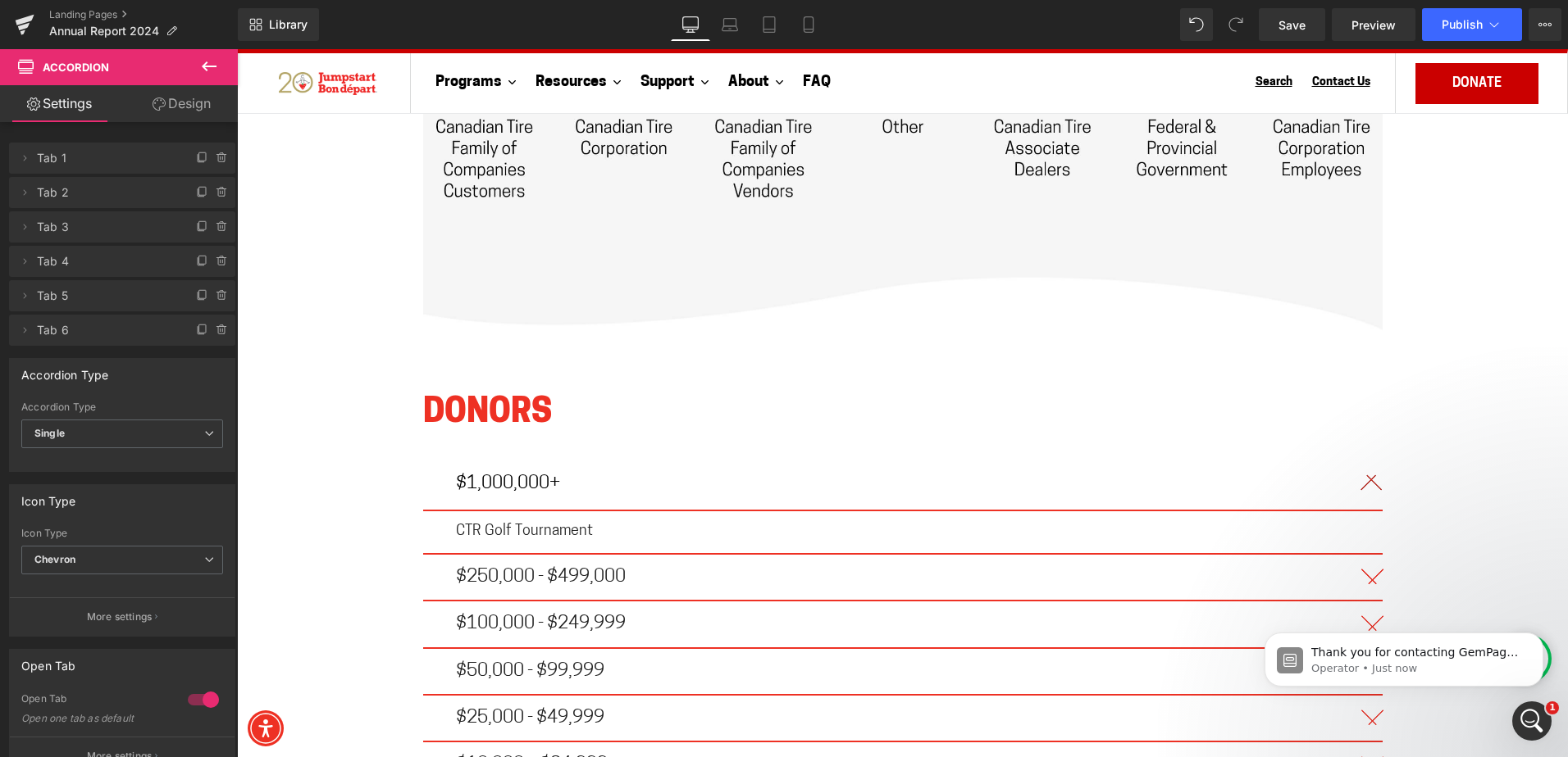
click at [1530, 710] on icon "Open Intercom Messenger" at bounding box center [1531, 721] width 27 height 27
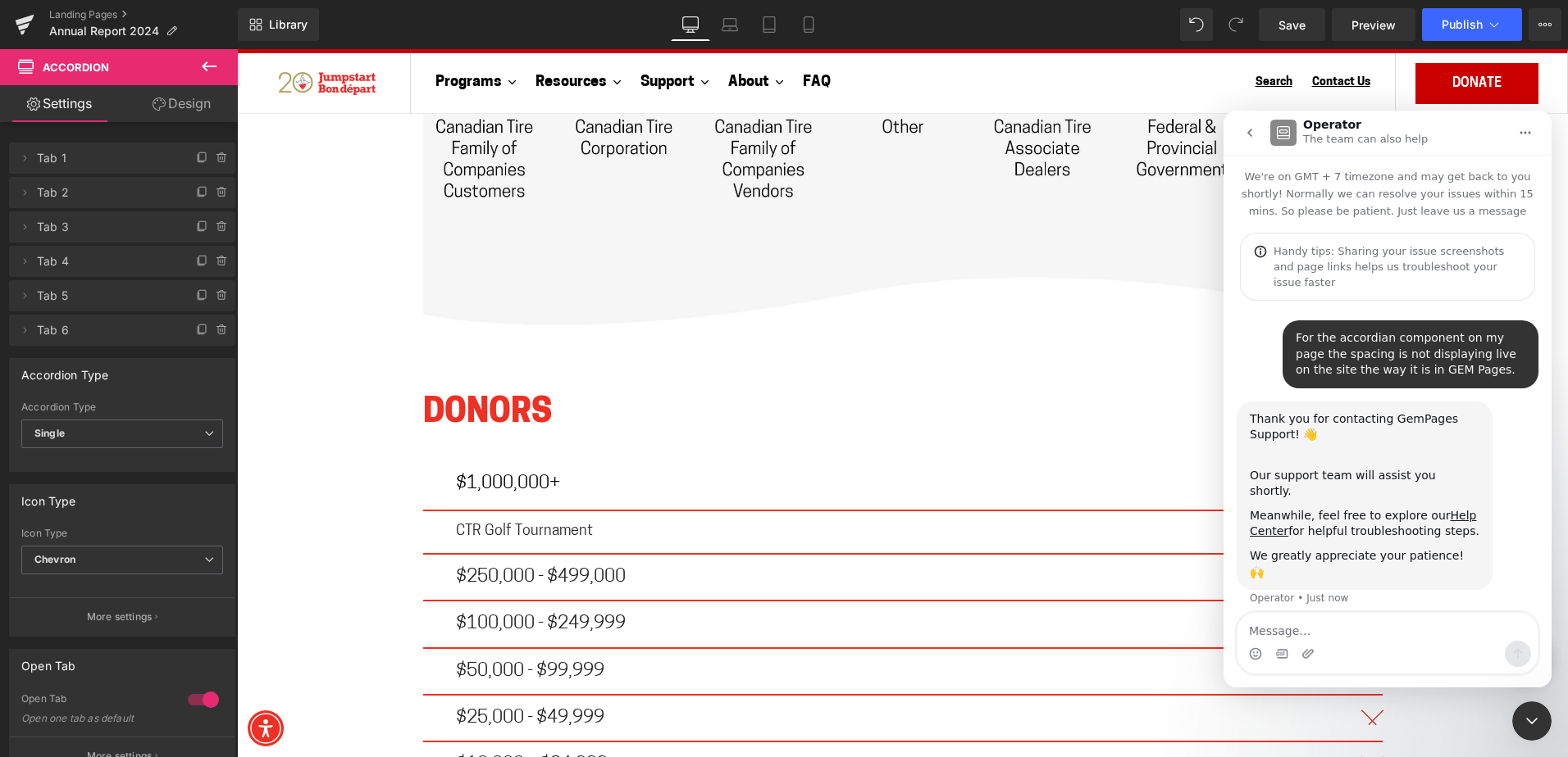
click at [1062, 371] on div at bounding box center [784, 354] width 1568 height 708
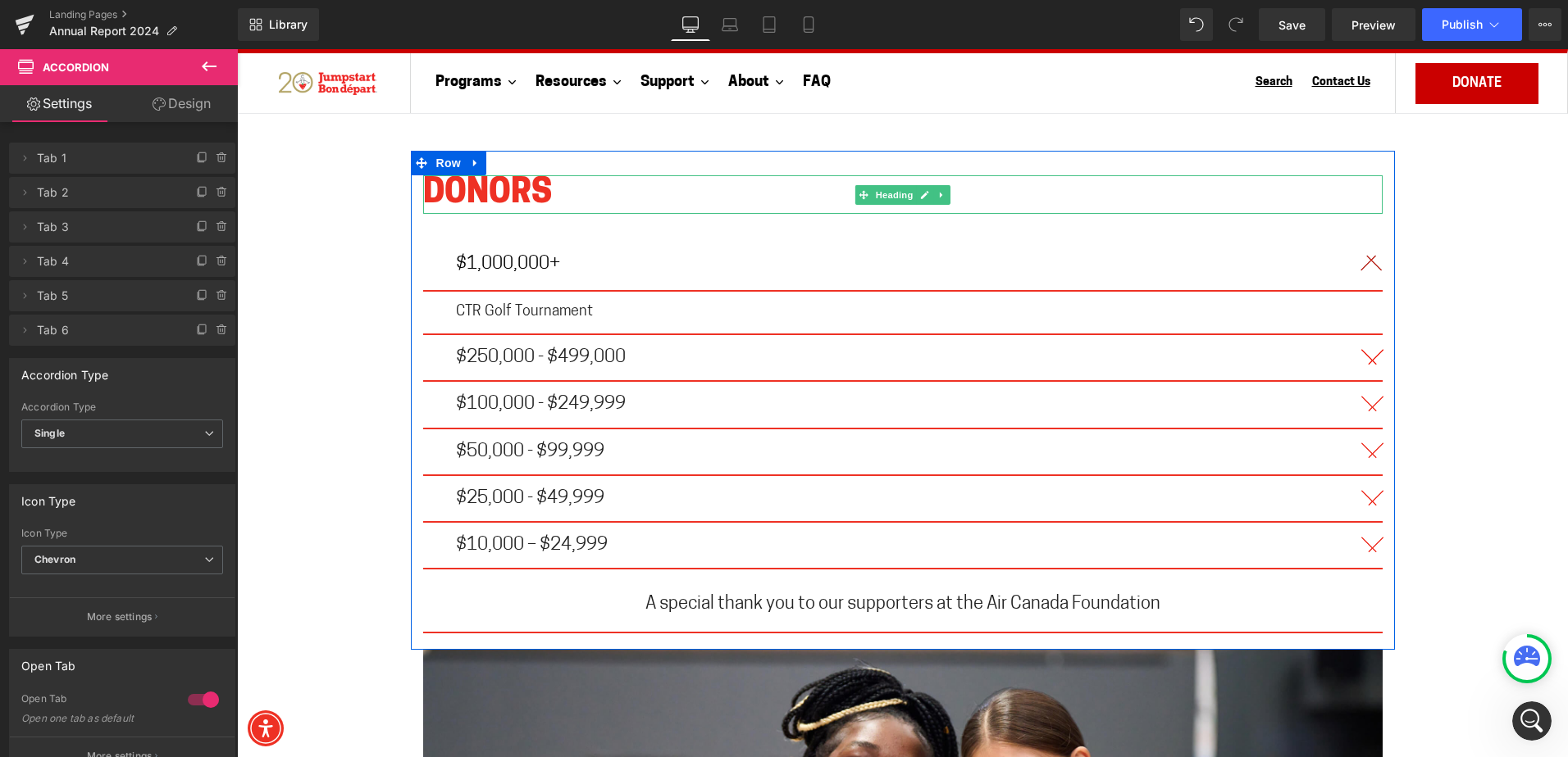
scroll to position [9588, 0]
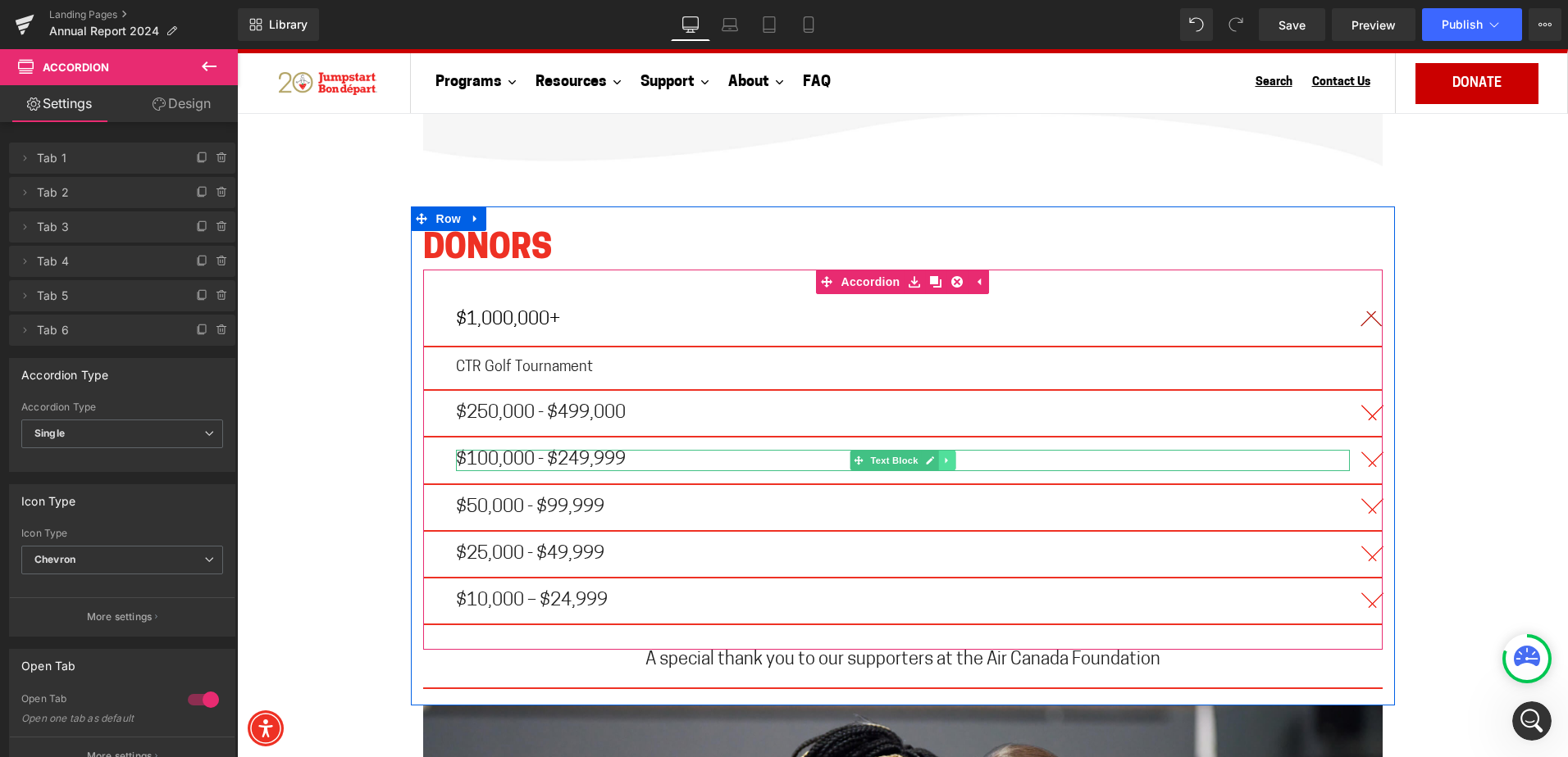
click at [942, 456] on icon at bounding box center [947, 460] width 9 height 10
click at [968, 456] on icon at bounding box center [972, 460] width 9 height 10
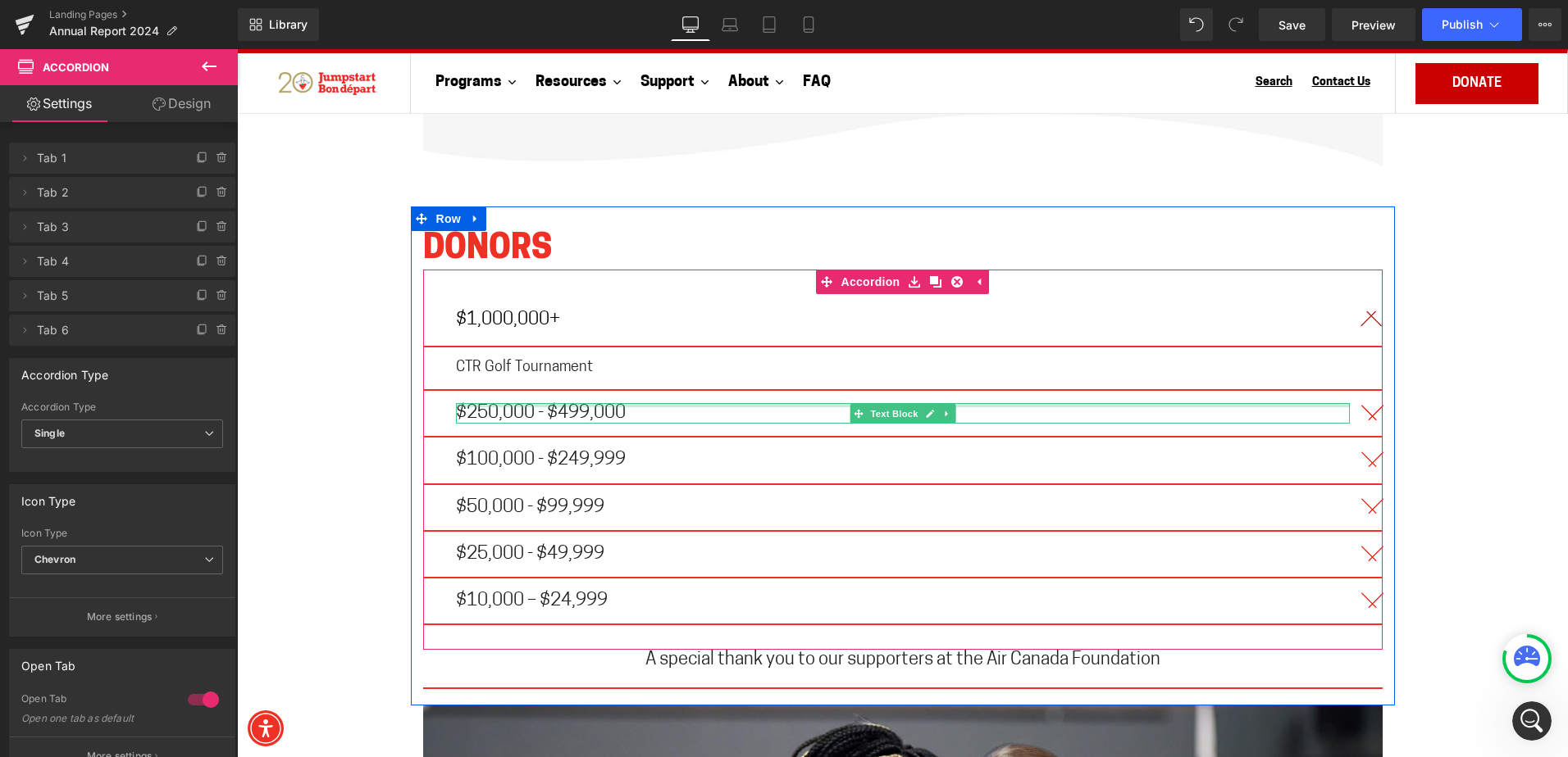
click at [740, 403] on div at bounding box center [903, 405] width 893 height 4
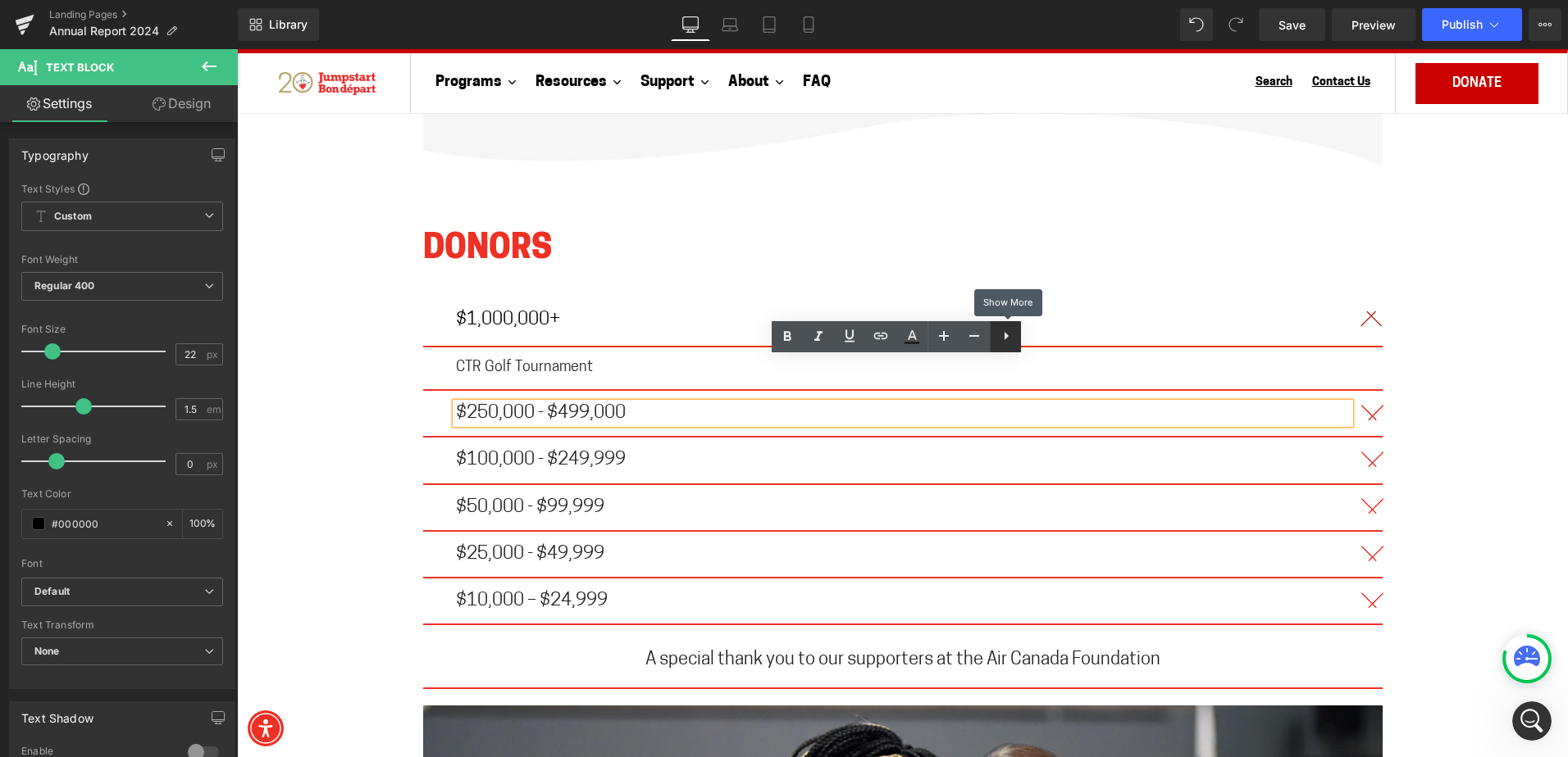
click at [1010, 342] on icon at bounding box center [1006, 335] width 19 height 19
click at [1044, 345] on icon at bounding box center [1037, 335] width 19 height 19
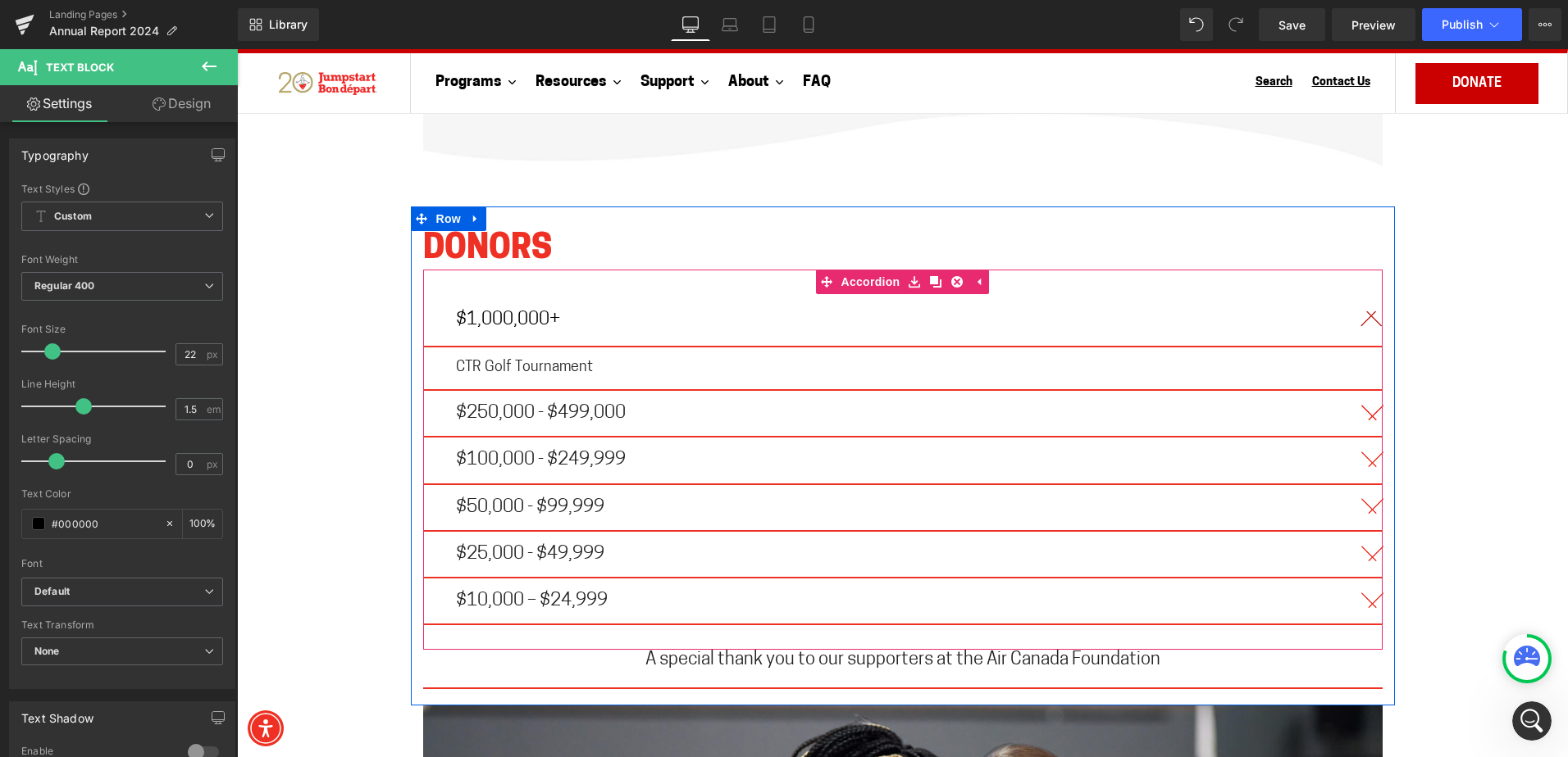
click at [423, 390] on div "$250,000 - $499,000 Text Block" at bounding box center [903, 413] width 960 height 47
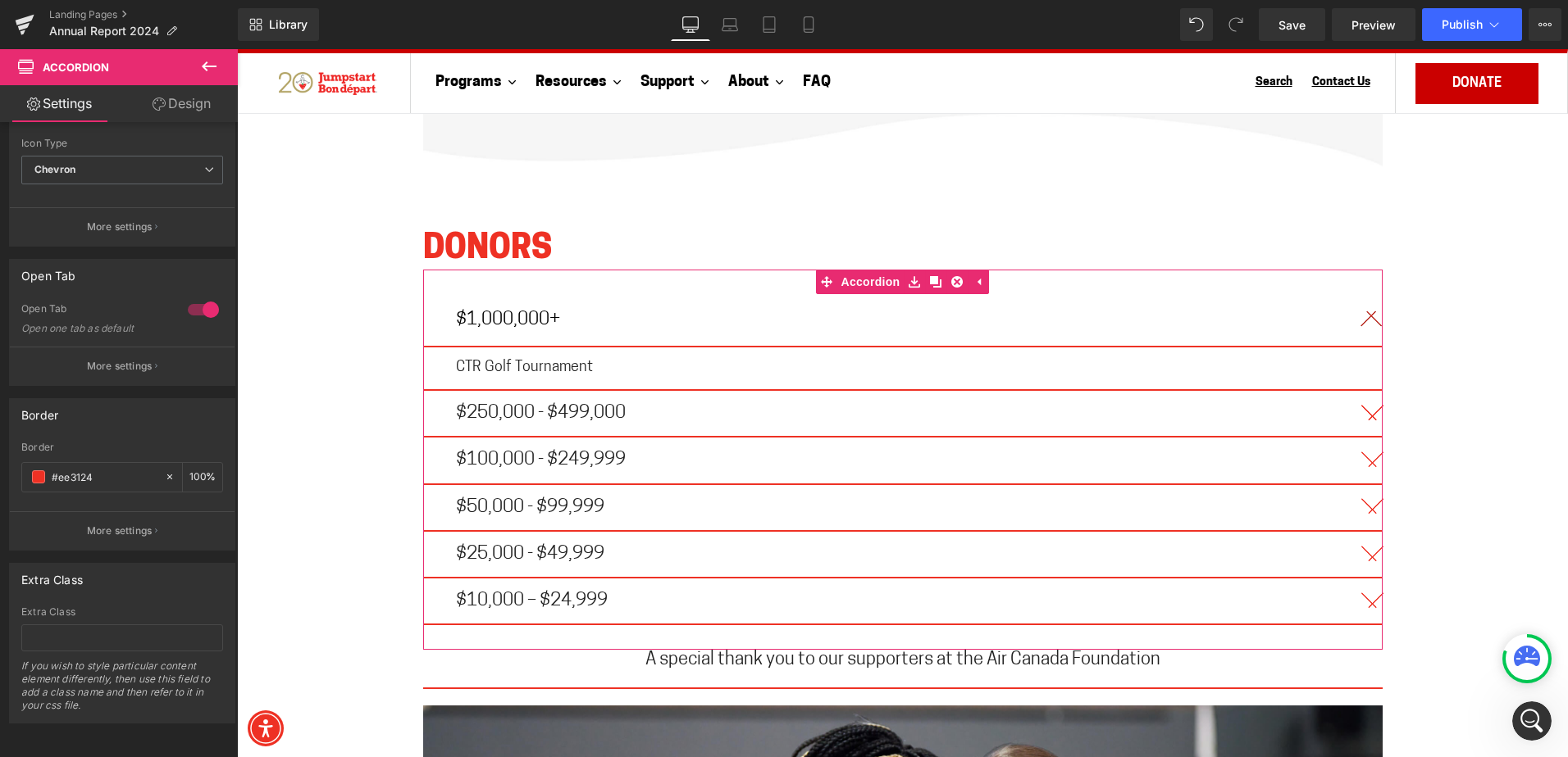
scroll to position [402, 0]
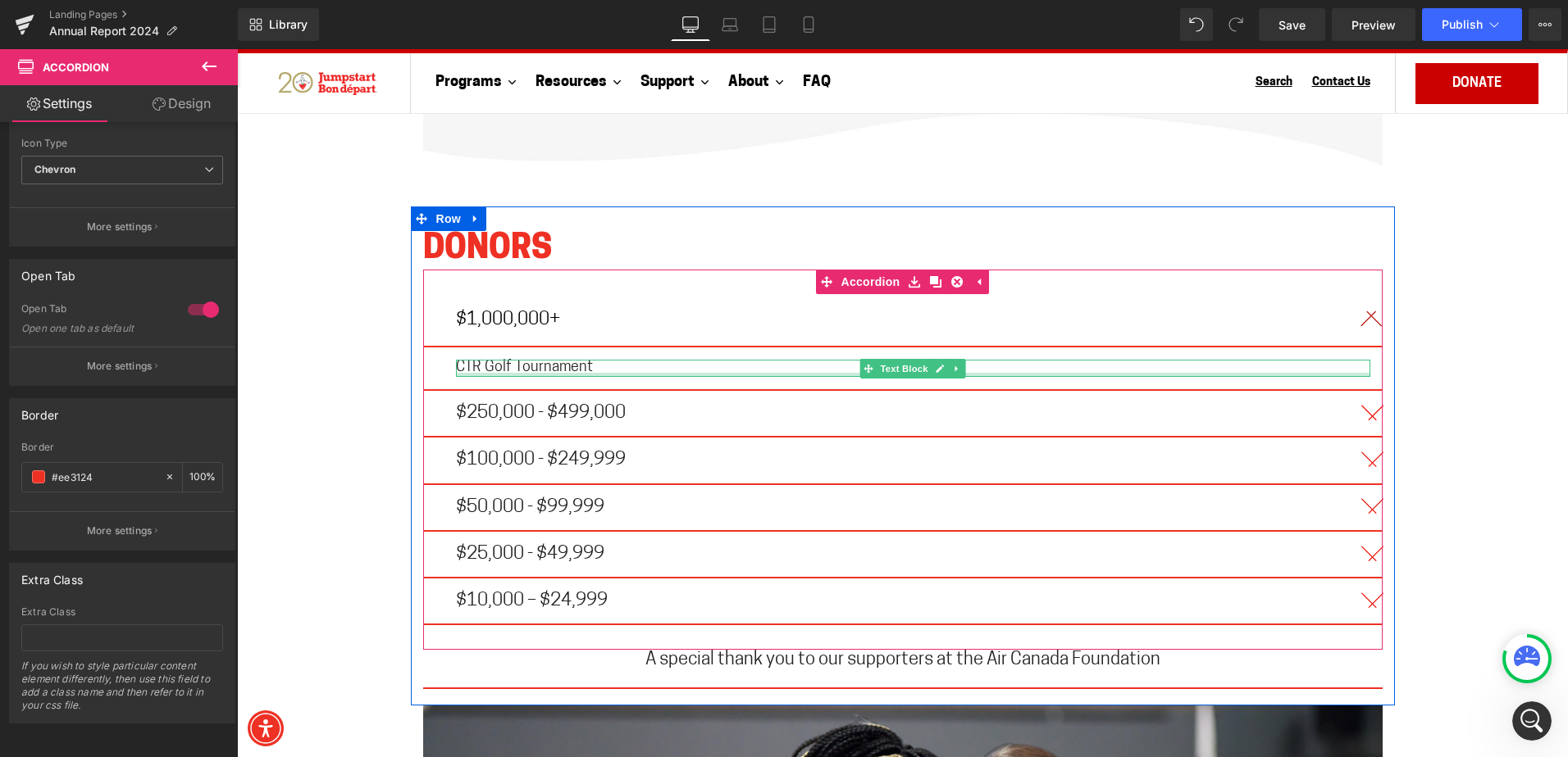
click at [497, 373] on div at bounding box center [913, 375] width 915 height 4
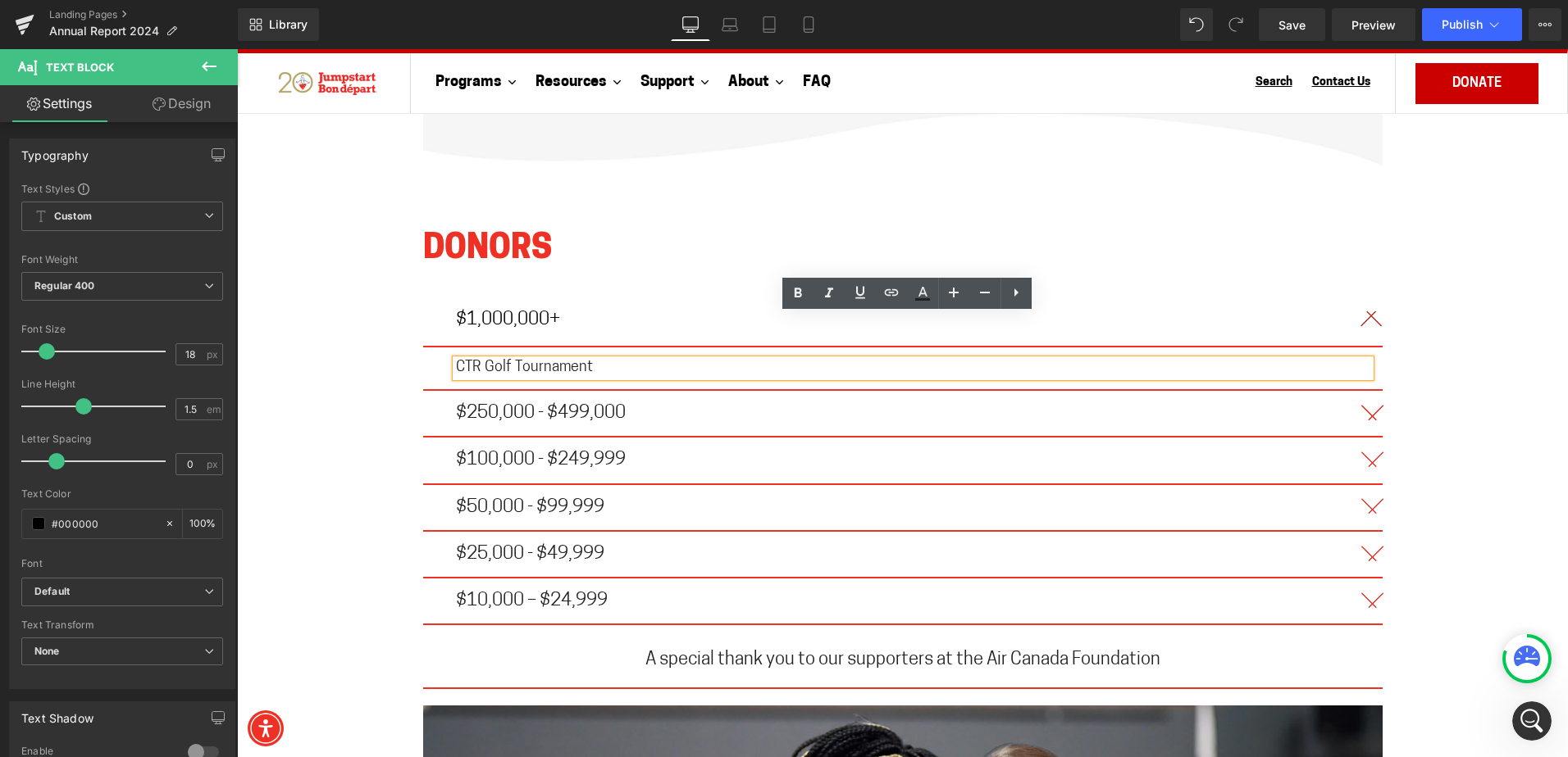
click at [501, 360] on span "CTR Golf Tournament" at bounding box center [524, 367] width 137 height 15
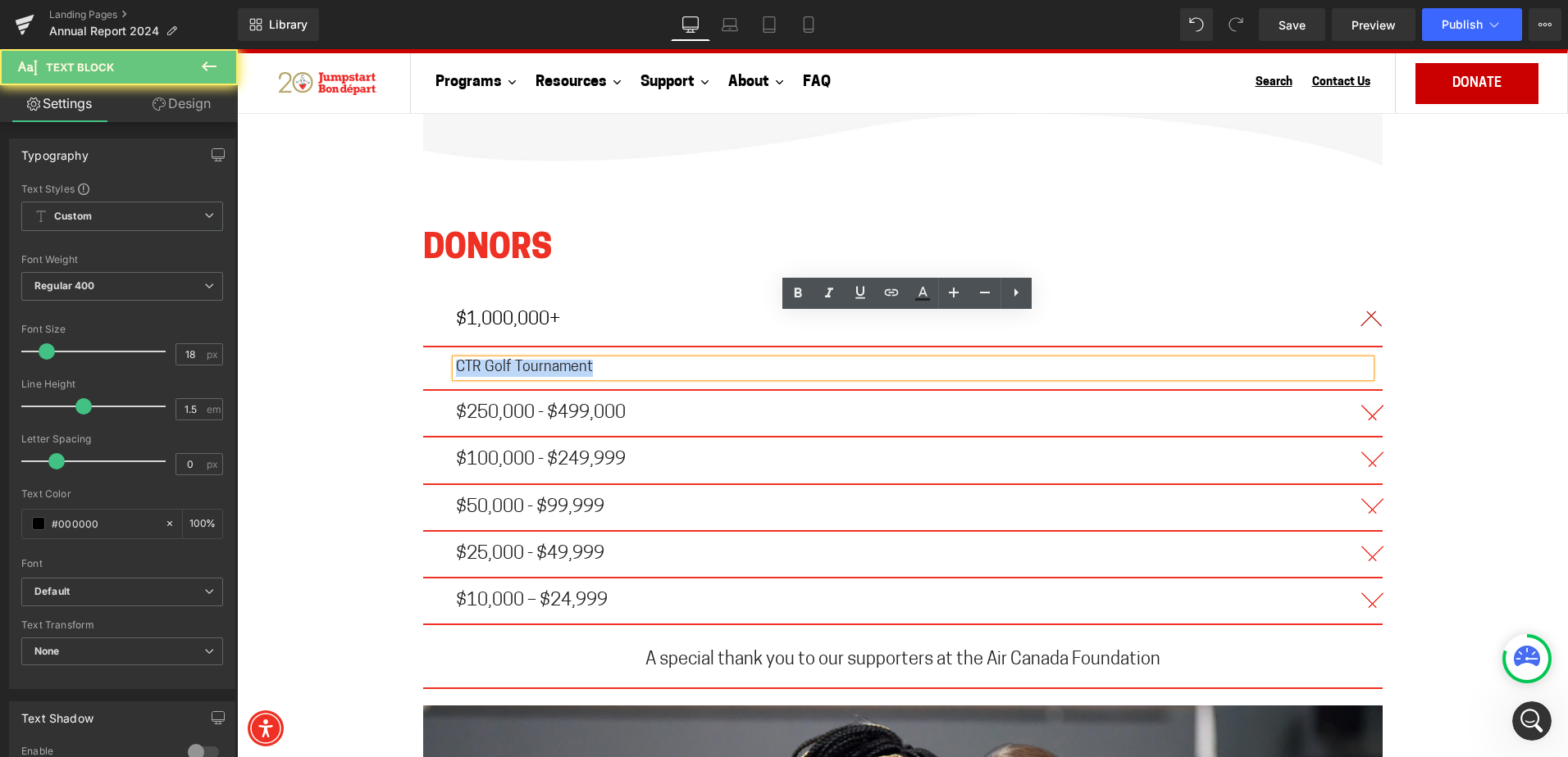
click at [501, 360] on span "CTR Golf Tournament" at bounding box center [524, 367] width 137 height 15
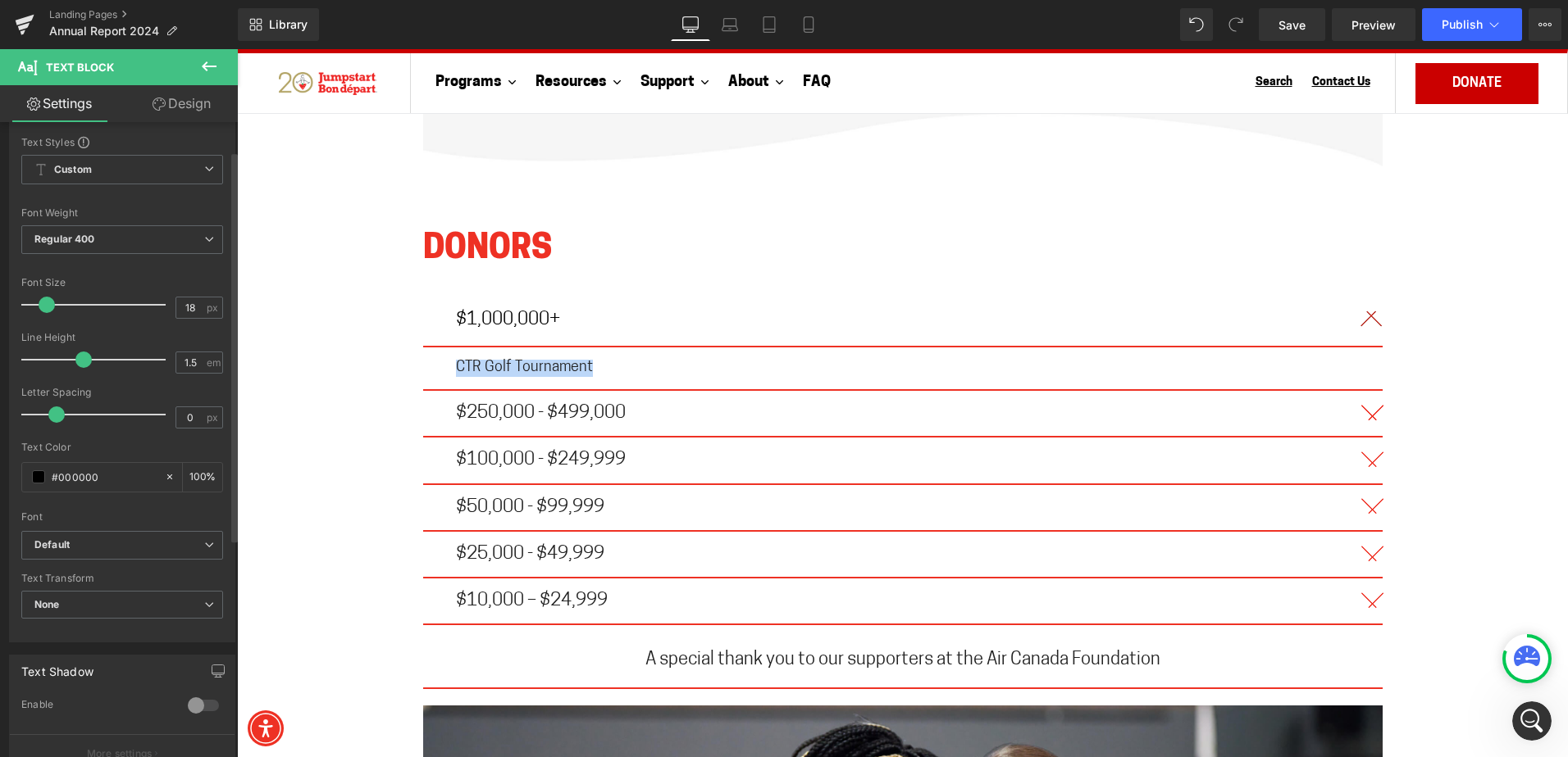
scroll to position [0, 0]
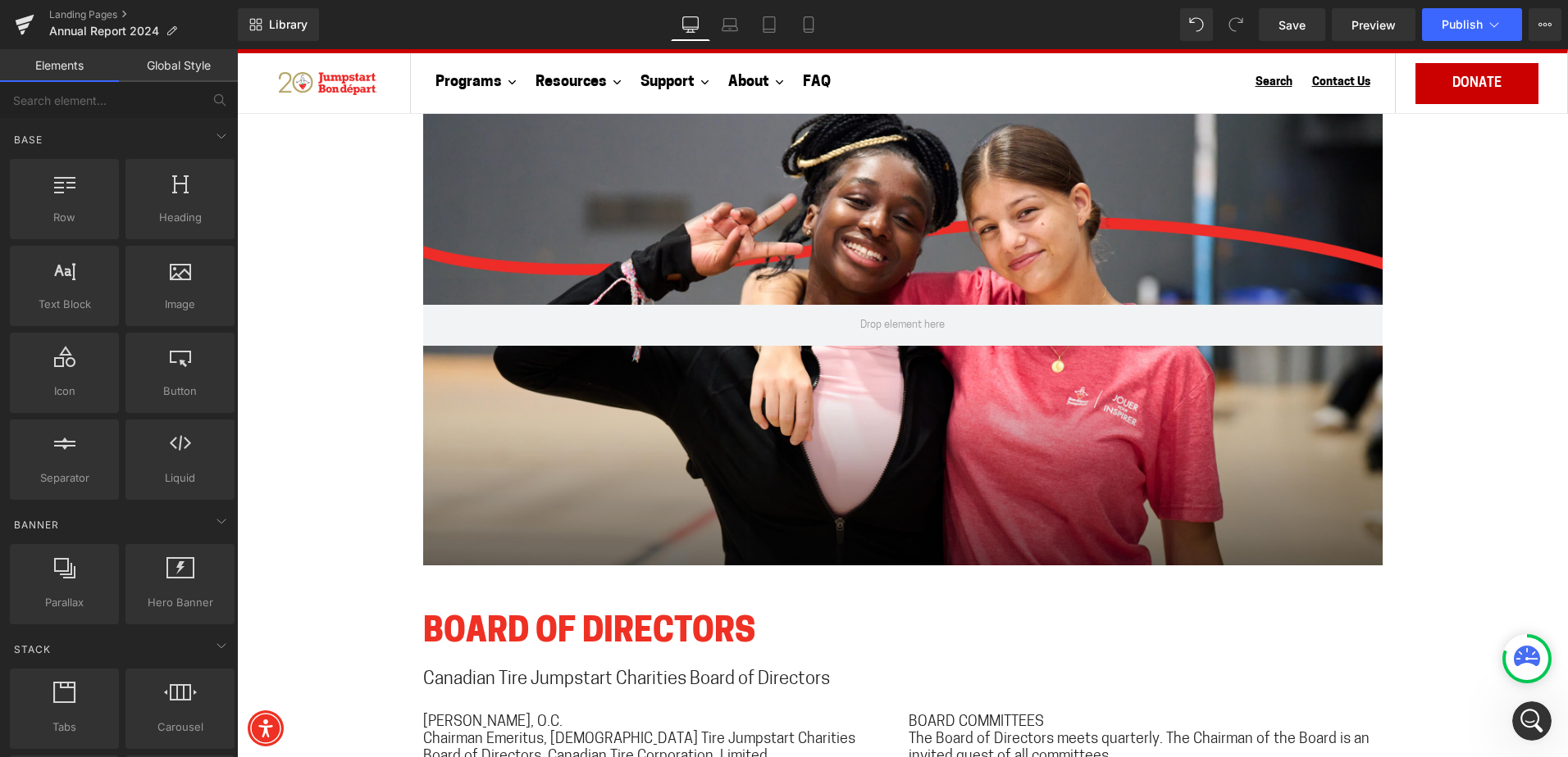
click at [1537, 716] on icon "Open Intercom Messenger" at bounding box center [1531, 721] width 27 height 27
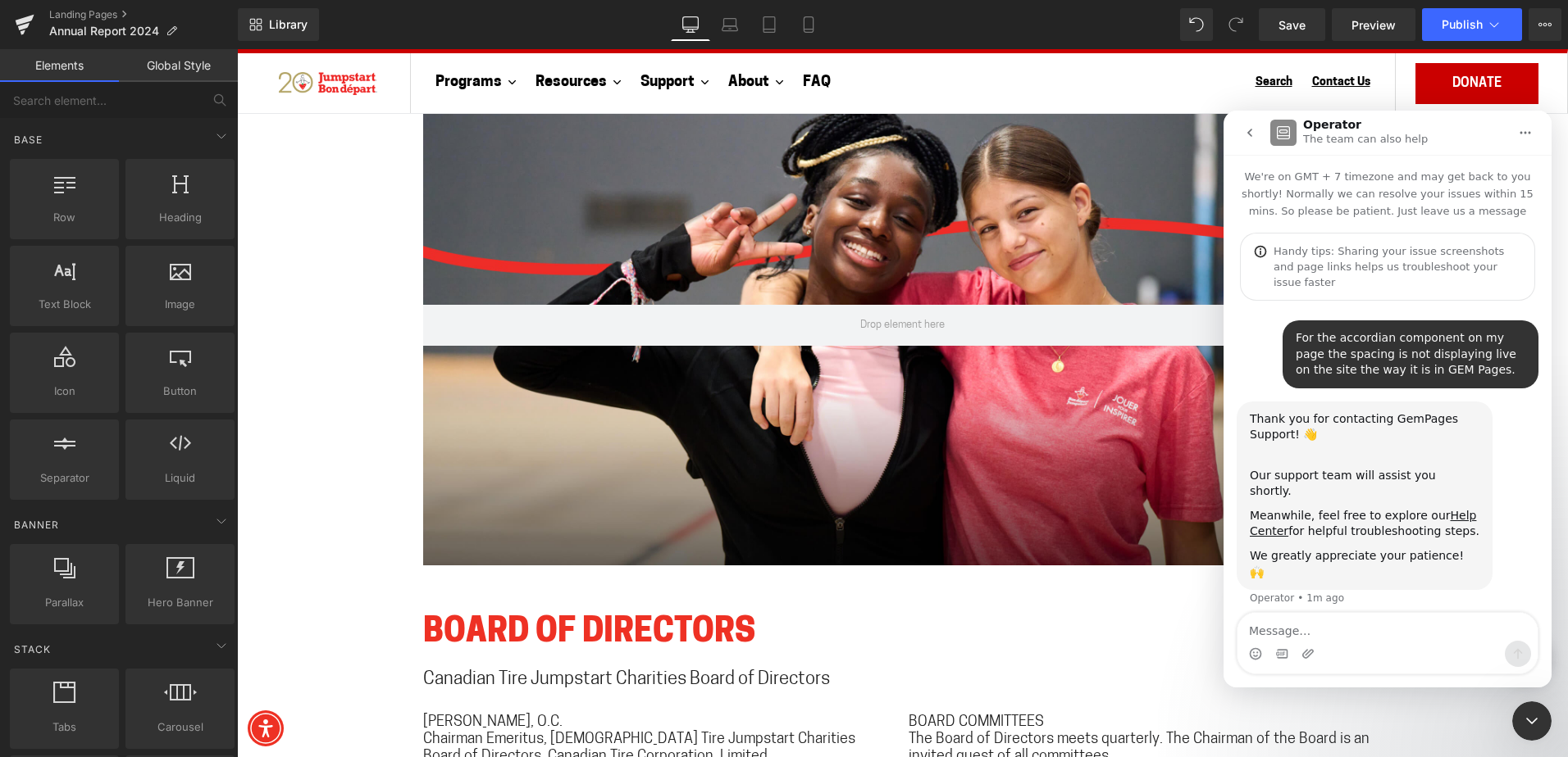
click at [1328, 618] on textarea "Message…" at bounding box center [1387, 627] width 300 height 28
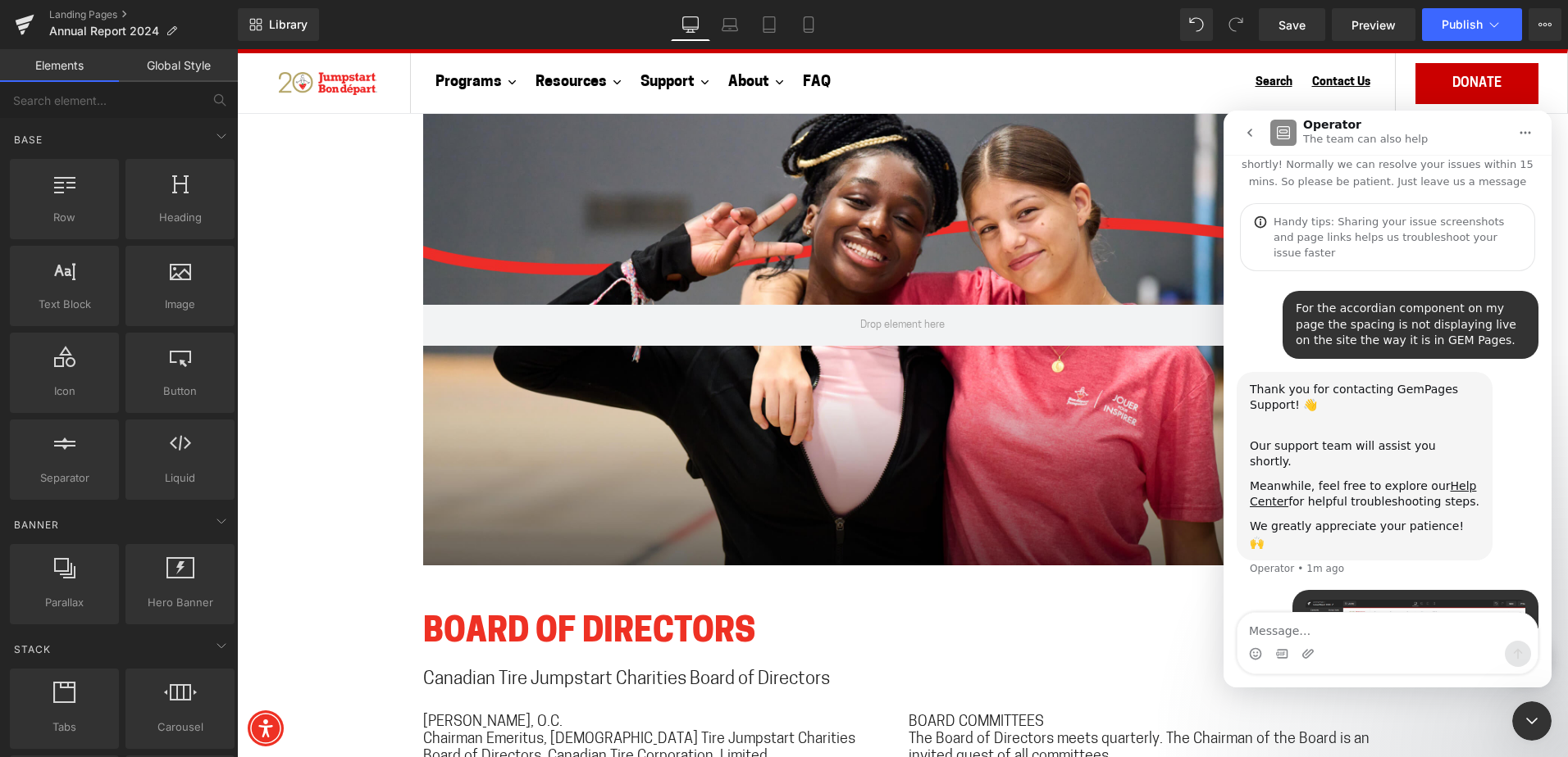
scroll to position [51, 0]
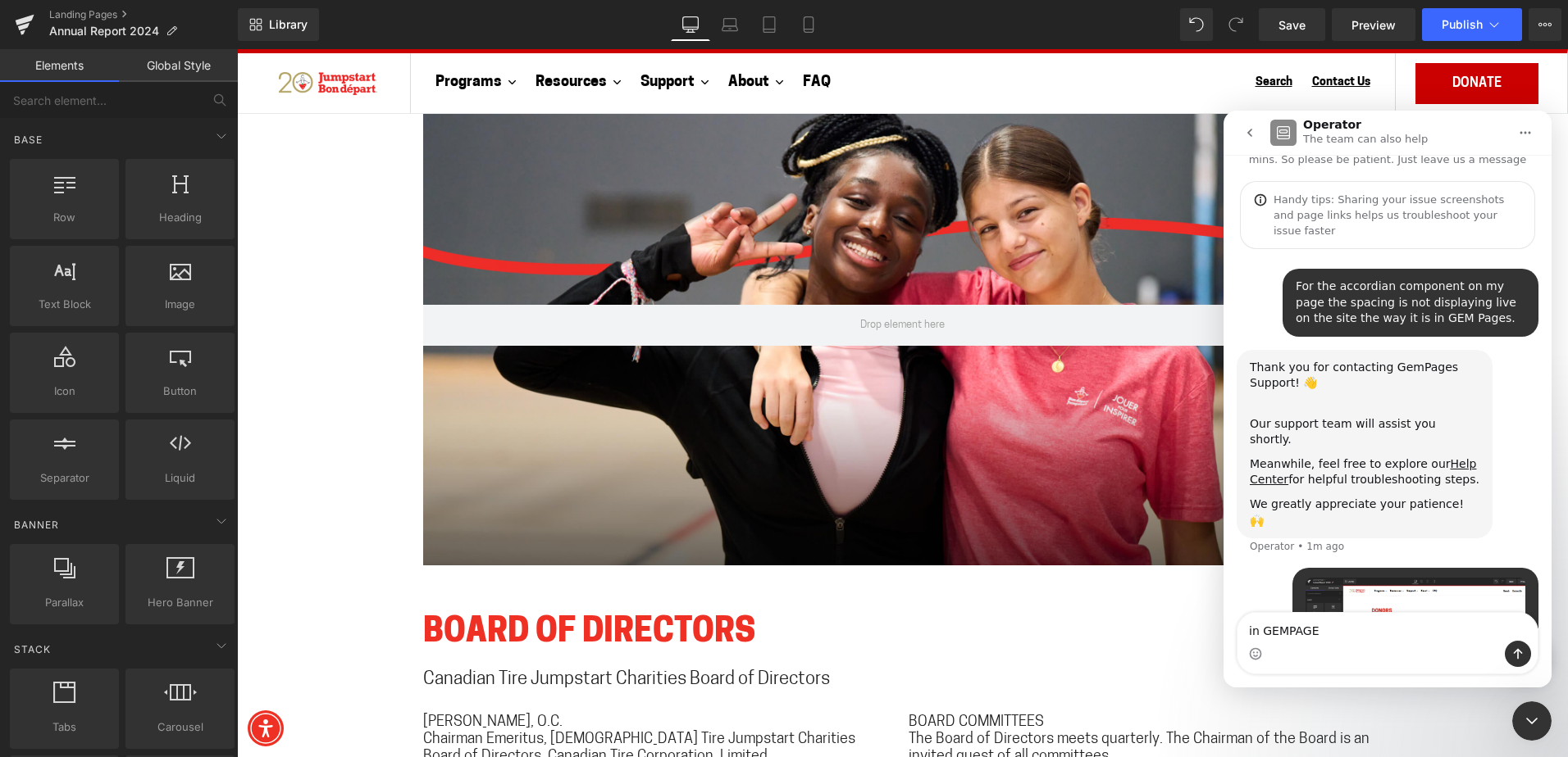
type textarea "in GEMPAGES"
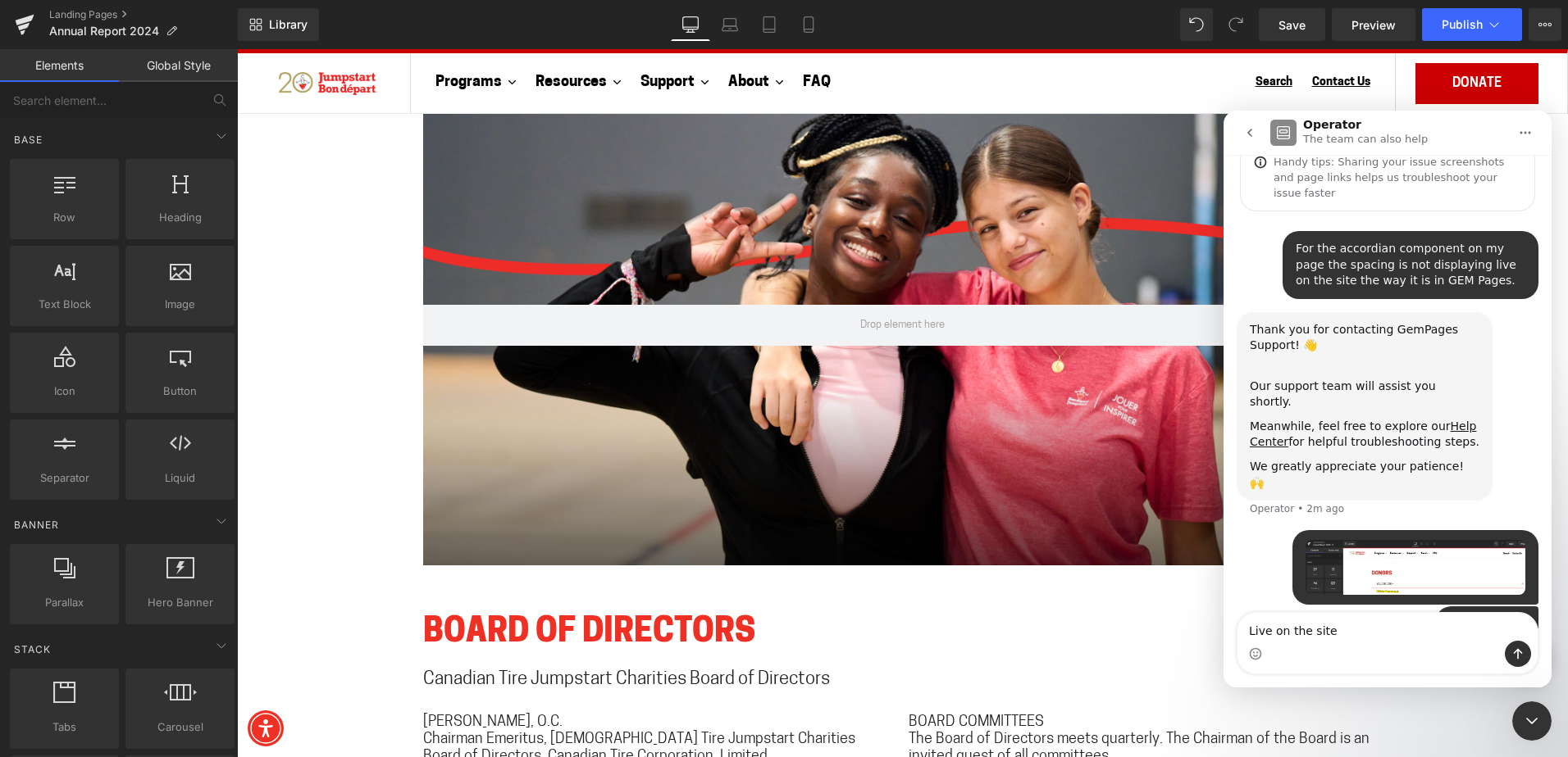
type textarea "Live on the site"
click at [1517, 658] on icon "Send a message…" at bounding box center [1518, 654] width 9 height 11
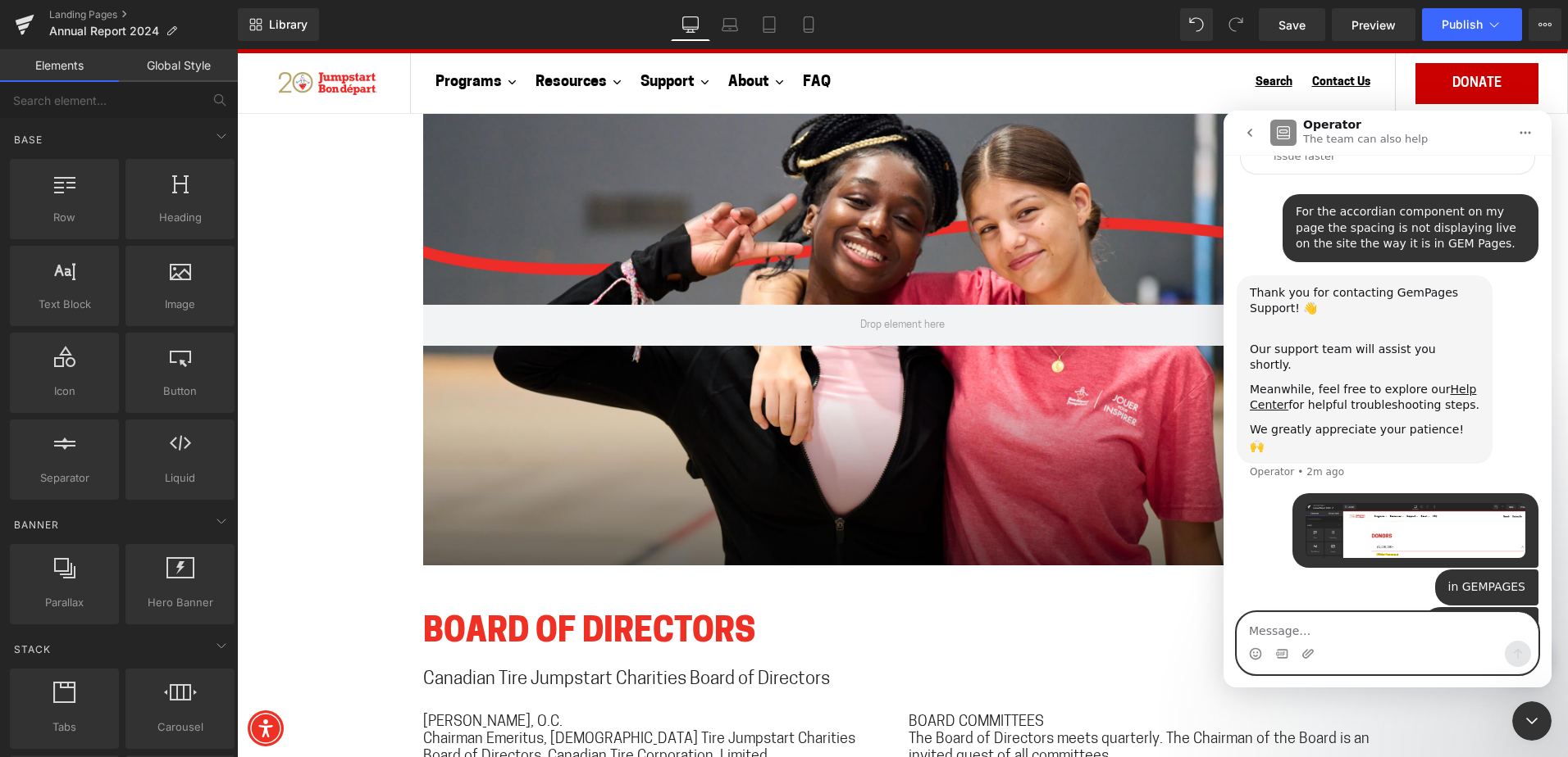
click at [1429, 621] on textarea "Message…" at bounding box center [1387, 627] width 300 height 28
paste textarea "f"
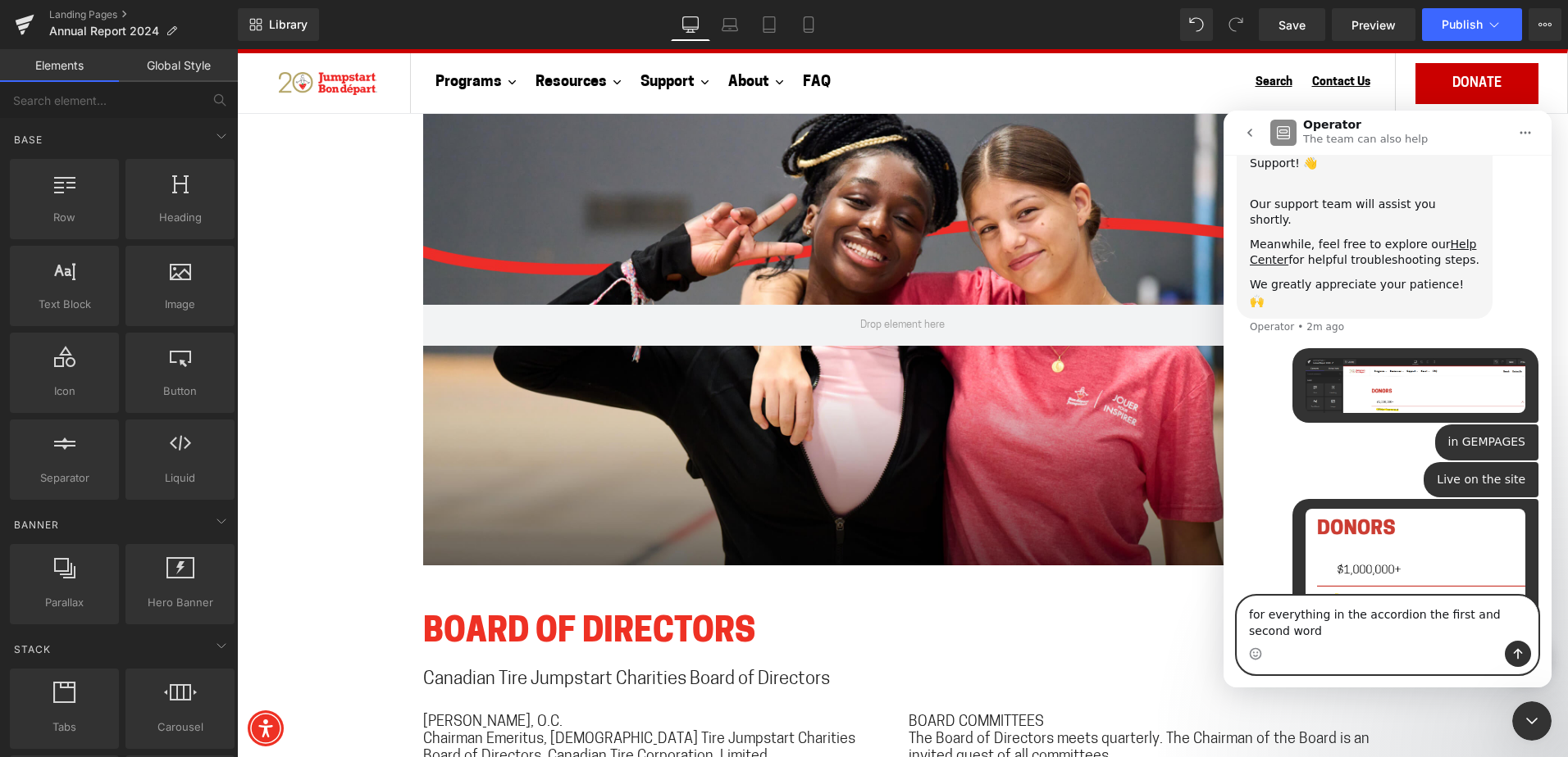
scroll to position [271, 0]
type textarea "for everything in the accordion the first and second word is missing the space"
click at [1392, 631] on textarea "for everything in the accordion the first and second word is missing the space" at bounding box center [1387, 618] width 300 height 44
click at [1524, 656] on button "Send a message…" at bounding box center [1517, 654] width 27 height 27
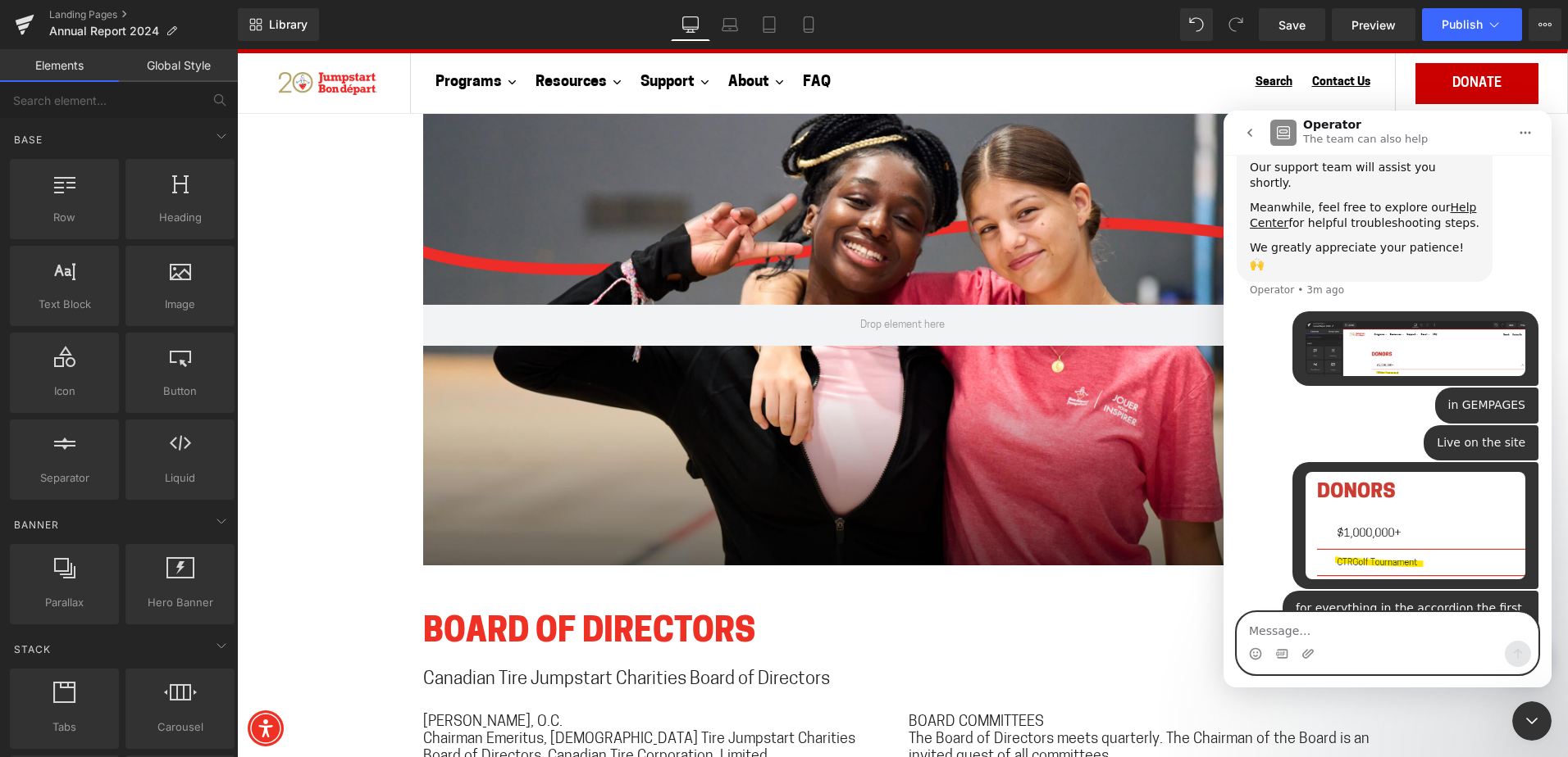
click at [1387, 627] on textarea "Message…" at bounding box center [1387, 627] width 300 height 28
paste textarea "I"
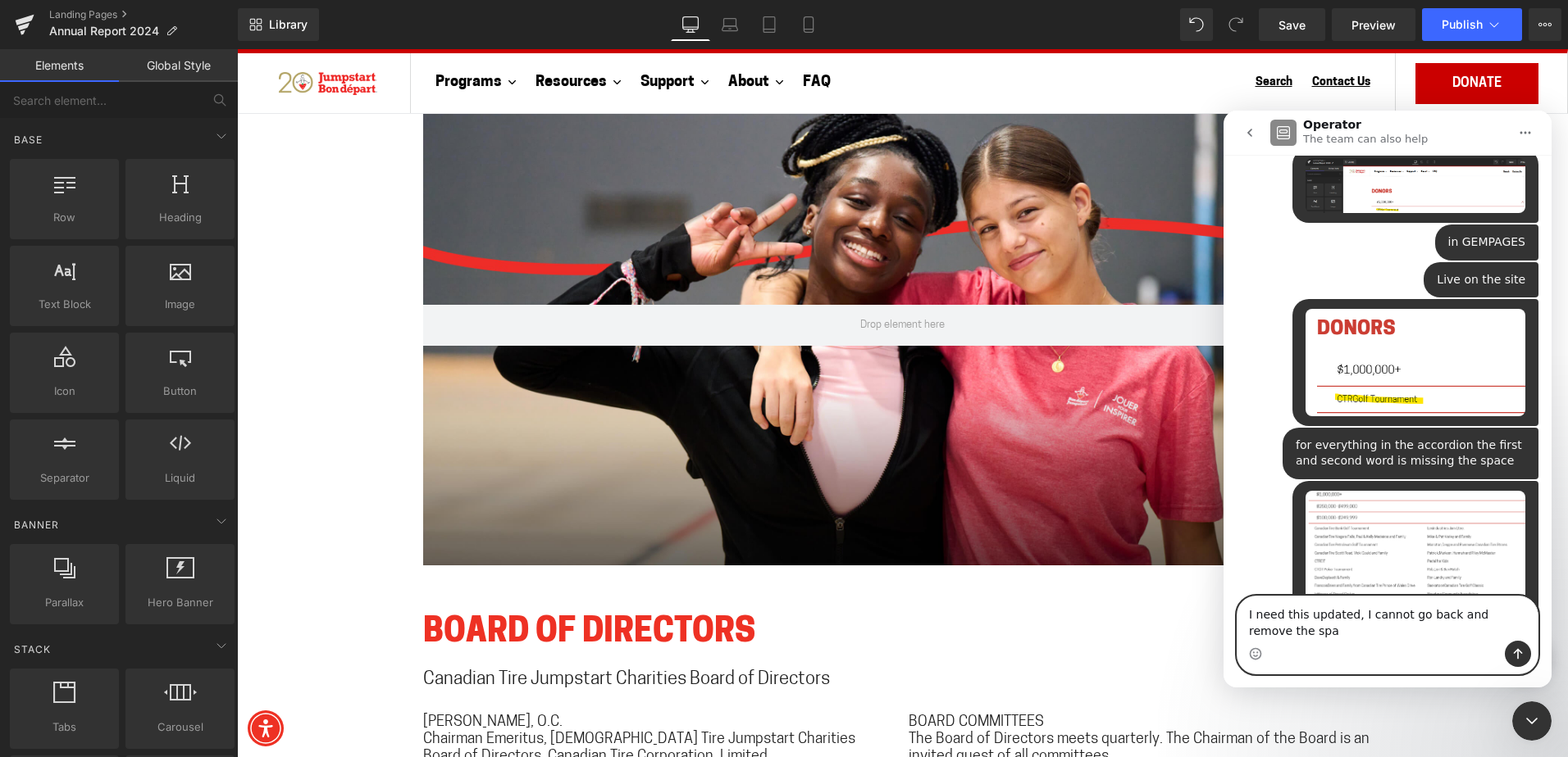
scroll to position [488, 0]
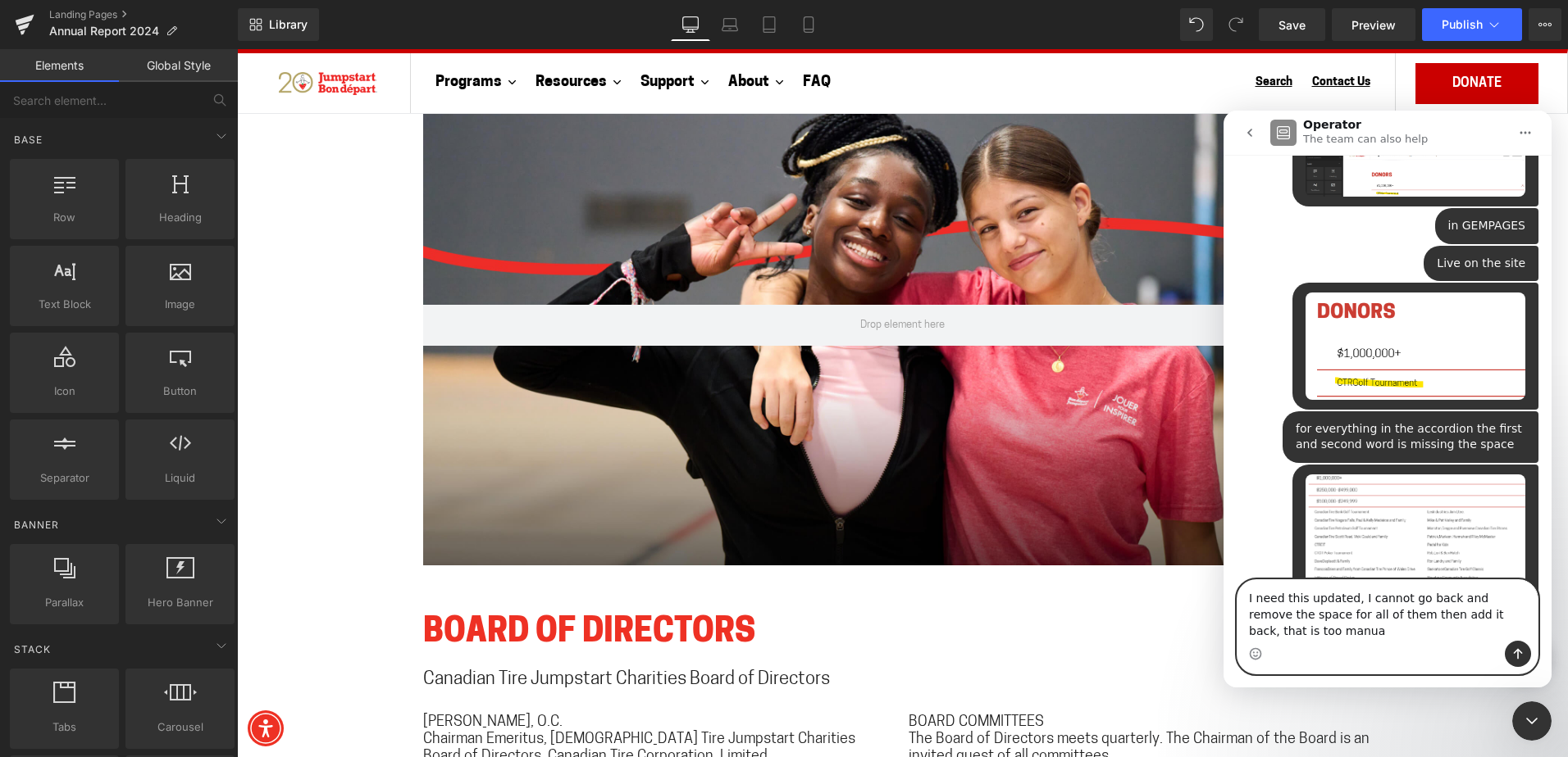
type textarea "I need this updated, I cannot go back and remove the space for all of them then…"
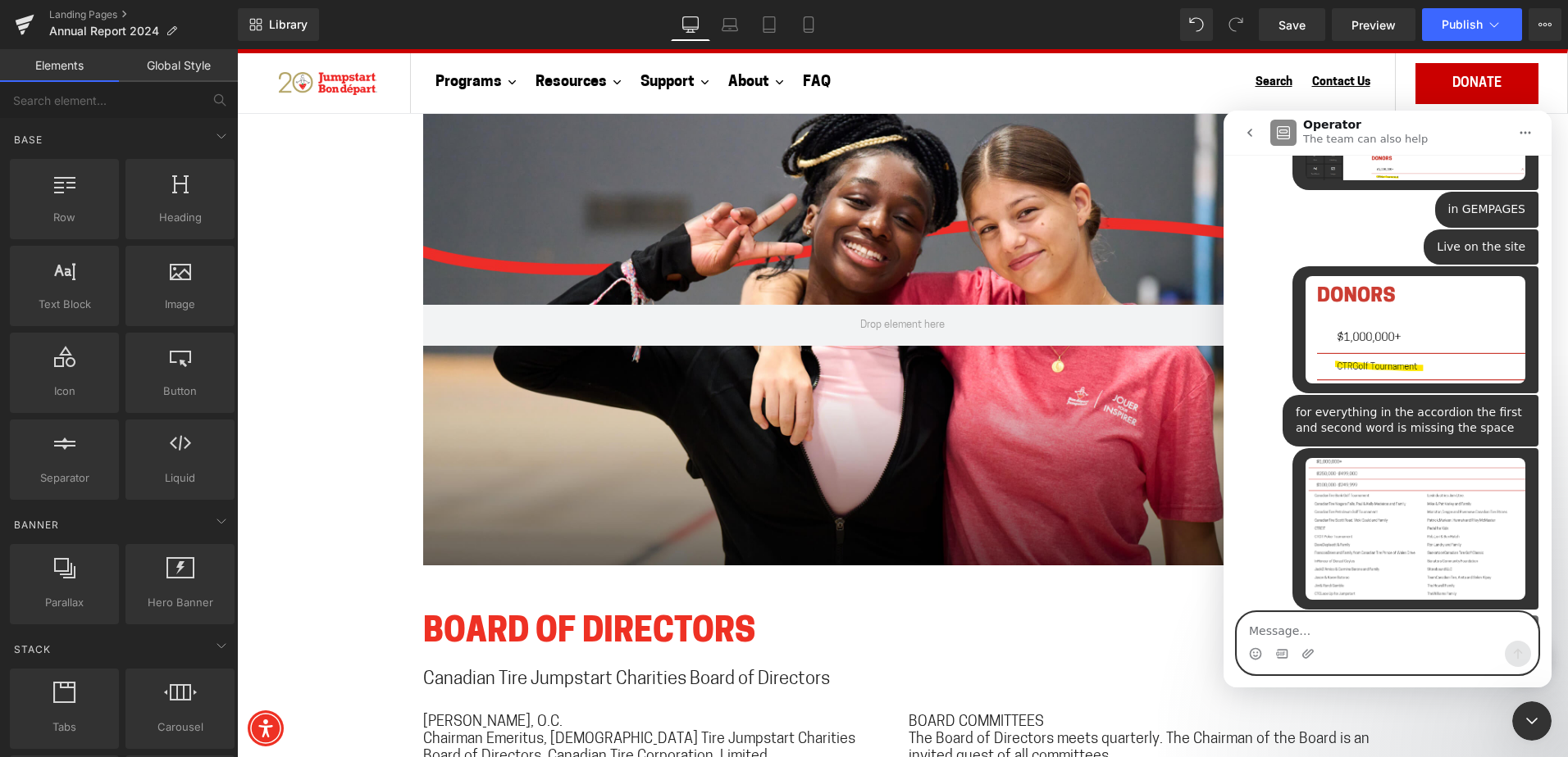
scroll to position [541, 0]
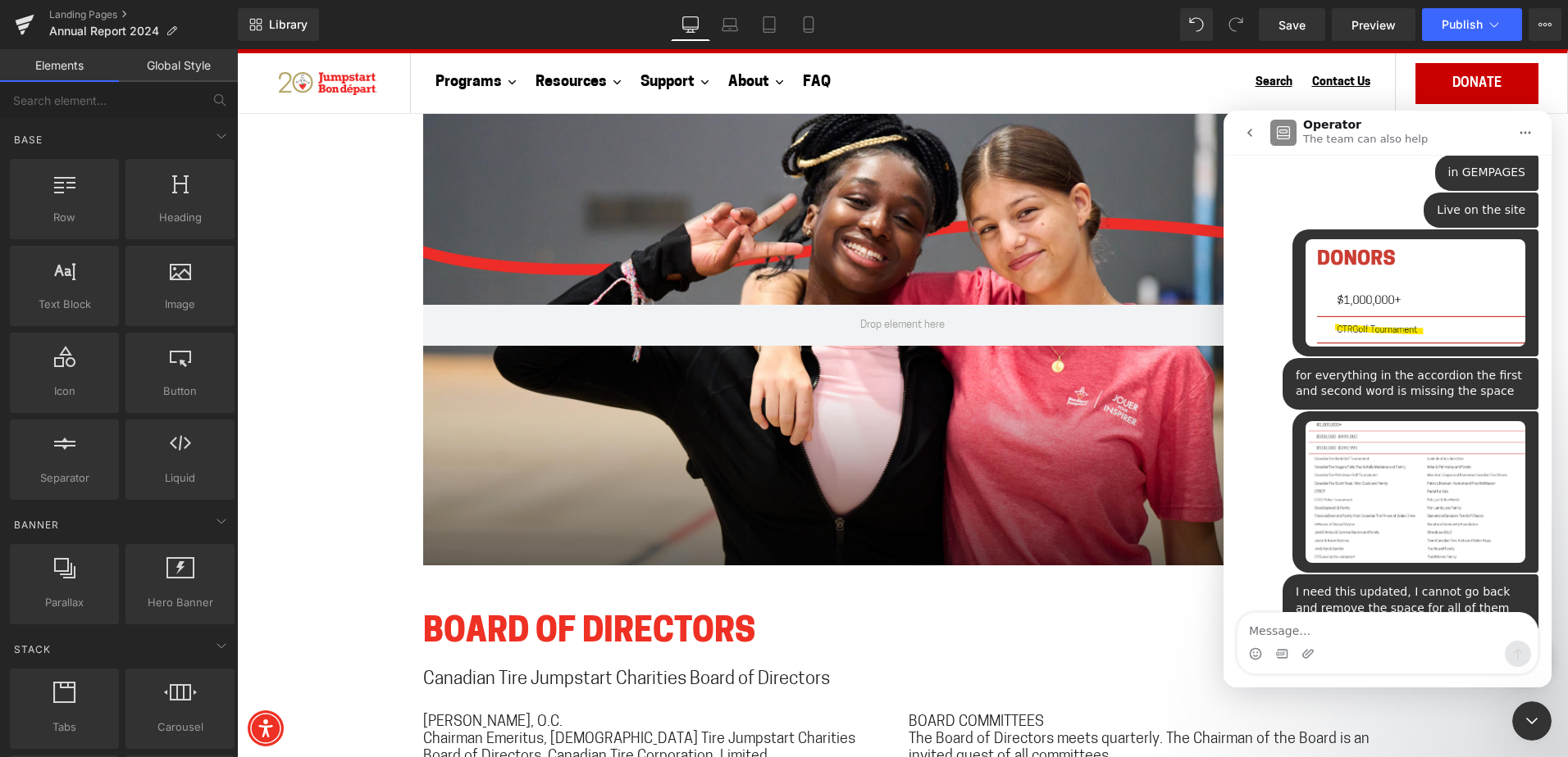
click at [592, 696] on div at bounding box center [784, 354] width 1568 height 708
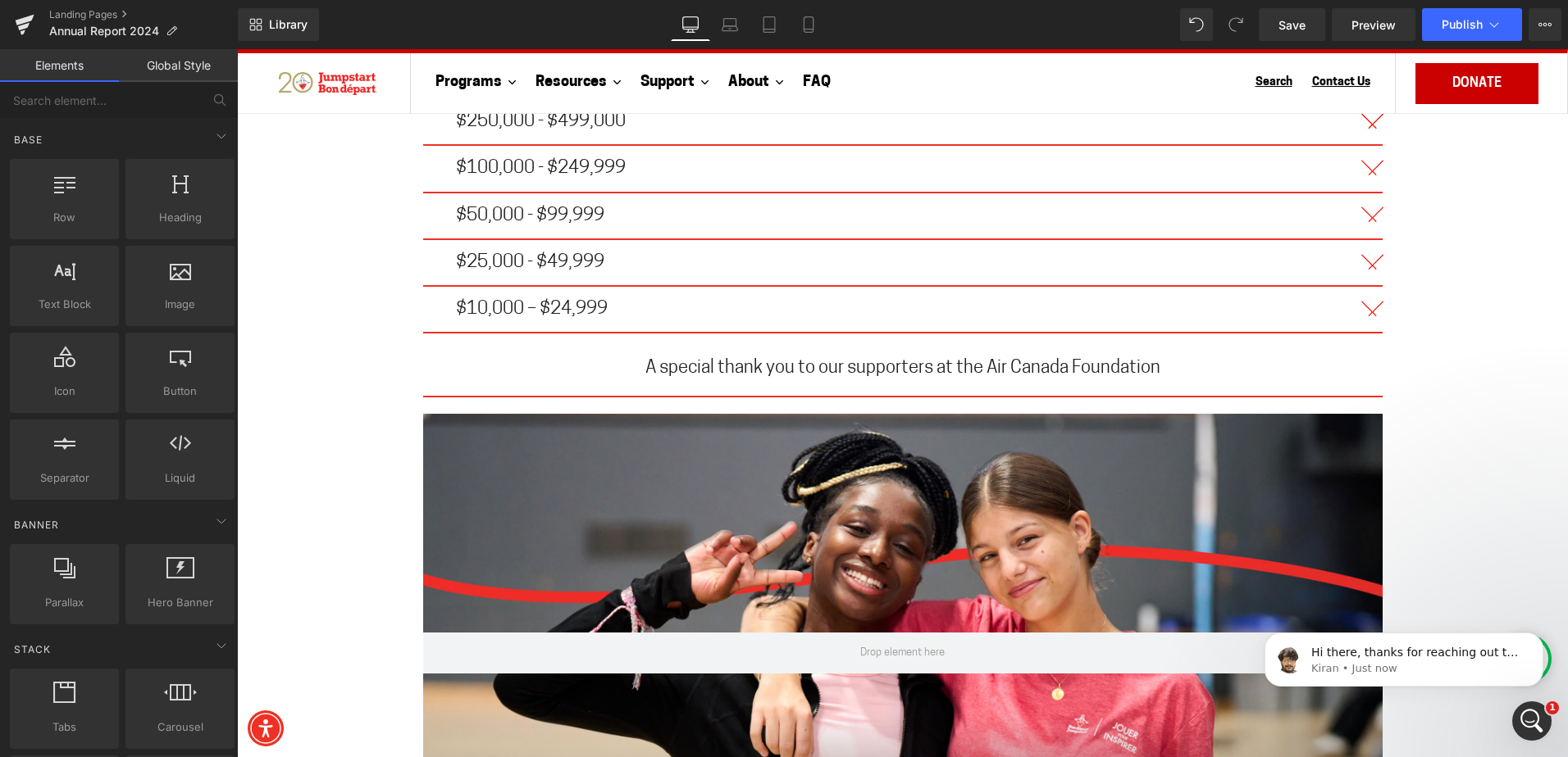
scroll to position [654, 0]
click at [1548, 720] on div "Open Intercom Messenger" at bounding box center [1531, 721] width 54 height 54
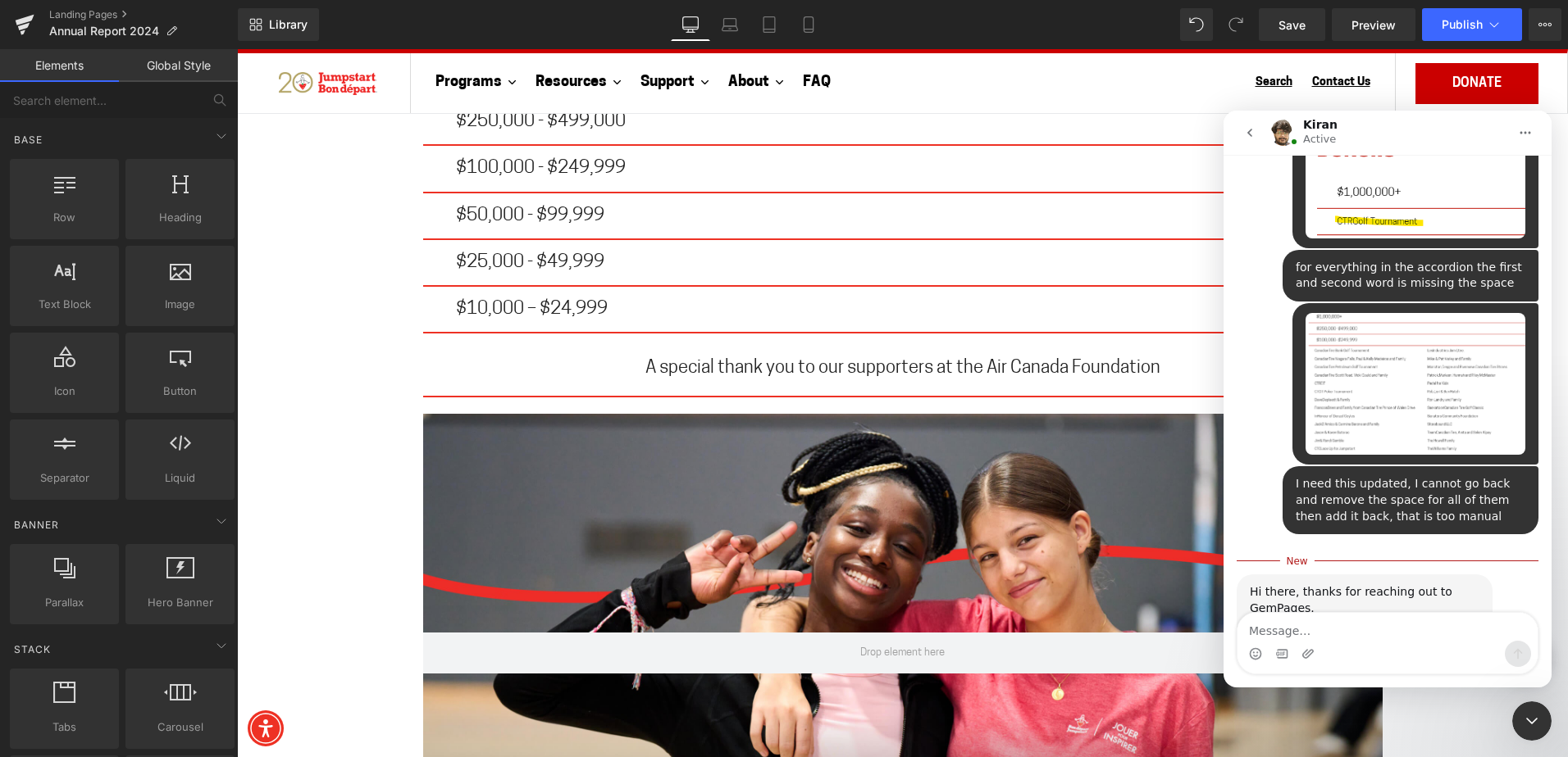
scroll to position [681, 0]
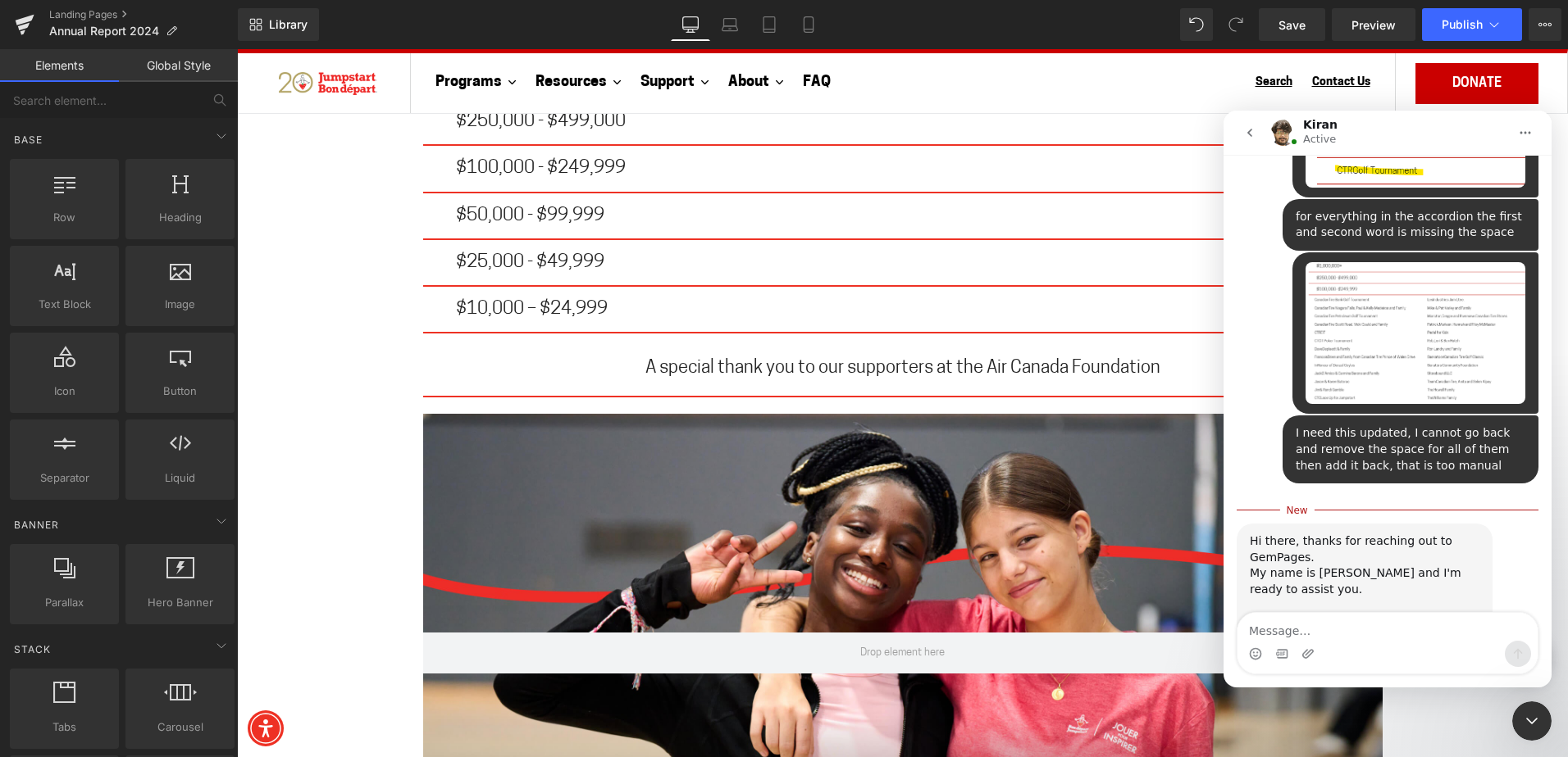
click at [1381, 635] on textarea "Message…" at bounding box center [1387, 627] width 300 height 28
type textarea "Talia"
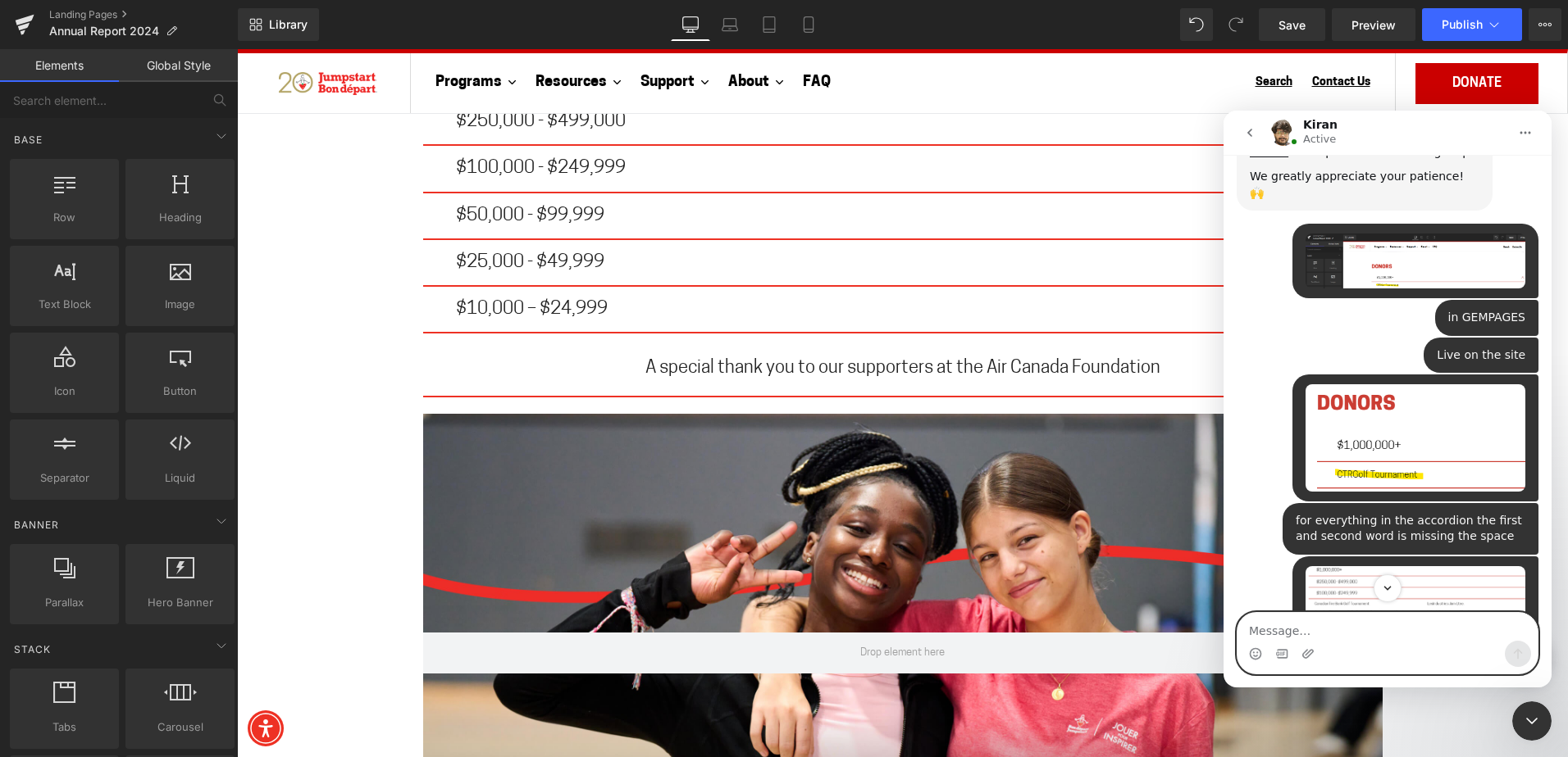
scroll to position [376, 0]
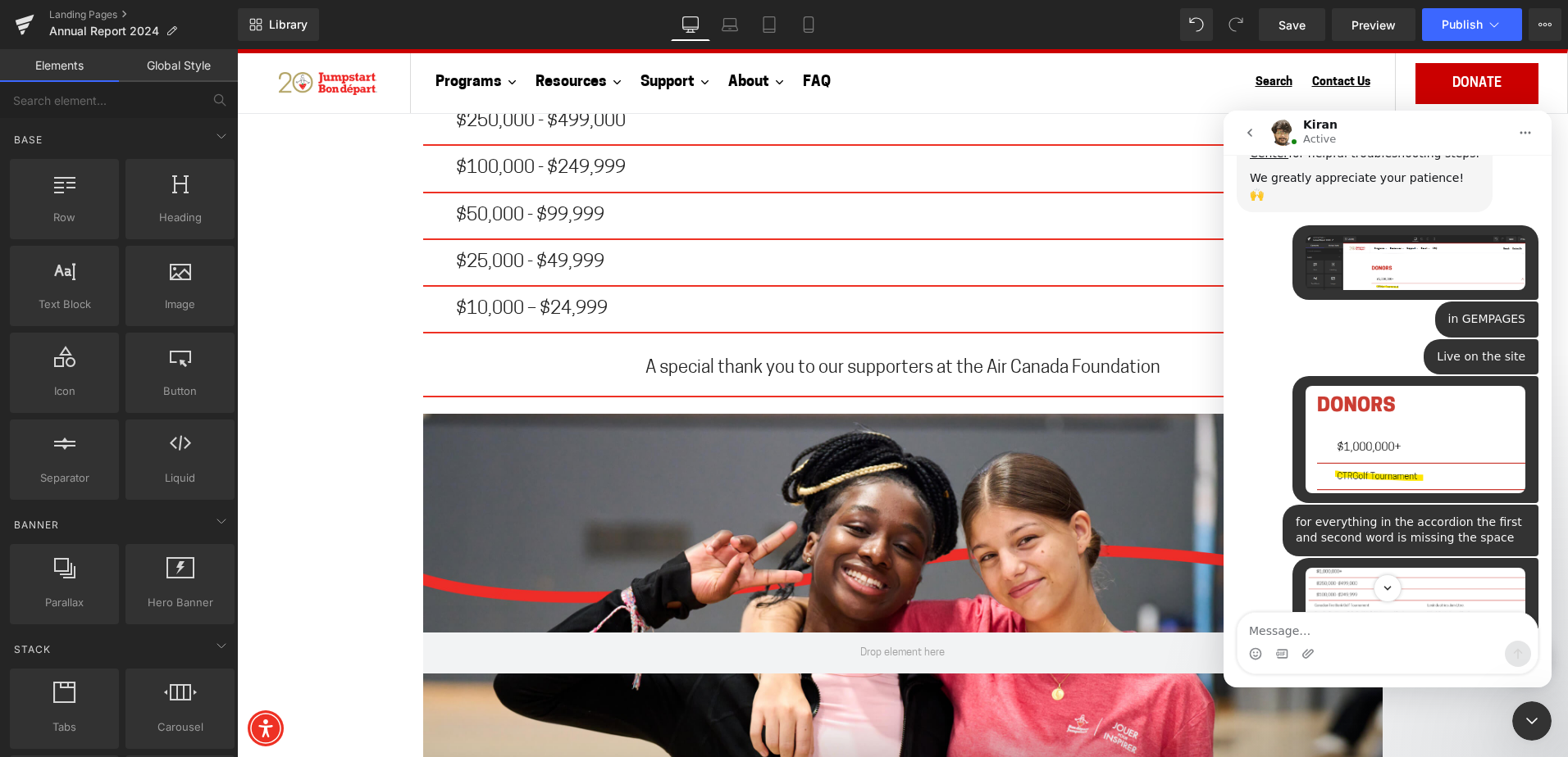
click at [355, 282] on div at bounding box center [784, 354] width 1568 height 708
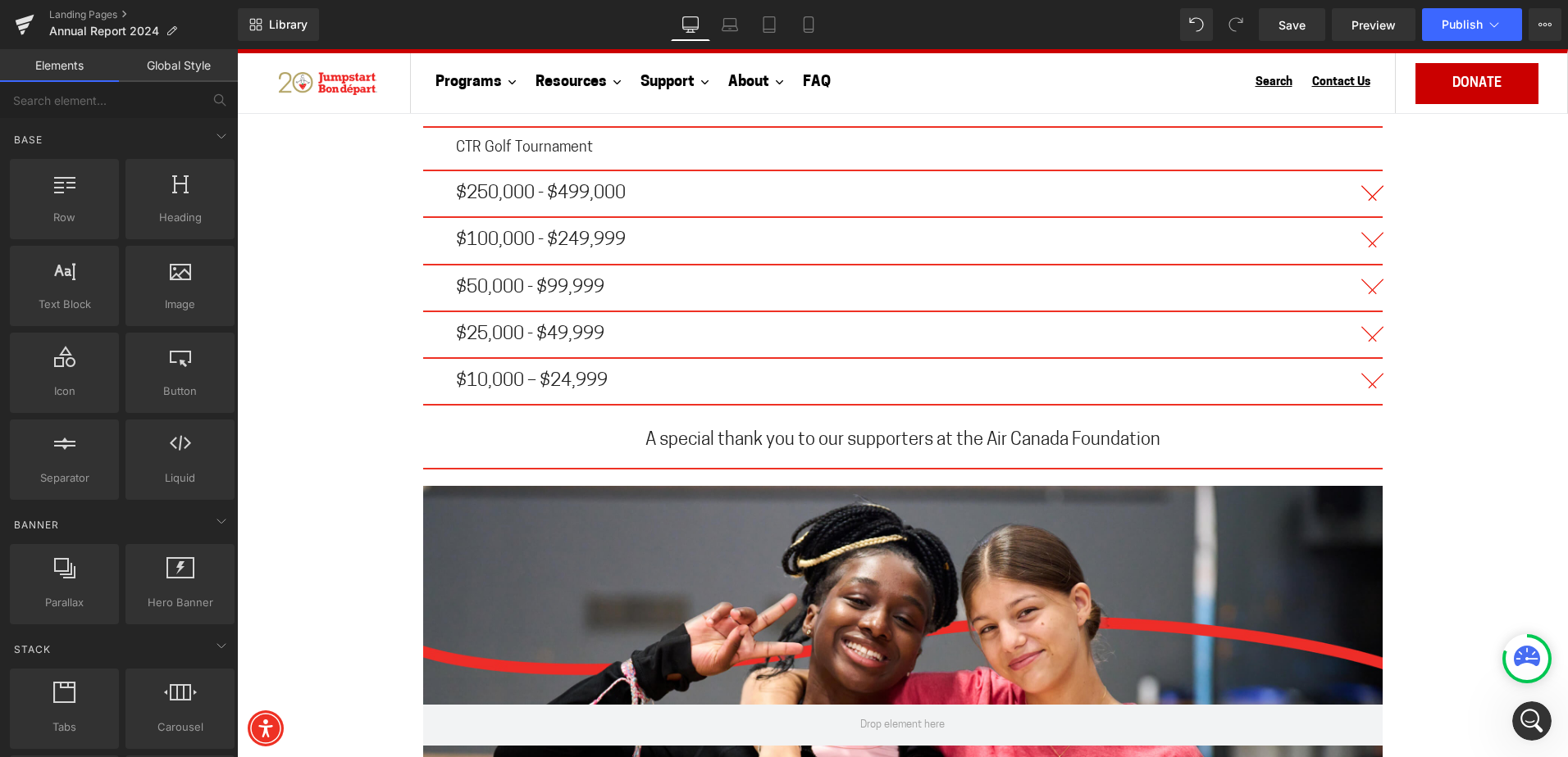
scroll to position [9552, 0]
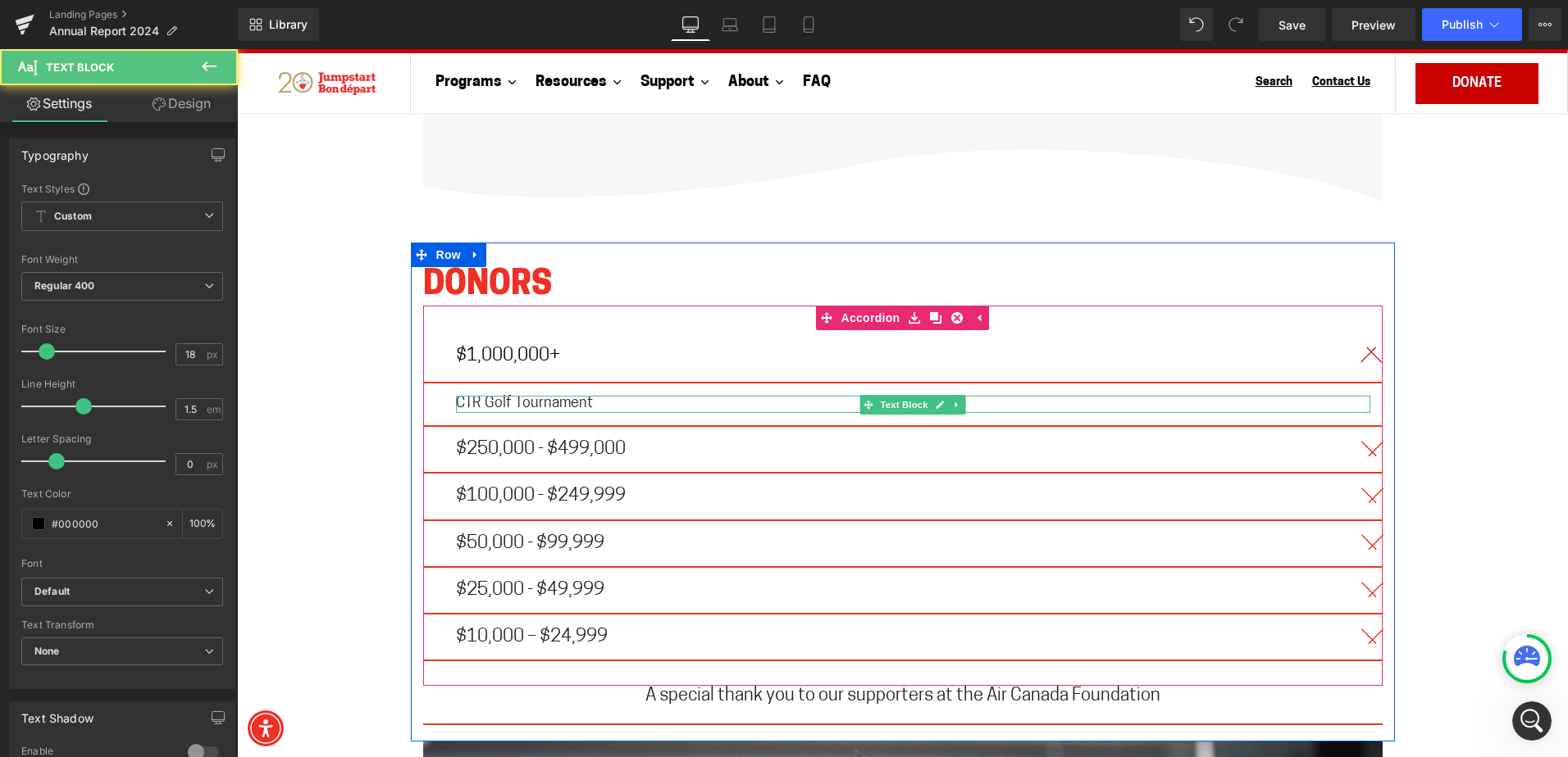
click at [460, 397] on span "CTR Golf Tournament" at bounding box center [524, 404] width 137 height 15
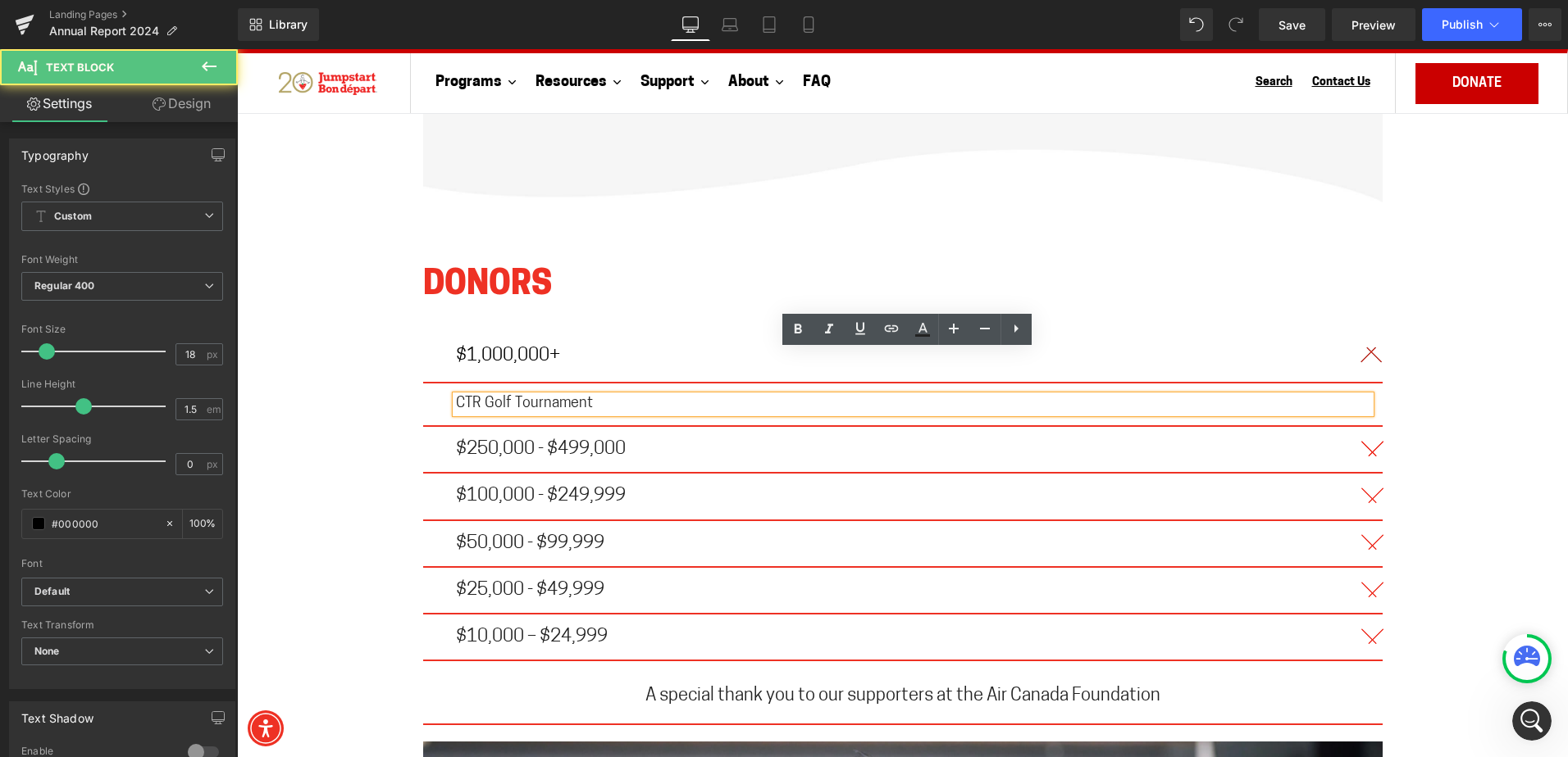
click at [481, 397] on span "CTR Golf Tournament" at bounding box center [524, 404] width 137 height 15
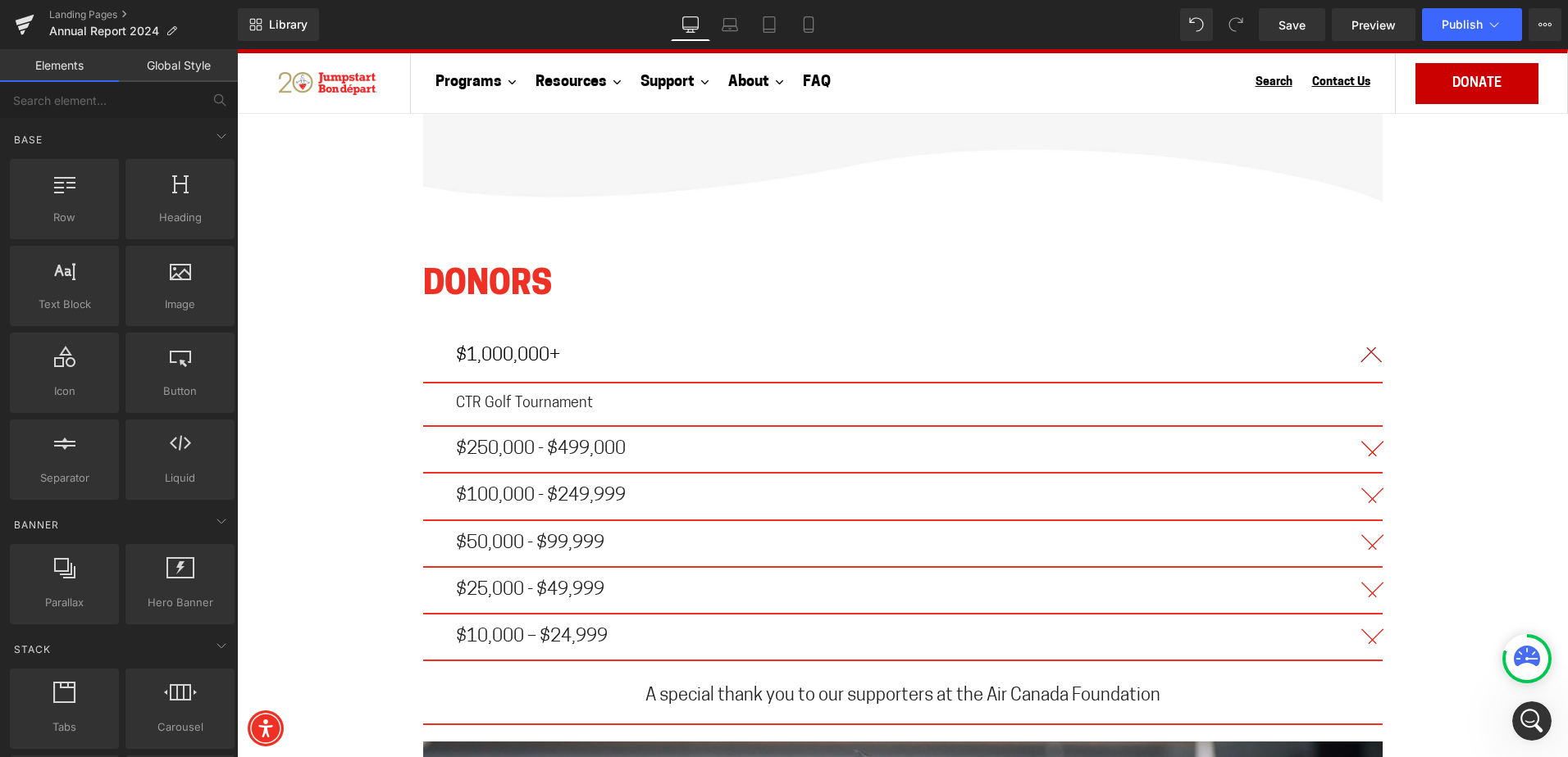
click at [1543, 717] on icon "Open Intercom Messenger" at bounding box center [1531, 721] width 27 height 27
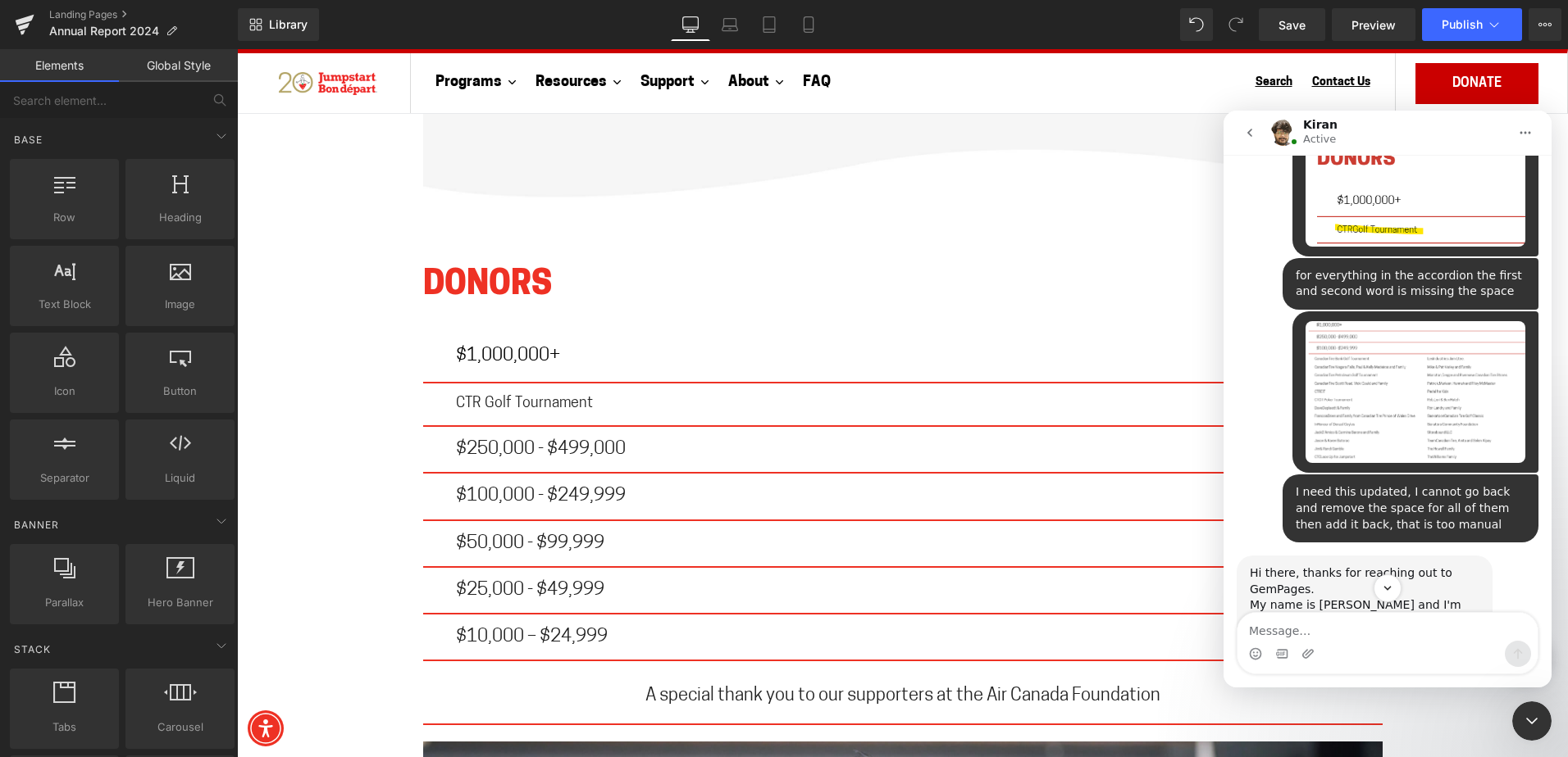
scroll to position [766, 0]
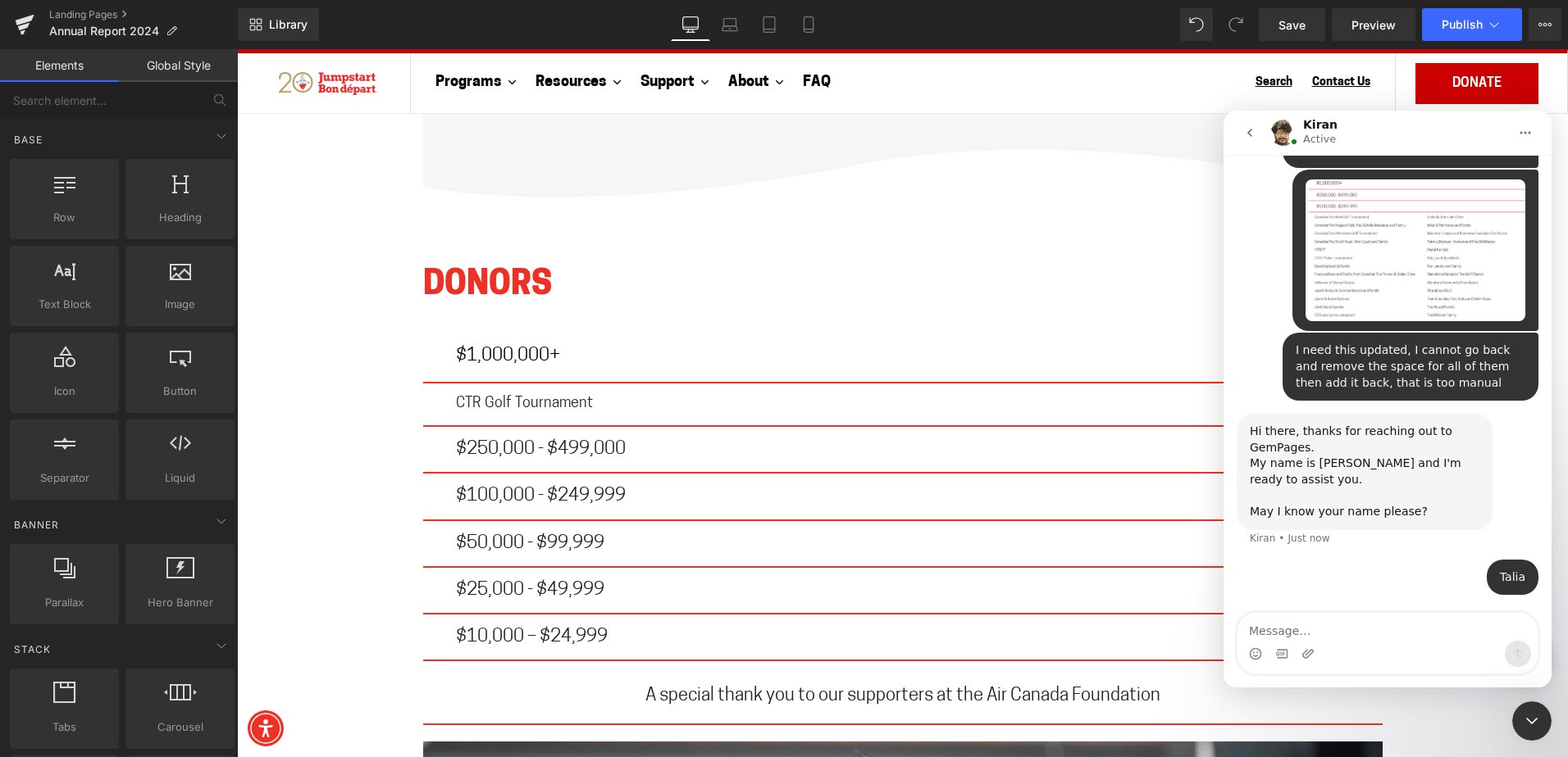
click at [305, 502] on div at bounding box center [784, 354] width 1568 height 708
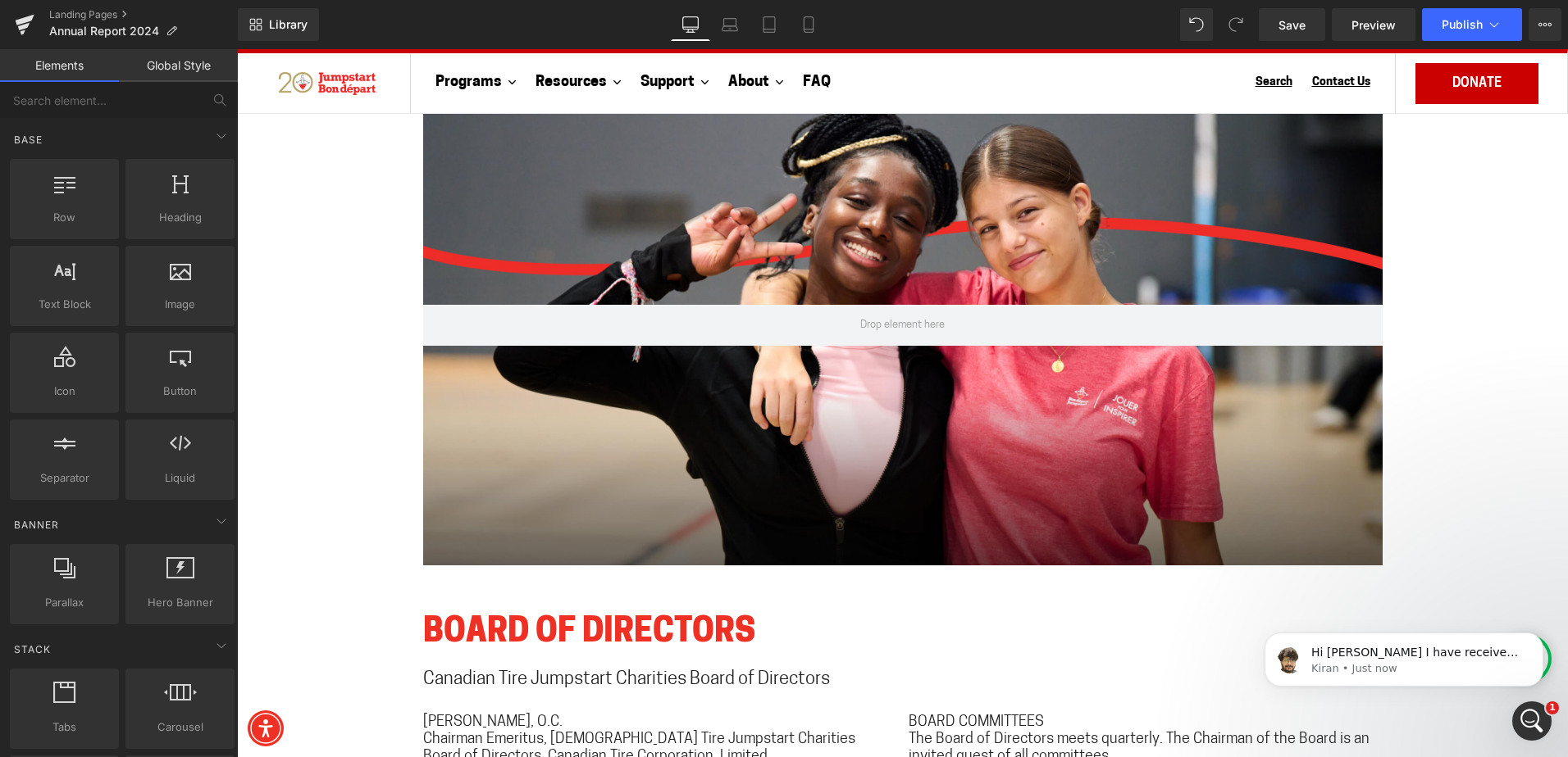
scroll to position [784, 0]
click at [1392, 672] on p "Kiran • Just now" at bounding box center [1416, 669] width 211 height 15
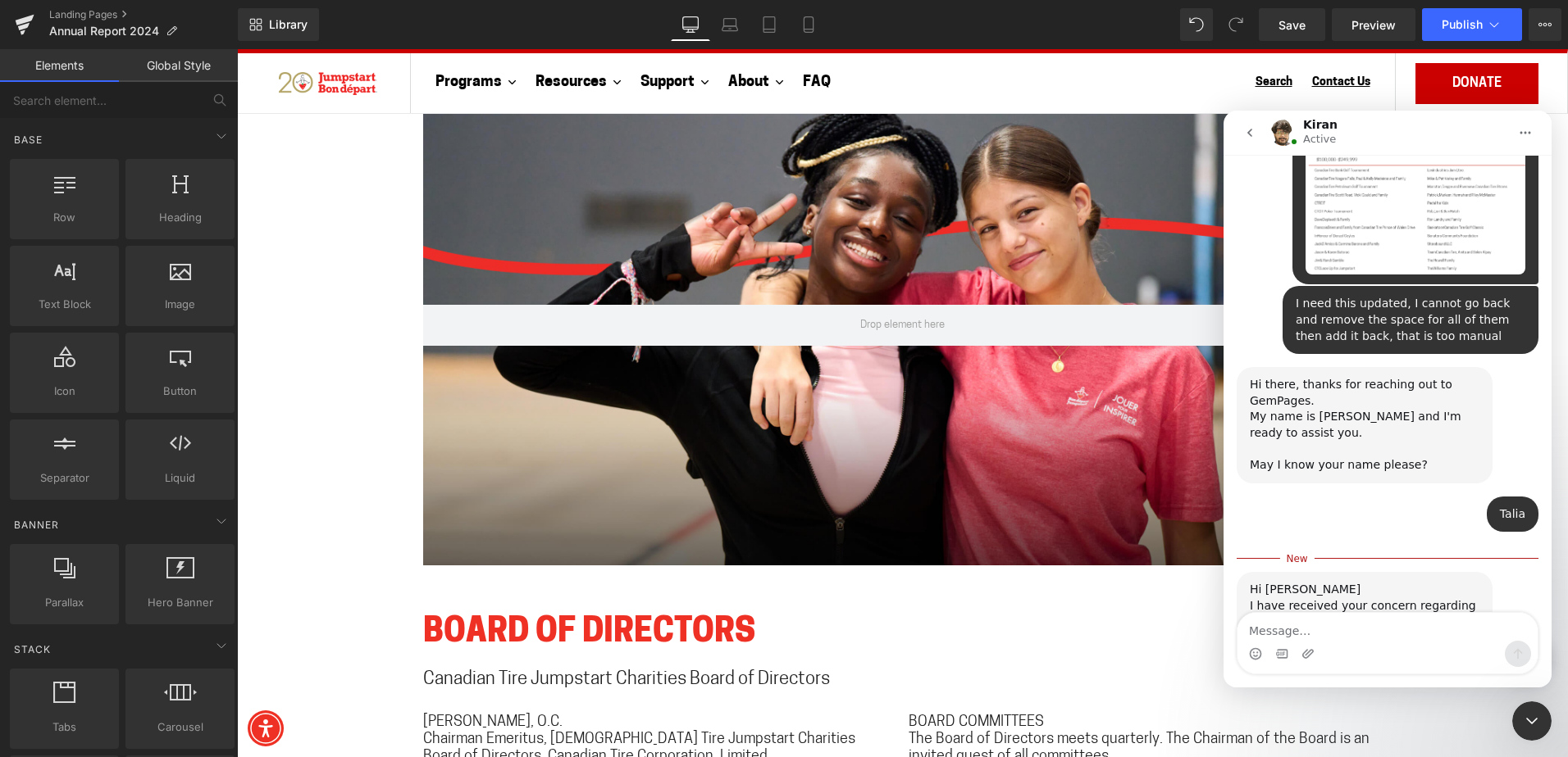
scroll to position [874, 0]
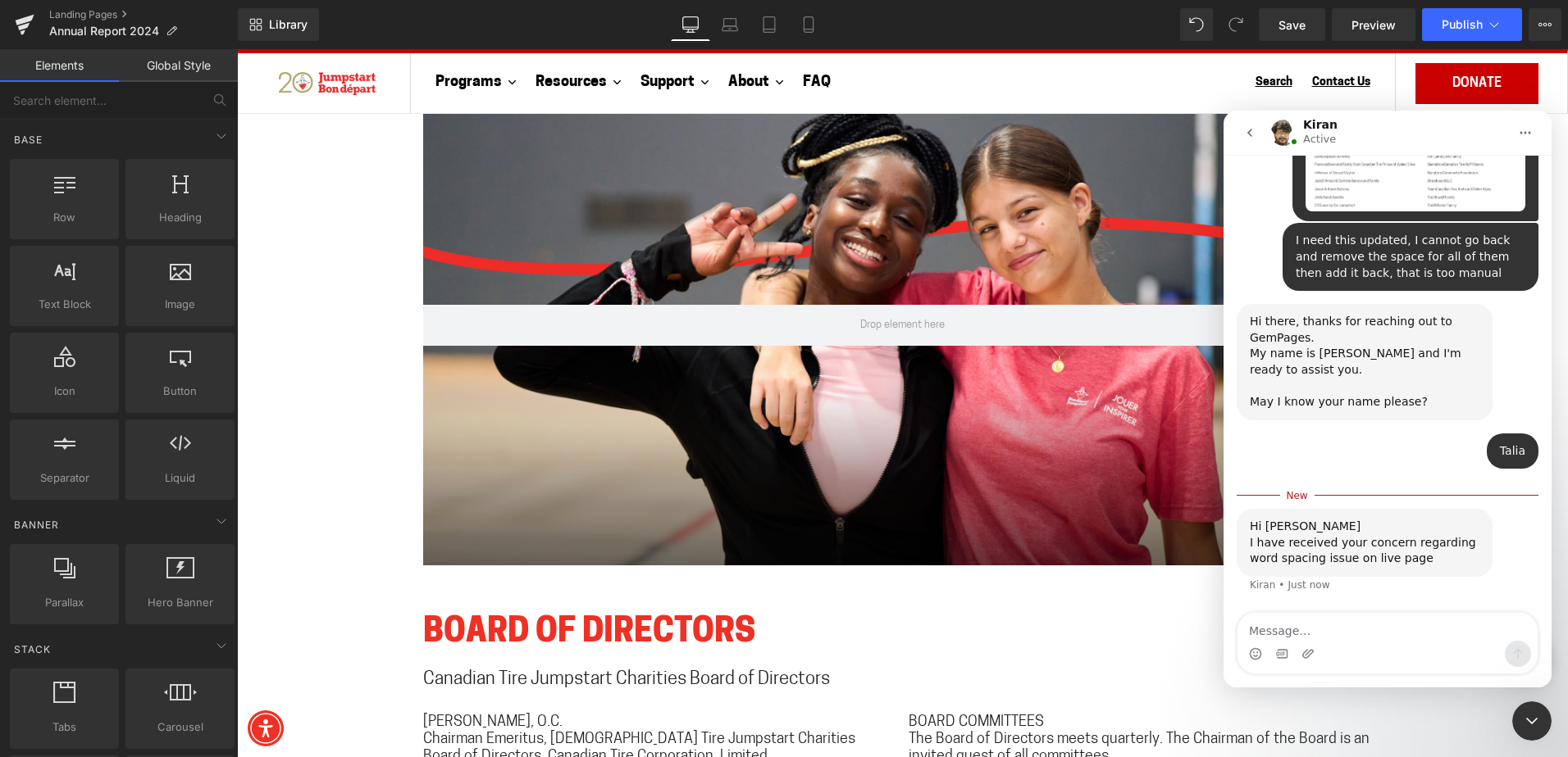
click at [1356, 629] on textarea "Message…" at bounding box center [1387, 627] width 300 height 28
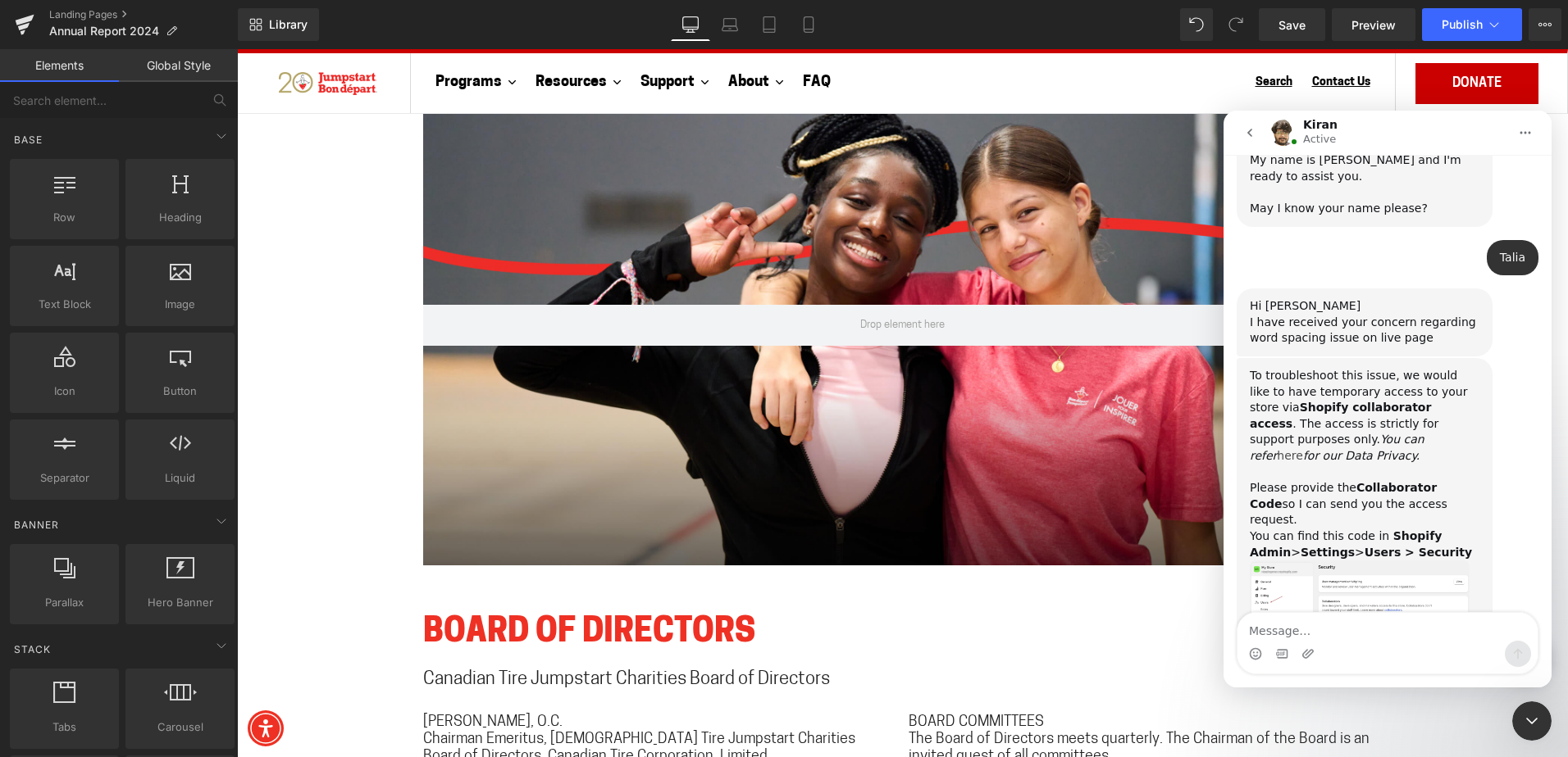
scroll to position [1076, 0]
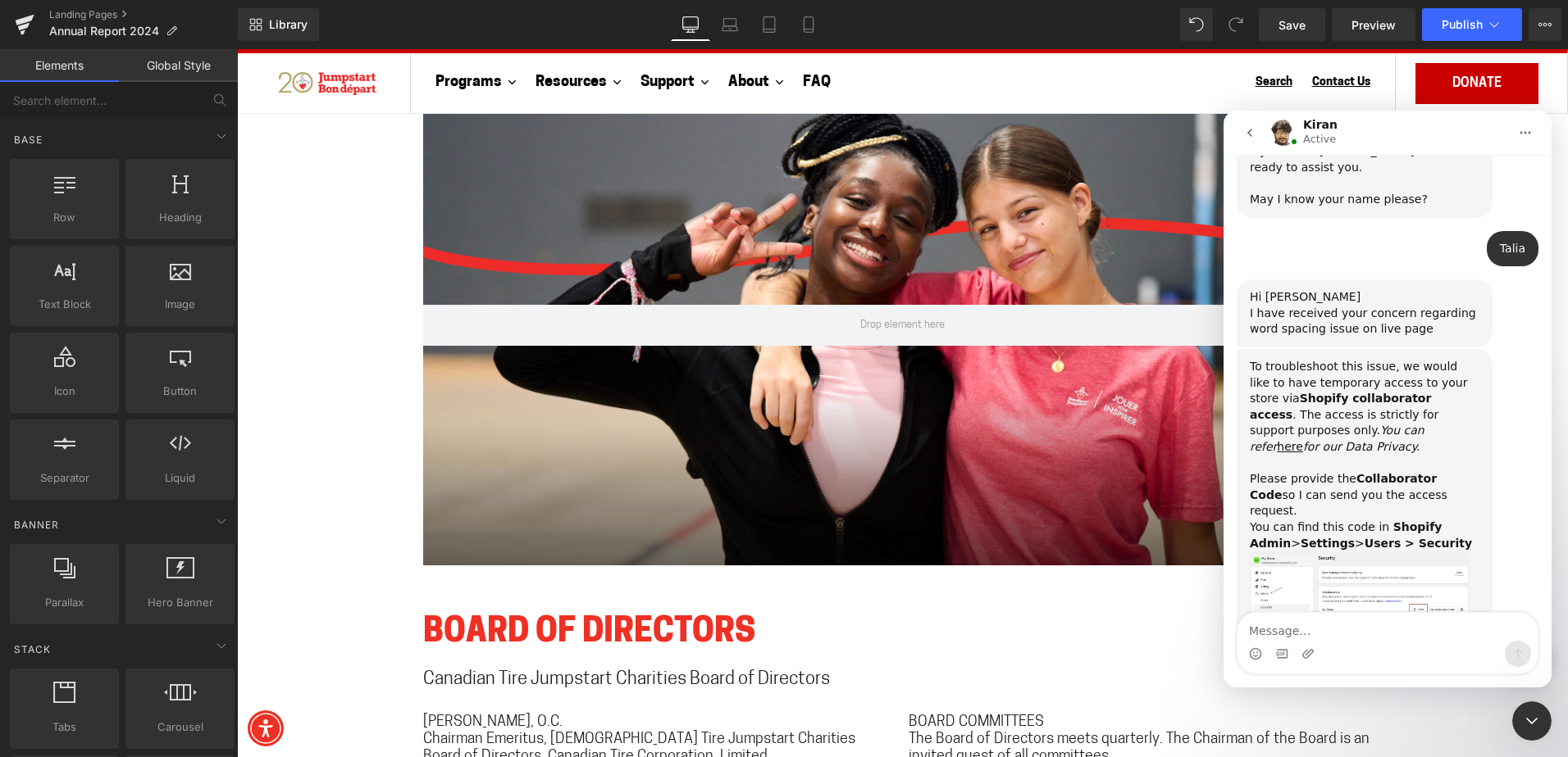
click at [1346, 551] on img "Kiran says…" at bounding box center [1358, 594] width 220 height 87
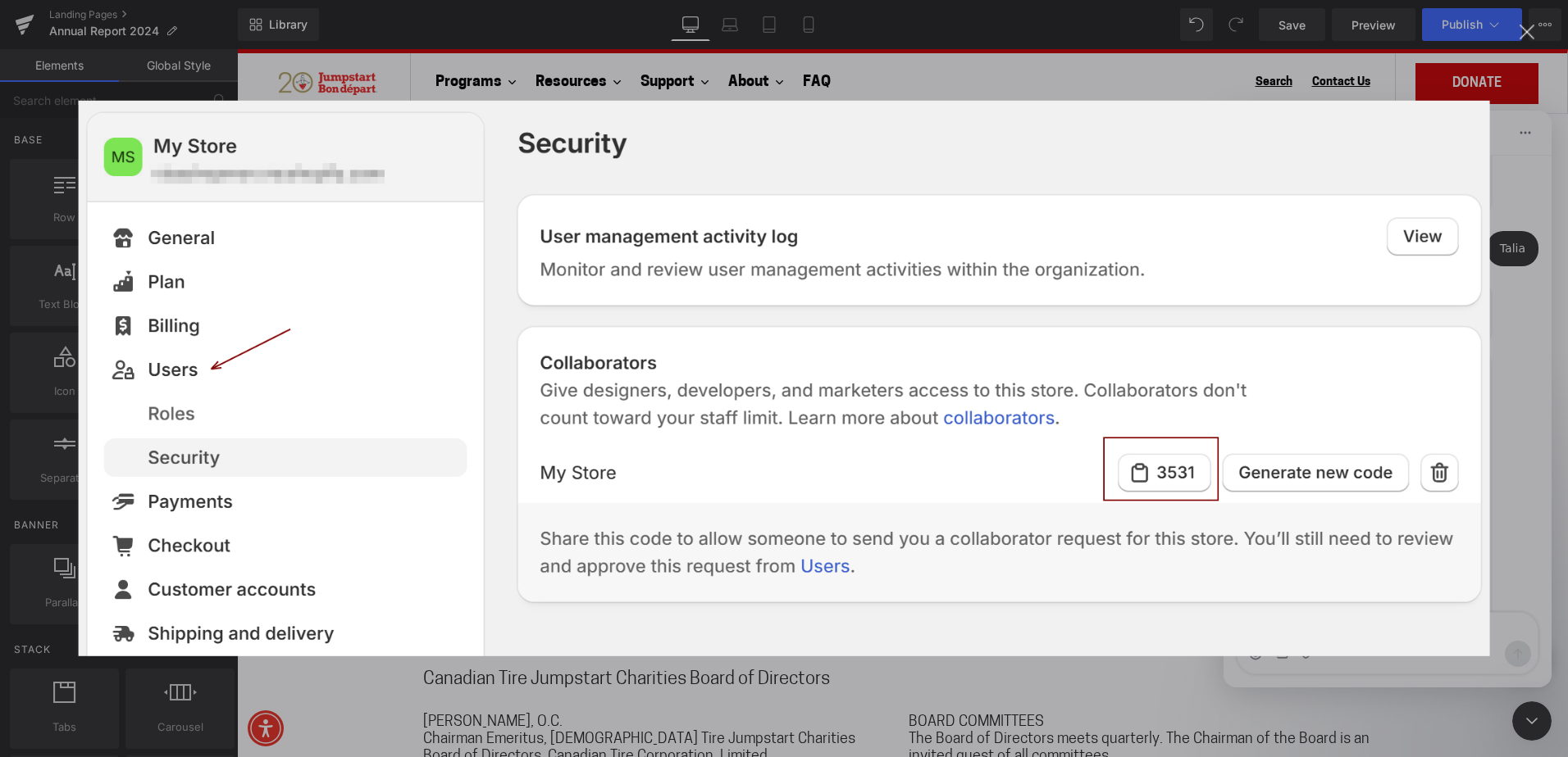
click at [1520, 343] on div "Intercom messenger" at bounding box center [784, 378] width 1568 height 757
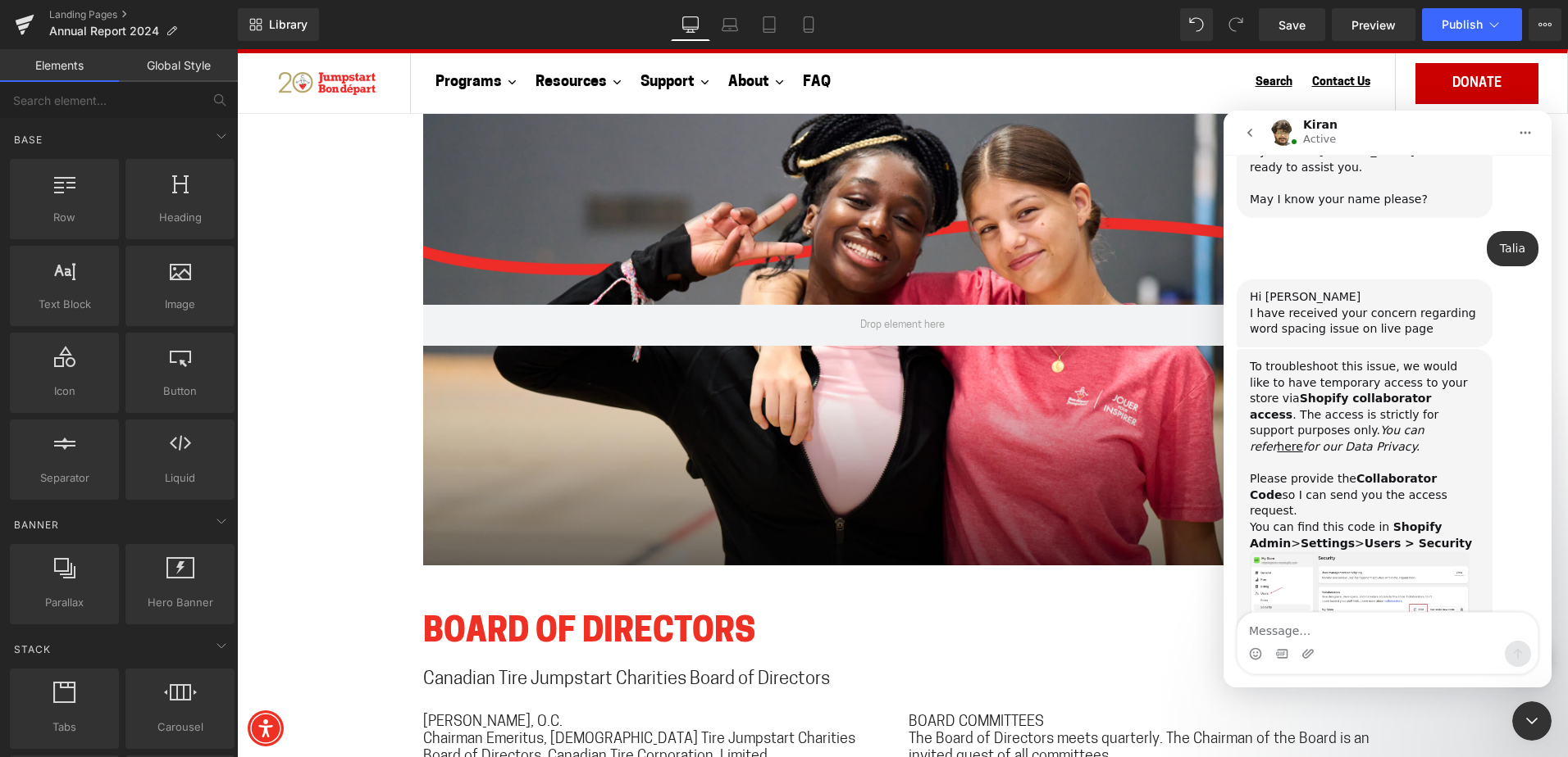
click at [1334, 551] on img "Kiran says…" at bounding box center [1358, 594] width 220 height 87
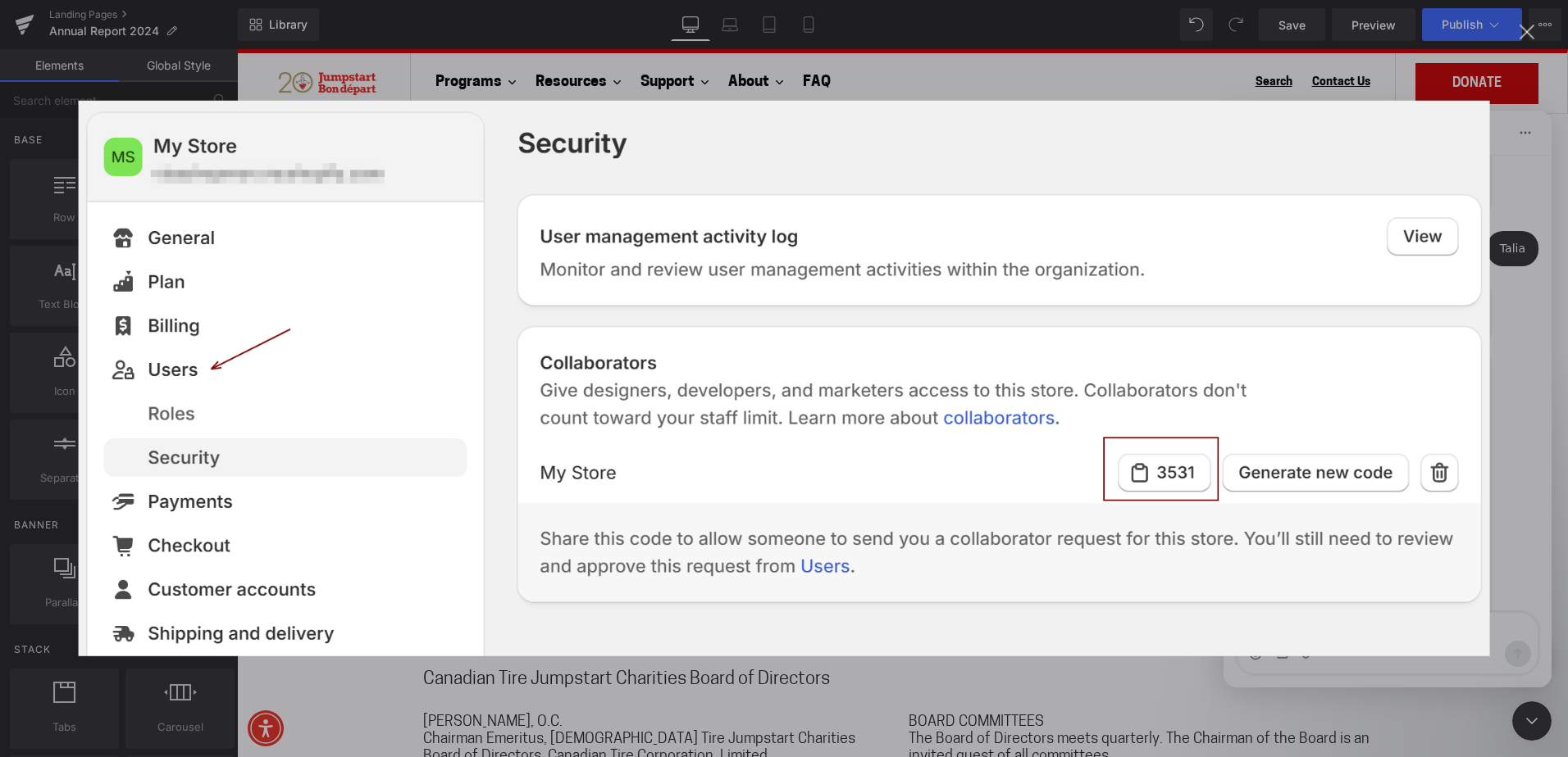
click at [1328, 679] on div "Intercom messenger" at bounding box center [784, 378] width 1568 height 757
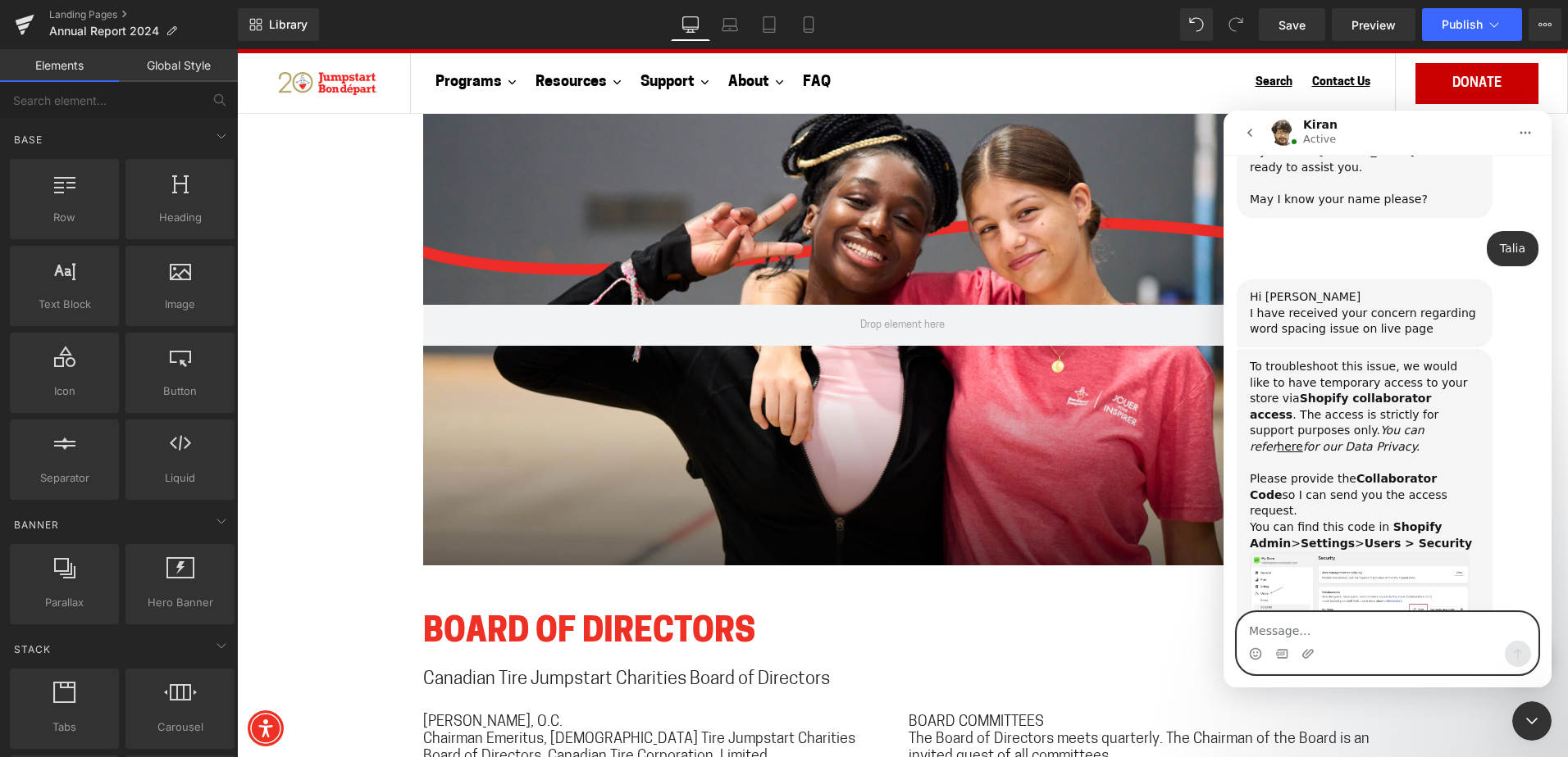
click at [1336, 624] on textarea "Message…" at bounding box center [1387, 627] width 300 height 28
paste textarea "0401"
type textarea "0401"
click at [1500, 657] on div "Intercom messenger" at bounding box center [1387, 654] width 300 height 27
click at [1515, 653] on icon "Send a message…" at bounding box center [1518, 654] width 9 height 11
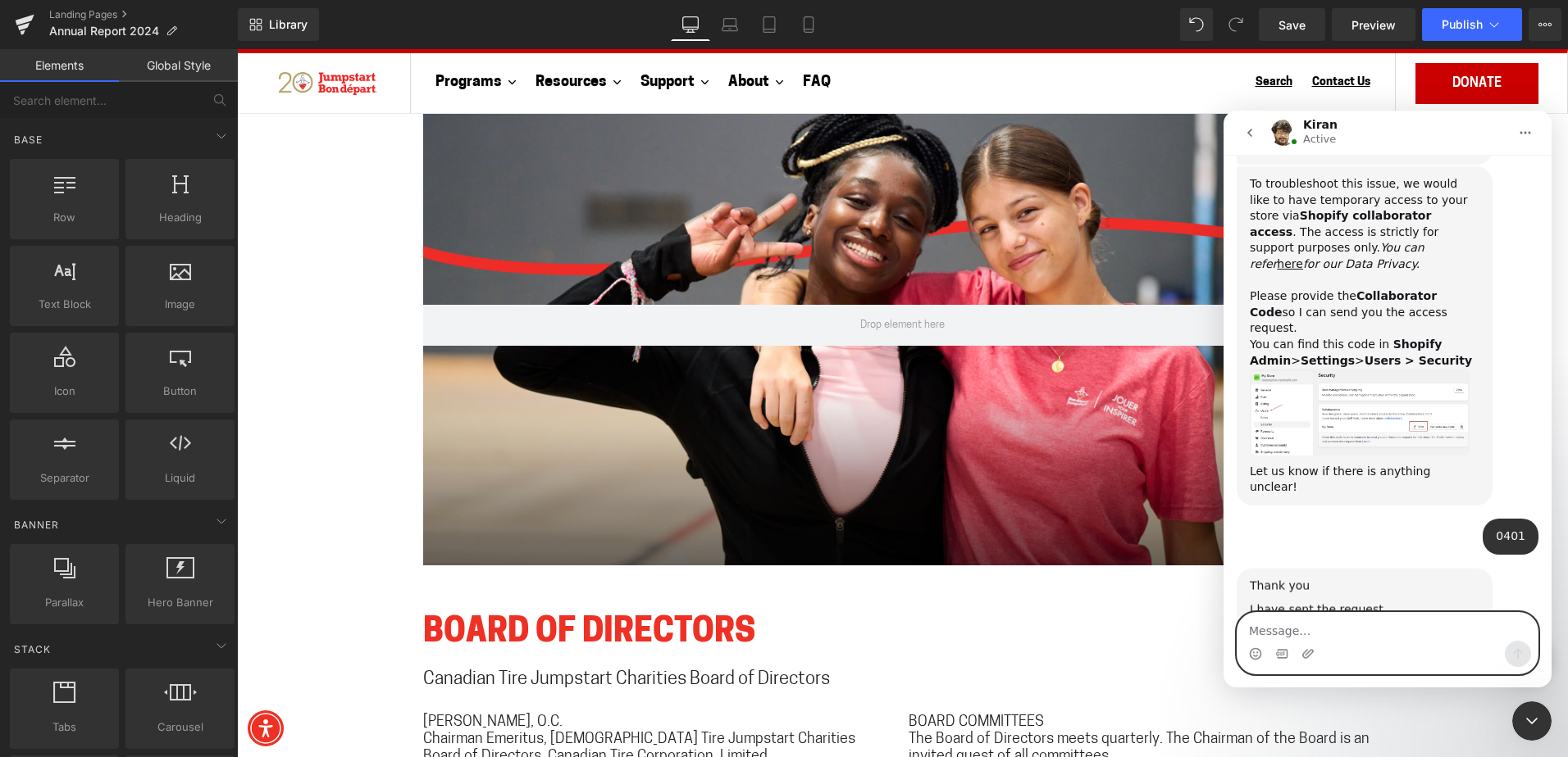
scroll to position [1439, 0]
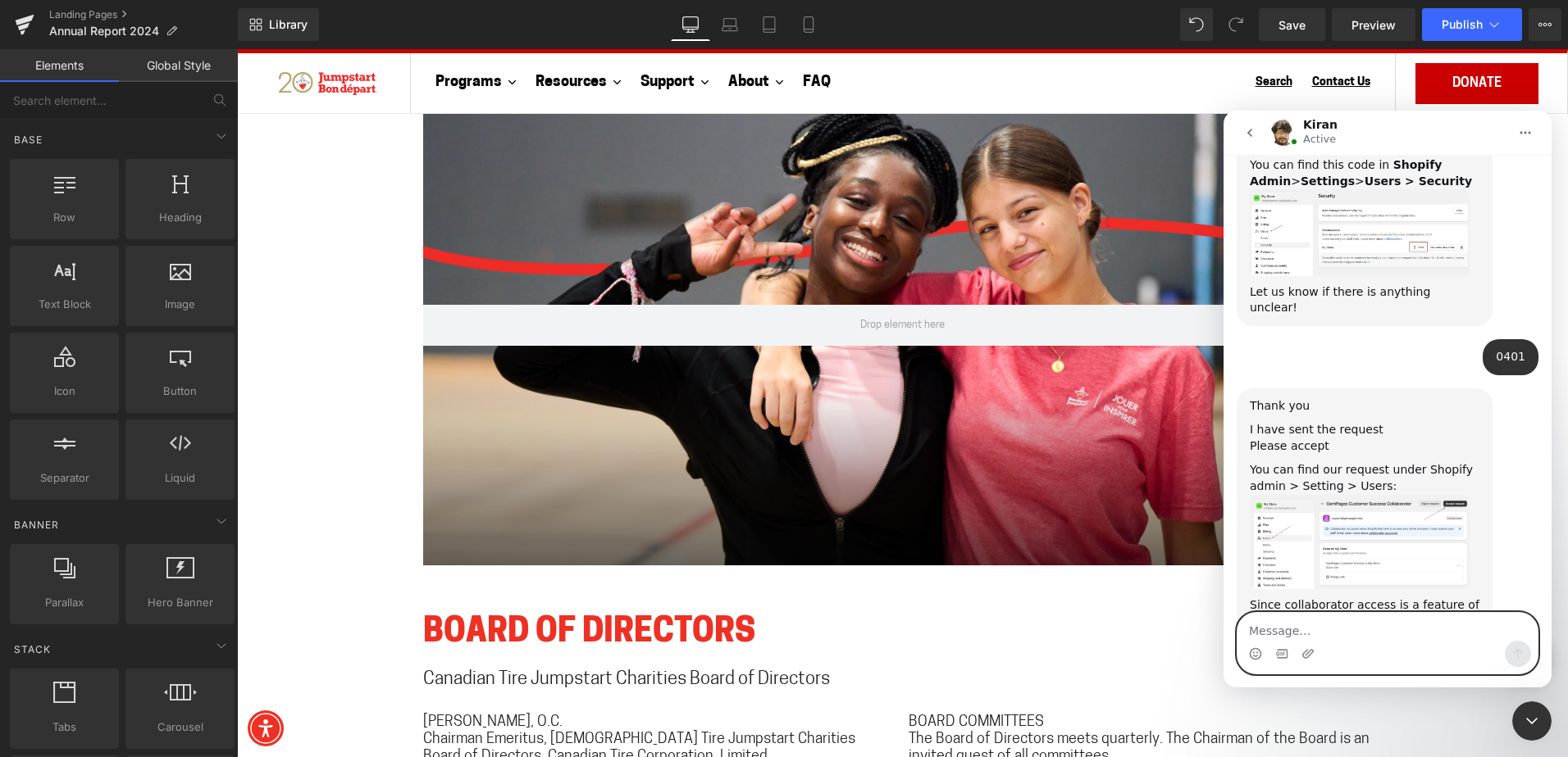
click at [1324, 613] on textarea "Message…" at bounding box center [1387, 627] width 300 height 28
type textarea "did that work?"
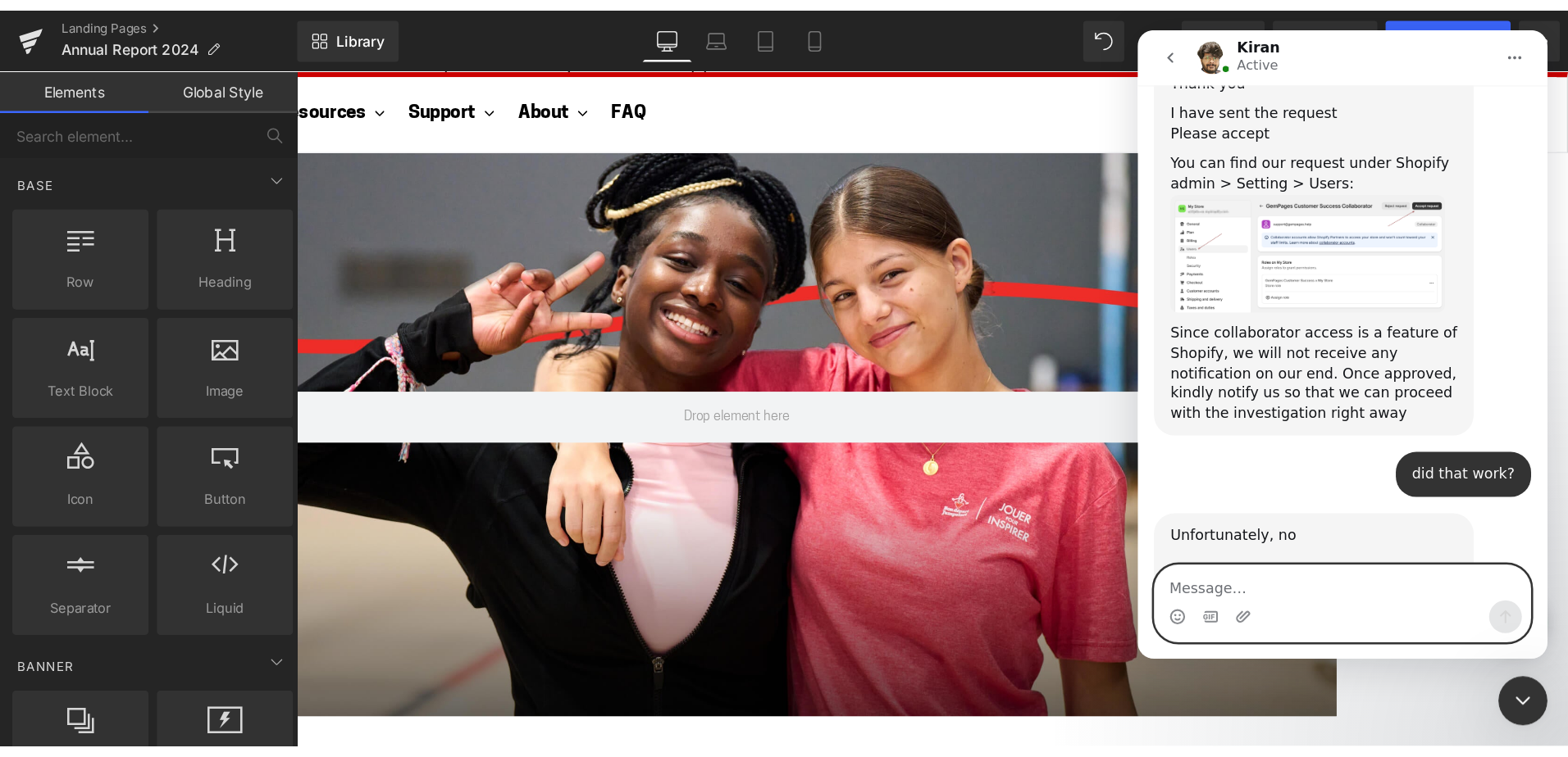
scroll to position [1618, 0]
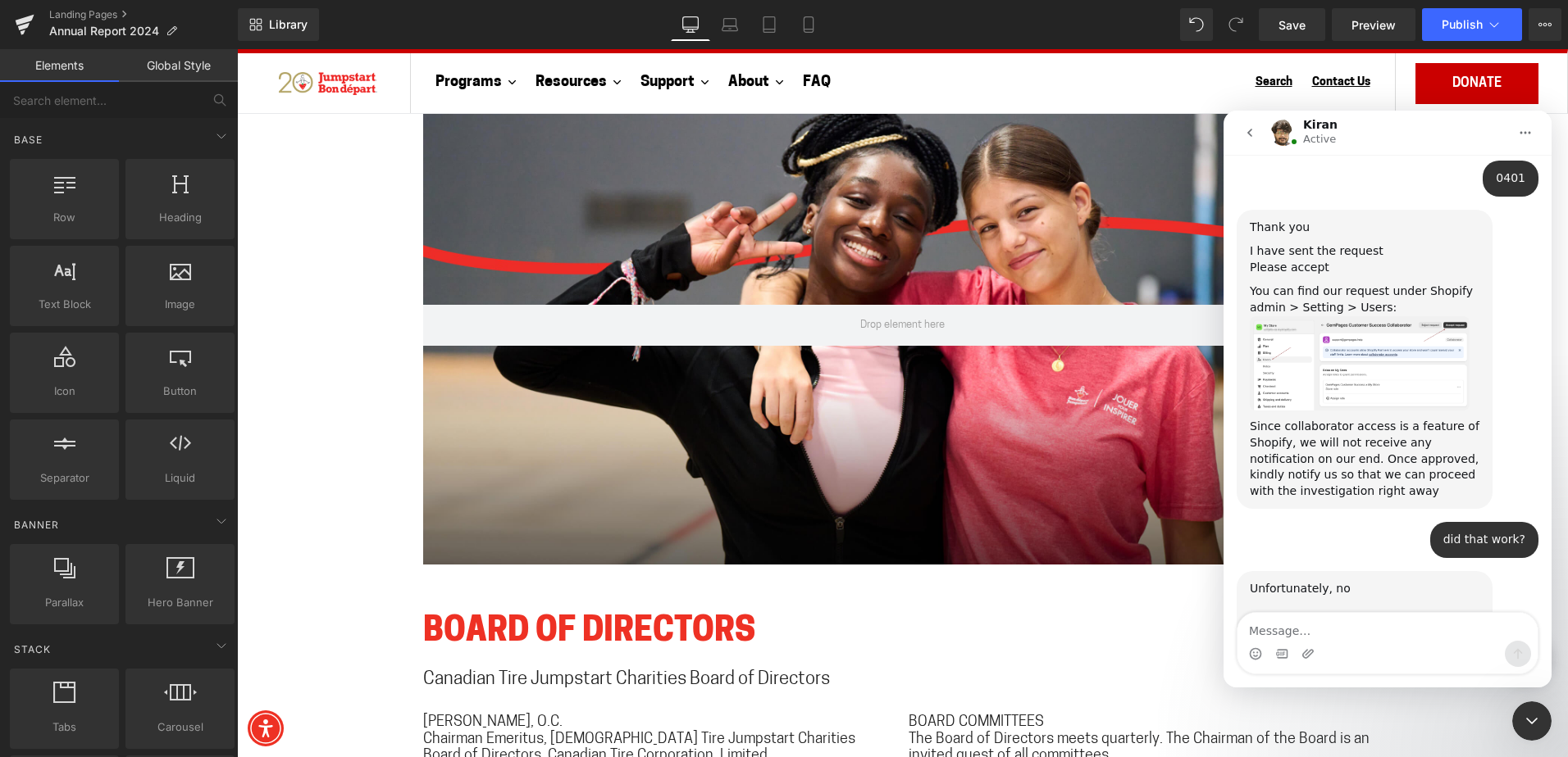
click at [1343, 629] on div "Please check and let me know if the request shows active on your end" at bounding box center [1364, 645] width 230 height 32
click at [1335, 661] on img "Kiran says…" at bounding box center [1358, 671] width 220 height 18
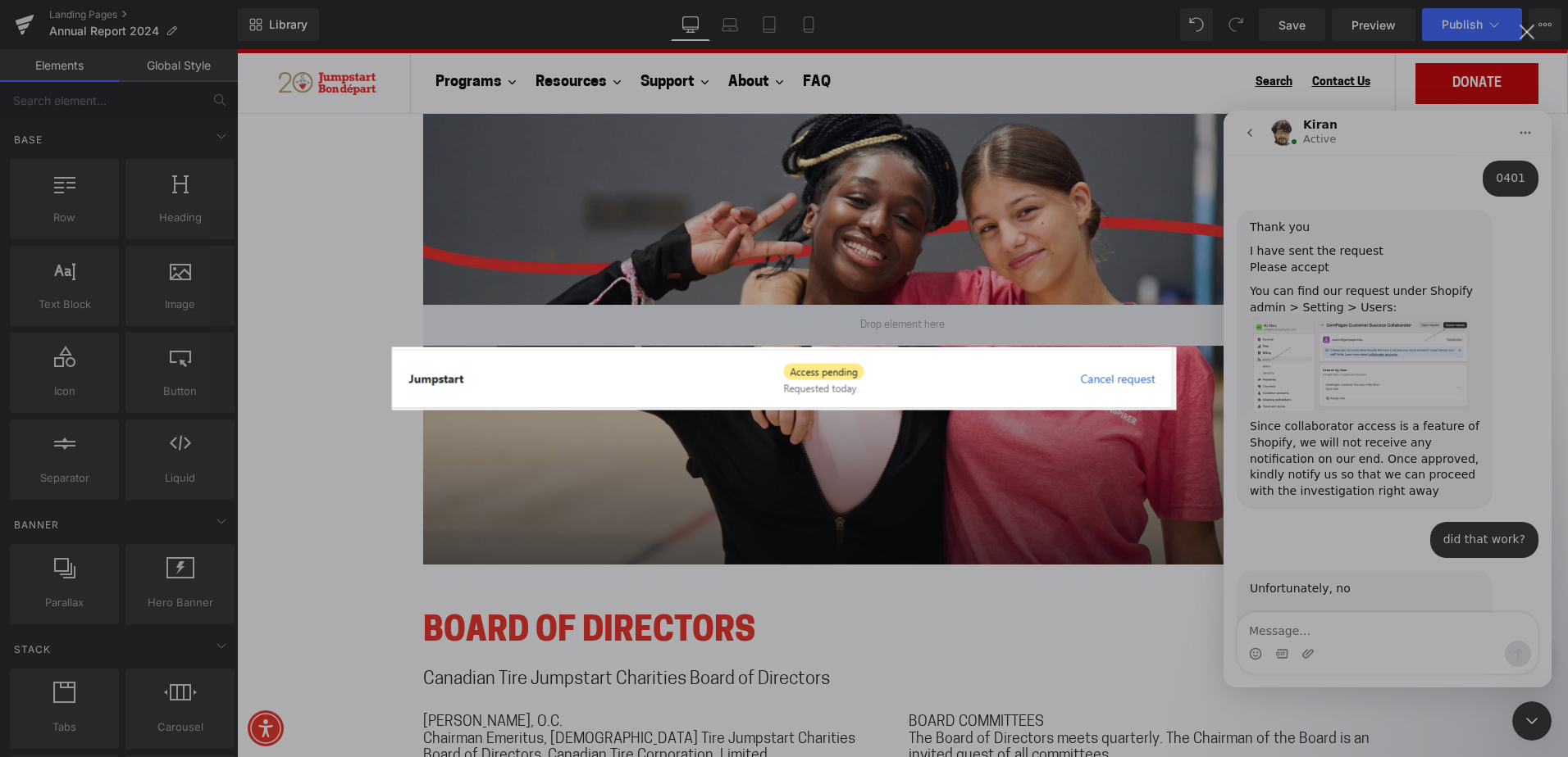
scroll to position [0, 0]
click at [770, 487] on div "Intercom messenger" at bounding box center [784, 378] width 1568 height 757
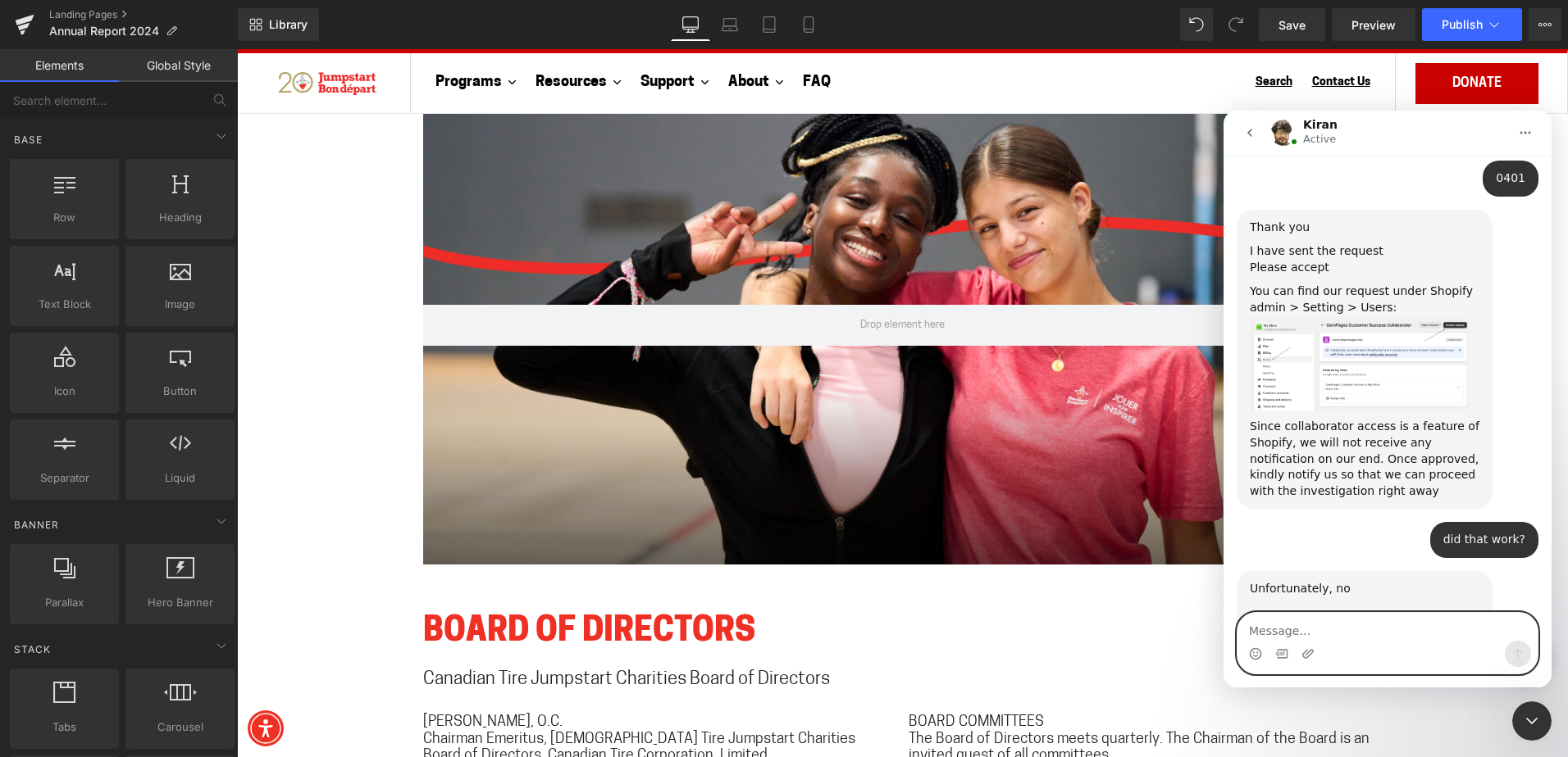
drag, startPoint x: 1310, startPoint y: 621, endPoint x: 1302, endPoint y: 618, distance: 8.5
click at [1310, 618] on textarea "Message…" at bounding box center [1387, 627] width 300 height 28
type textarea "try now"
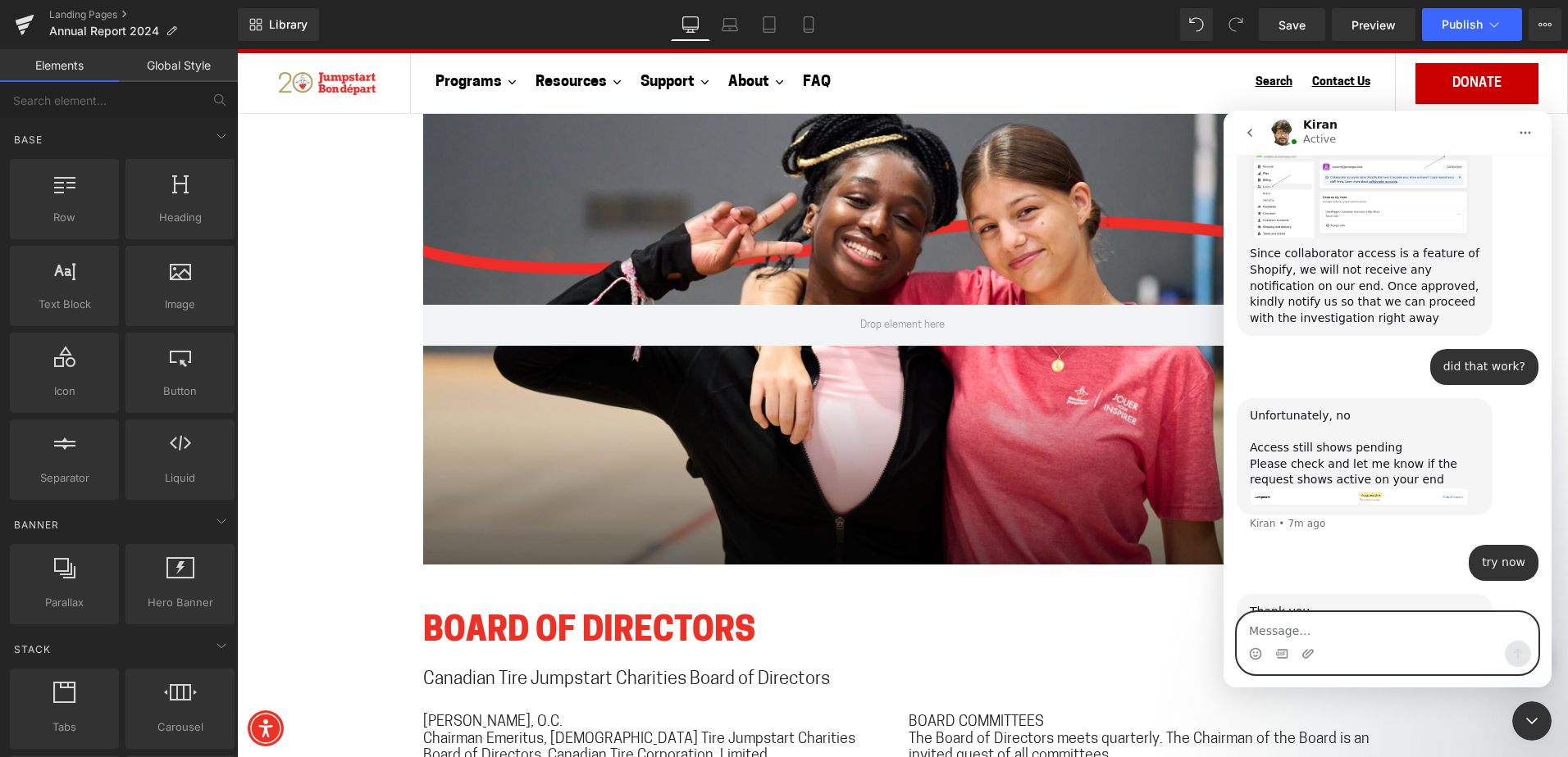
scroll to position [1820, 0]
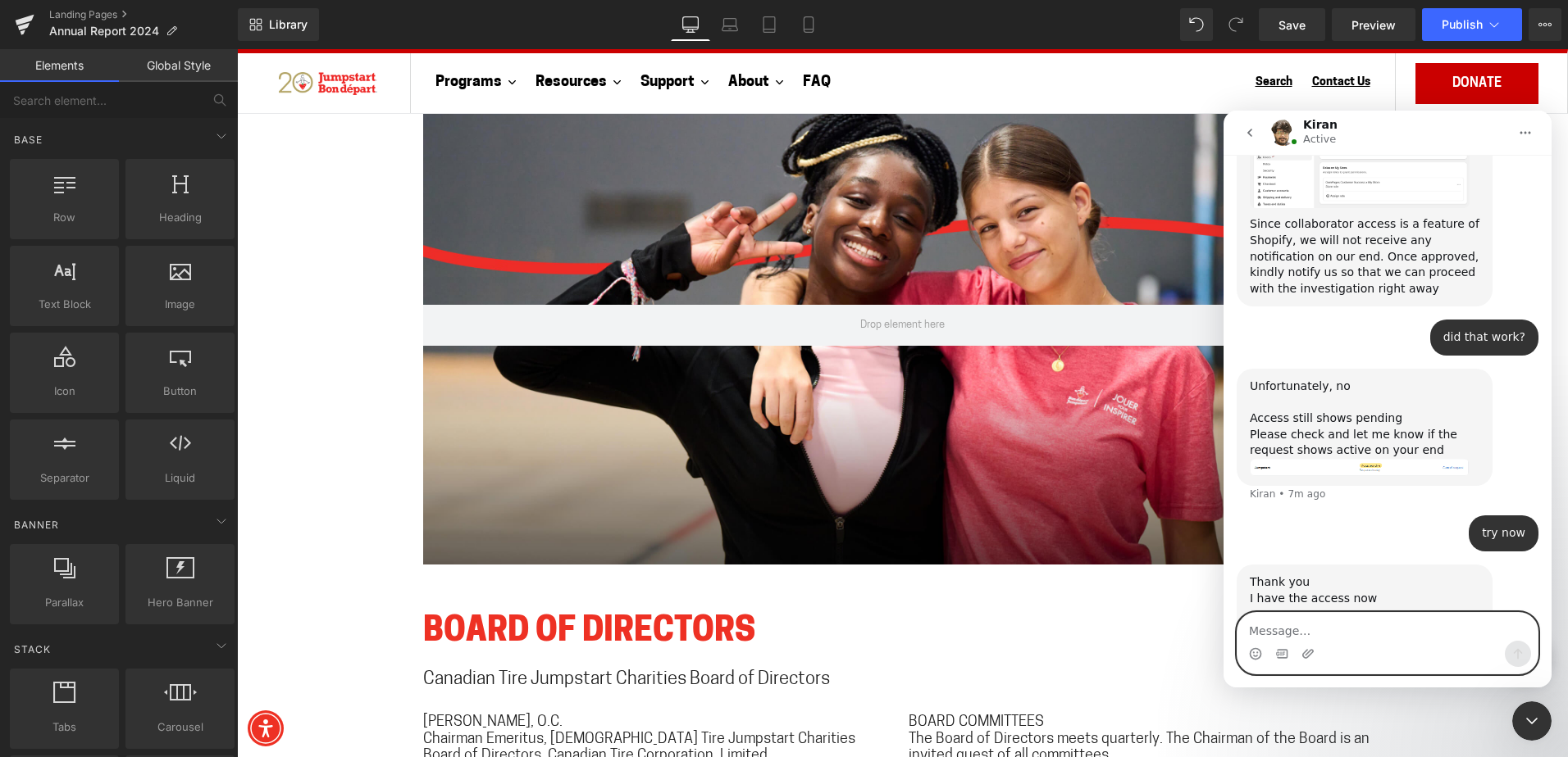
click at [1379, 636] on textarea "Message…" at bounding box center [1387, 627] width 300 height 28
type textarea "Thank you!"
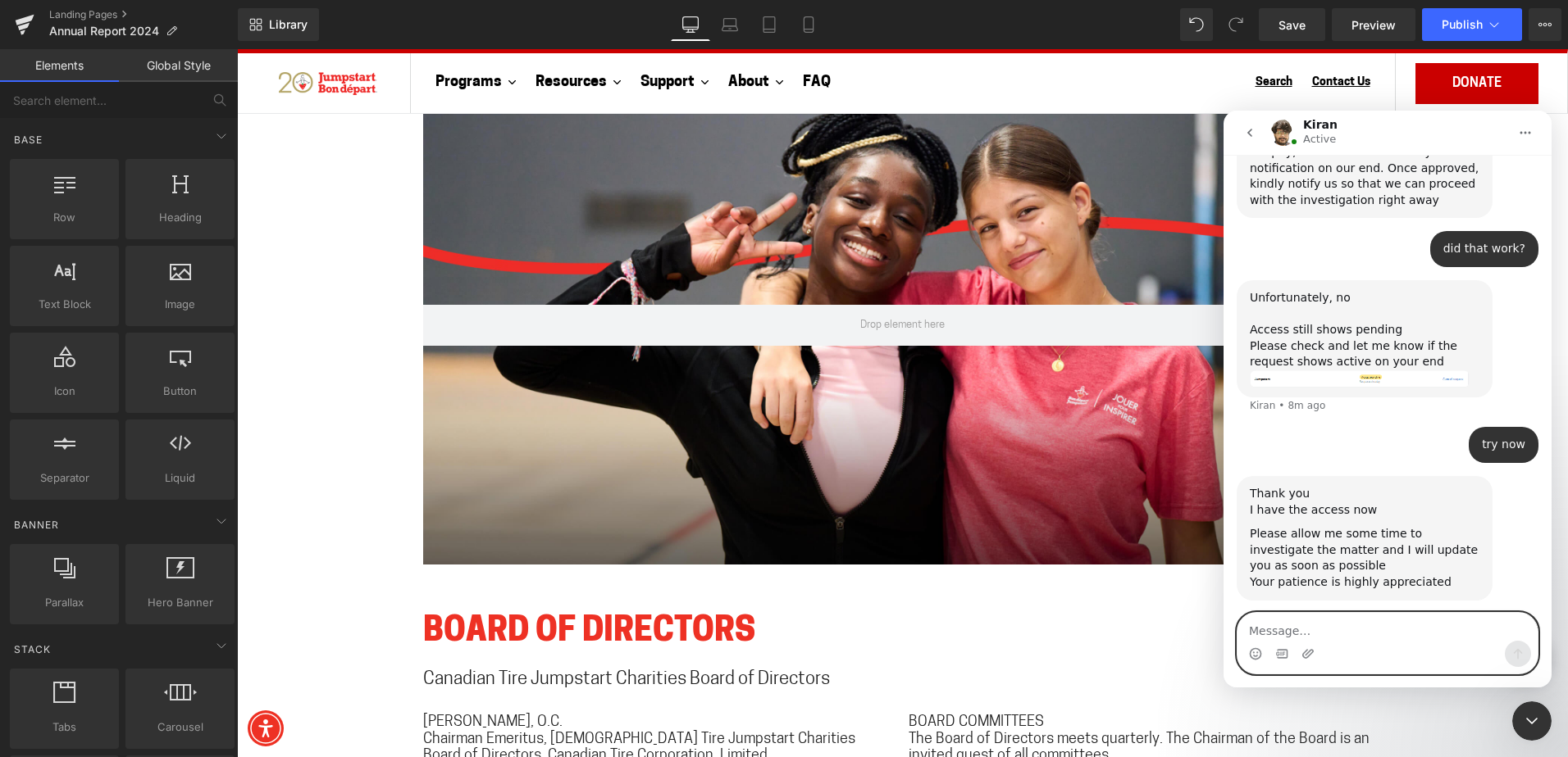
scroll to position [1917, 0]
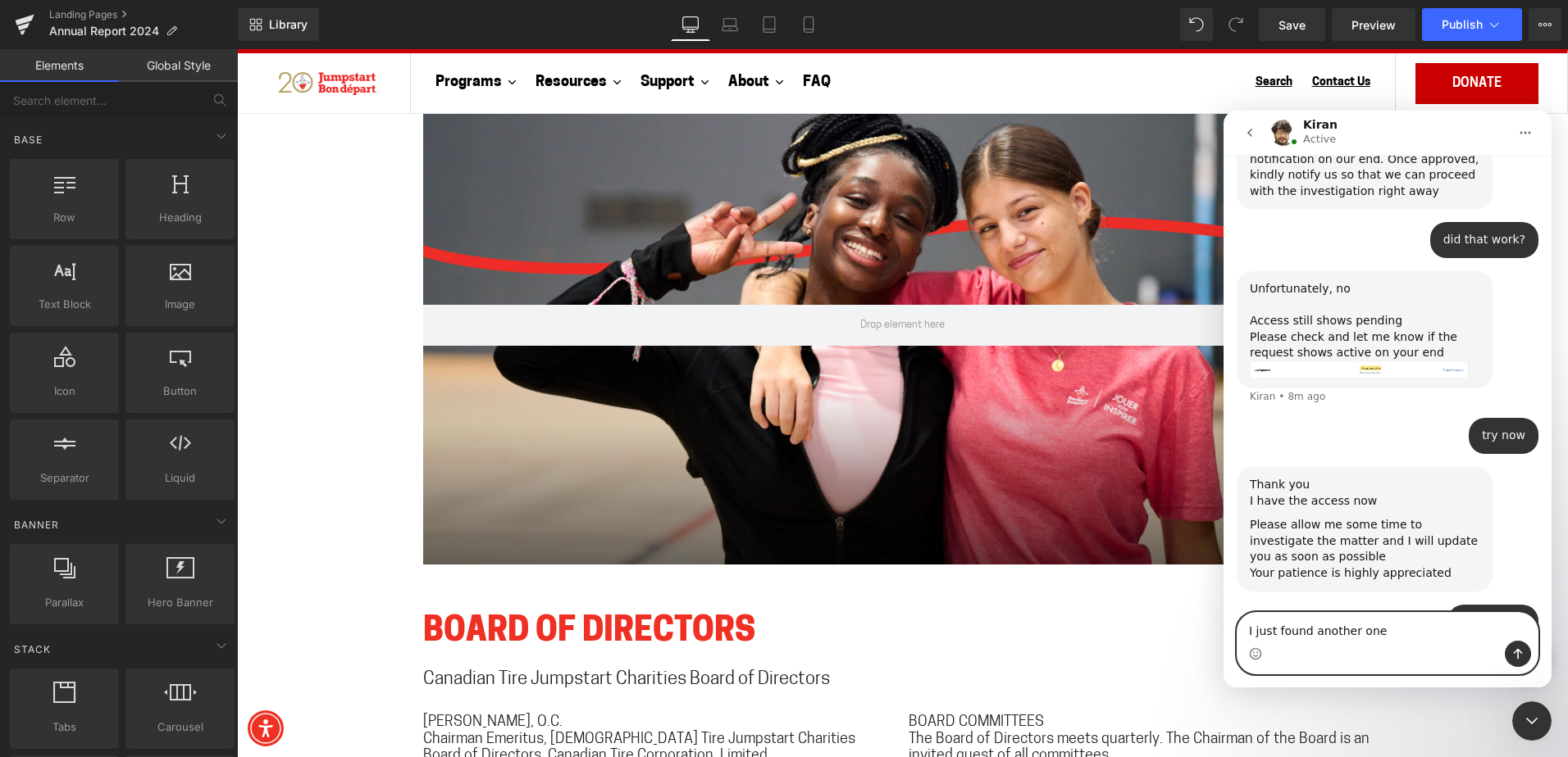
type textarea "I just found another one"
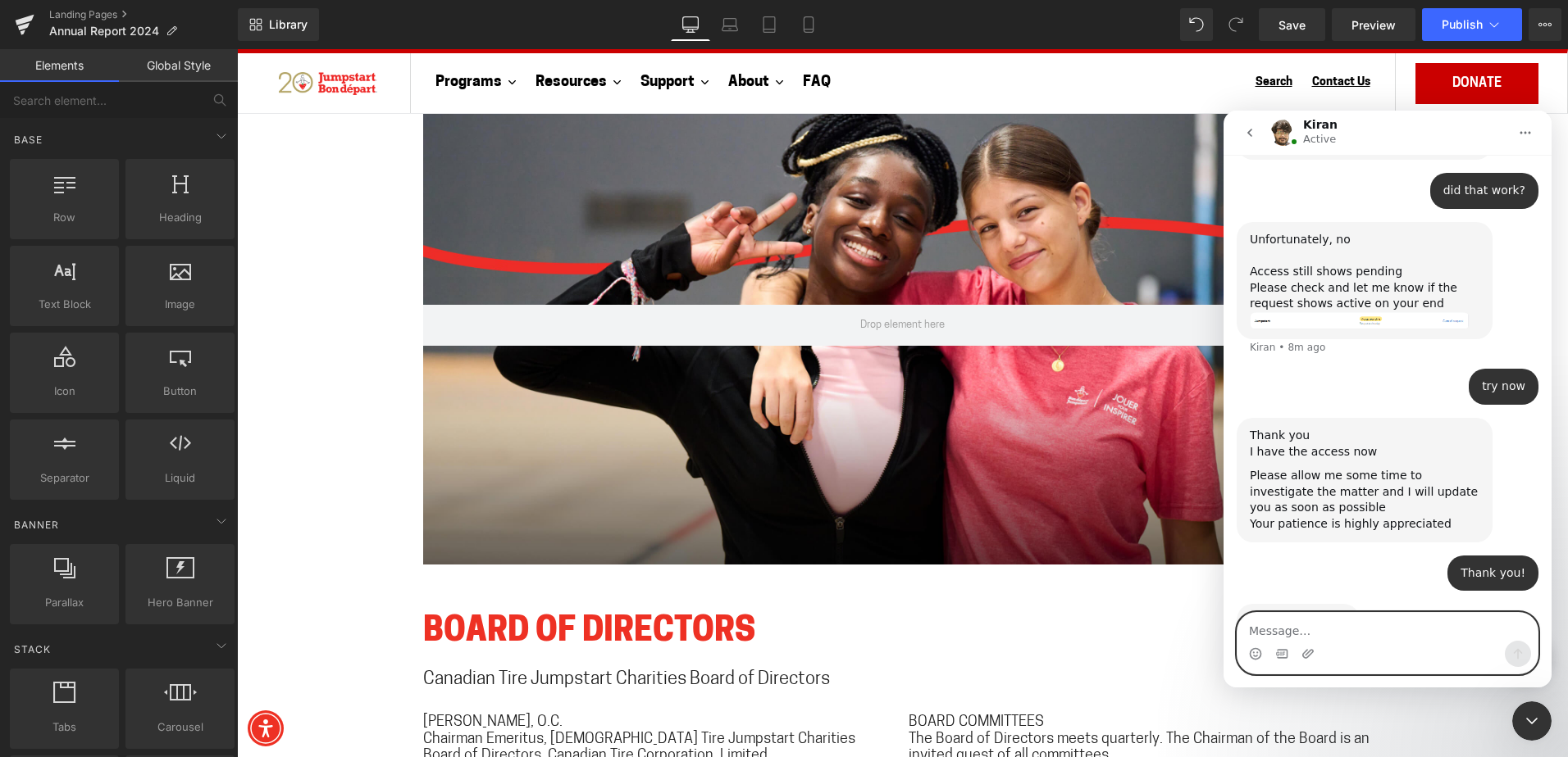
scroll to position [2038, 0]
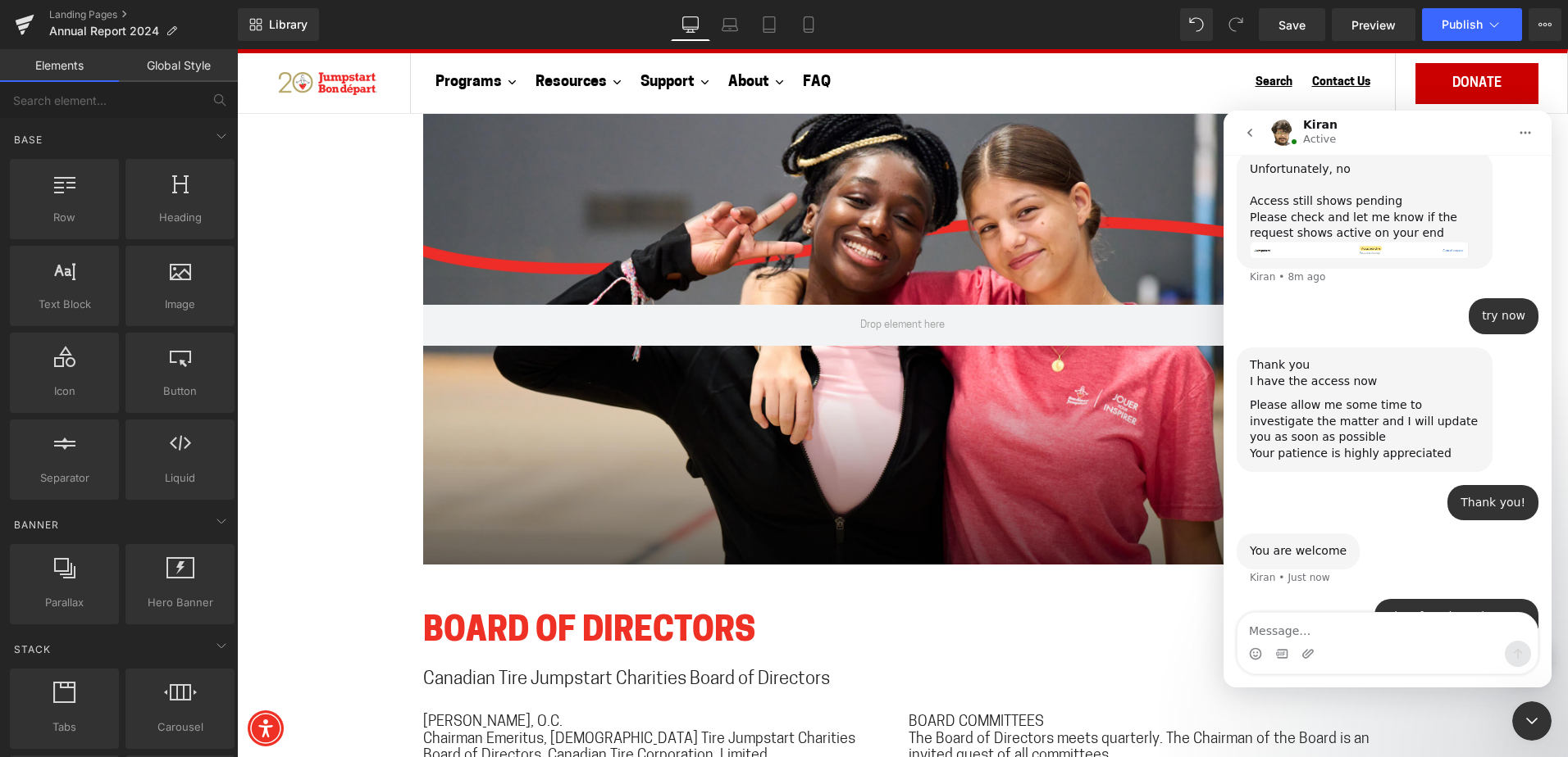
click at [809, 561] on div at bounding box center [784, 354] width 1568 height 708
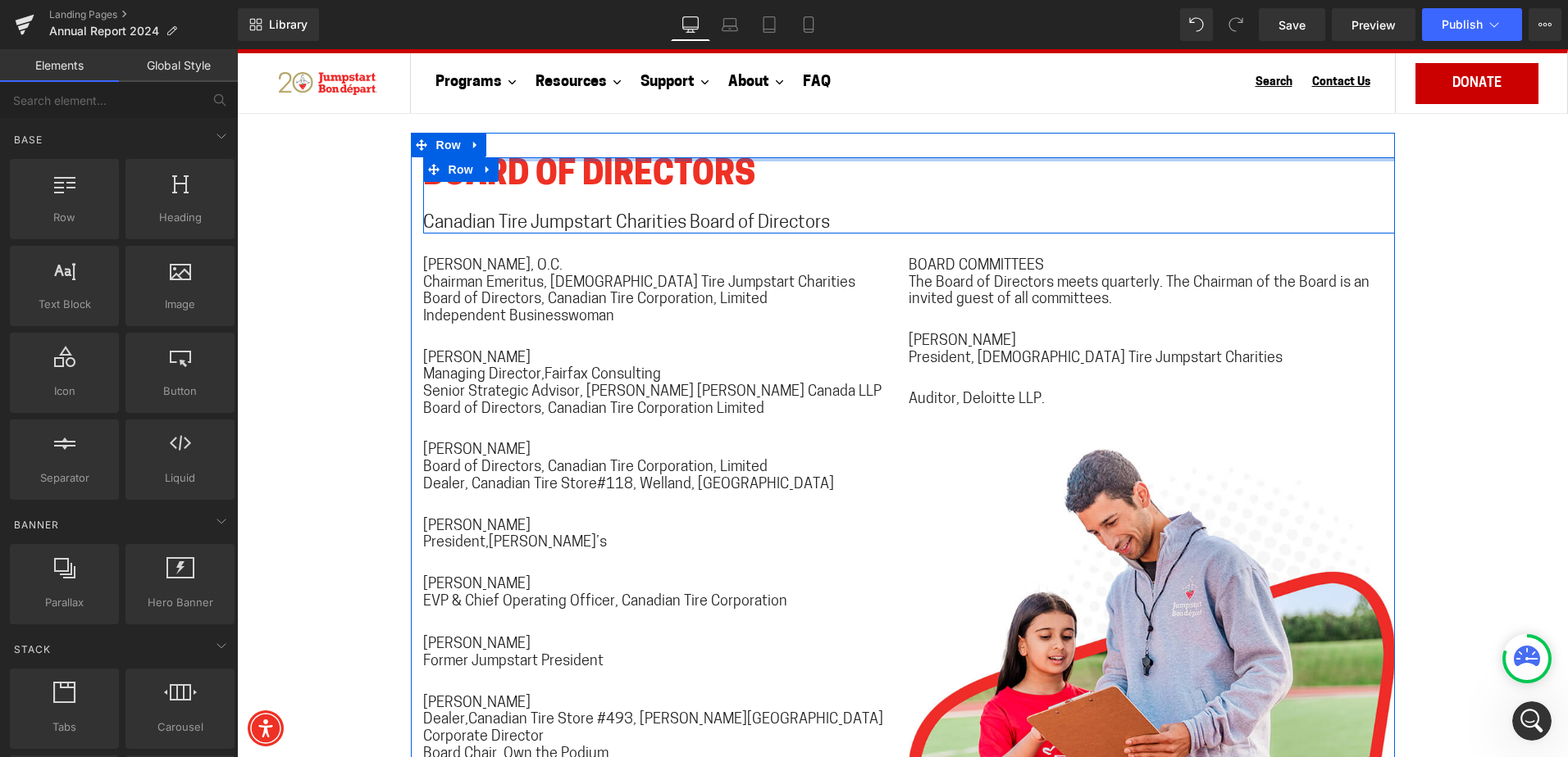
scroll to position [10690, 0]
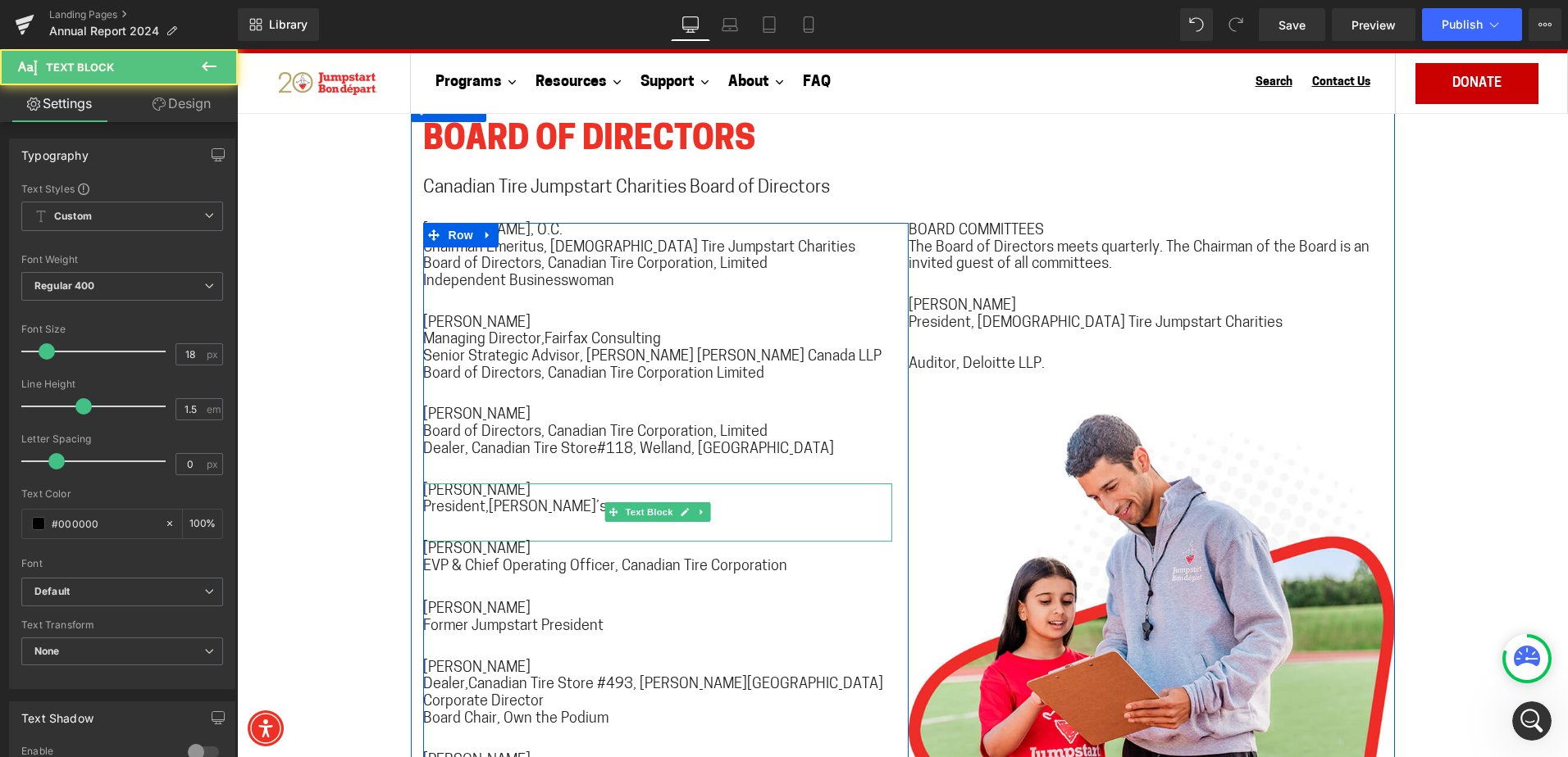
click at [483, 501] on span "President,[PERSON_NAME]’s" at bounding box center [515, 508] width 184 height 15
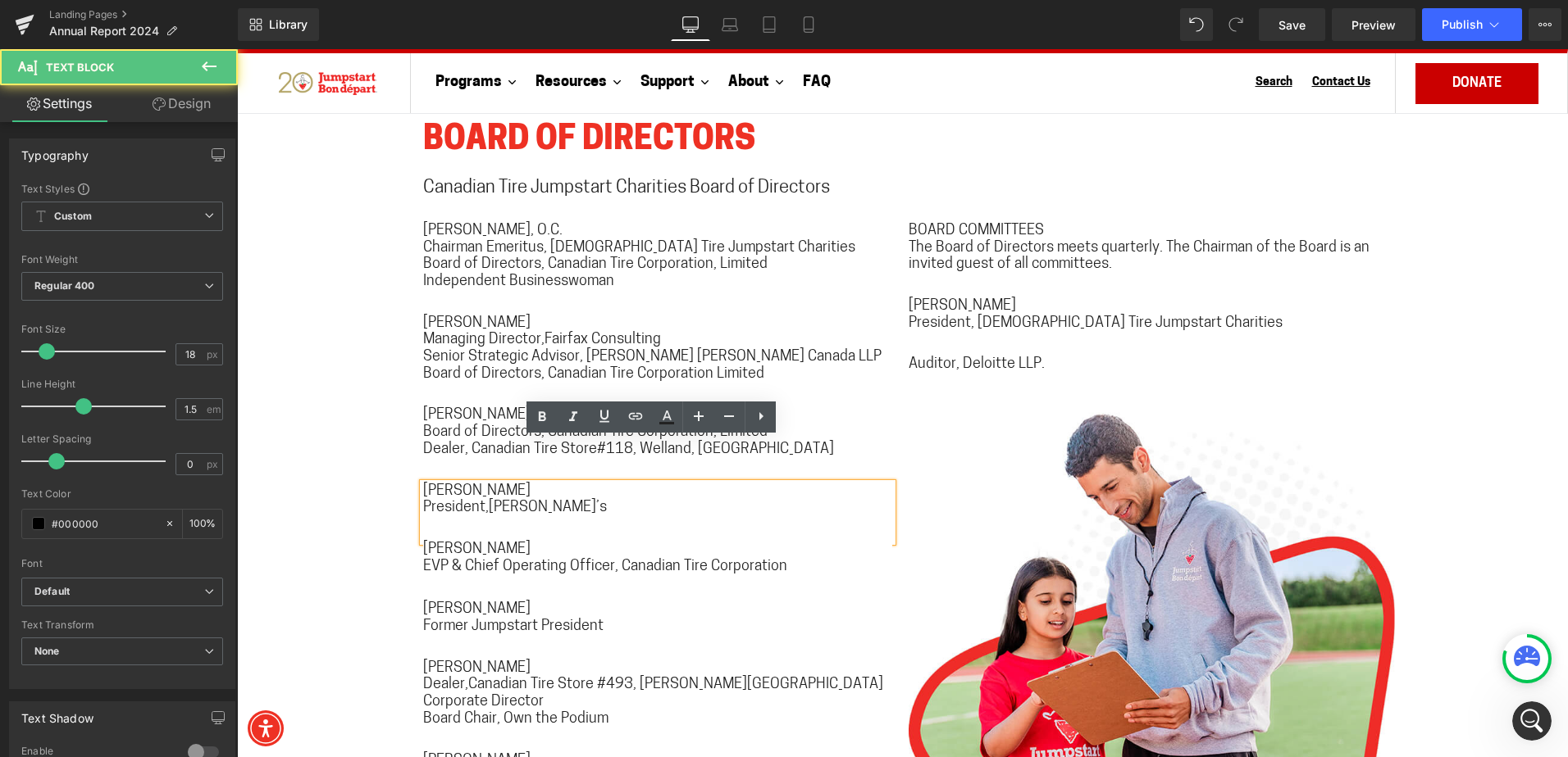
click at [482, 501] on span "President,[PERSON_NAME]’s" at bounding box center [515, 508] width 184 height 15
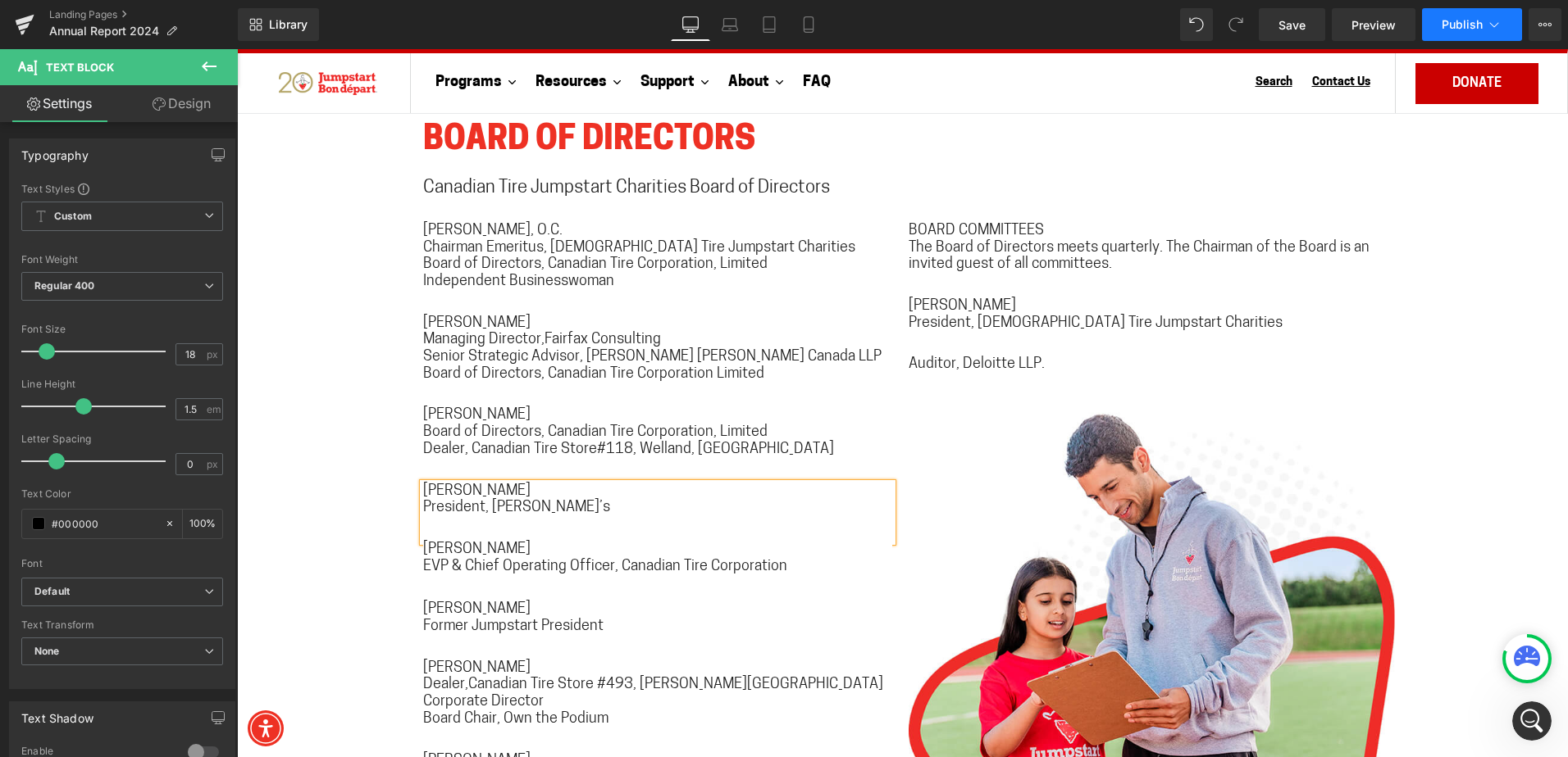
click at [1448, 30] on span "Publish" at bounding box center [1461, 25] width 41 height 13
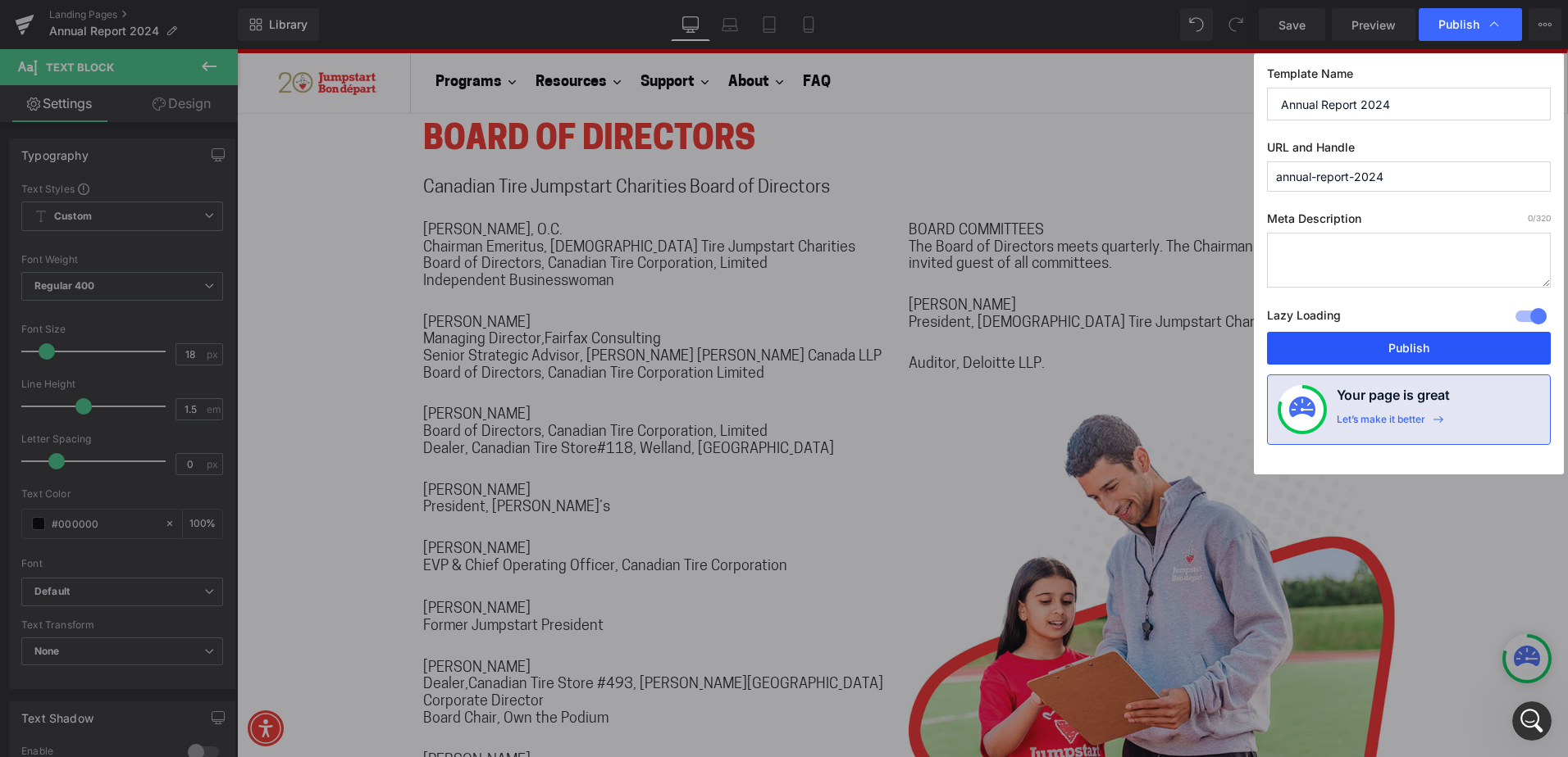
click at [1403, 347] on button "Publish" at bounding box center [1408, 348] width 284 height 33
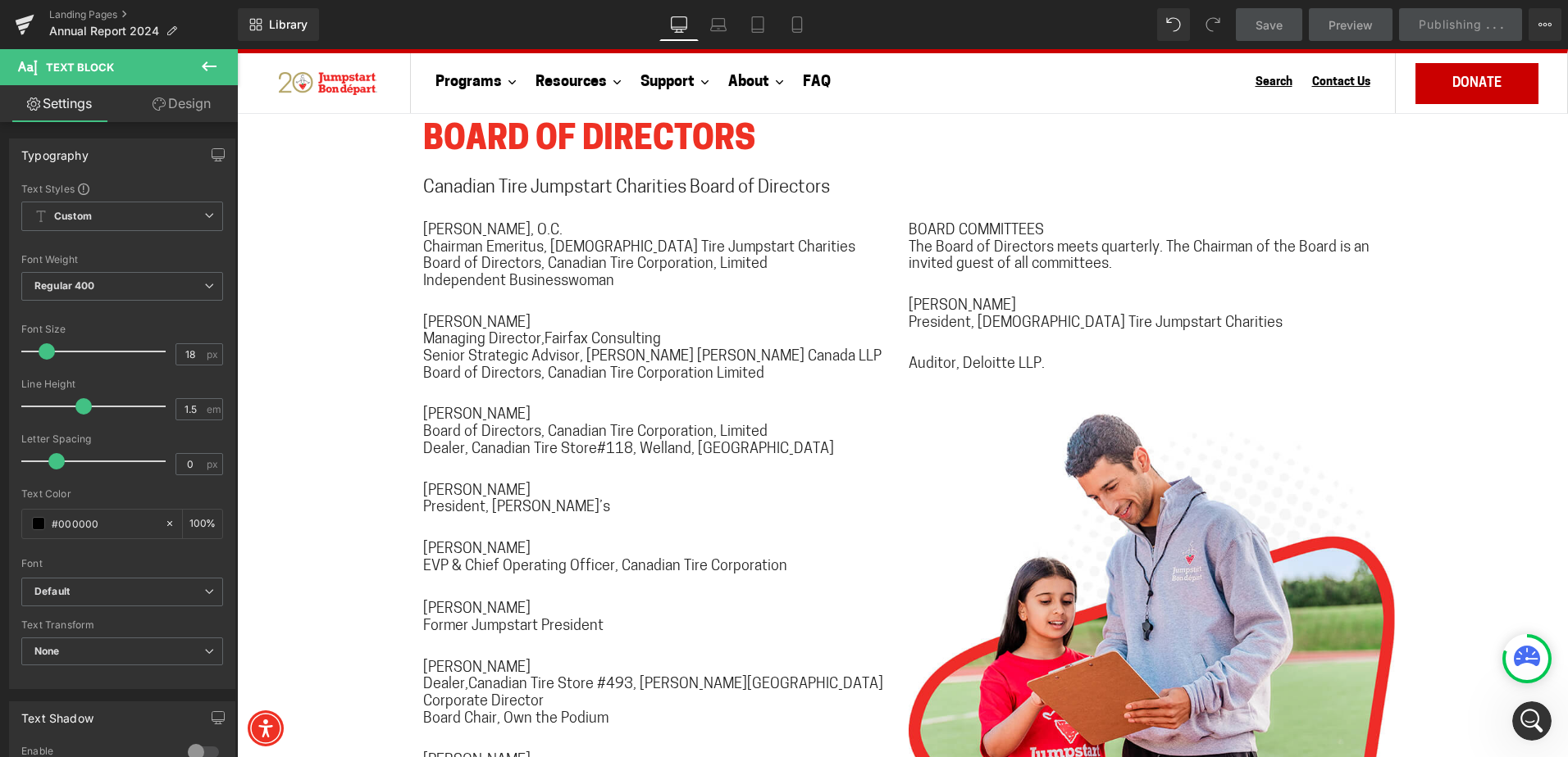
click at [1519, 723] on icon "Open Intercom Messenger" at bounding box center [1531, 721] width 27 height 27
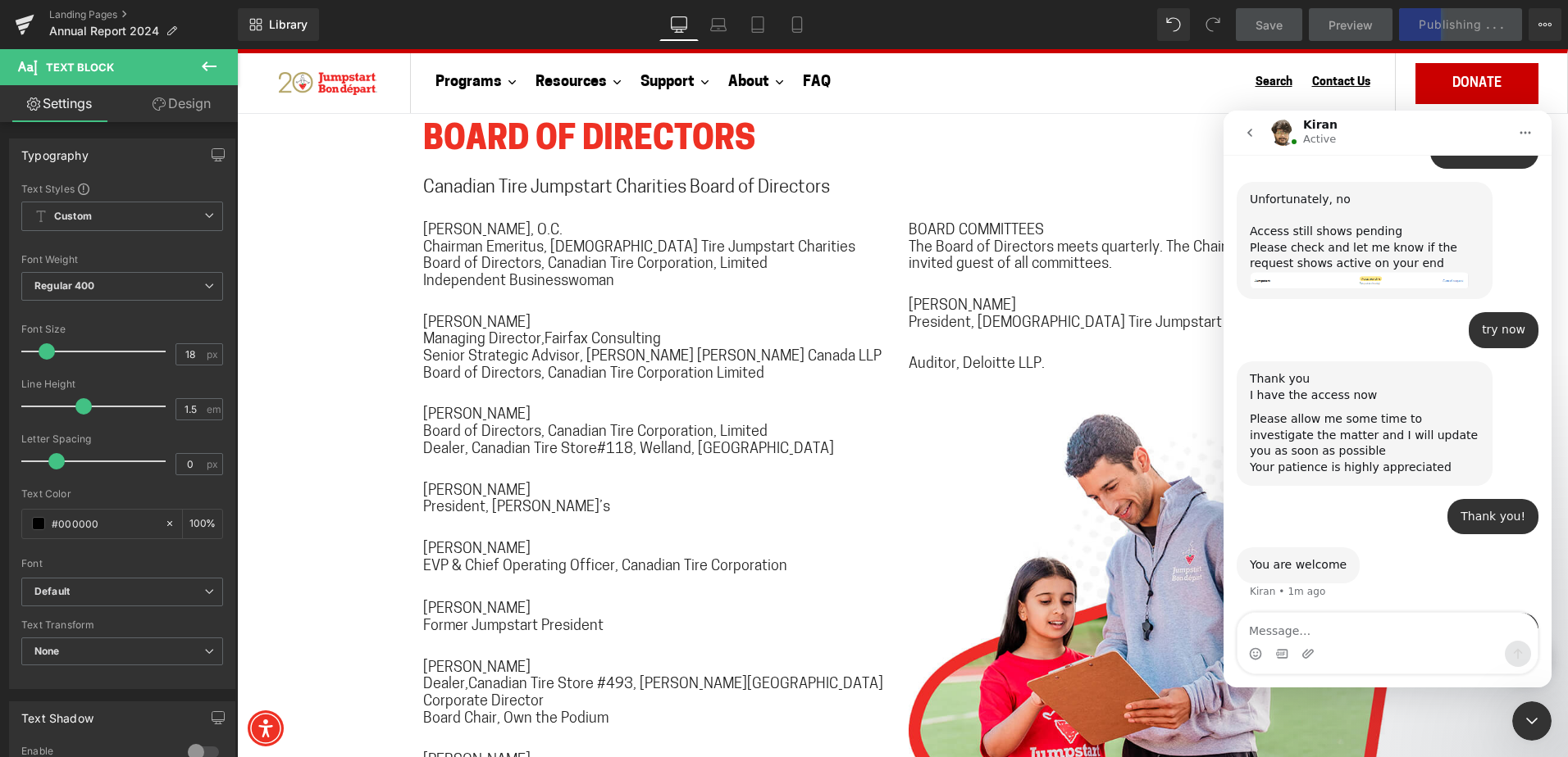
scroll to position [2021, 0]
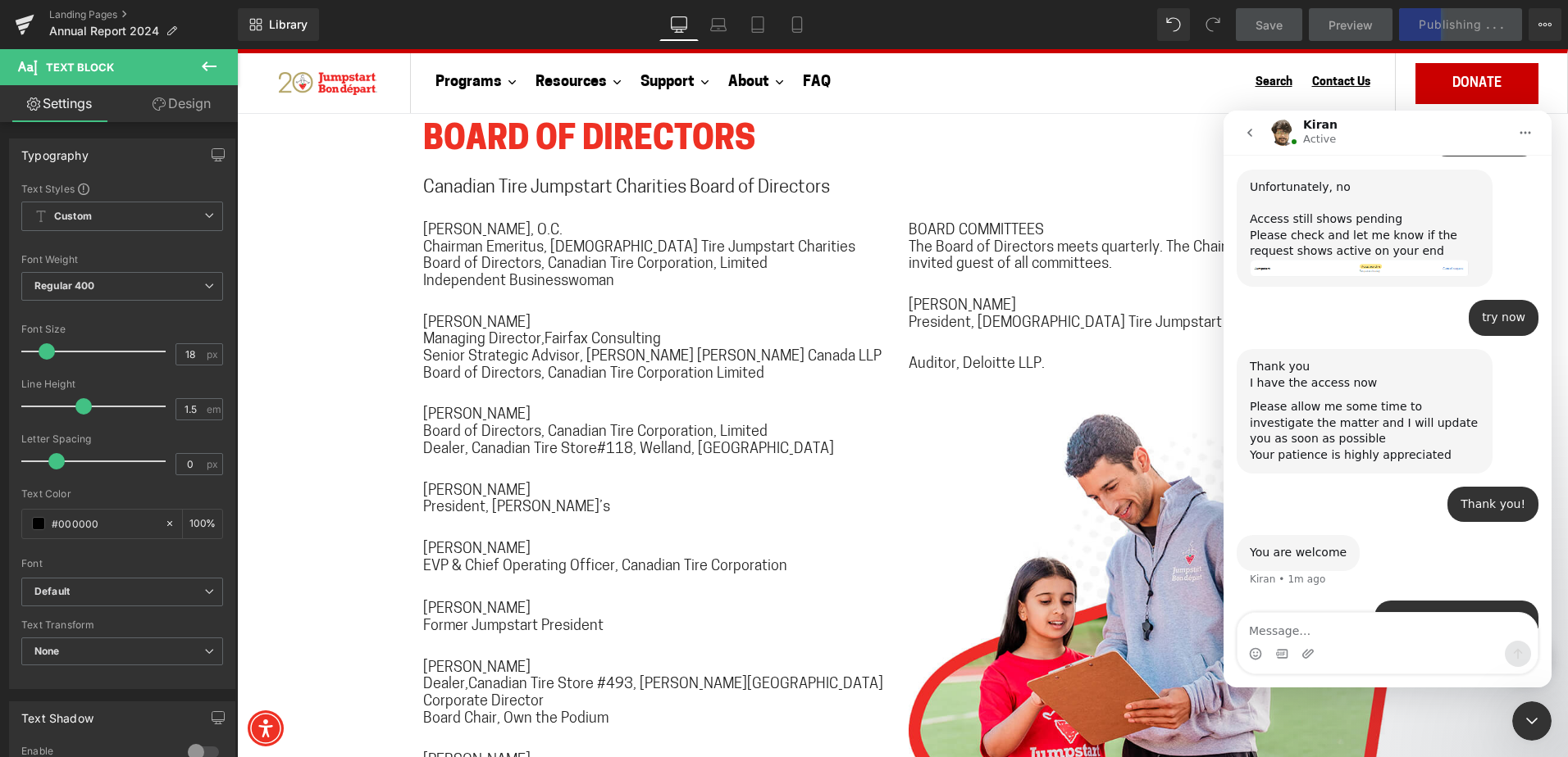
click at [1385, 623] on textarea "Message…" at bounding box center [1387, 627] width 300 height 28
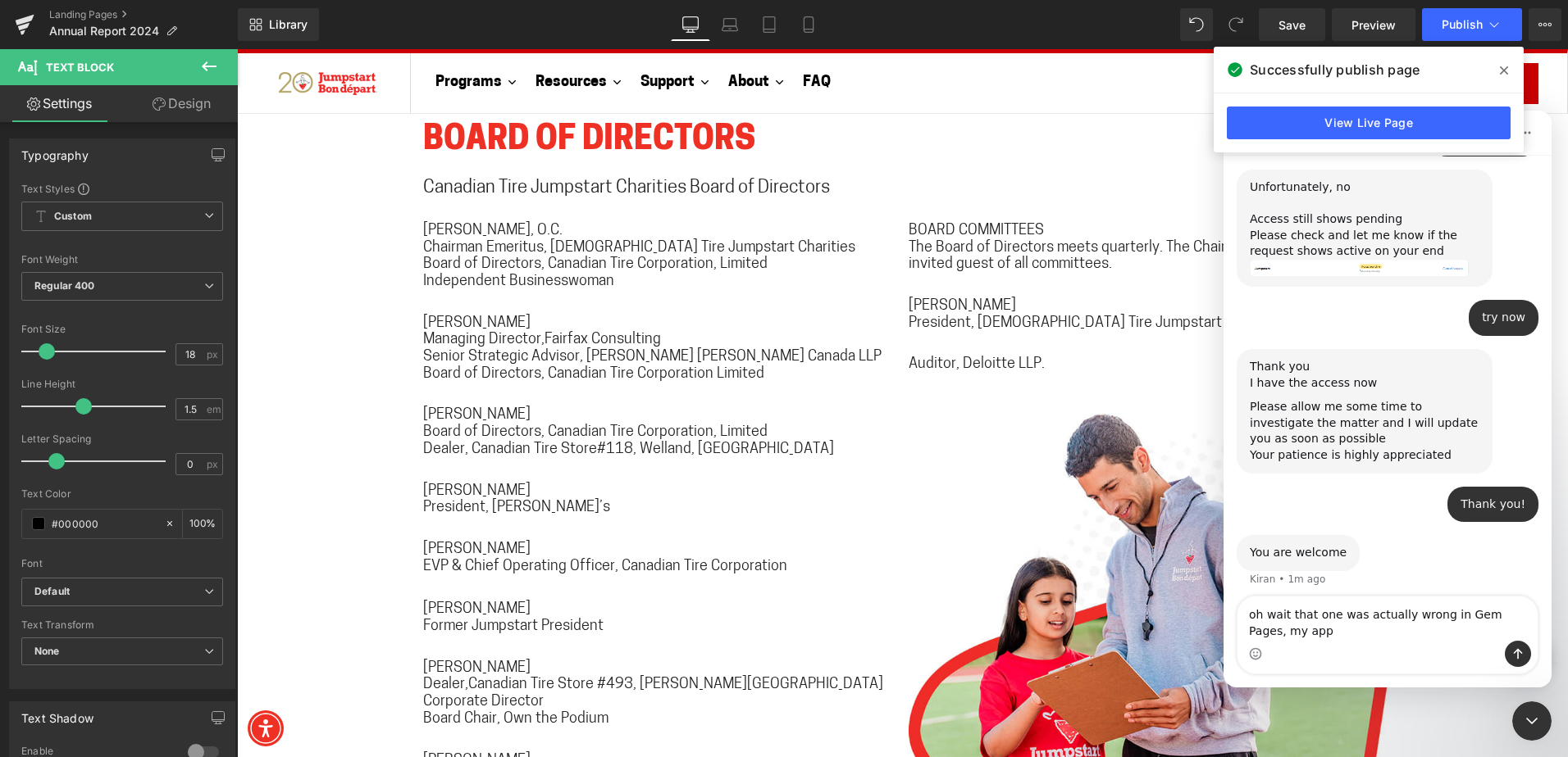
scroll to position [2038, 0]
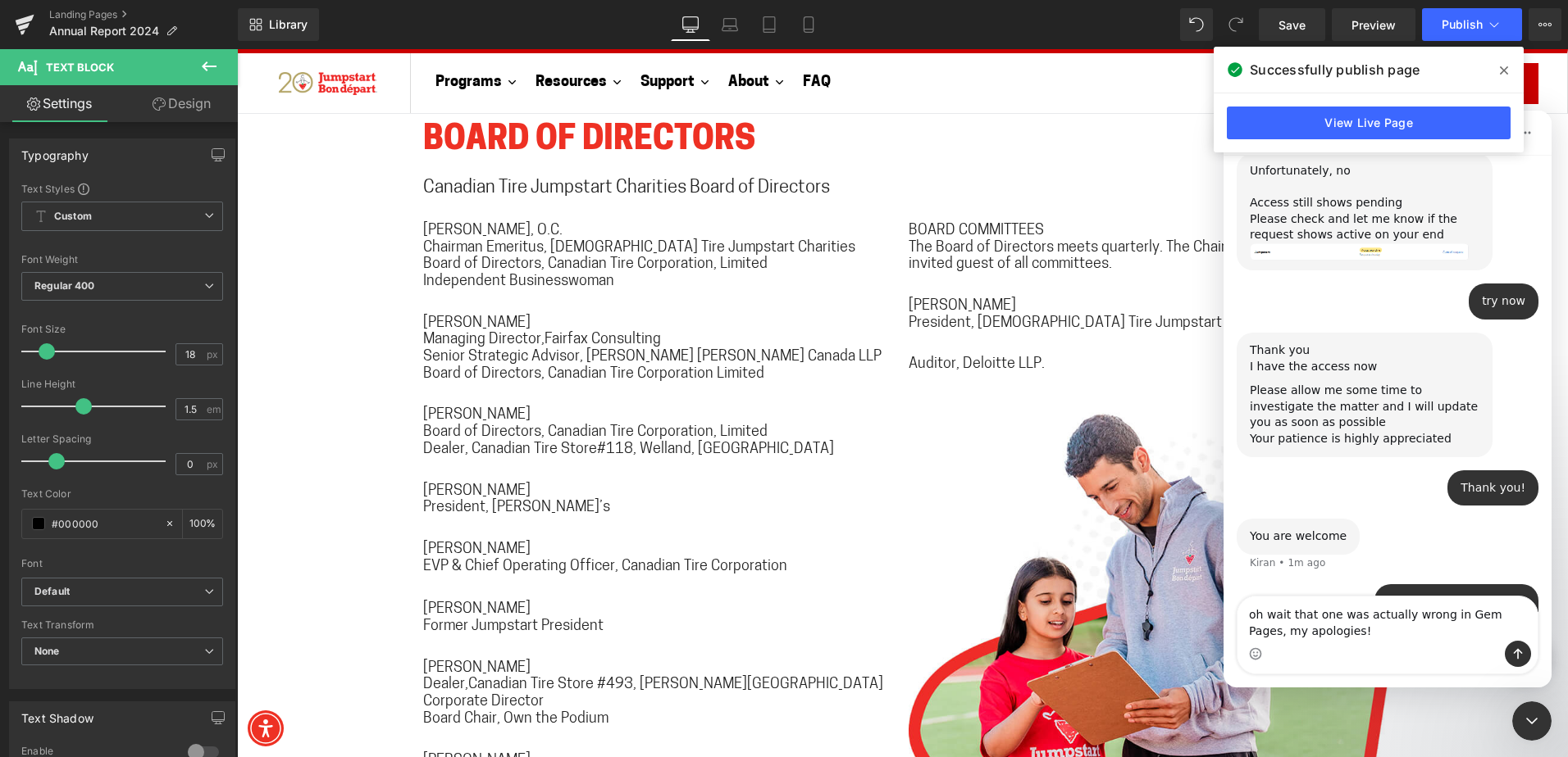
type textarea "oh wait that one was actually wrong in Gem Pages, my apologies!"
click at [1526, 645] on button "Send a message…" at bounding box center [1517, 654] width 27 height 27
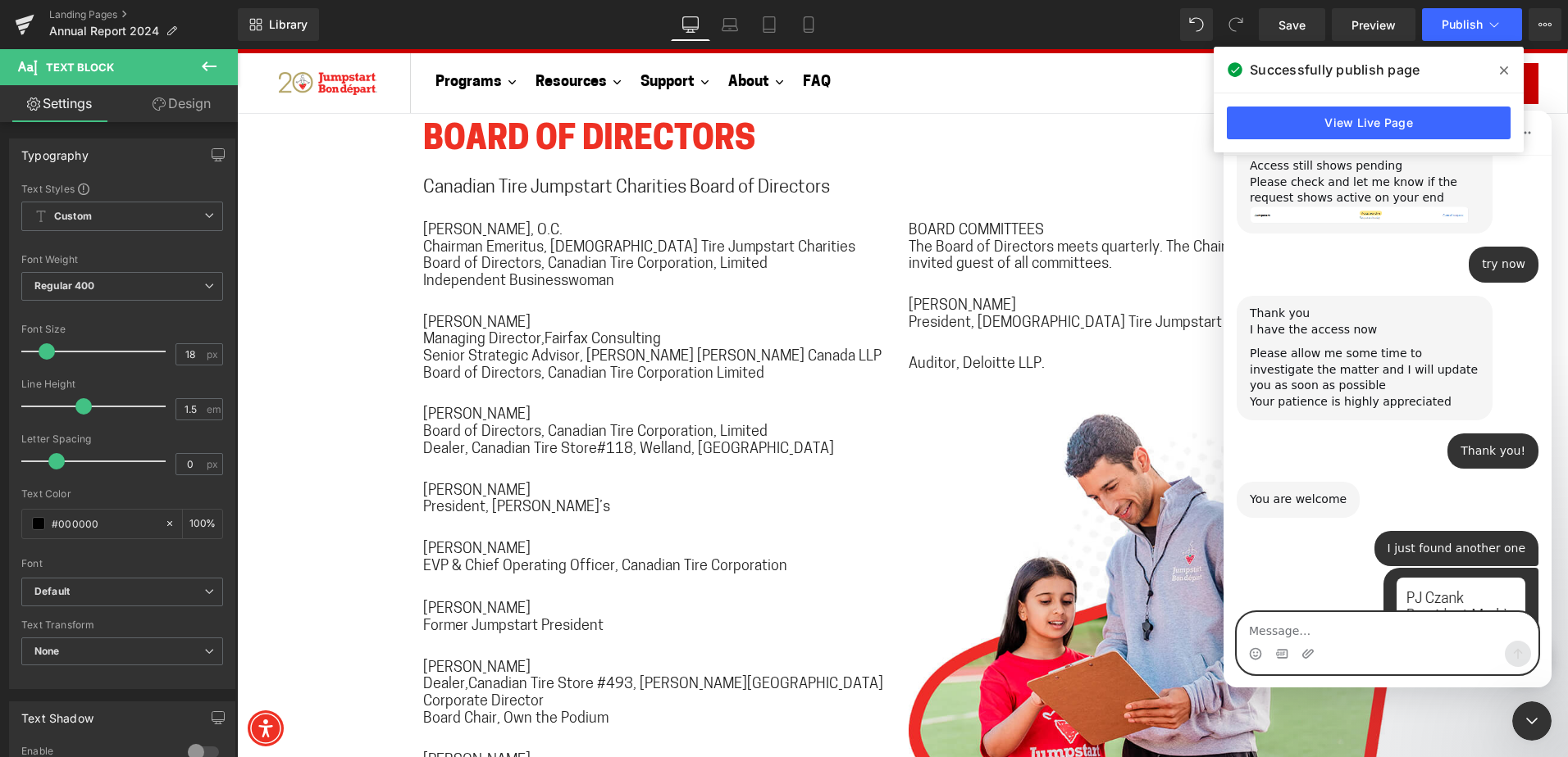
scroll to position [2123, 0]
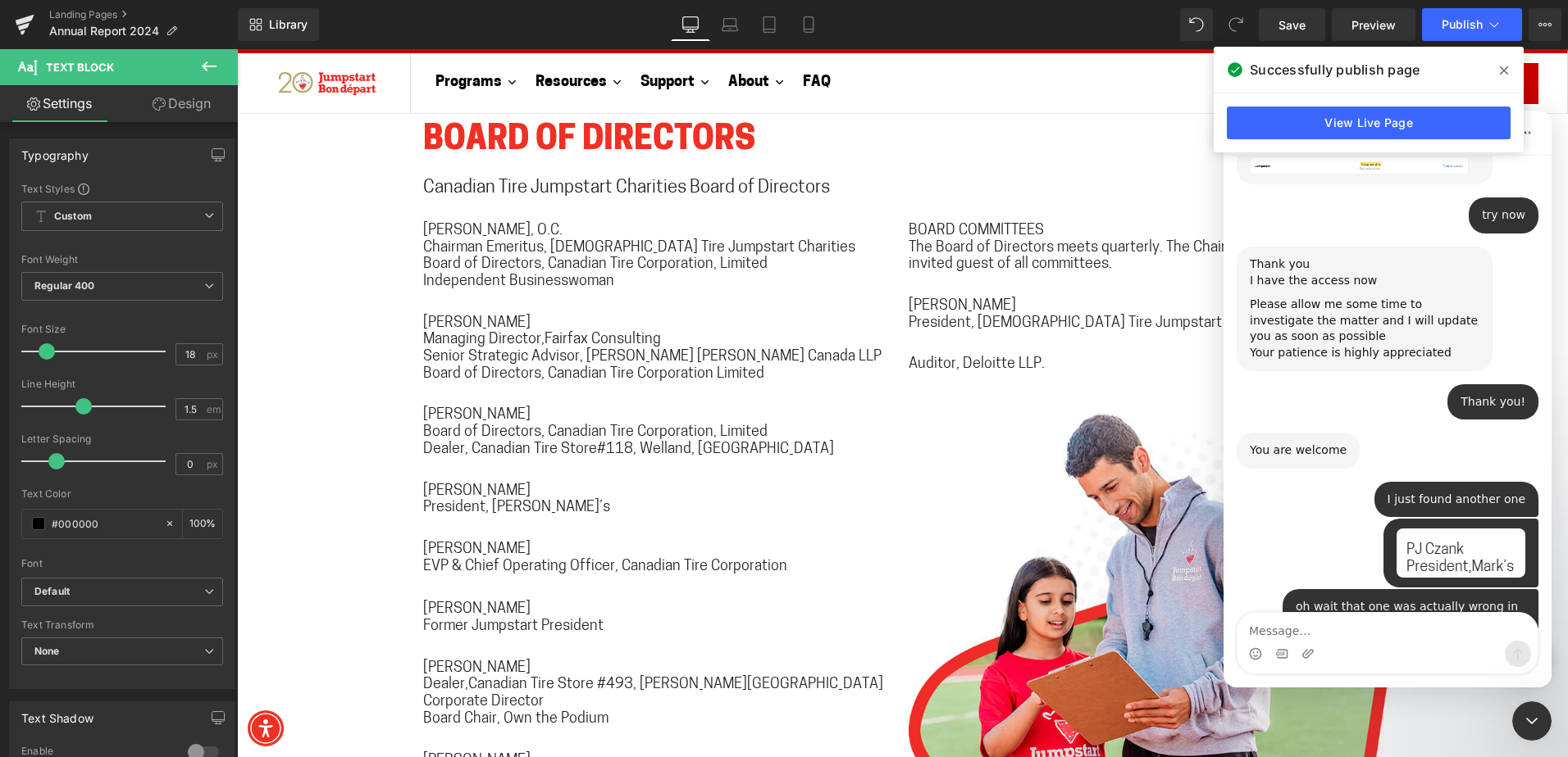
click at [519, 522] on div at bounding box center [784, 354] width 1568 height 708
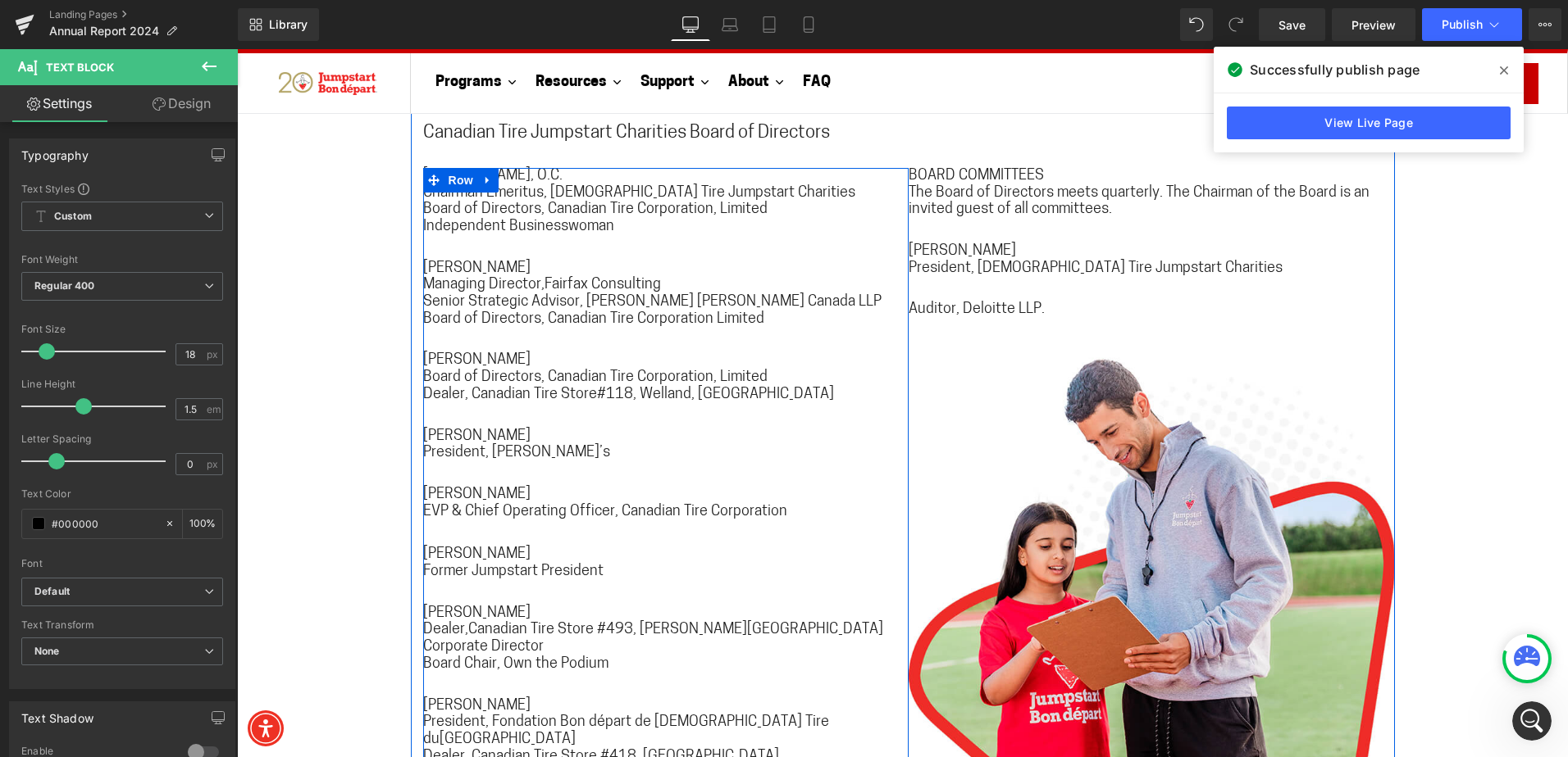
scroll to position [10773, 0]
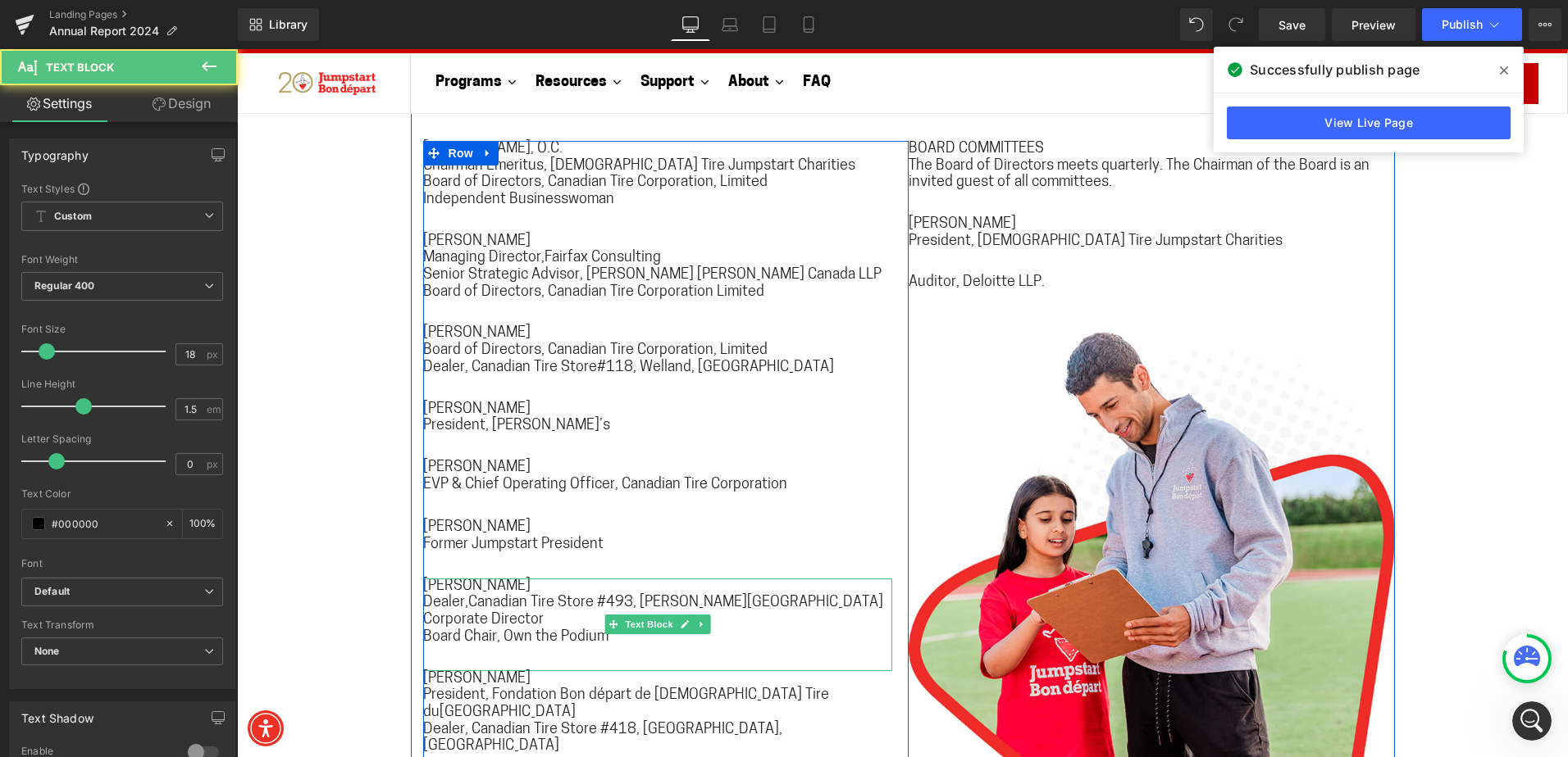
click at [463, 596] on span "Dealer,Canadian Tire Store #493, [PERSON_NAME][GEOGRAPHIC_DATA]" at bounding box center [653, 604] width 460 height 15
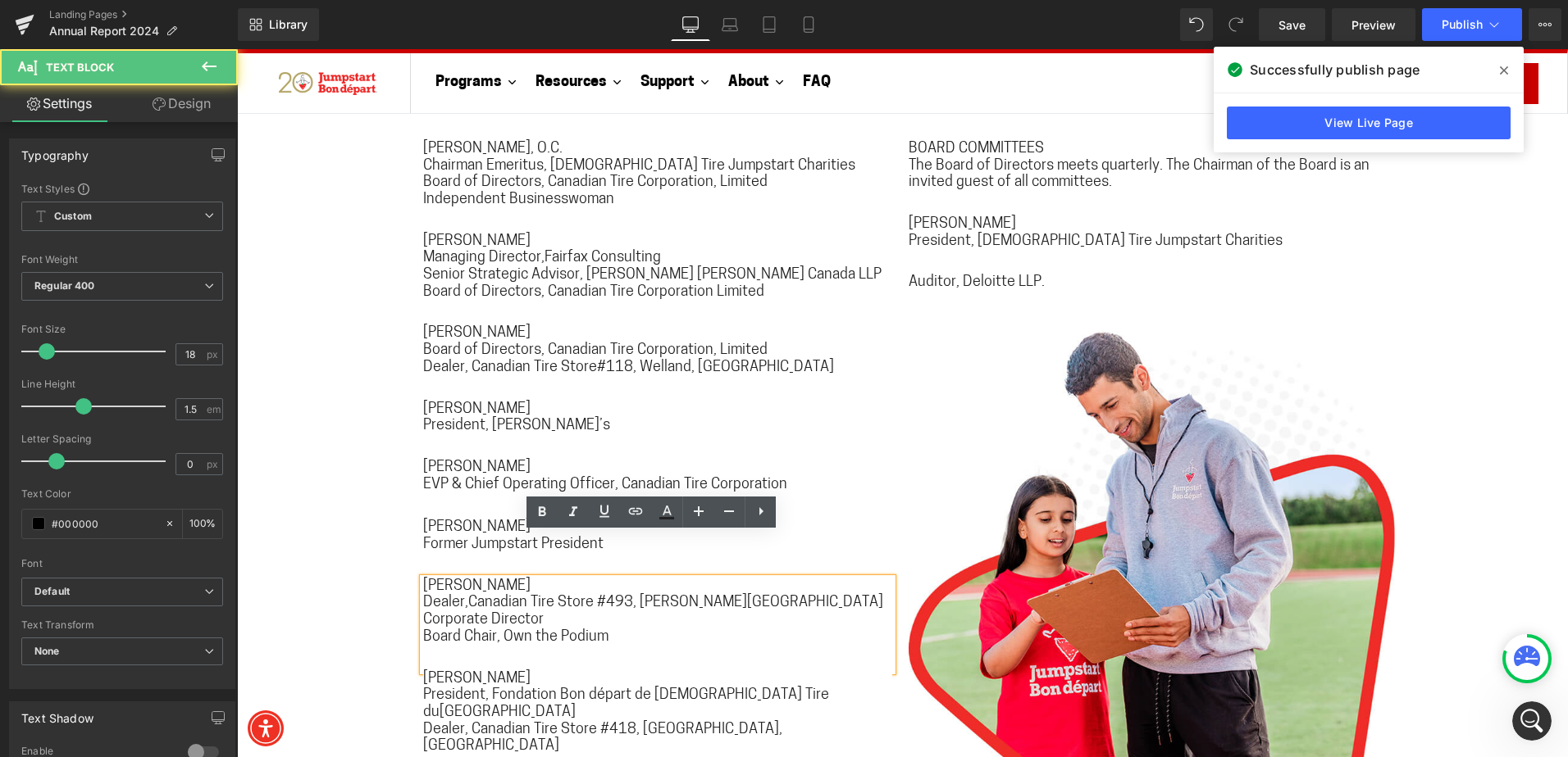
click at [466, 596] on span "Dealer,Canadian Tire Store #493, [PERSON_NAME][GEOGRAPHIC_DATA]" at bounding box center [653, 604] width 460 height 15
click at [462, 596] on span "Dealer,Canadian Tire Store #493, [PERSON_NAME][GEOGRAPHIC_DATA]" at bounding box center [653, 604] width 460 height 15
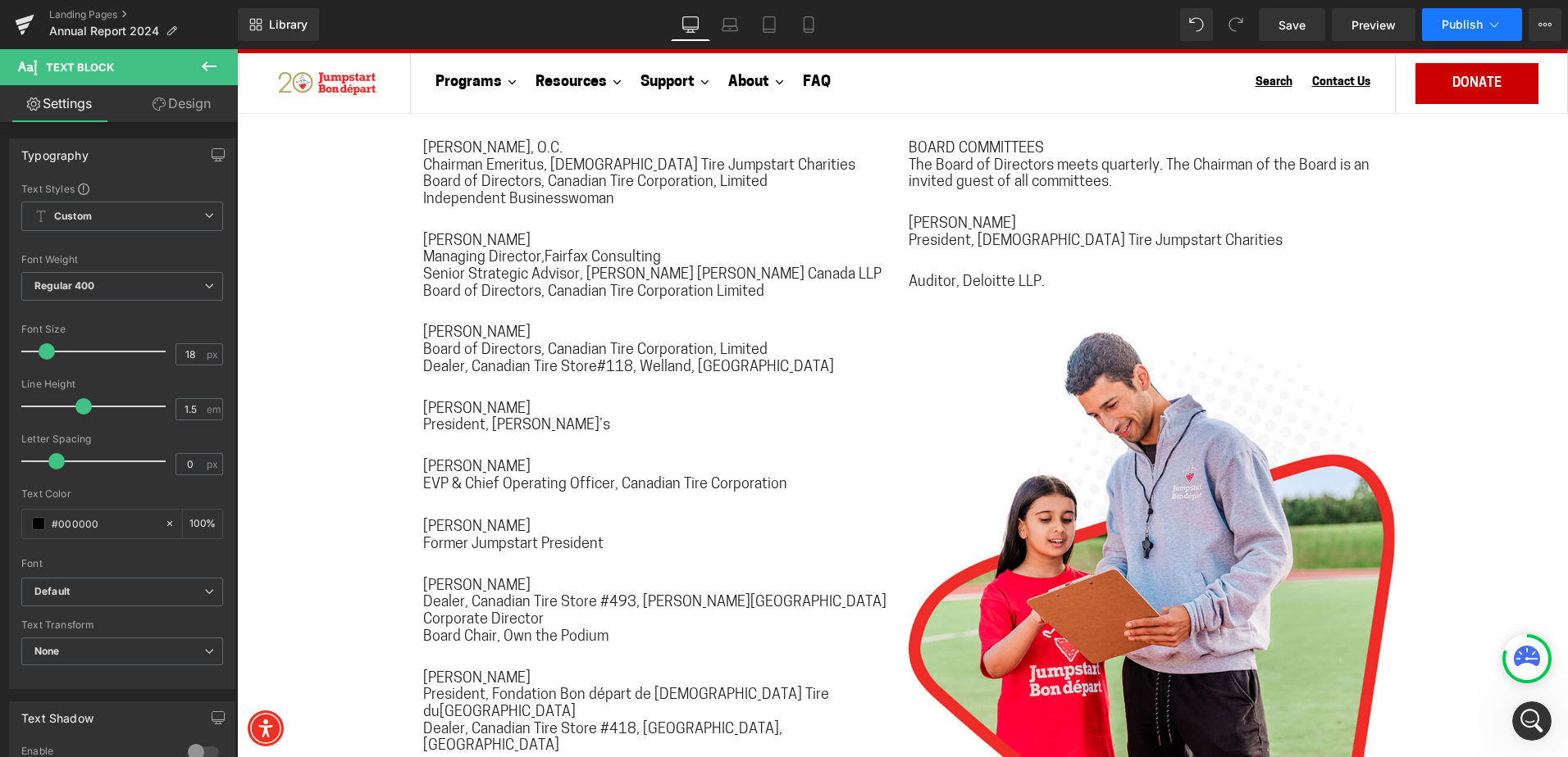
click at [1441, 35] on button "Publish" at bounding box center [1471, 25] width 100 height 33
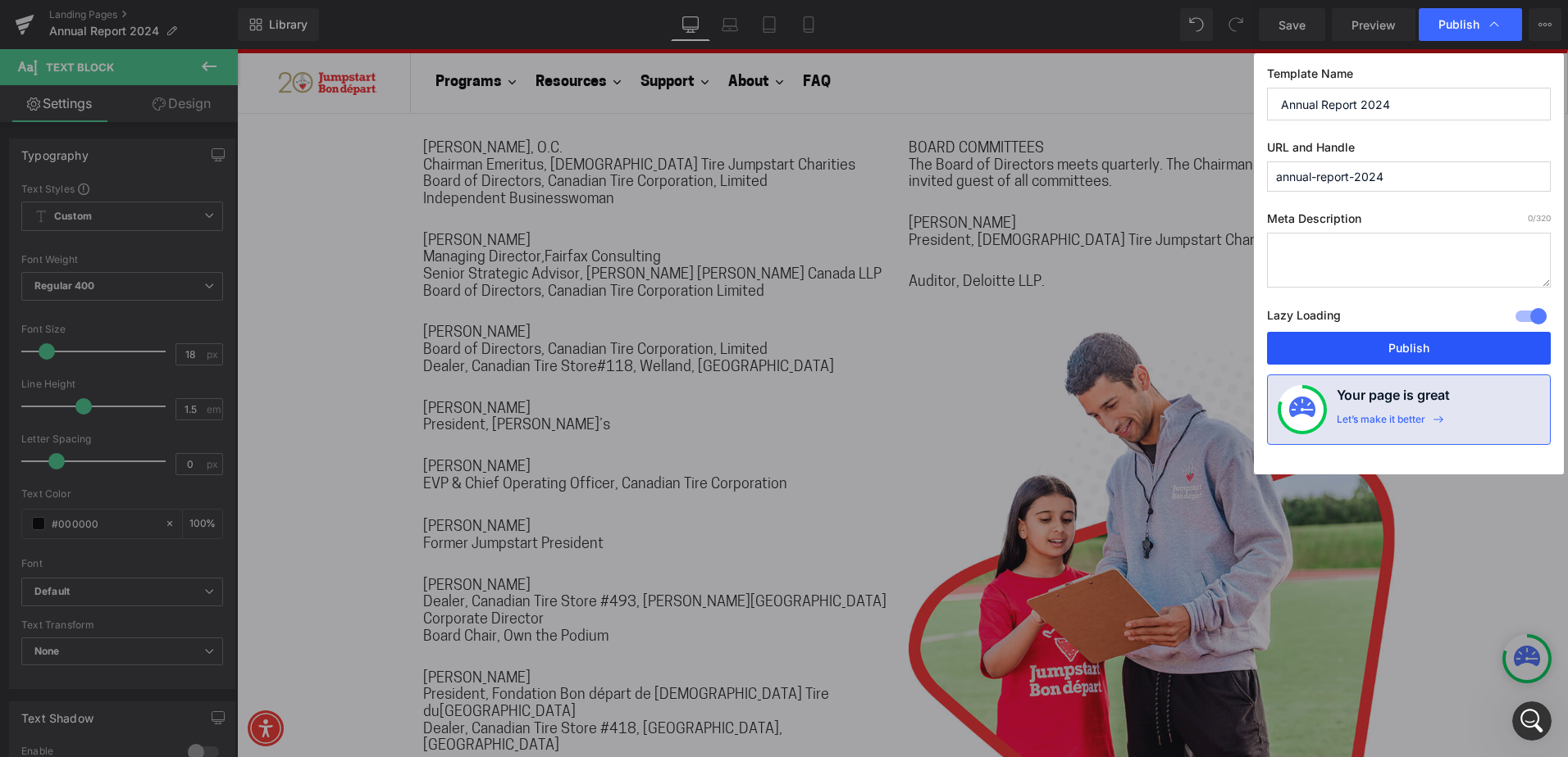
drag, startPoint x: 1447, startPoint y: 348, endPoint x: 1318, endPoint y: 707, distance: 381.5
click at [1447, 348] on button "Publish" at bounding box center [1408, 348] width 284 height 33
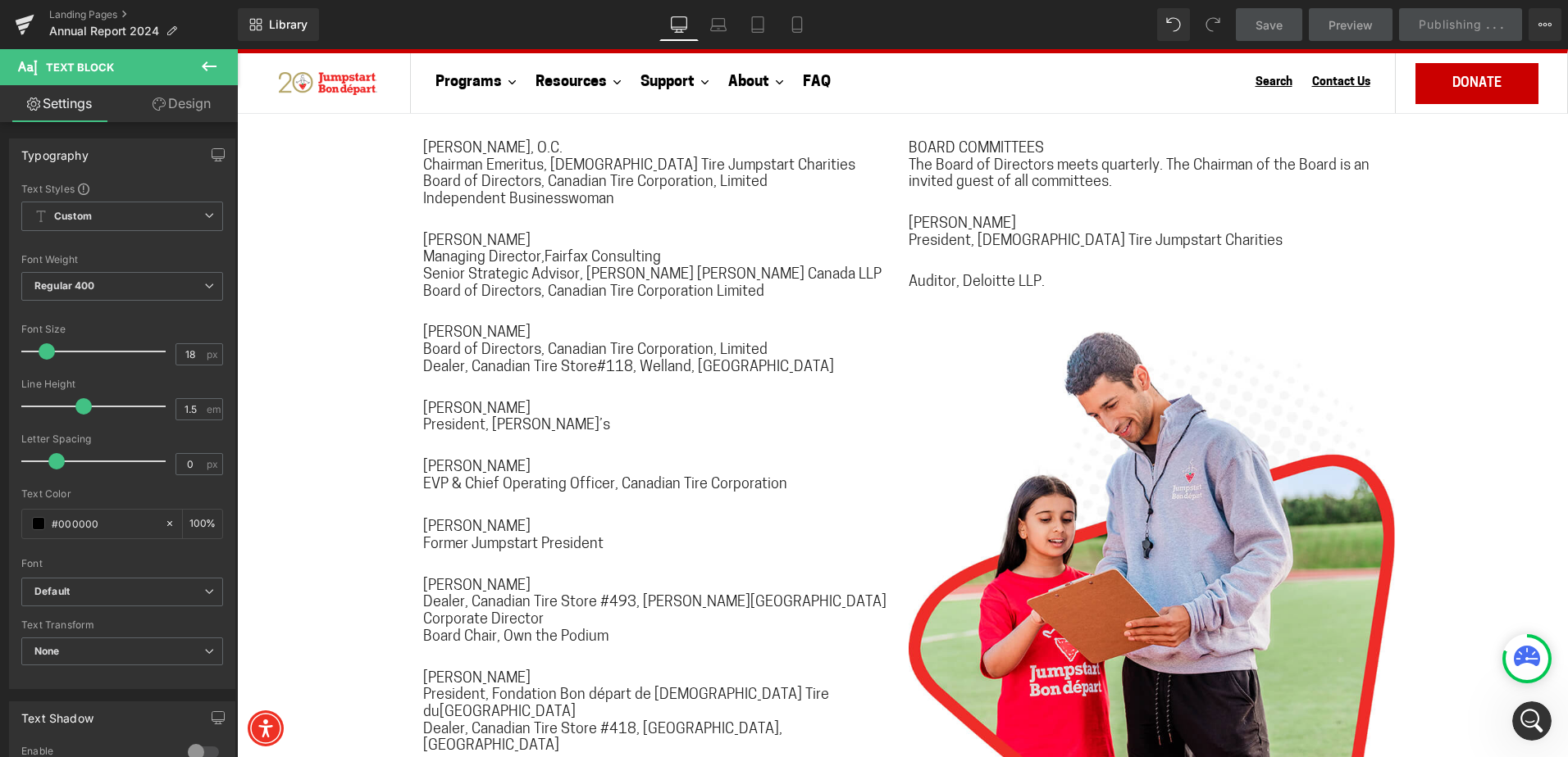
click at [1530, 727] on icon "Open Intercom Messenger" at bounding box center [1531, 721] width 27 height 27
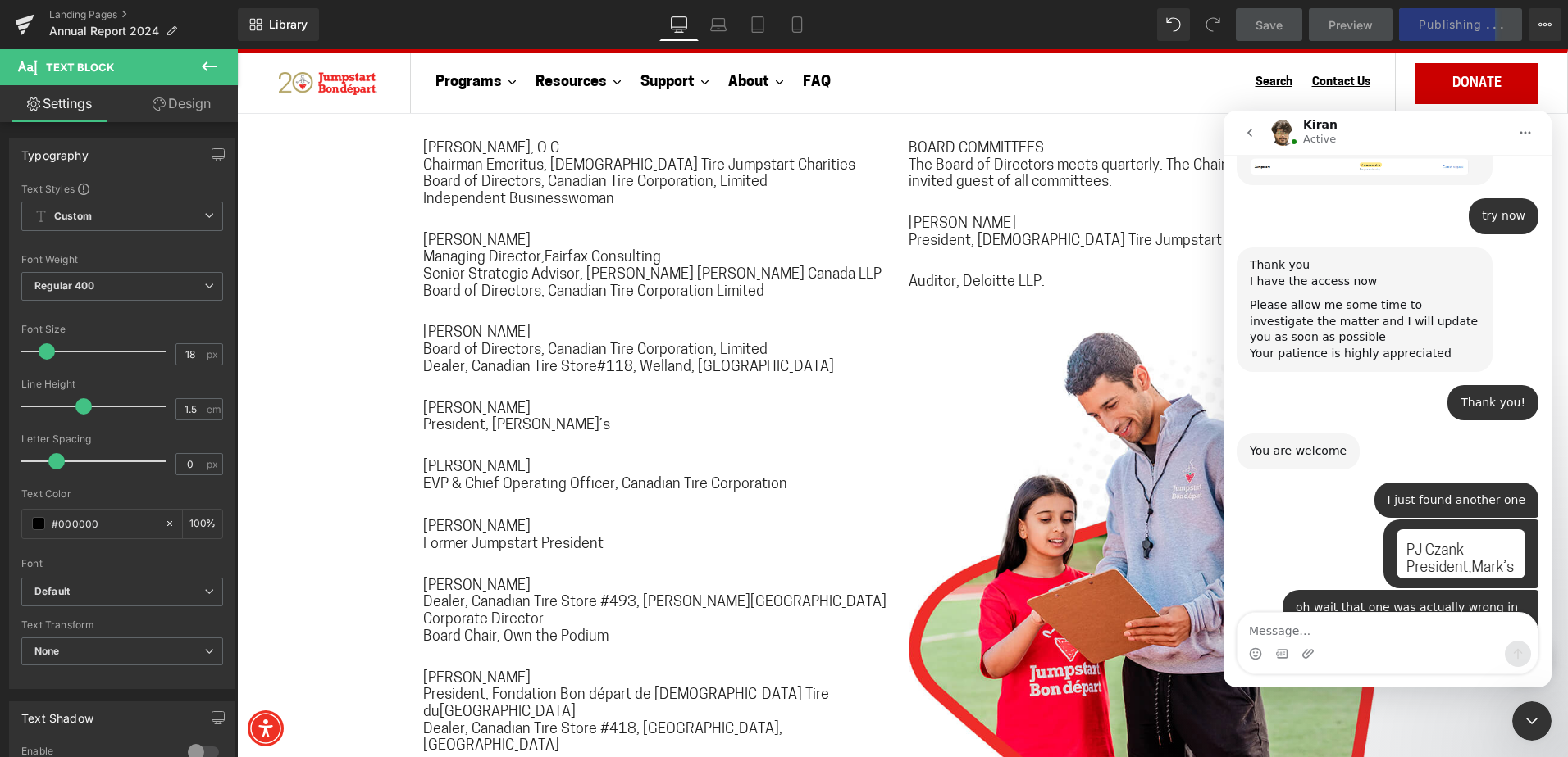
scroll to position [2123, 0]
click at [1311, 632] on textarea "Message…" at bounding box center [1387, 627] width 300 height 28
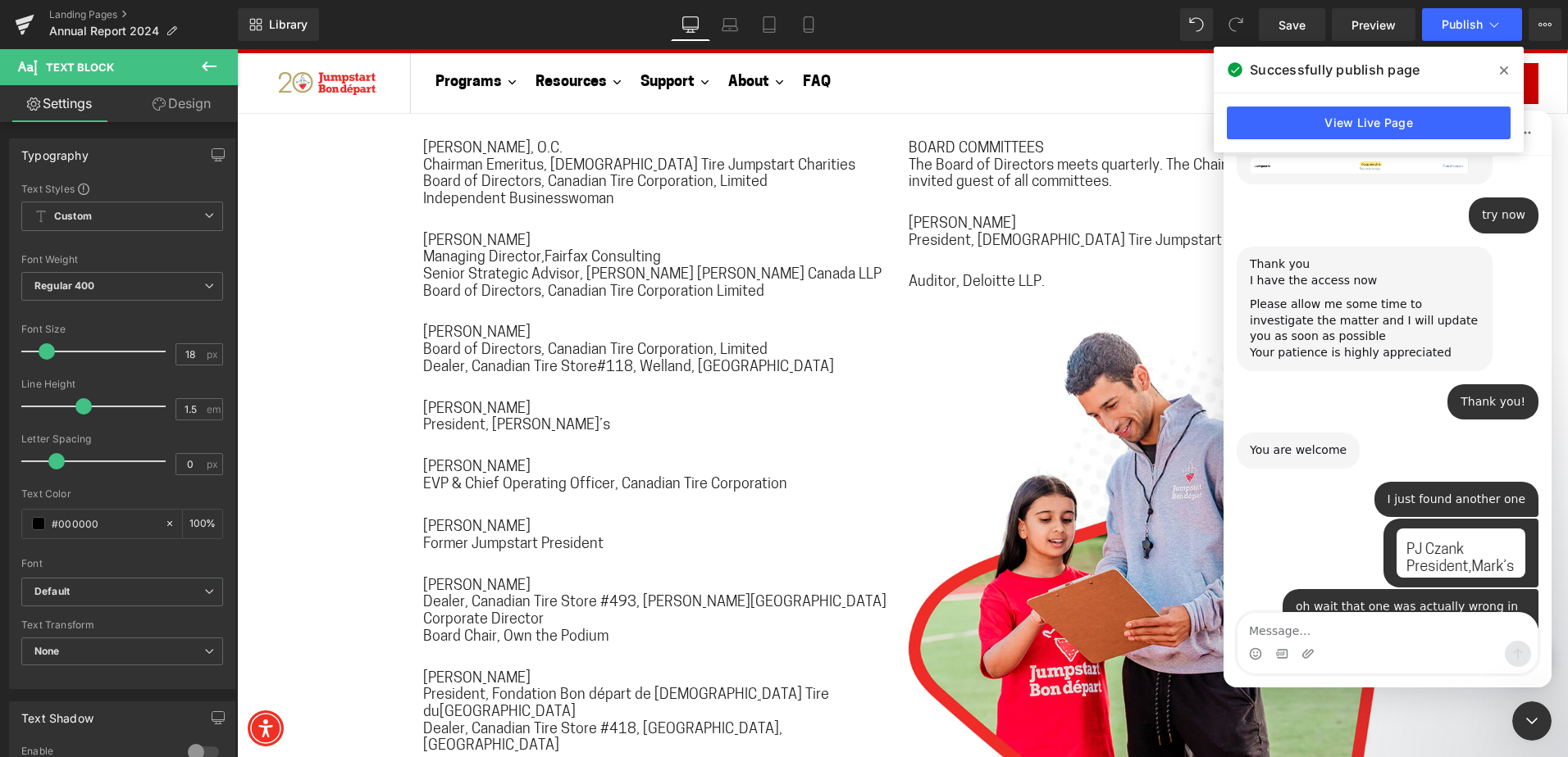
click at [512, 581] on div at bounding box center [784, 354] width 1568 height 708
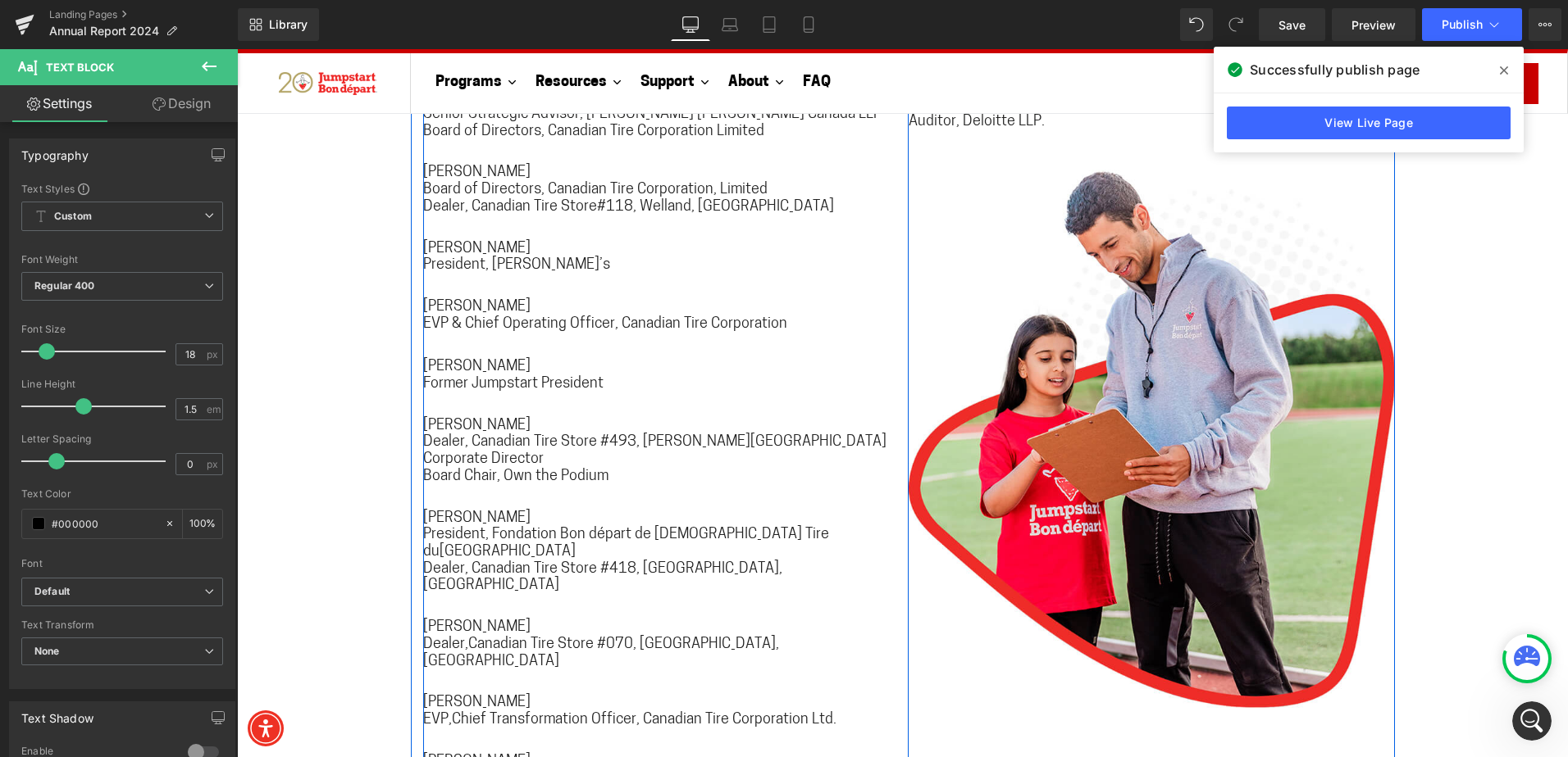
scroll to position [10936, 0]
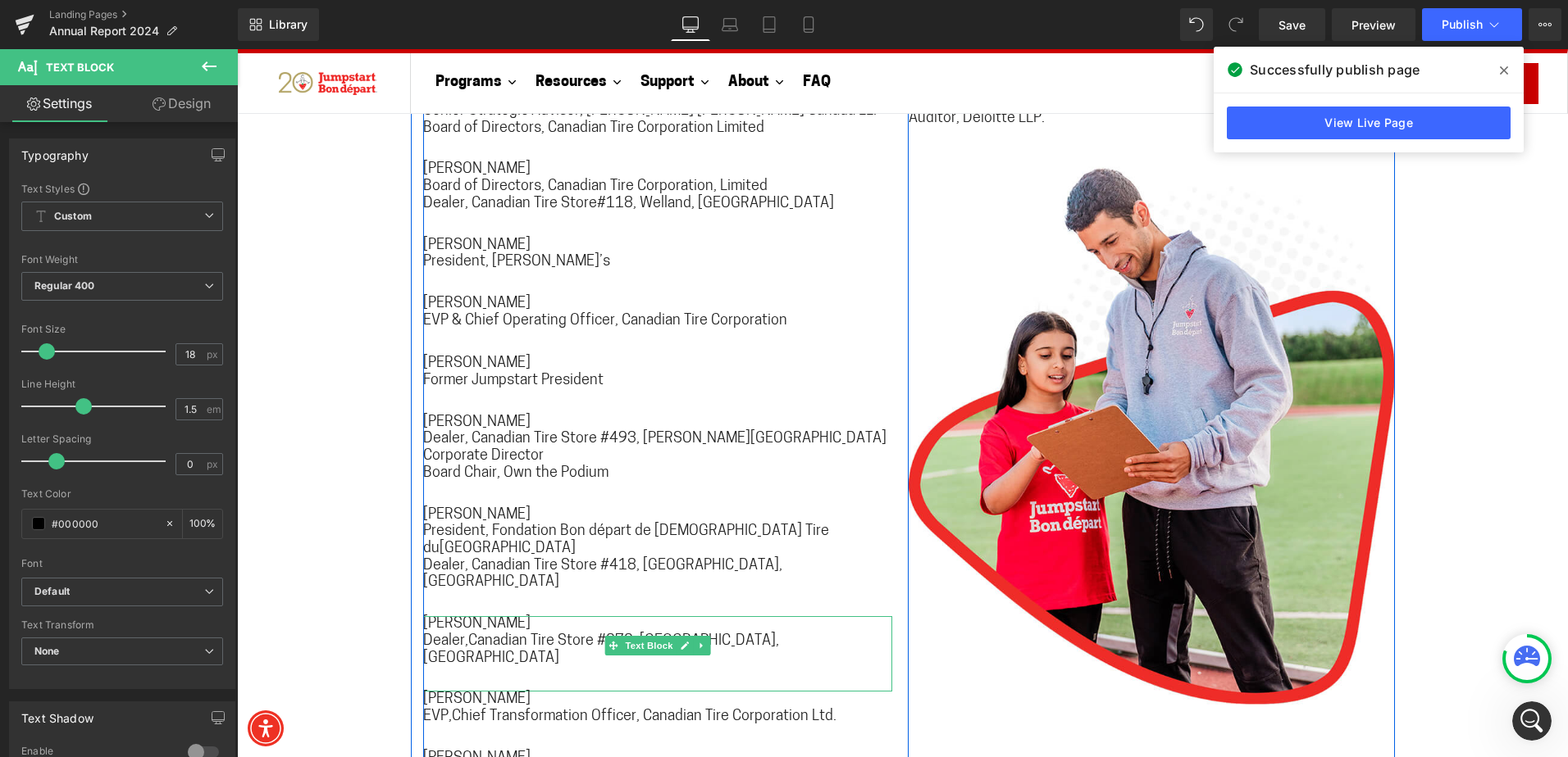
click at [461, 634] on span "Dealer,Canadian Tire Store #070, [GEOGRAPHIC_DATA], [GEOGRAPHIC_DATA]" at bounding box center [600, 650] width 356 height 32
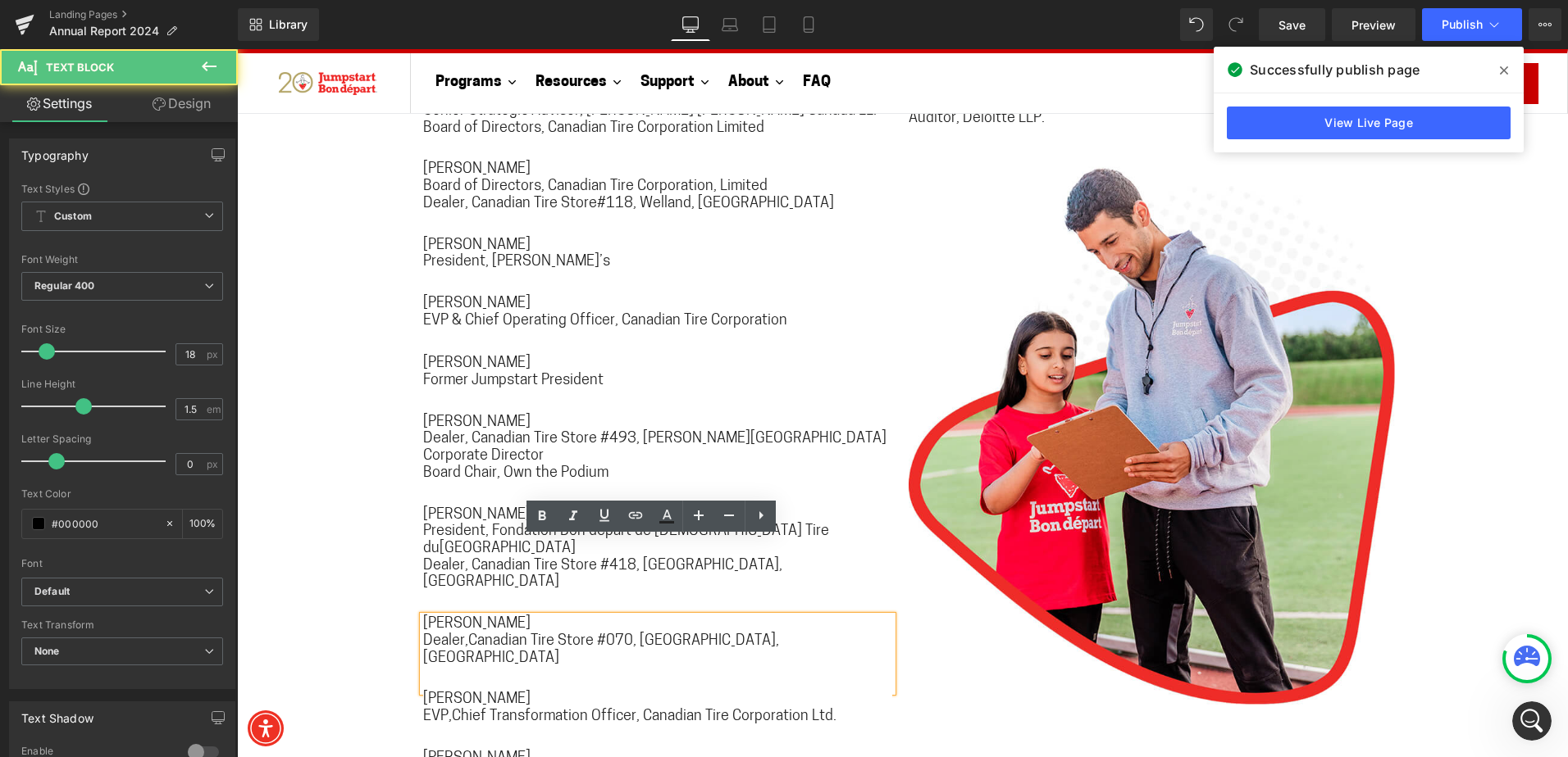
click at [463, 634] on span "Dealer,Canadian Tire Store #070, [GEOGRAPHIC_DATA], [GEOGRAPHIC_DATA]" at bounding box center [600, 650] width 356 height 32
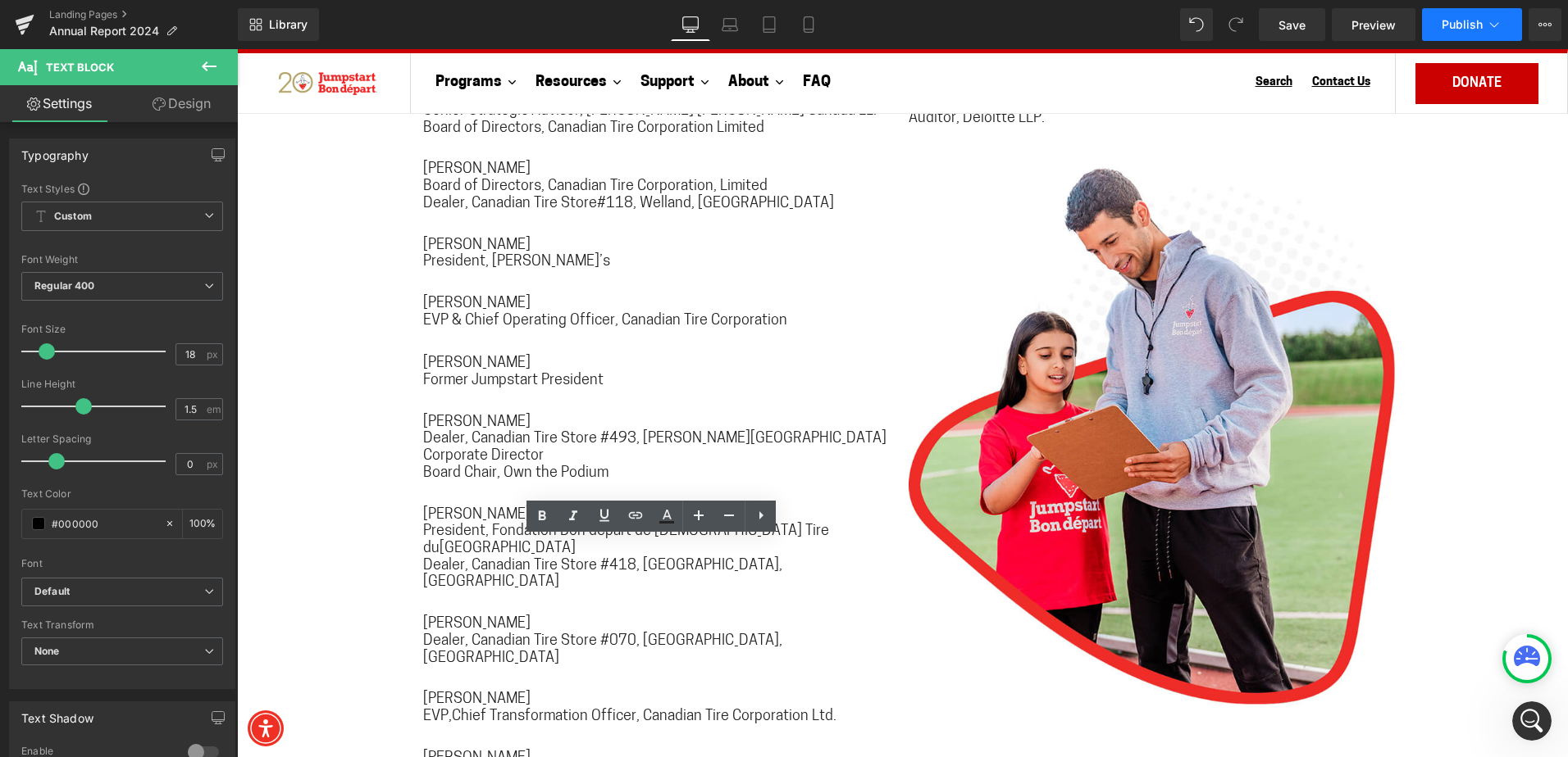
click at [1463, 26] on span "Publish" at bounding box center [1461, 25] width 41 height 13
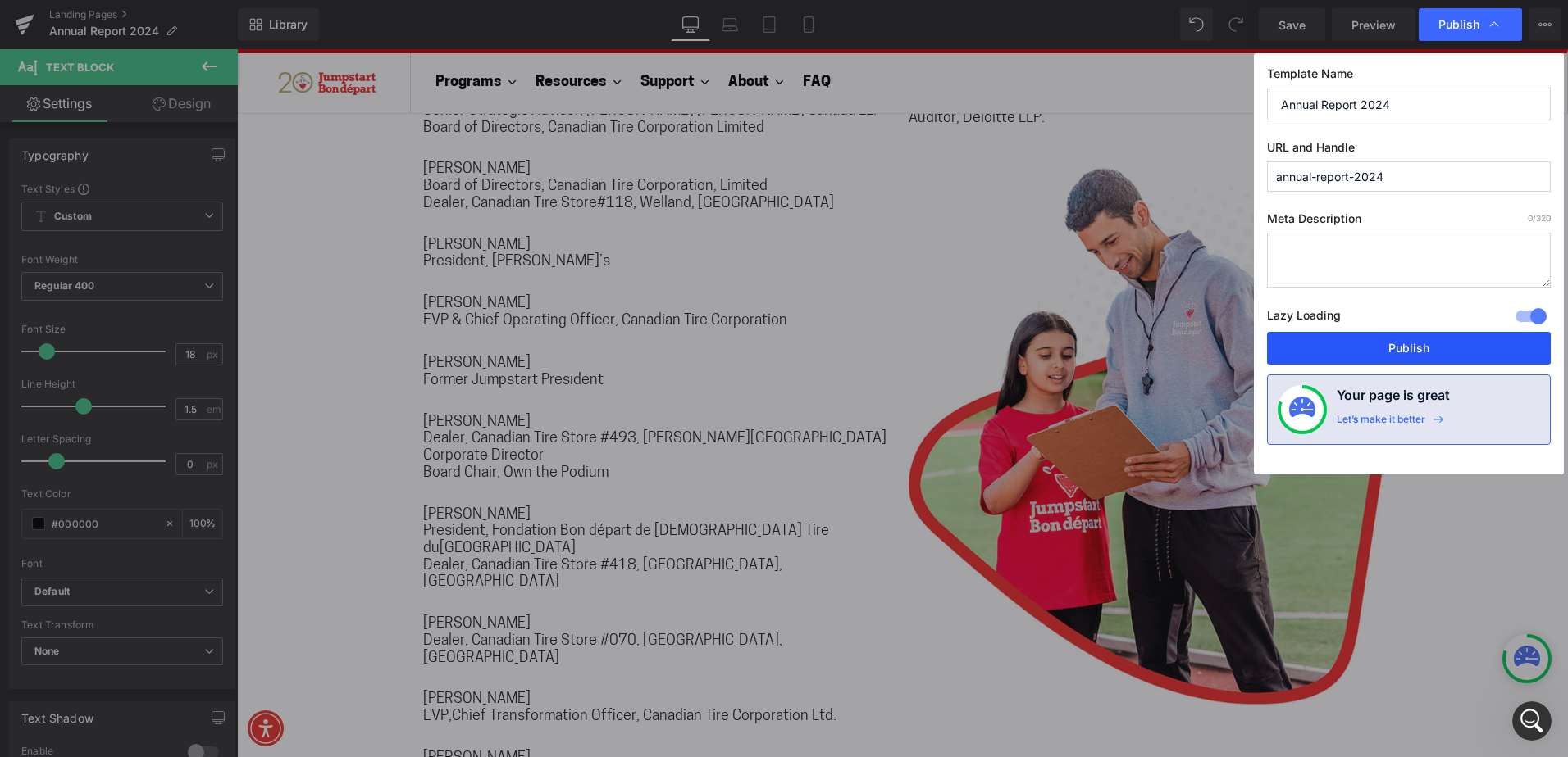
click at [1433, 339] on button "Publish" at bounding box center [1408, 348] width 284 height 33
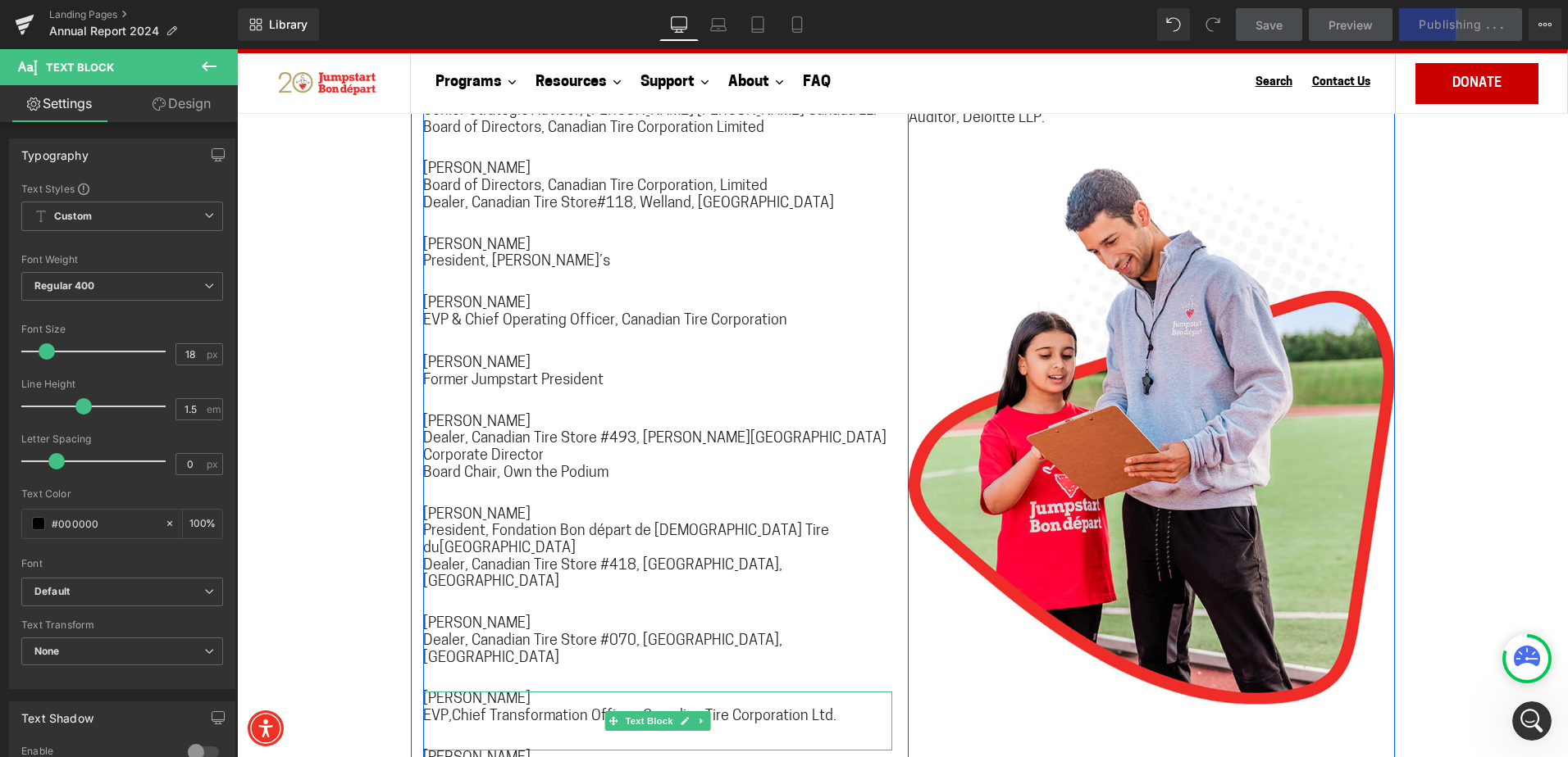
click at [457, 709] on span "EVP,Chief Transformation Officer, Canadian Tire Corporation Ltd." at bounding box center [630, 717] width 414 height 15
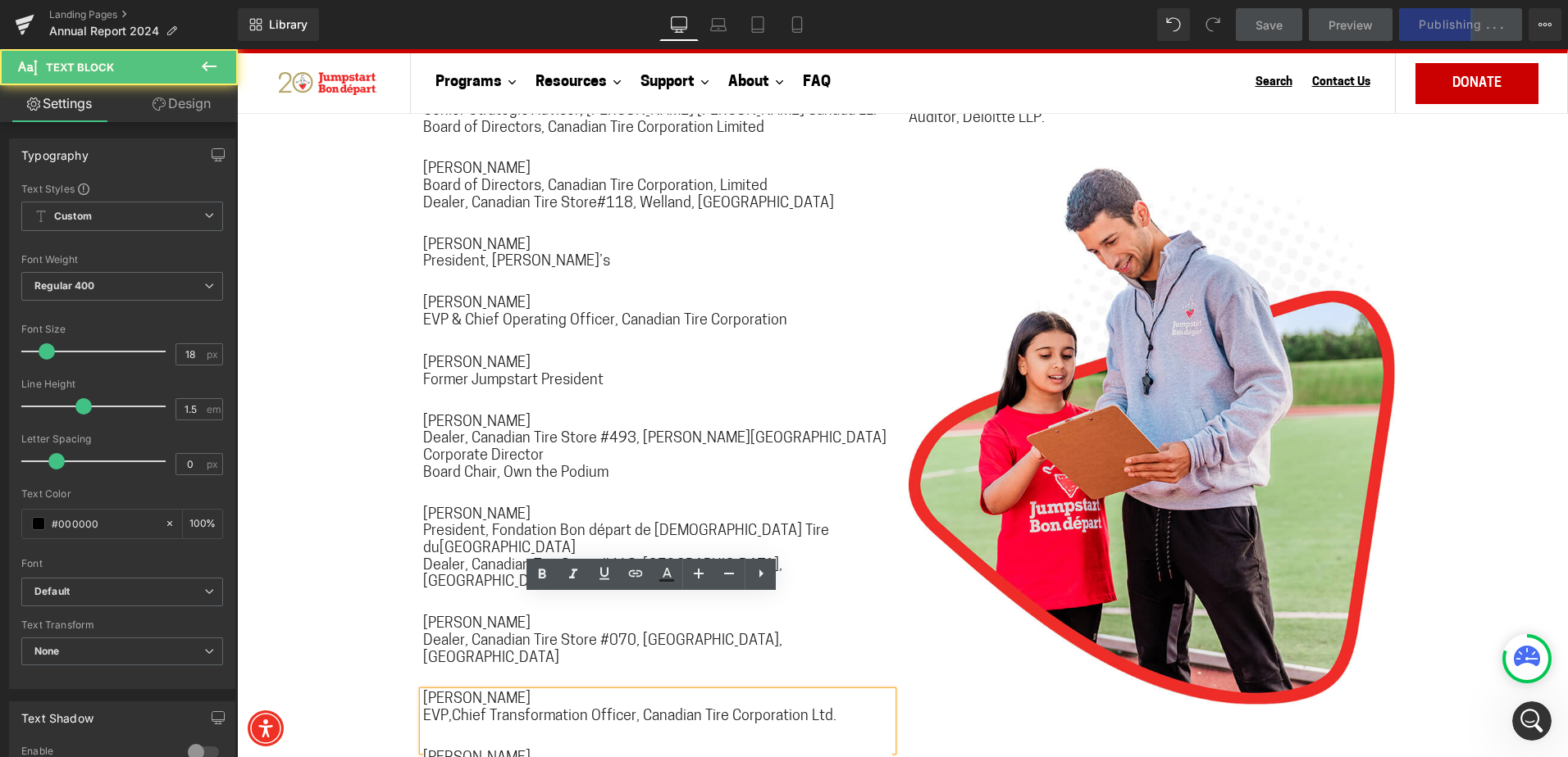
click at [448, 709] on span "EVP,Chief Transformation Officer, Canadian Tire Corporation Ltd." at bounding box center [630, 717] width 414 height 15
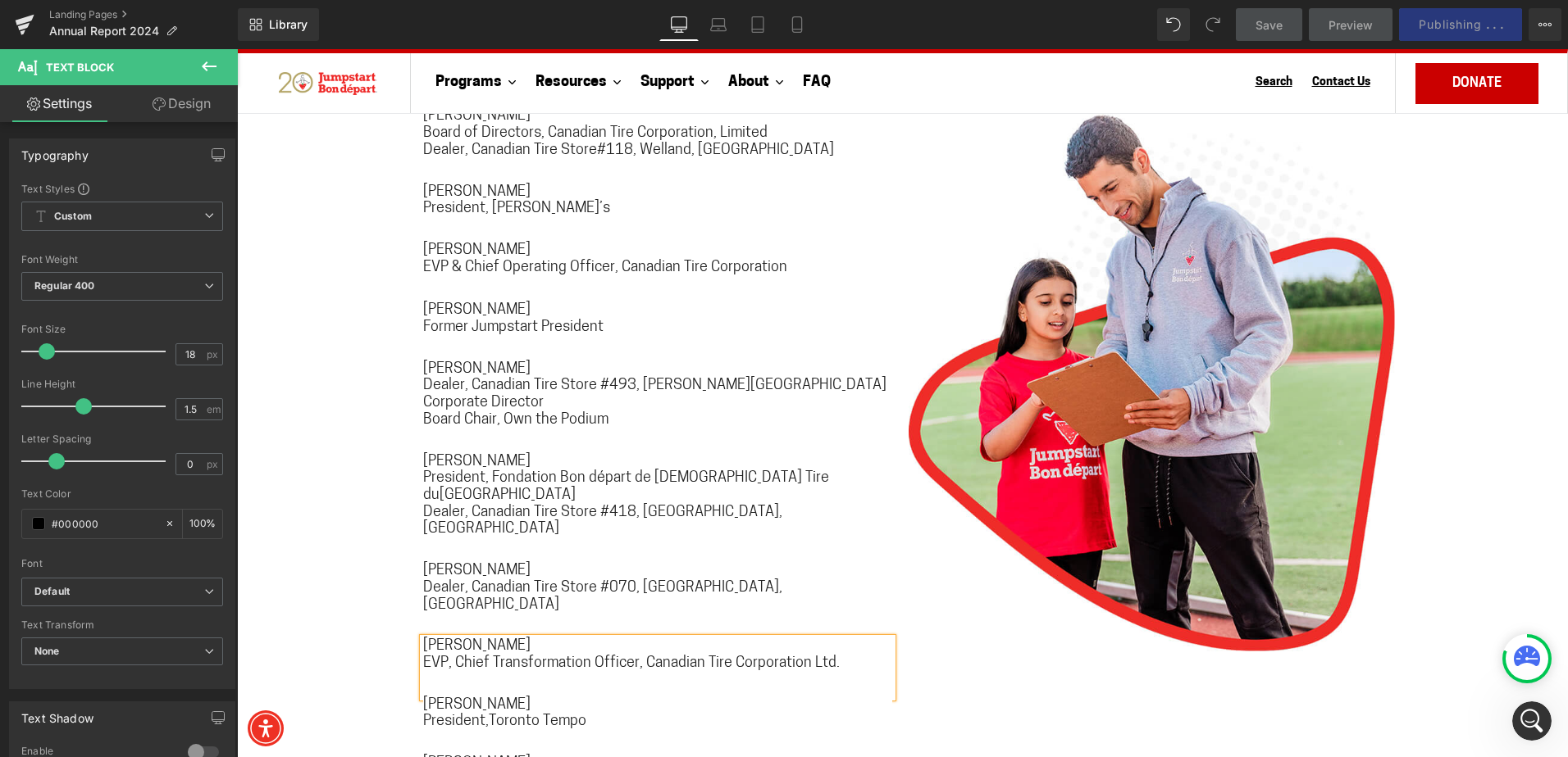
scroll to position [11018, 0]
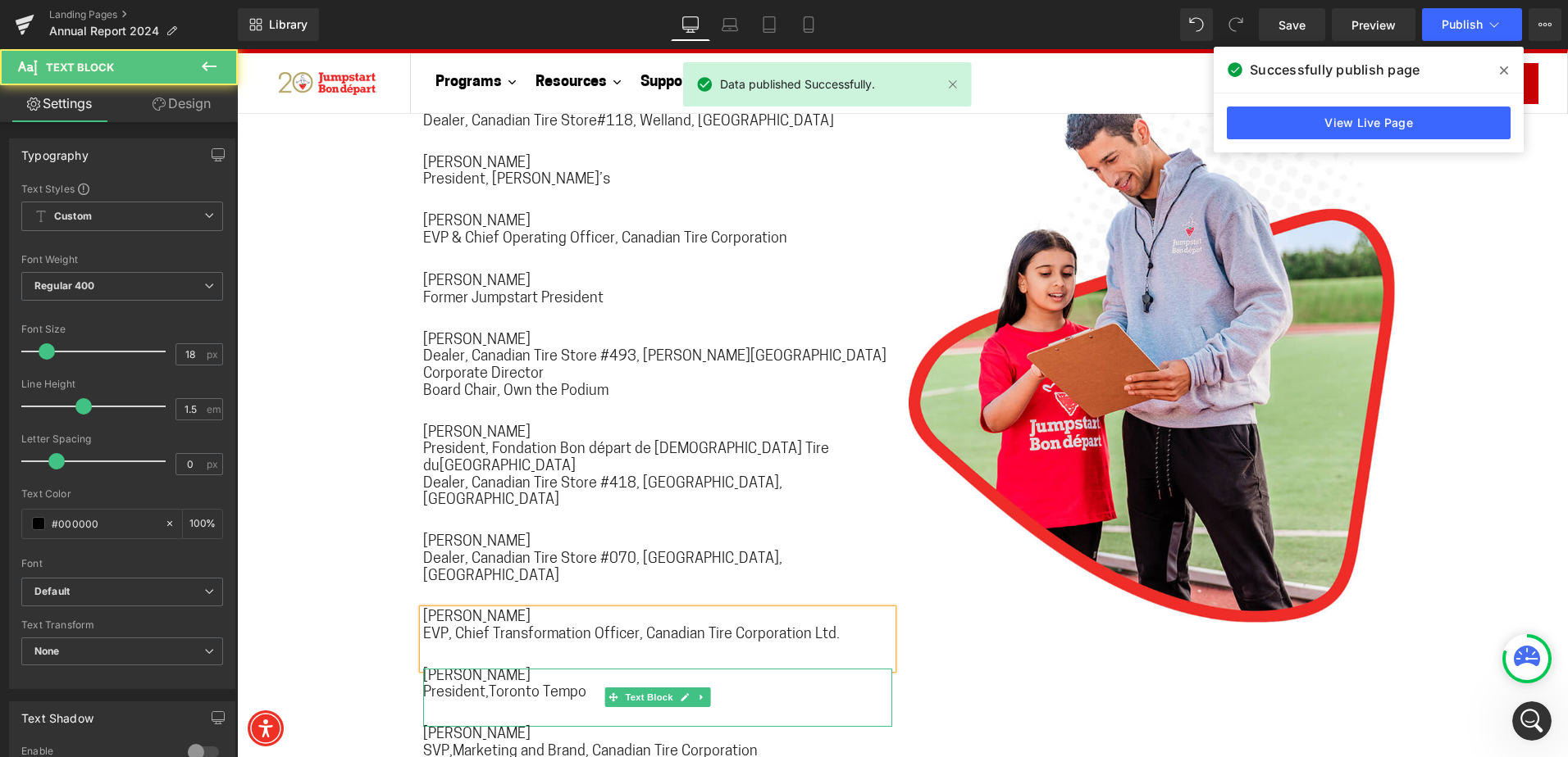
click at [484, 686] on span "President,Toronto Tempo" at bounding box center [505, 694] width 164 height 15
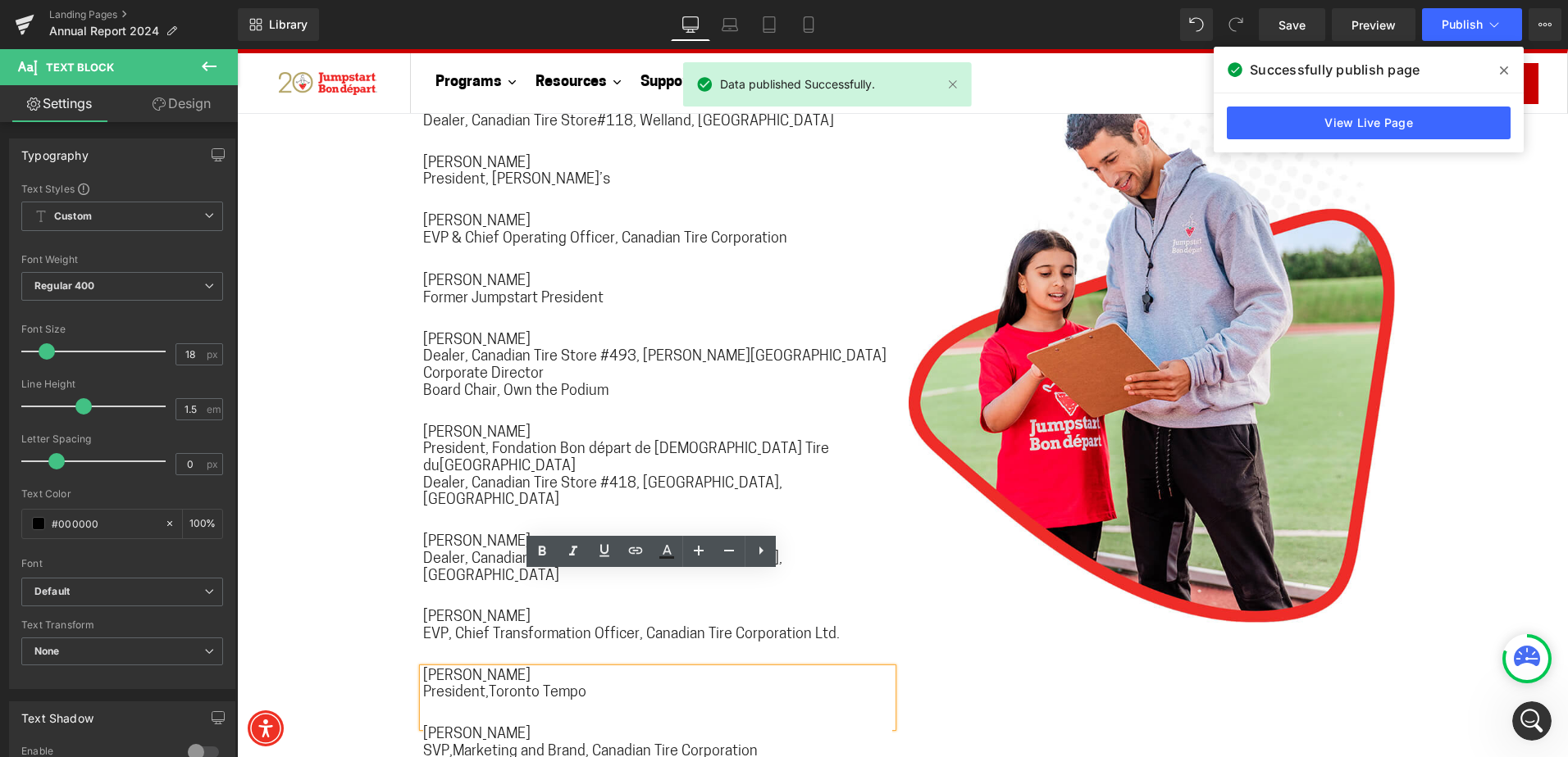
click at [483, 686] on span "President,Toronto Tempo" at bounding box center [505, 694] width 164 height 15
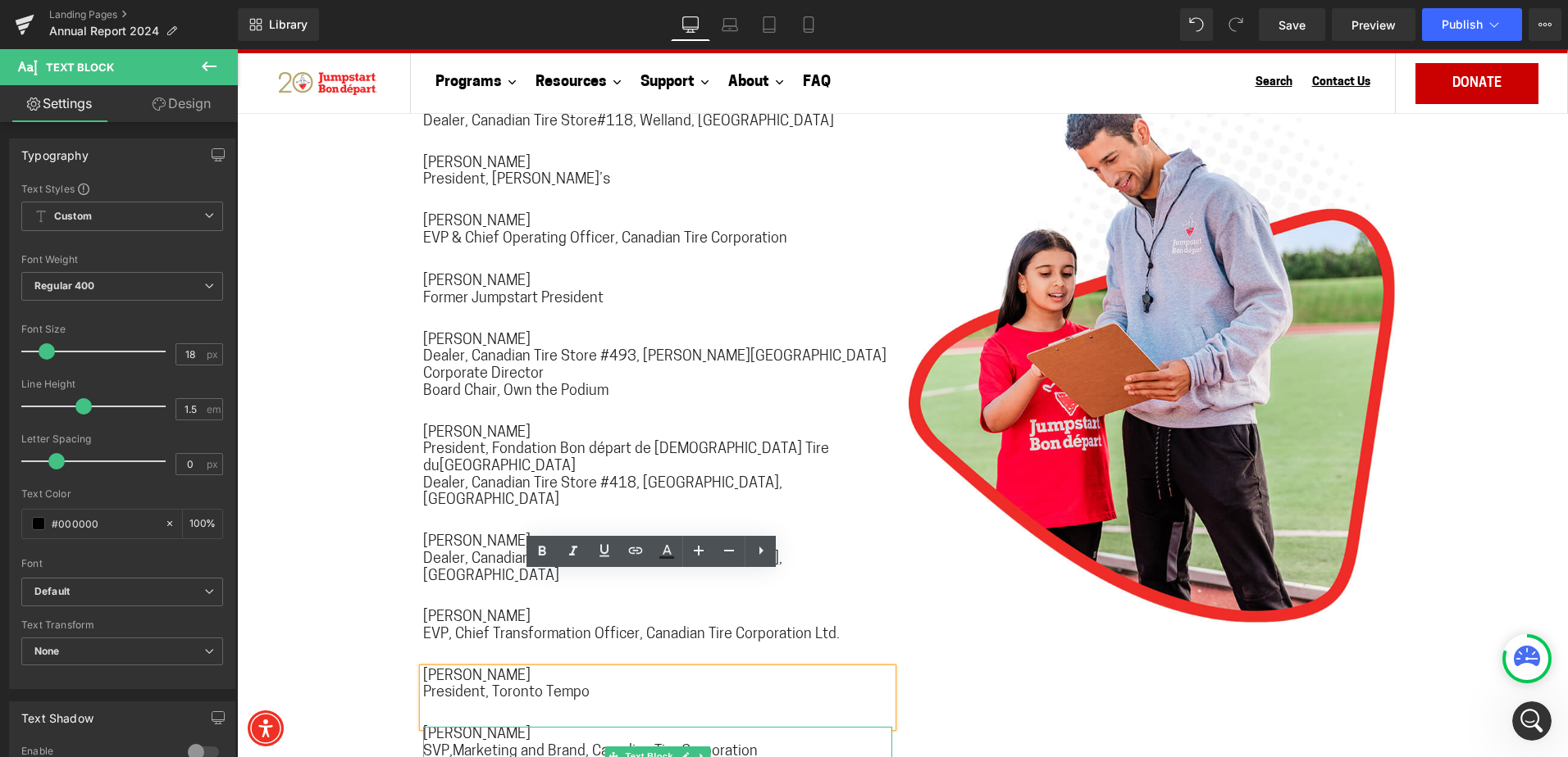
click at [460, 728] on strong "[PERSON_NAME]" at bounding box center [476, 735] width 108 height 15
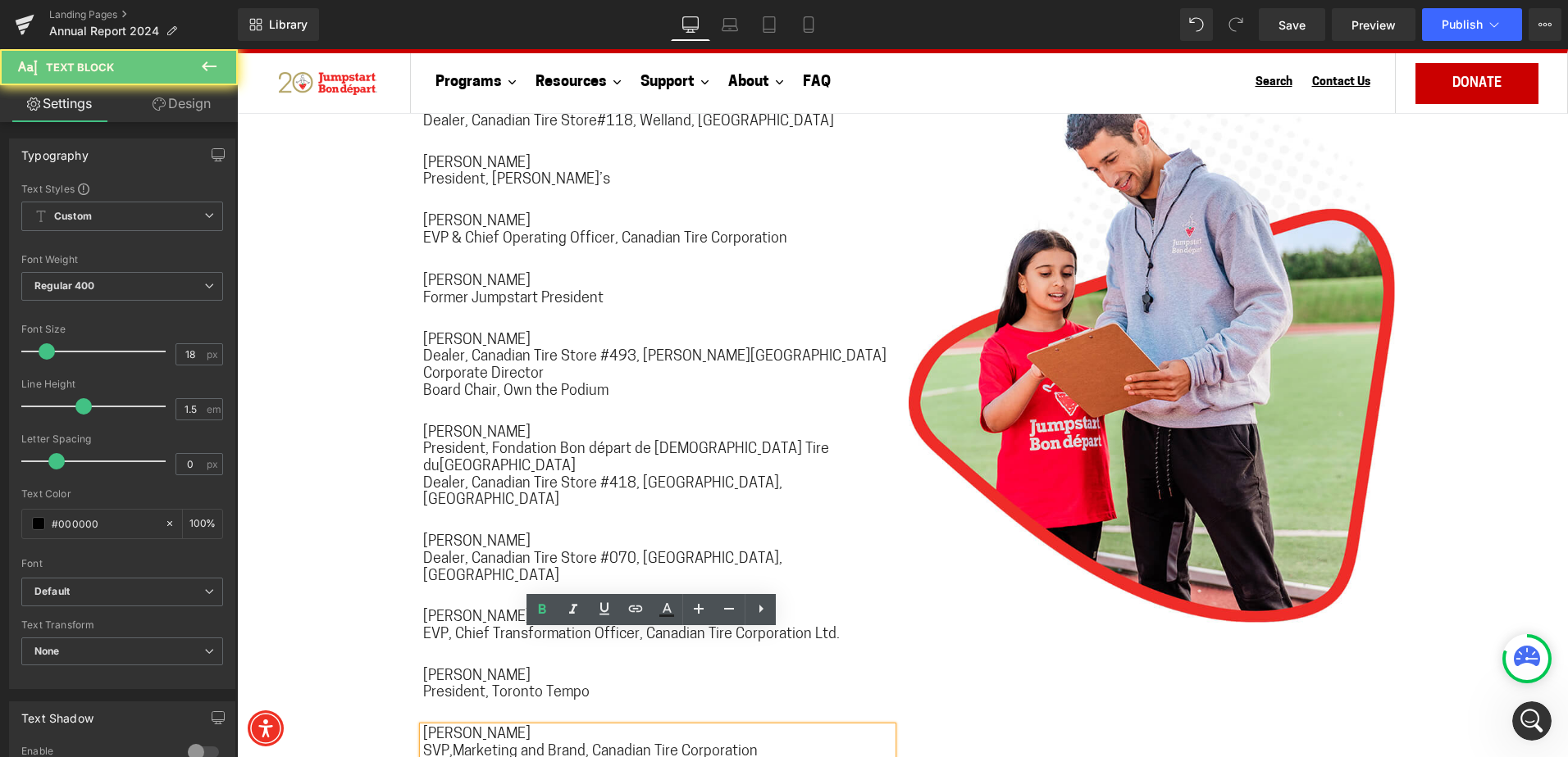
click at [450, 745] on span "SVP,Marketing and Brand, Canadian Tire Corporation" at bounding box center [590, 752] width 335 height 15
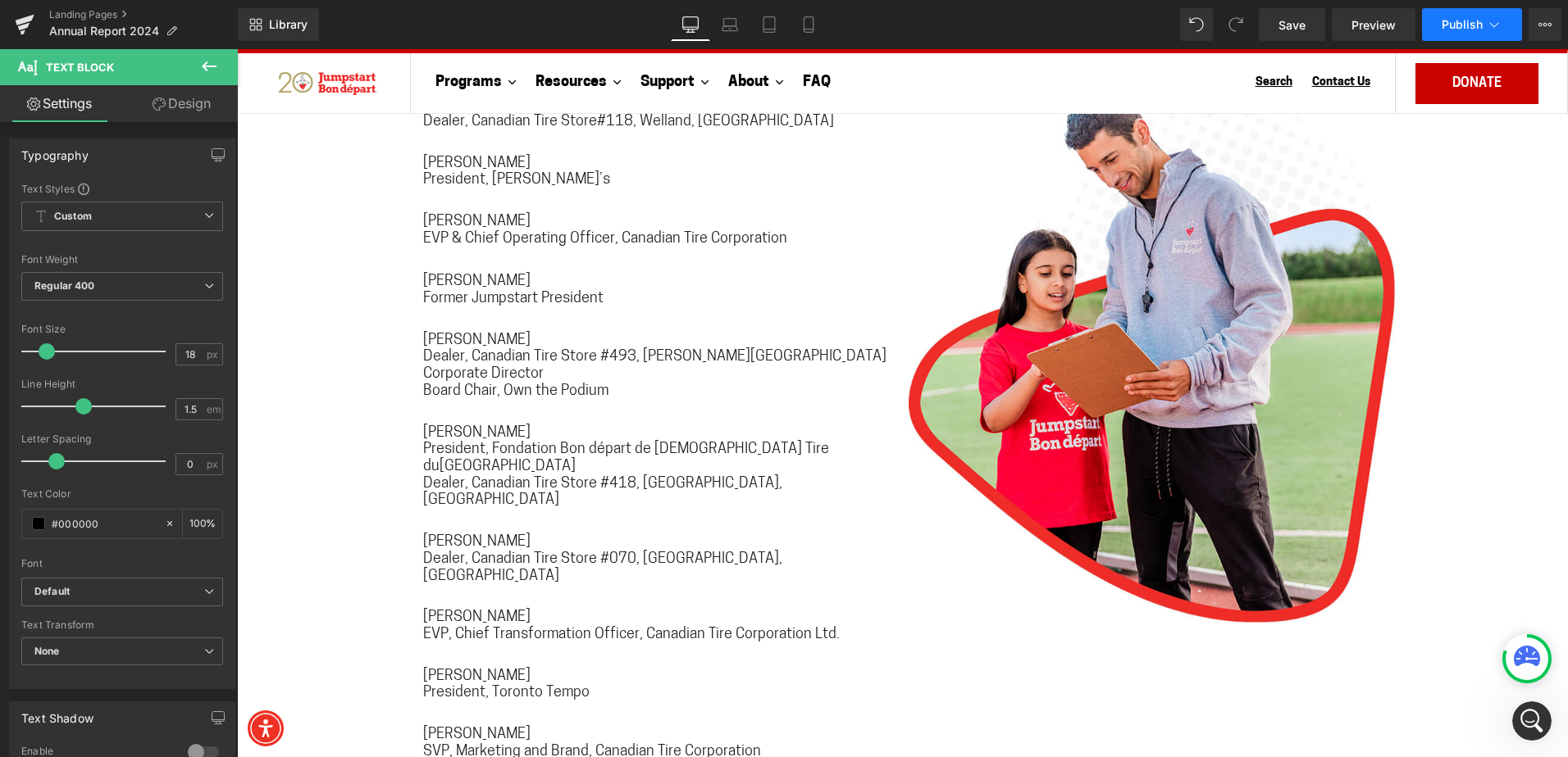
click at [1479, 21] on span "Publish" at bounding box center [1461, 25] width 41 height 13
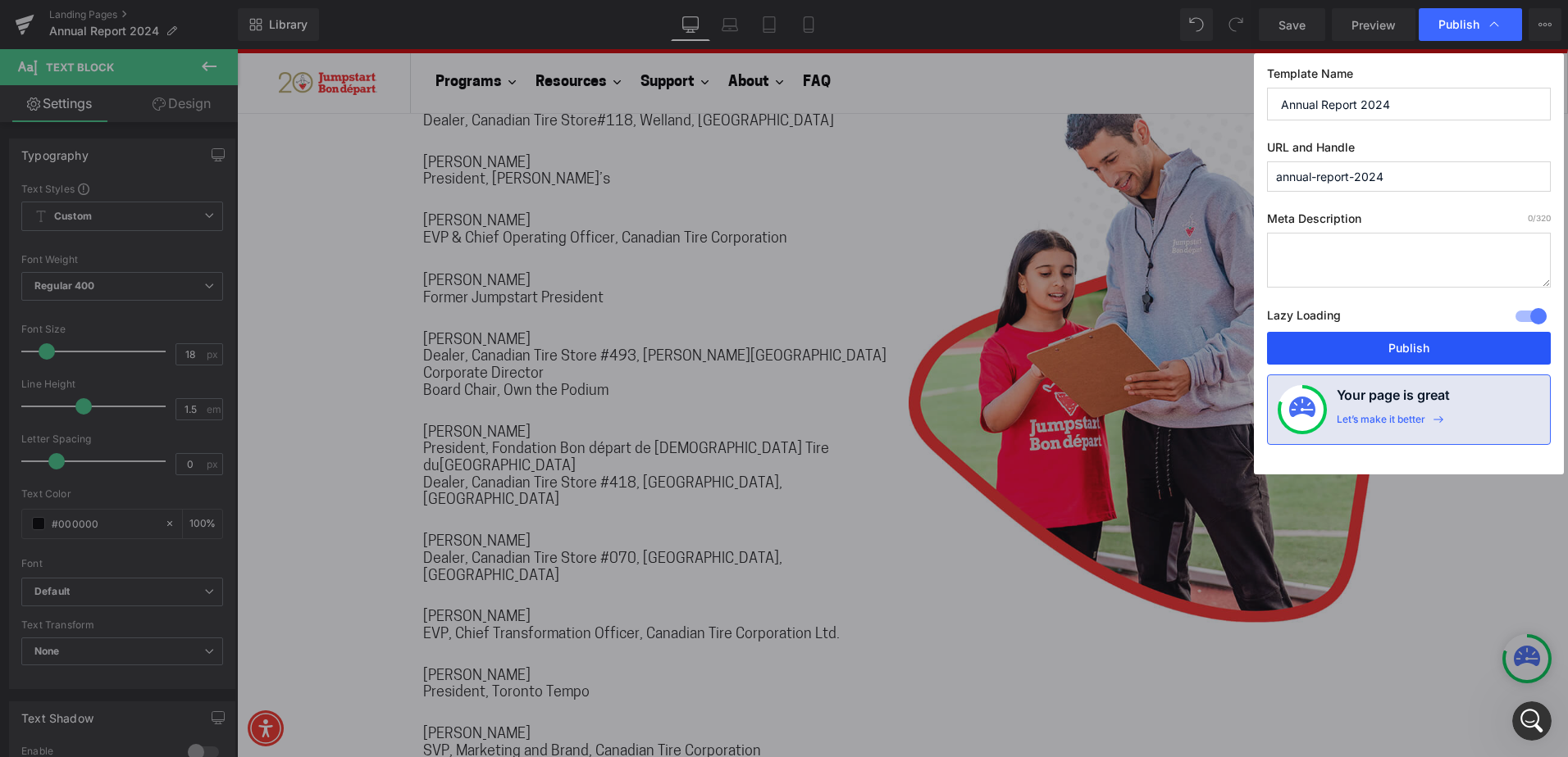
click at [1433, 345] on button "Publish" at bounding box center [1408, 348] width 284 height 33
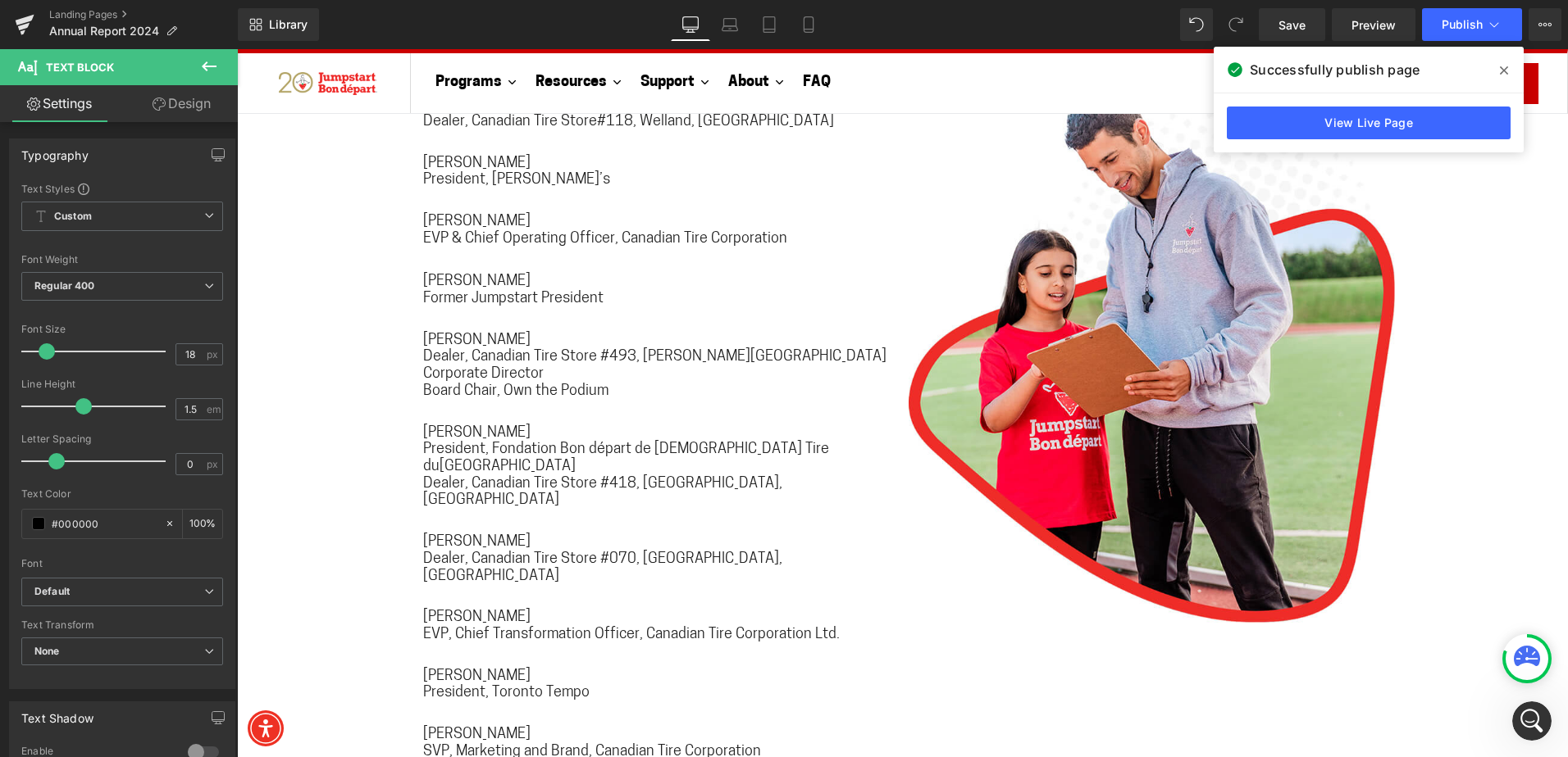
click at [1545, 724] on div "Open Intercom Messenger" at bounding box center [1531, 721] width 54 height 54
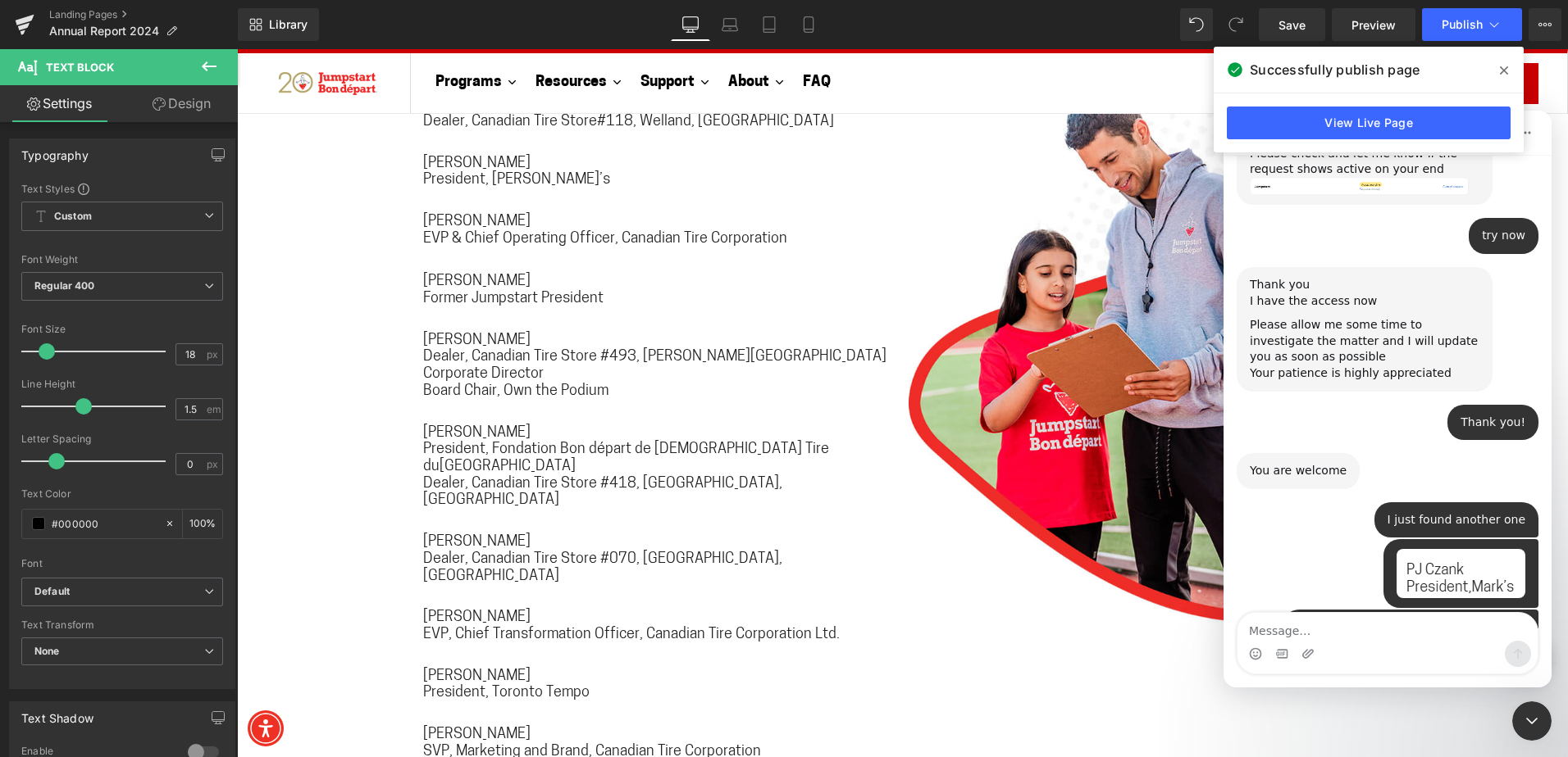
scroll to position [2123, 0]
